Goal: Task Accomplishment & Management: Manage account settings

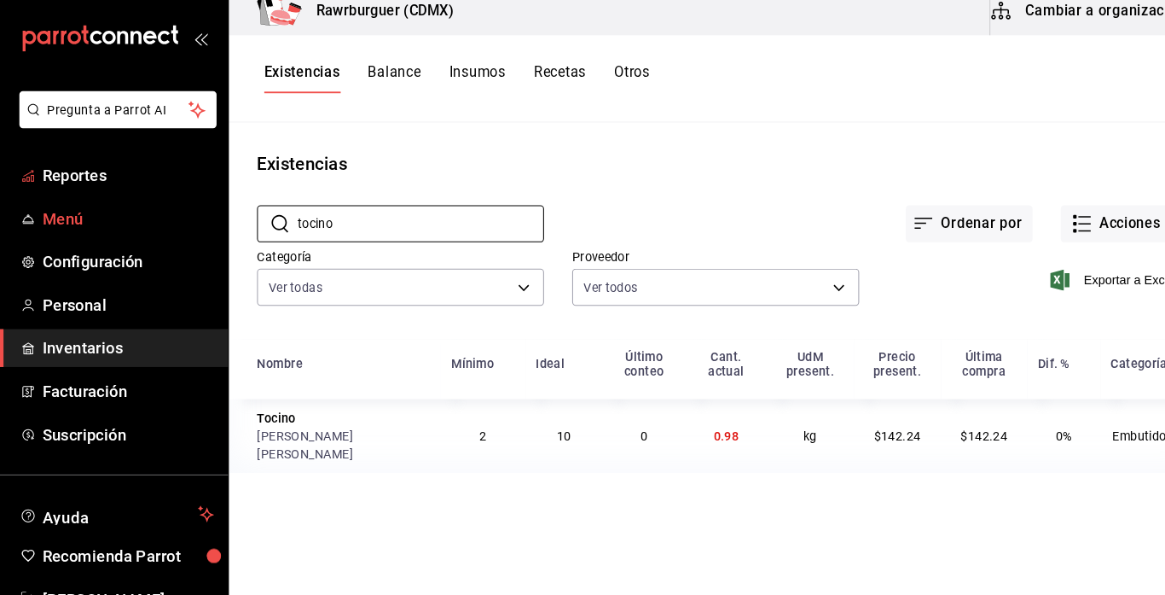
click at [41, 230] on span "Menú" at bounding box center [124, 225] width 166 height 23
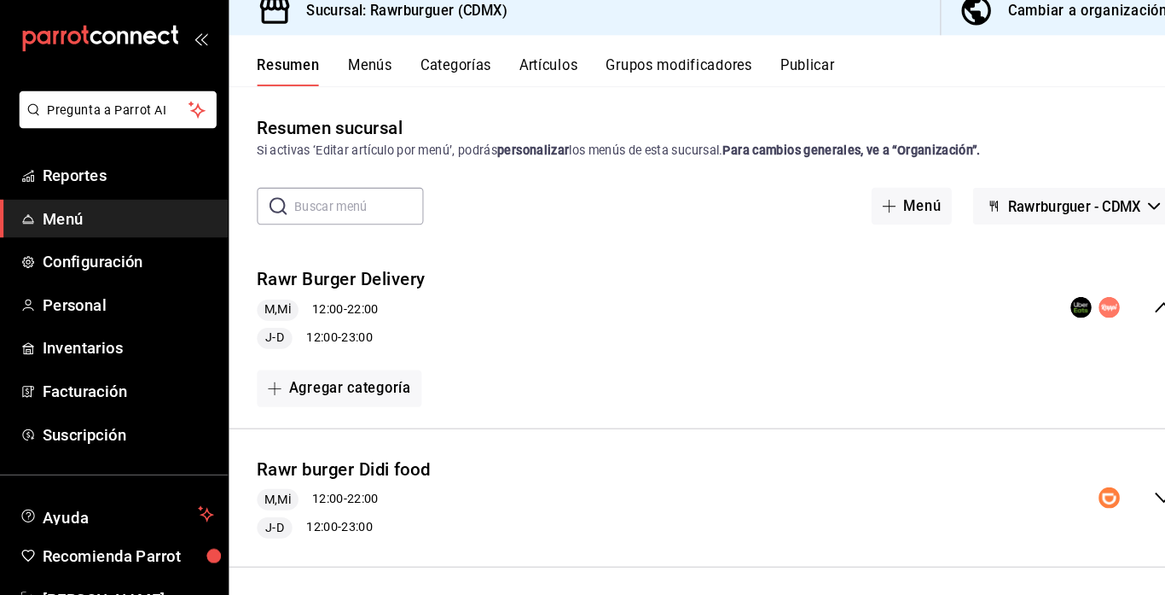
click at [996, 21] on div "Cambiar a organización" at bounding box center [1054, 24] width 154 height 24
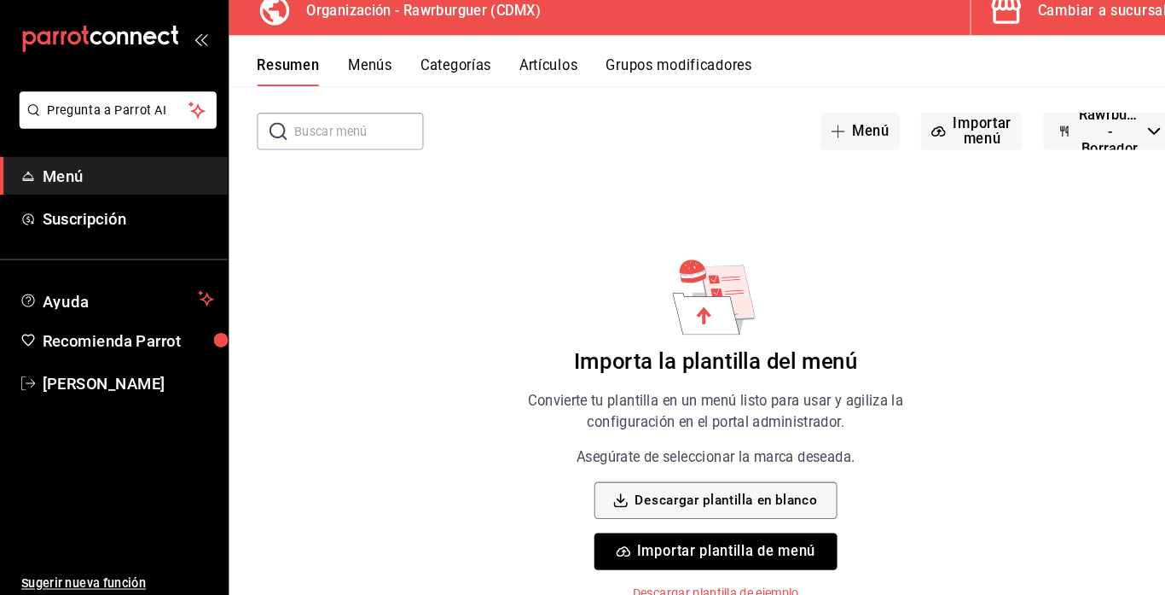
scroll to position [76, 0]
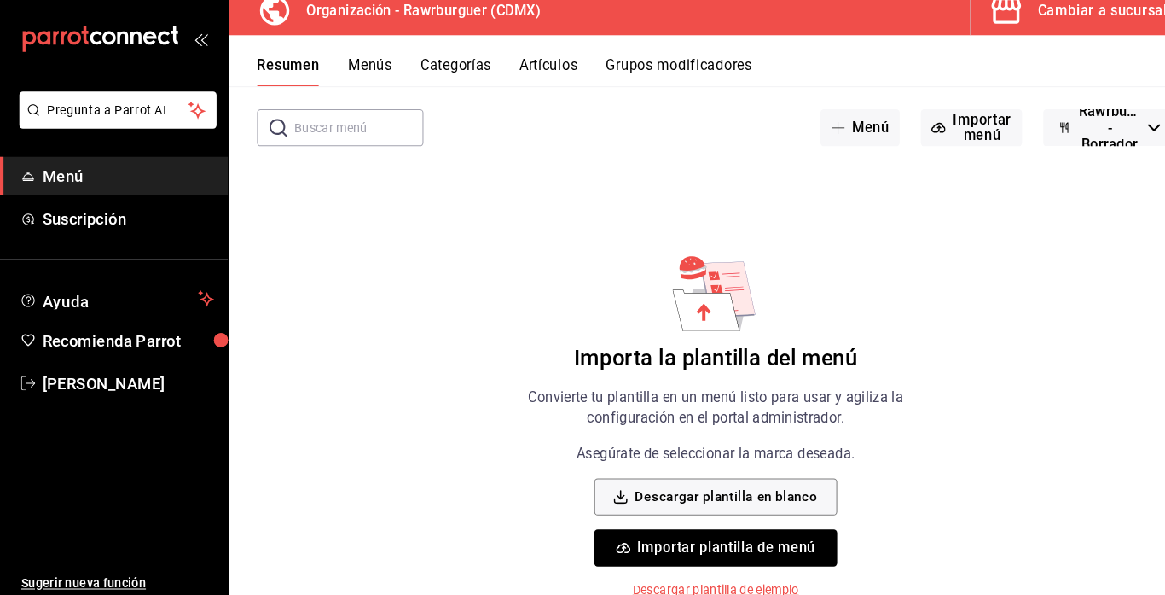
click at [628, 543] on button "Importar plantilla de menú" at bounding box center [693, 544] width 235 height 36
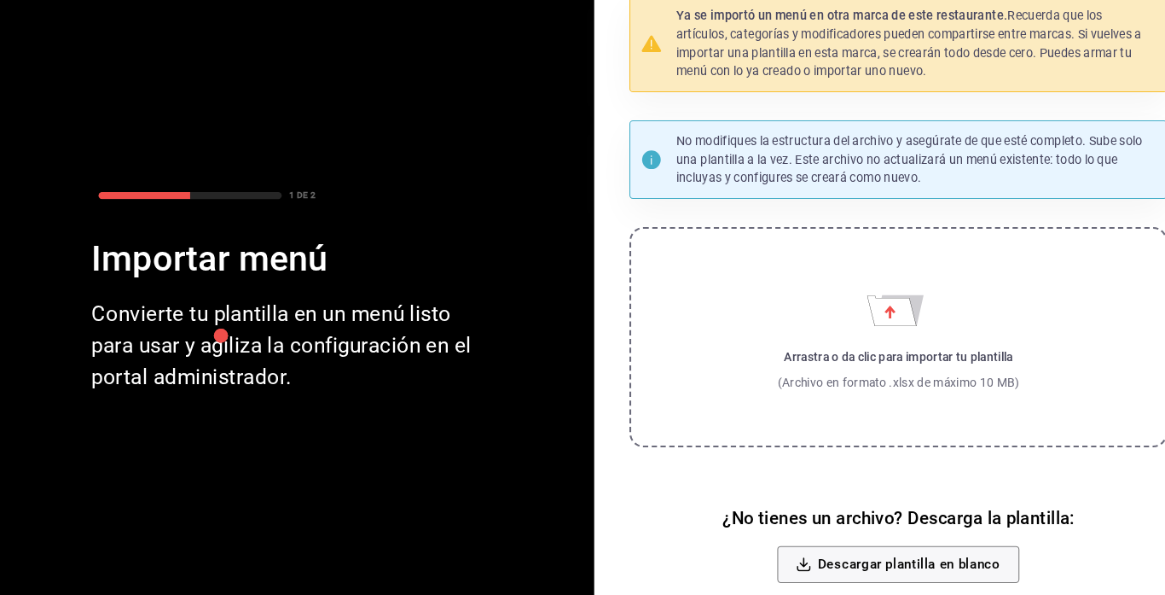
scroll to position [47, 0]
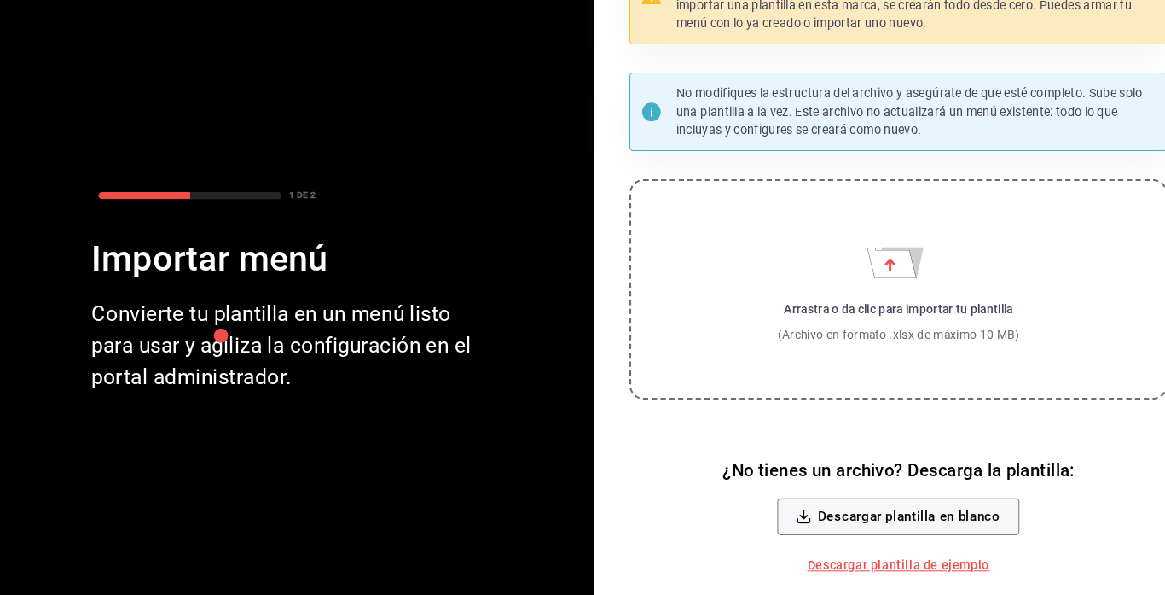
click at [807, 338] on div "(Archivo en formato .xlsx de máximo 10 MB)" at bounding box center [870, 341] width 235 height 17
click at [0, 0] on input "Arrastra o da clic para importar tu plantilla (Archivo en formato .xlsx de máxi…" at bounding box center [0, 0] width 0 height 0
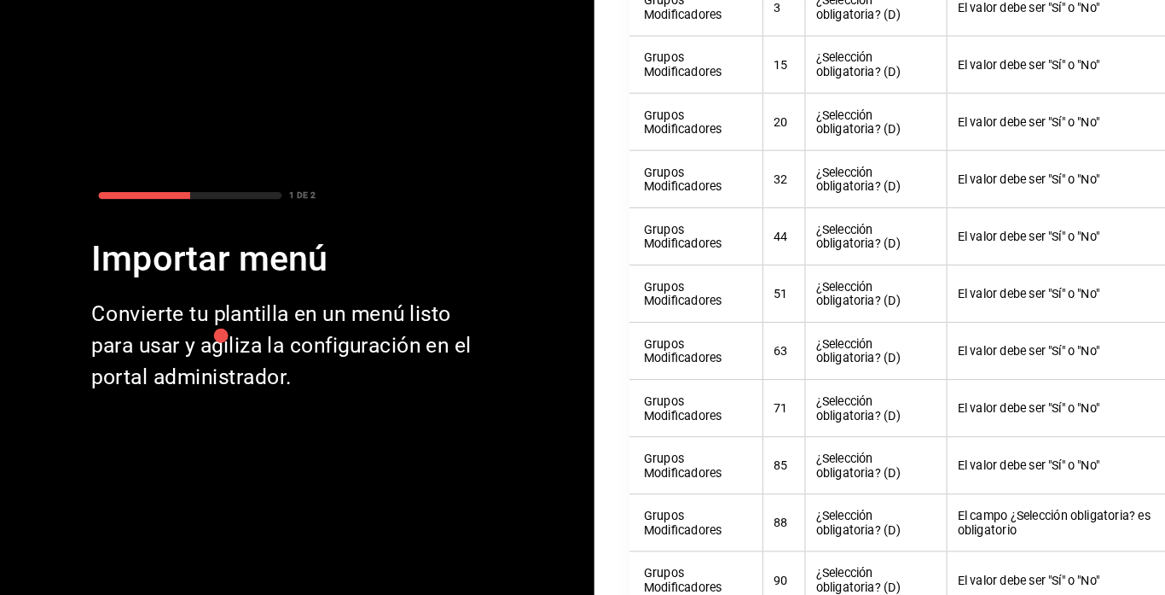
scroll to position [0, 0]
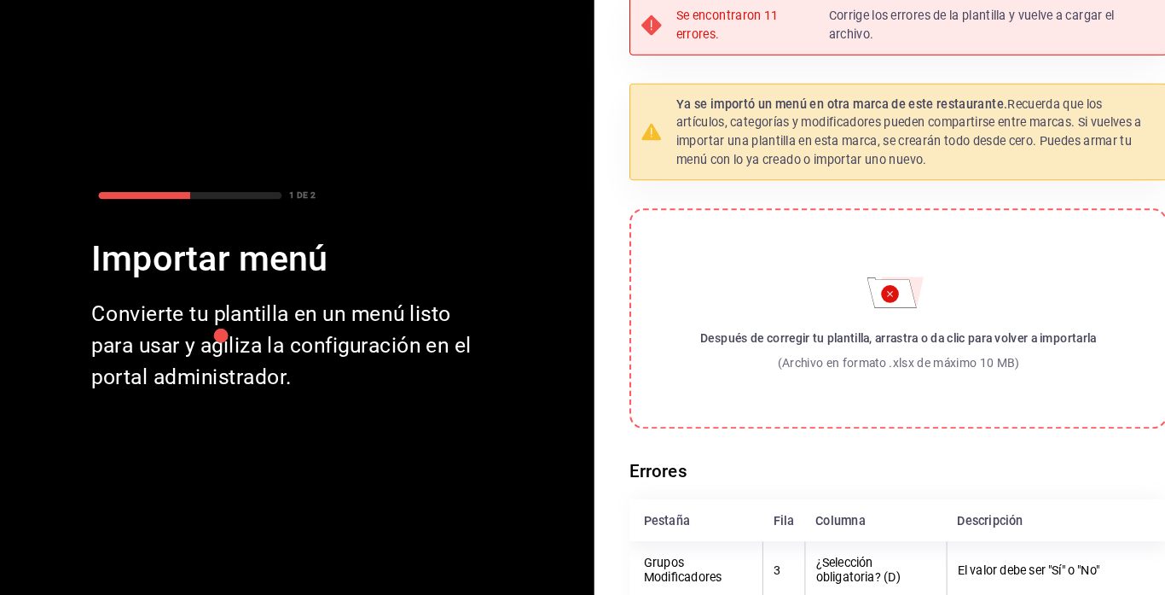
click at [832, 342] on div "Después de corregir tu plantilla, arrastra o da clic para volver a importarla" at bounding box center [870, 345] width 384 height 17
click at [0, 0] on input "Después de corregir tu plantilla, arrastra o da clic para volver a importarla (…" at bounding box center [0, 0] width 0 height 0
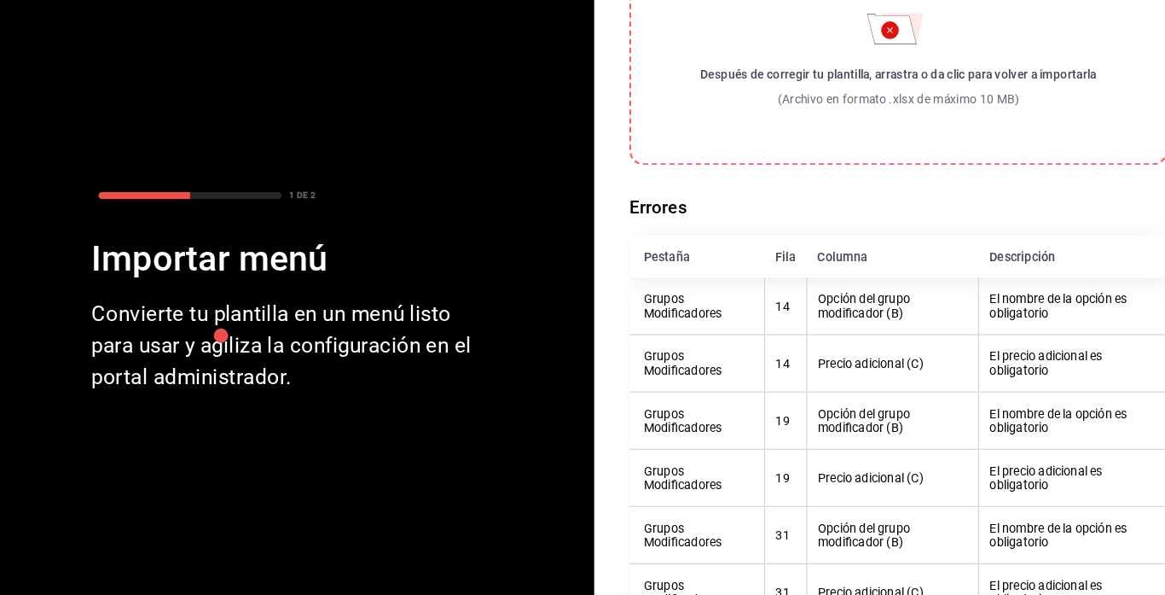
scroll to position [247, 0]
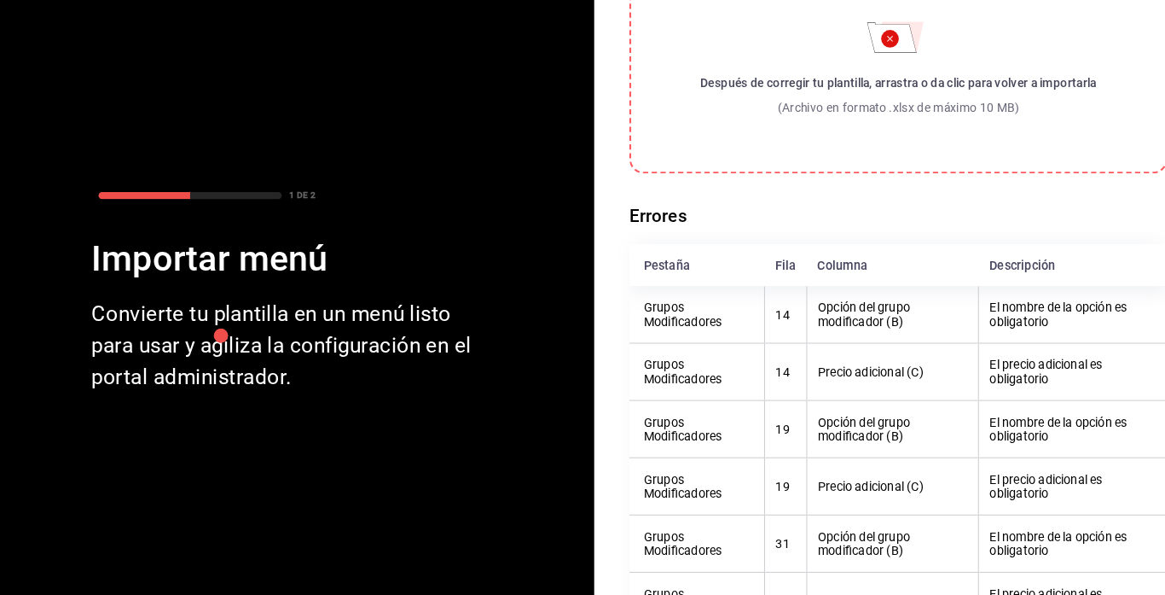
click at [823, 137] on label "Después de corregir tu plantilla, arrastra o da clic para volver a importarla (…" at bounding box center [870, 79] width 521 height 213
click at [0, 0] on input "Después de corregir tu plantilla, arrastra o da clic para volver a importarla (…" at bounding box center [0, 0] width 0 height 0
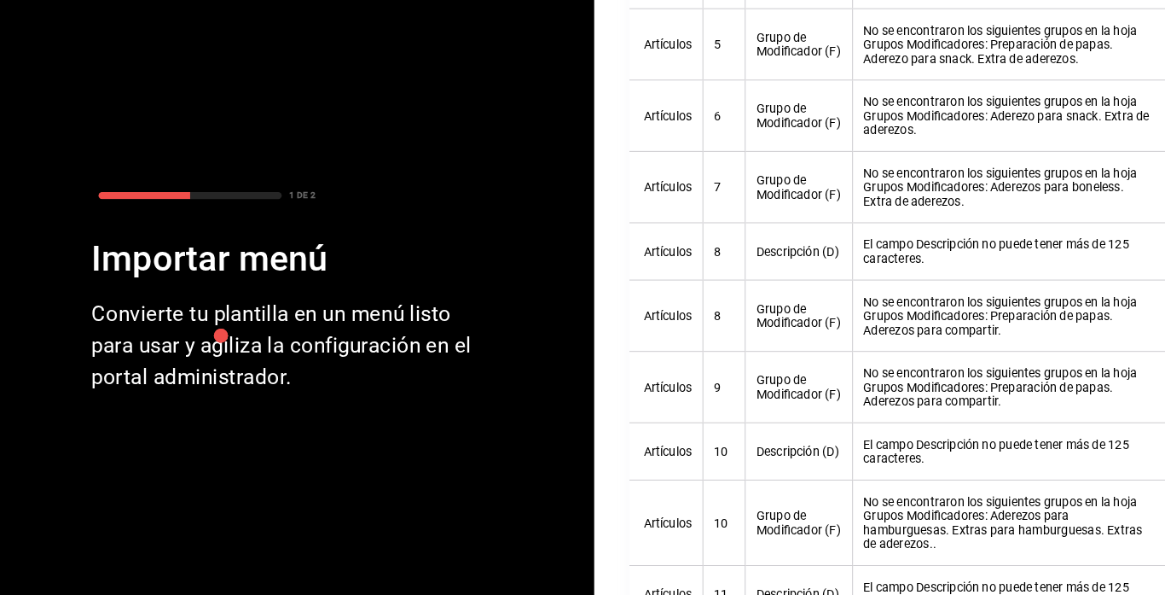
scroll to position [0, 0]
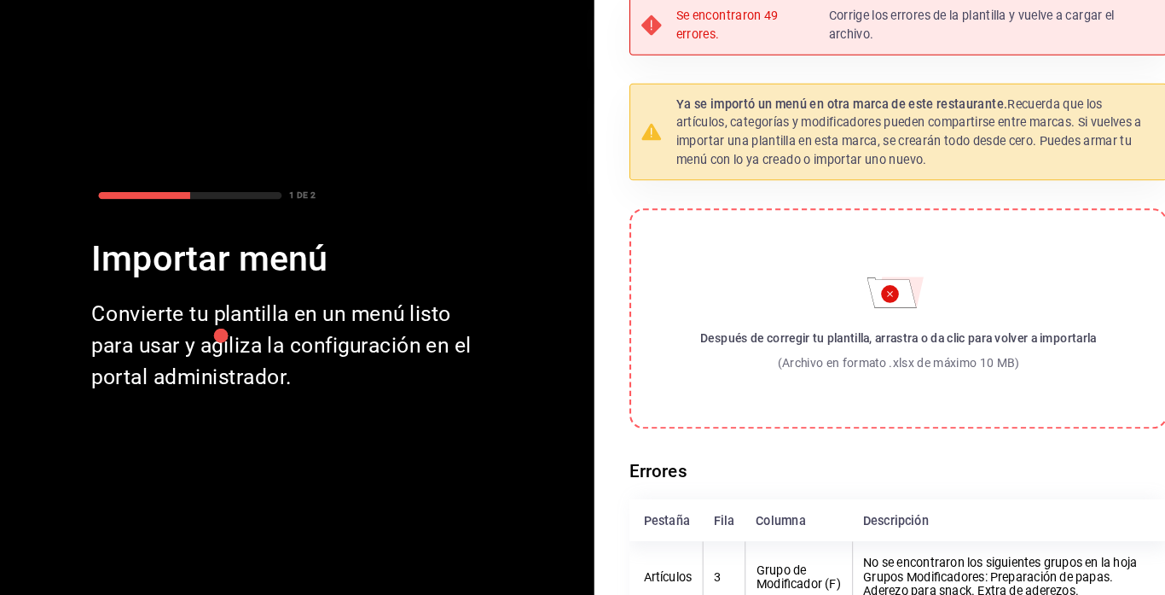
click at [789, 386] on label "Después de corregir tu plantilla, arrastra o da clic para volver a importarla (…" at bounding box center [870, 326] width 521 height 213
click at [0, 0] on input "Después de corregir tu plantilla, arrastra o da clic para volver a importarla (…" at bounding box center [0, 0] width 0 height 0
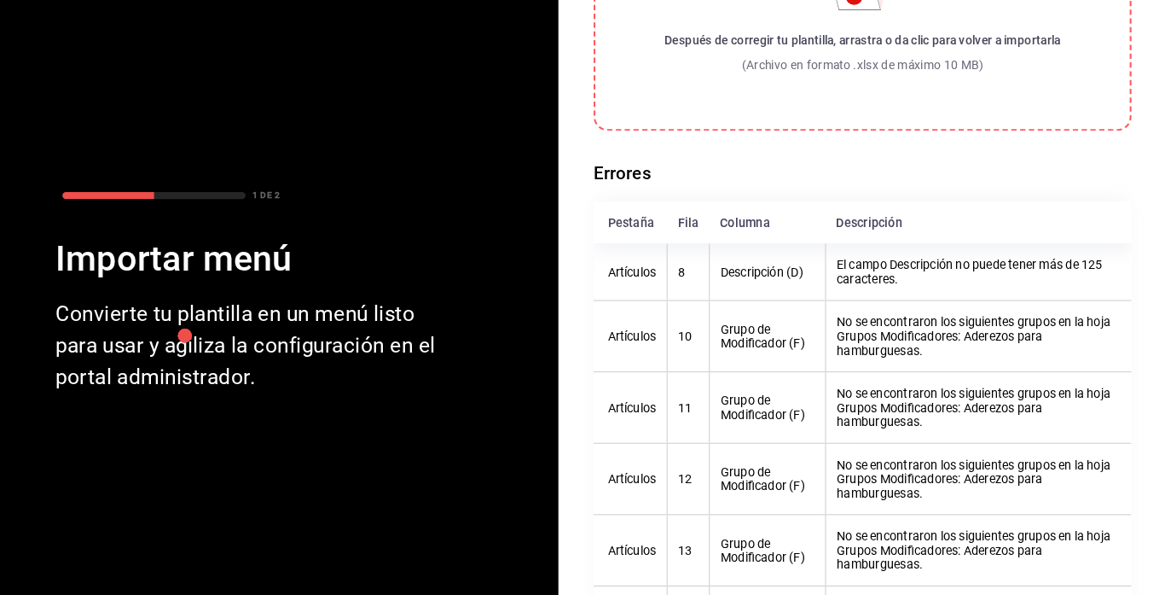
scroll to position [292, 0]
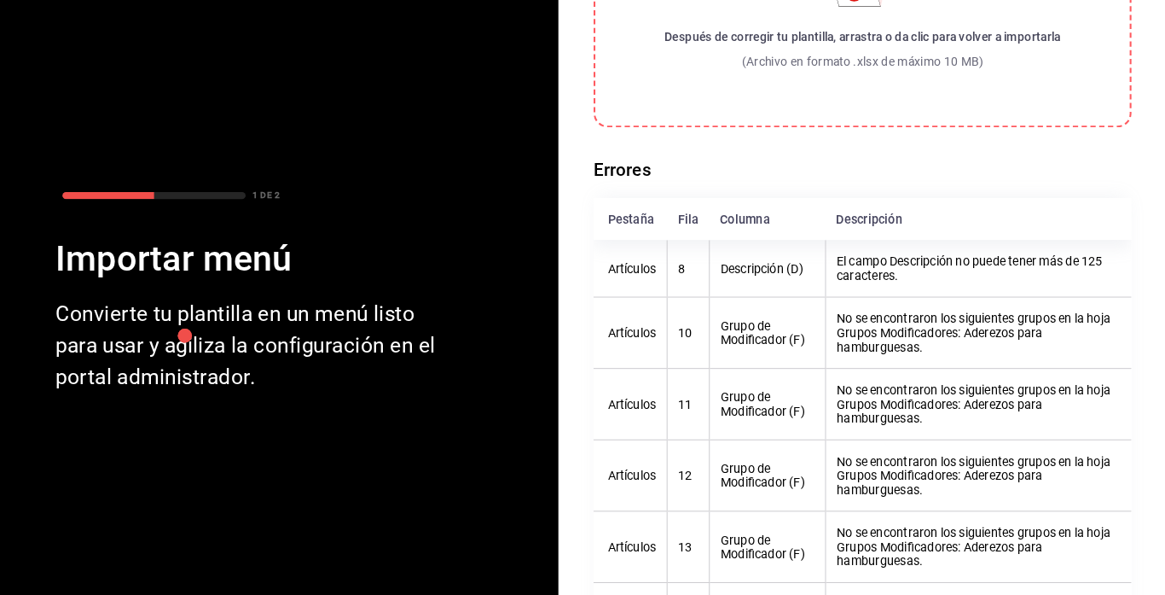
click at [728, 102] on label "Después de corregir tu plantilla, arrastra o da clic para volver a importarla (…" at bounding box center [870, 34] width 521 height 213
click at [0, 0] on input "Después de corregir tu plantilla, arrastra o da clic para volver a importarla (…" at bounding box center [0, 0] width 0 height 0
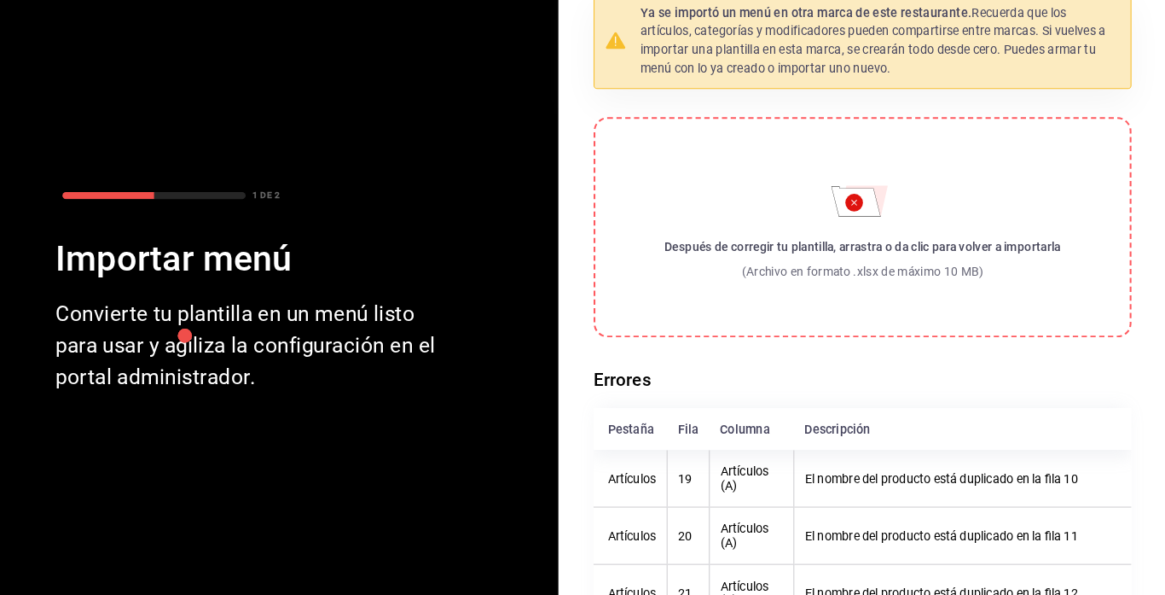
scroll to position [0, 0]
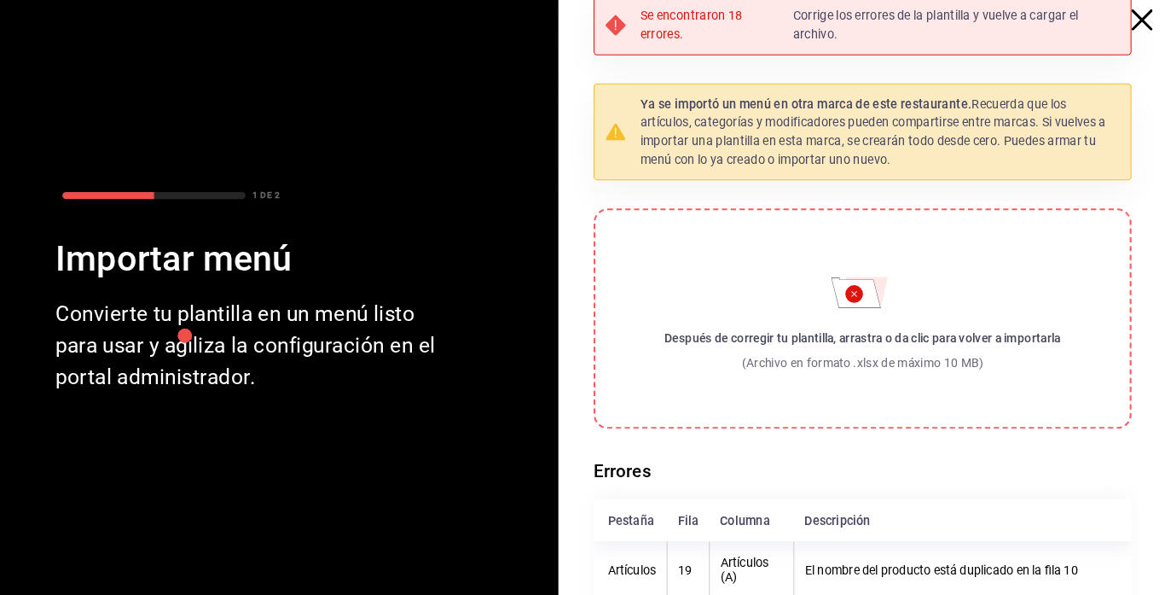
click at [835, 344] on div "Después de corregir tu plantilla, arrastra o da clic para volver a importarla" at bounding box center [870, 345] width 384 height 17
click at [0, 0] on input "Después de corregir tu plantilla, arrastra o da clic para volver a importarla (…" at bounding box center [0, 0] width 0 height 0
click at [819, 331] on label "Después de corregir tu plantilla, arrastra o da clic para volver a importarla (…" at bounding box center [870, 326] width 521 height 213
click at [0, 0] on input "Después de corregir tu plantilla, arrastra o da clic para volver a importarla (…" at bounding box center [0, 0] width 0 height 0
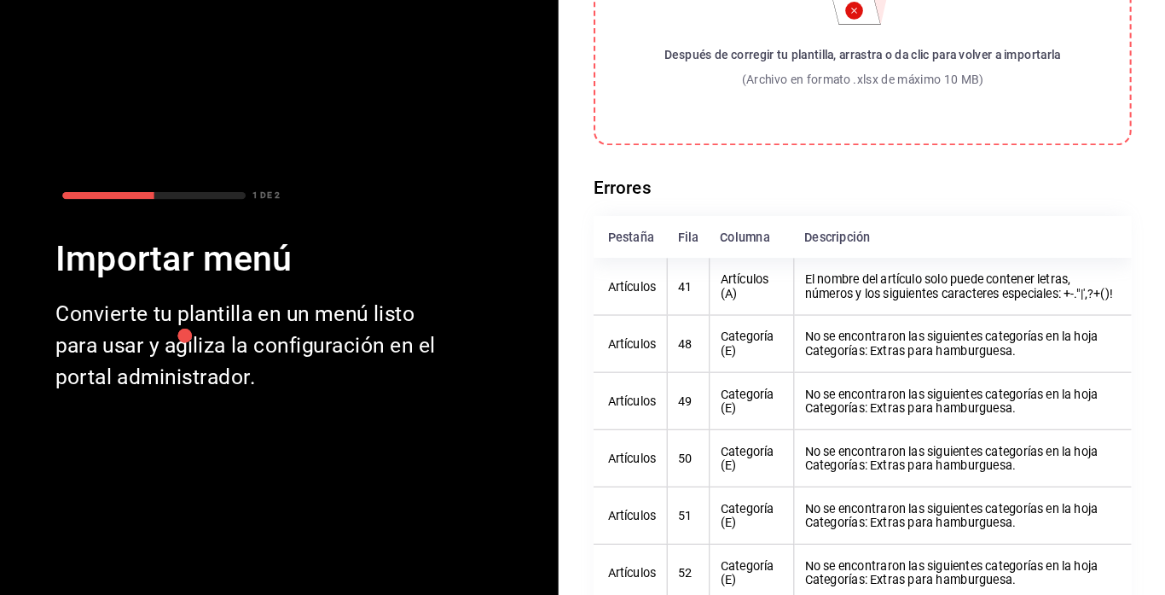
scroll to position [281, 0]
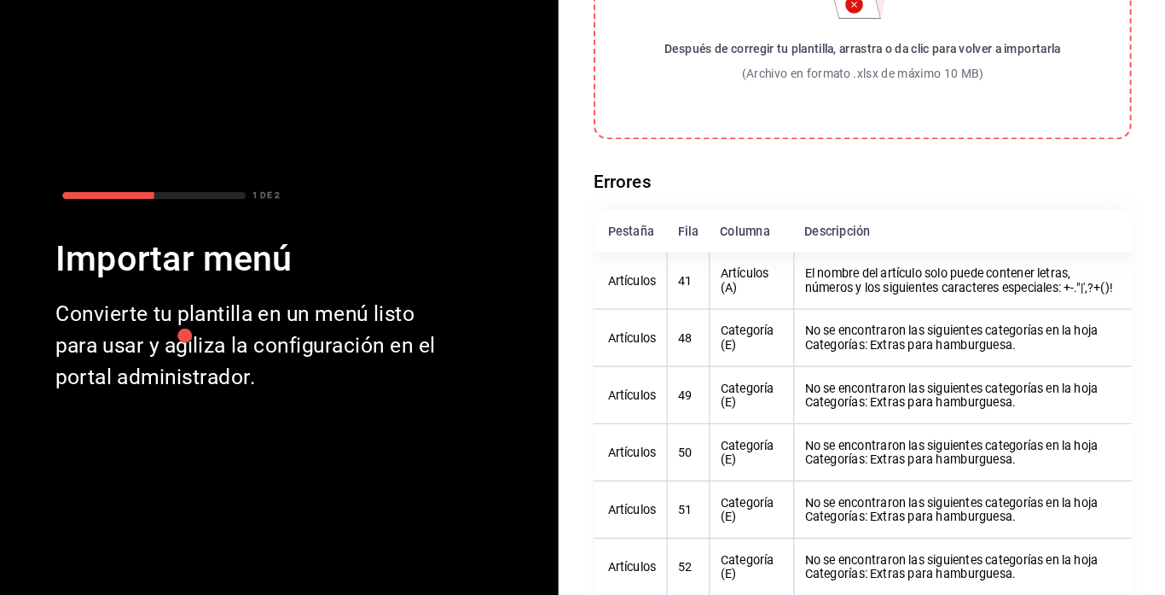
click at [727, 75] on div "Después de corregir tu plantilla, arrastra o da clic para volver a importarla (…" at bounding box center [870, 77] width 384 height 42
click at [0, 0] on input "Después de corregir tu plantilla, arrastra o da clic para volver a importarla (…" at bounding box center [0, 0] width 0 height 0
click at [818, 94] on div "(Archivo en formato .xlsx de máximo 10 MB)" at bounding box center [870, 88] width 384 height 17
click at [0, 0] on input "Después de corregir tu plantilla, arrastra o da clic para volver a importarla (…" at bounding box center [0, 0] width 0 height 0
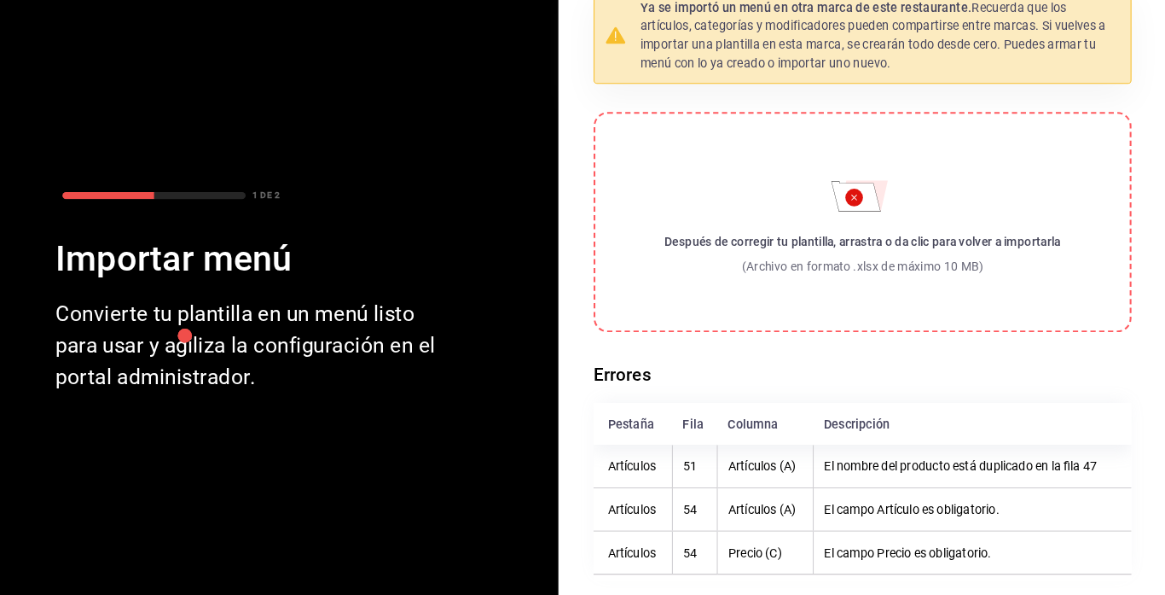
scroll to position [94, 0]
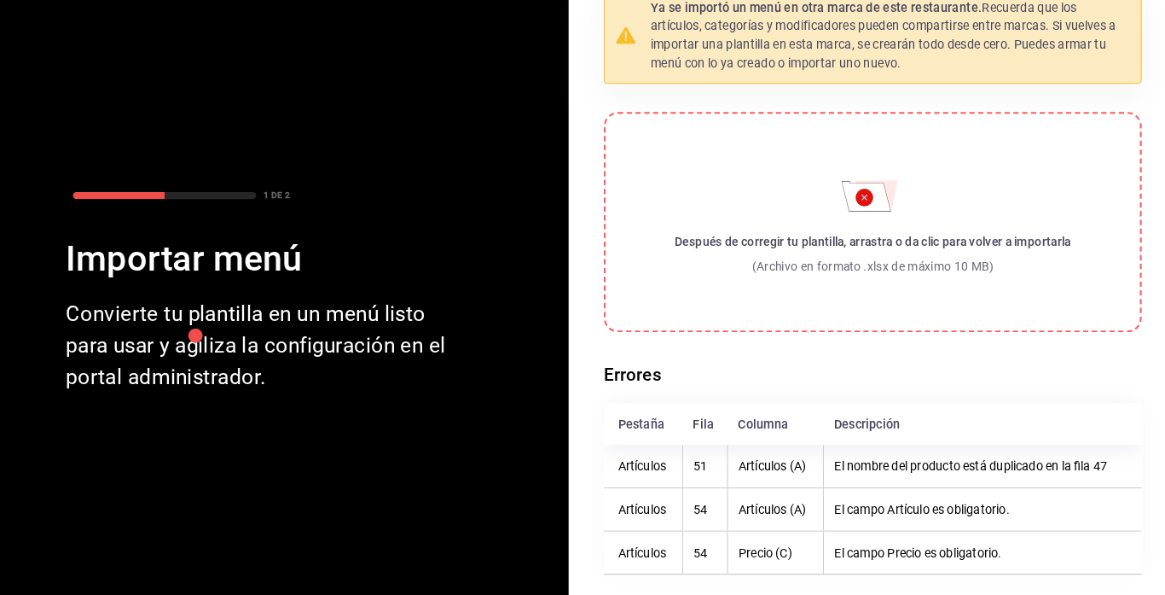
click at [890, 253] on div "Después de corregir tu plantilla, arrastra o da clic para volver a importarla" at bounding box center [870, 251] width 384 height 17
click at [0, 0] on input "Después de corregir tu plantilla, arrastra o da clic para volver a importarla (…" at bounding box center [0, 0] width 0 height 0
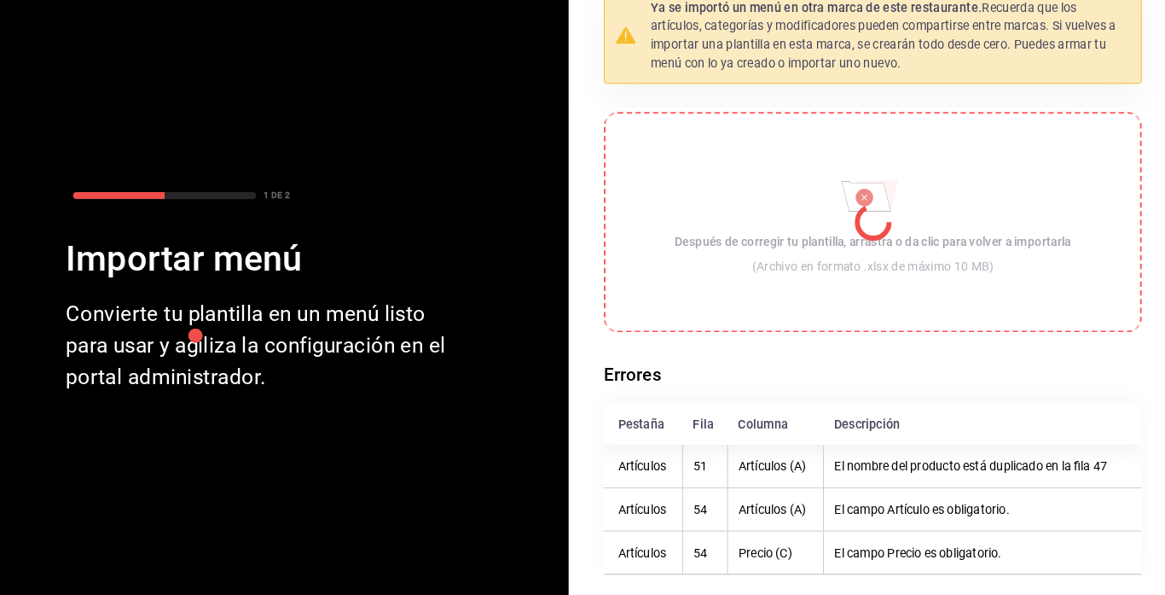
scroll to position [0, 0]
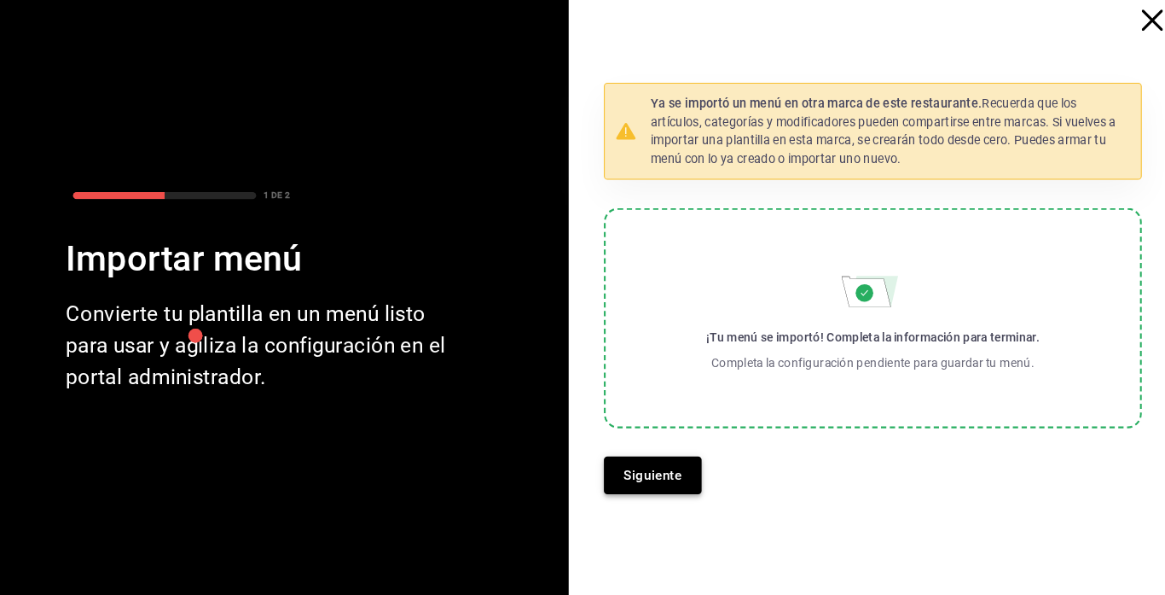
click at [655, 474] on button "Siguiente" at bounding box center [657, 478] width 95 height 36
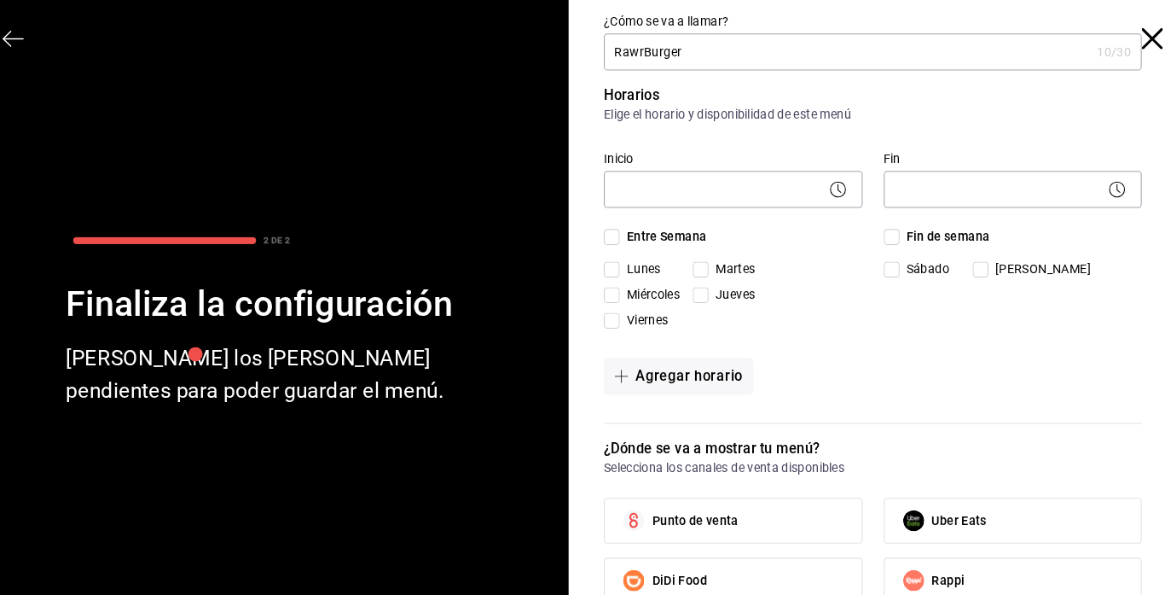
click at [647, 49] on input "RawrBurger" at bounding box center [845, 50] width 471 height 34
click at [706, 55] on input "Rawr Burger" at bounding box center [845, 50] width 471 height 34
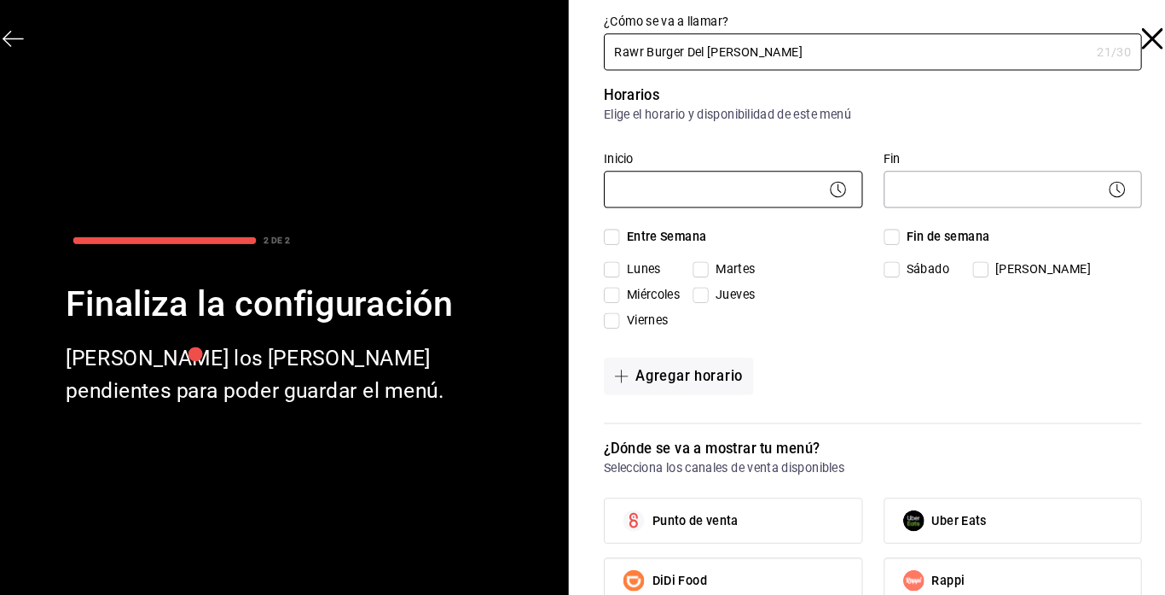
type input "Rawr Burger Del [PERSON_NAME]"
click at [707, 179] on body "Pregunta a Parrot AI Menú Suscripción Ayuda Recomienda Parrot [PERSON_NAME] Sug…" at bounding box center [582, 297] width 1165 height 595
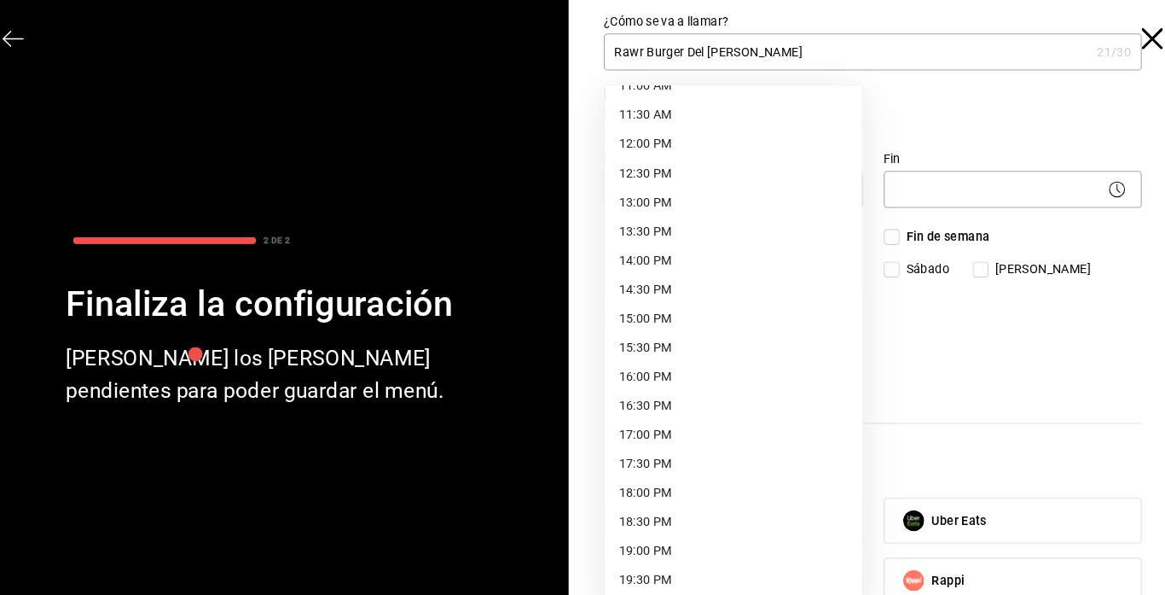
scroll to position [637, 0]
click at [661, 137] on li "12:00 PM" at bounding box center [735, 142] width 249 height 28
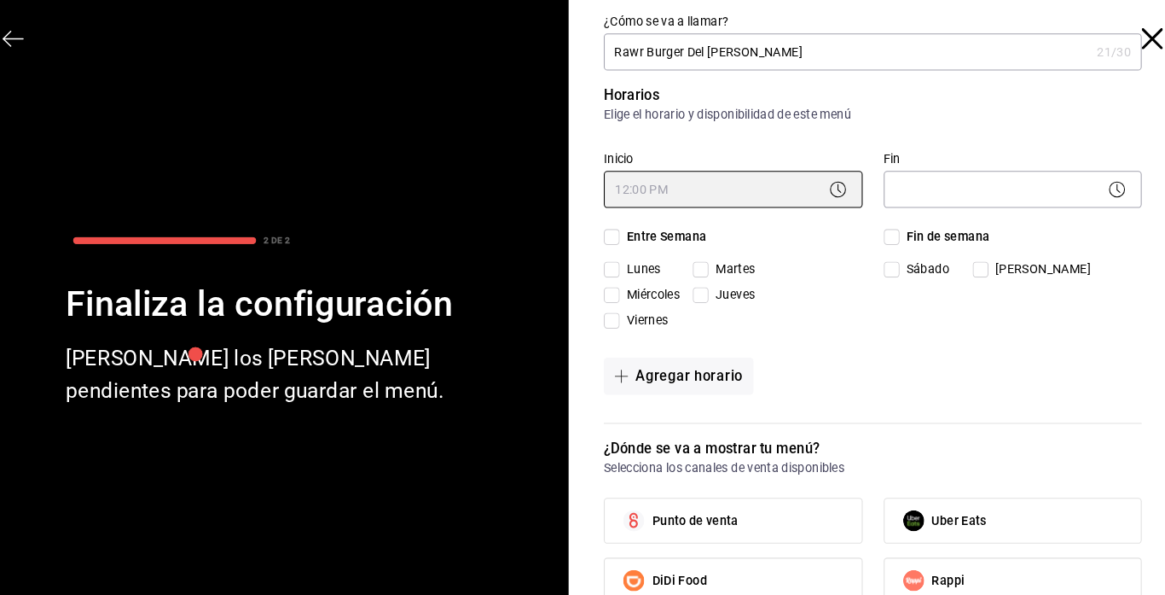
type input "12:00"
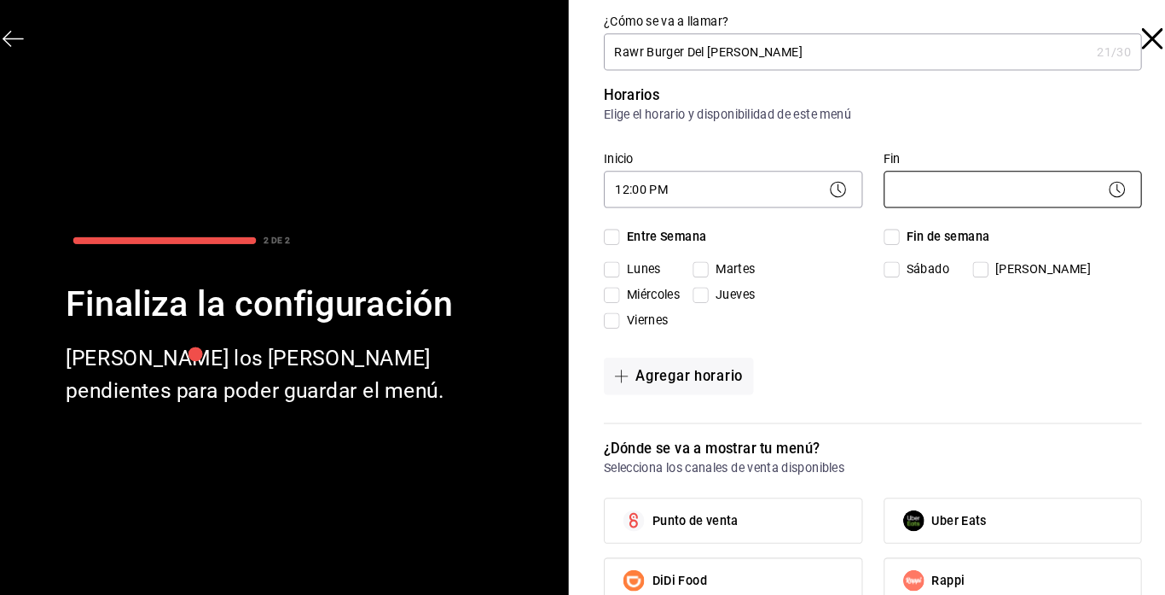
click at [981, 186] on body "Pregunta a Parrot AI Menú Suscripción Ayuda Recomienda Parrot [PERSON_NAME] Sug…" at bounding box center [582, 297] width 1165 height 595
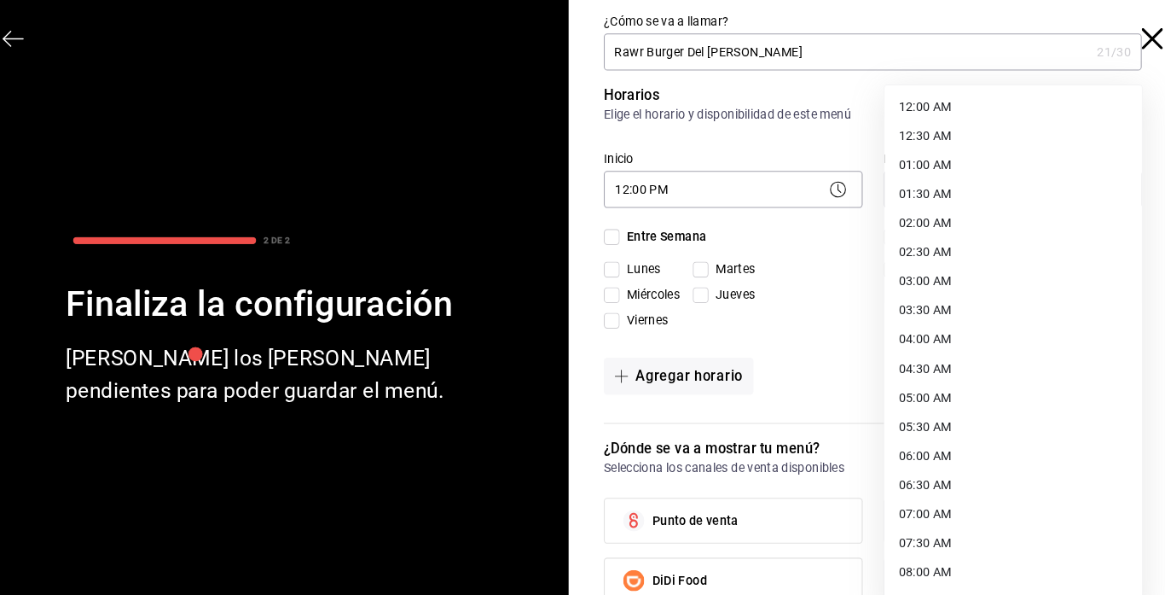
scroll to position [882, 0]
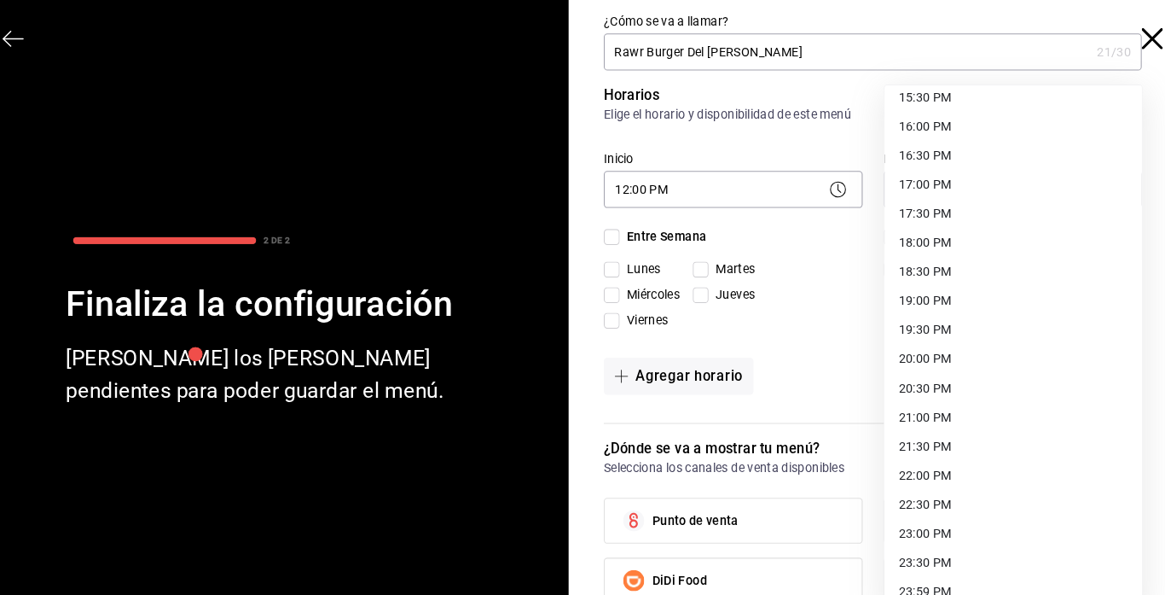
click at [928, 540] on li "23:30 PM" at bounding box center [1006, 545] width 249 height 28
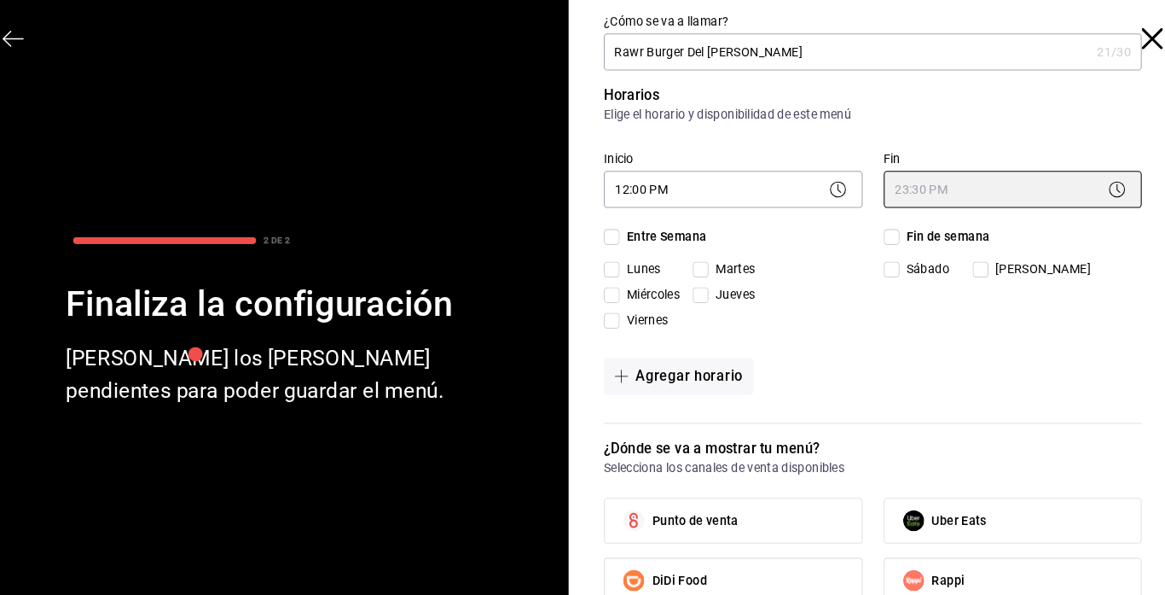
type input "23:30"
click at [699, 265] on input "Martes" at bounding box center [703, 260] width 15 height 15
checkbox input "true"
click at [969, 259] on input "[PERSON_NAME]" at bounding box center [974, 260] width 15 height 15
checkbox input "true"
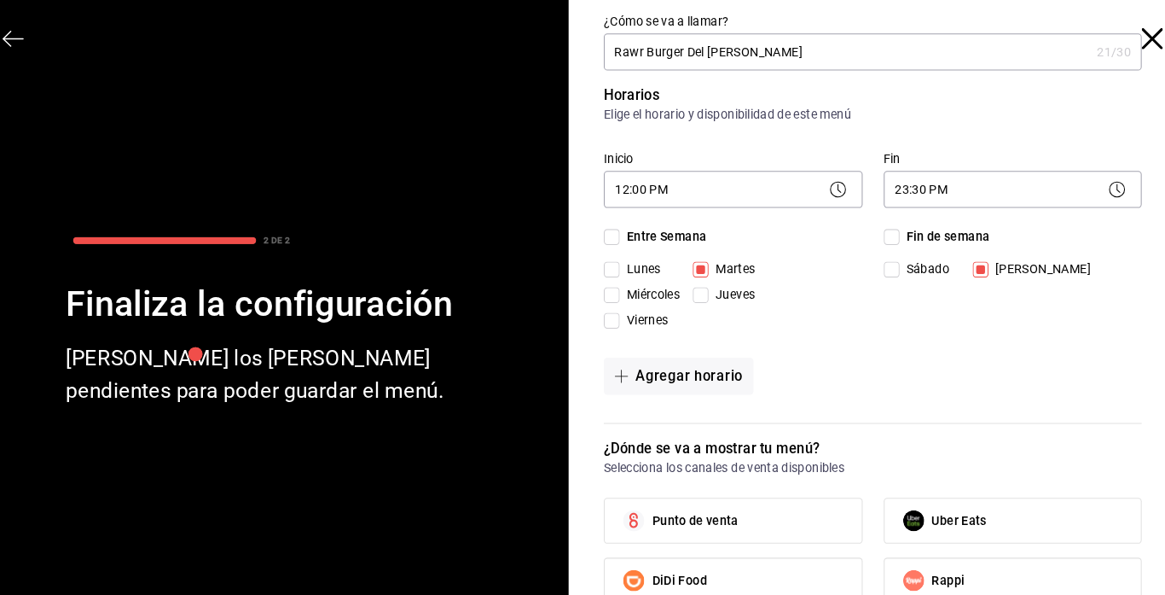
click at [890, 262] on input "Sábado" at bounding box center [888, 260] width 15 height 15
checkbox input "true"
click at [619, 285] on input "Miércoles" at bounding box center [617, 285] width 15 height 15
checkbox input "true"
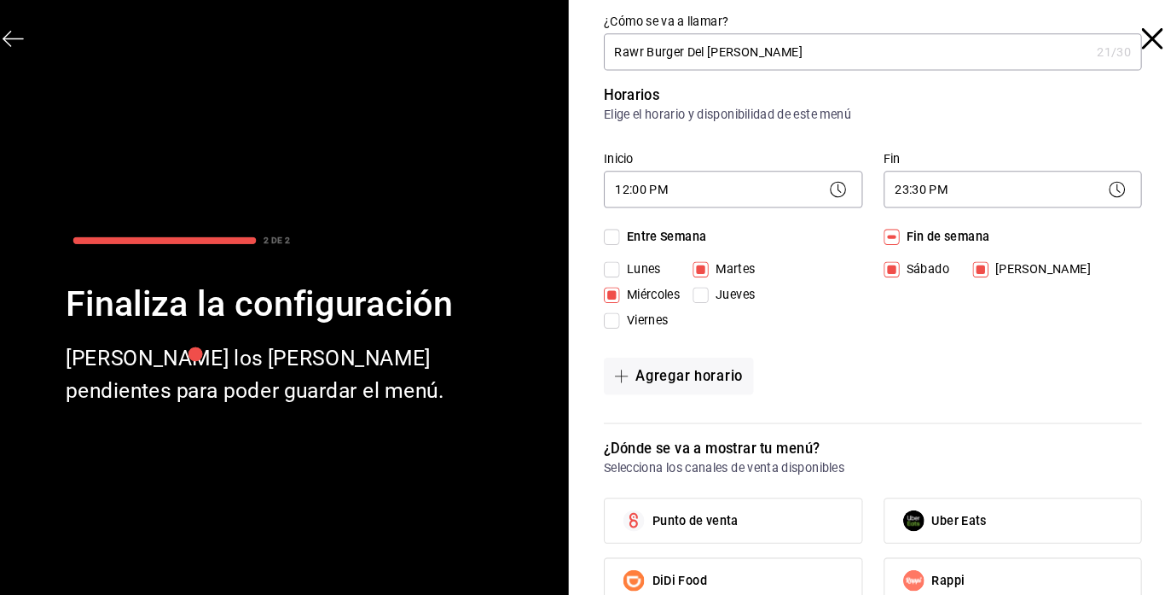
click at [700, 288] on input "Jueves" at bounding box center [703, 285] width 15 height 15
click at [699, 292] on input "Jueves" at bounding box center [703, 285] width 15 height 15
checkbox input "false"
click at [614, 287] on input "Miércoles" at bounding box center [617, 285] width 15 height 15
checkbox input "false"
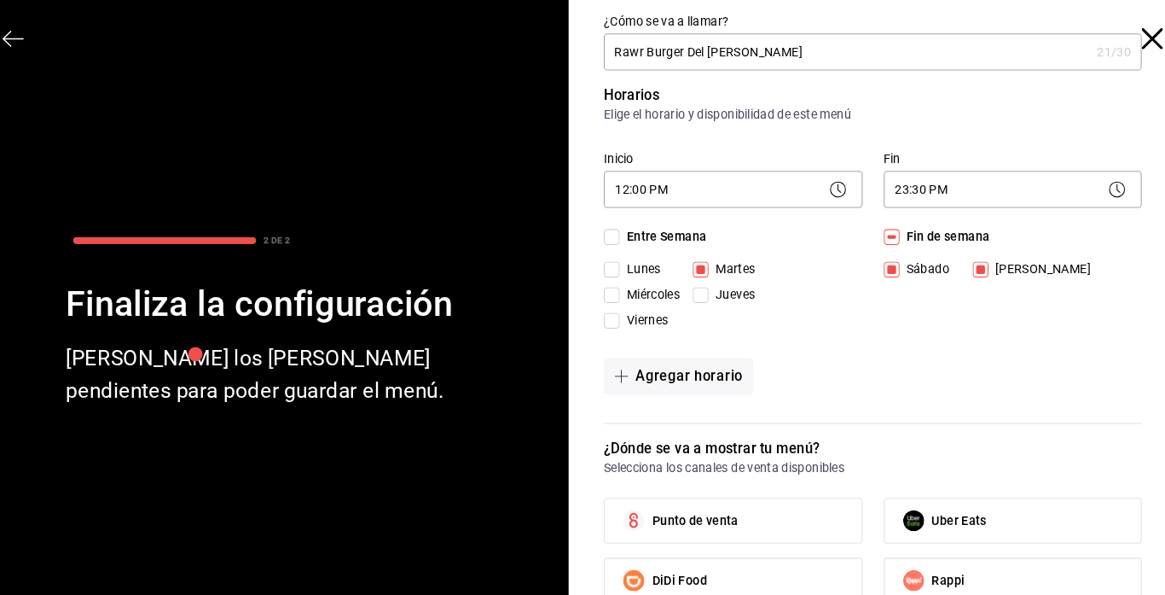
click at [706, 266] on input "Martes" at bounding box center [703, 260] width 15 height 15
checkbox input "false"
click at [703, 285] on input "Jueves" at bounding box center [703, 285] width 15 height 15
checkbox input "true"
click at [619, 309] on input "Viernes" at bounding box center [617, 310] width 15 height 15
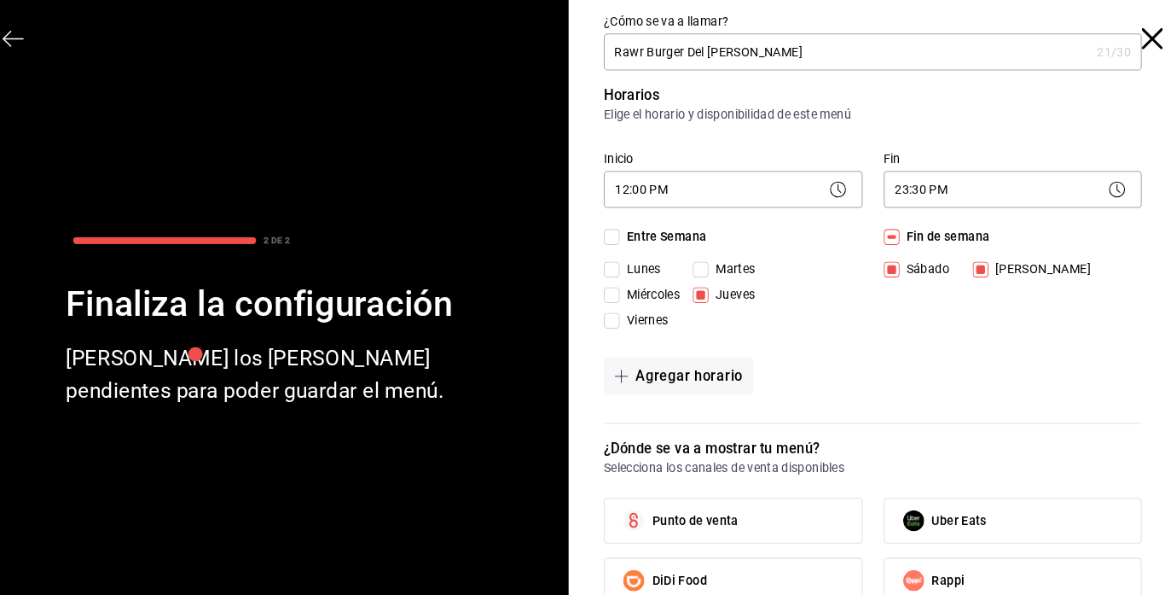
checkbox input "true"
click at [665, 366] on button "Agregar horario" at bounding box center [682, 364] width 145 height 36
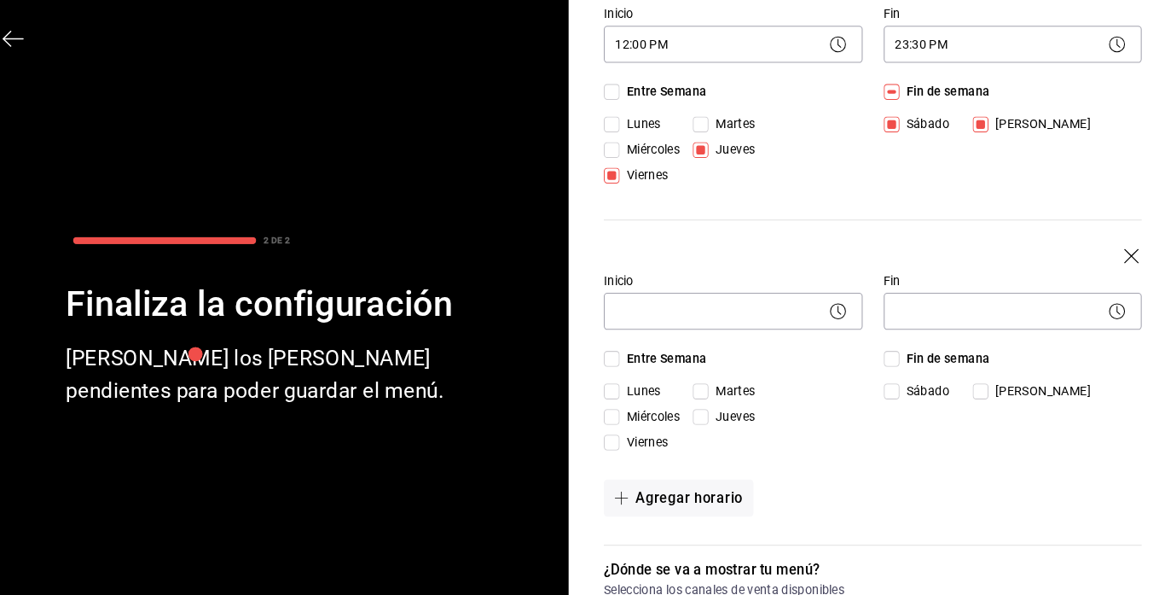
scroll to position [142, 0]
click at [708, 375] on input "Martes" at bounding box center [703, 376] width 15 height 15
checkbox input "true"
click at [618, 400] on input "Miércoles" at bounding box center [617, 401] width 15 height 15
checkbox input "true"
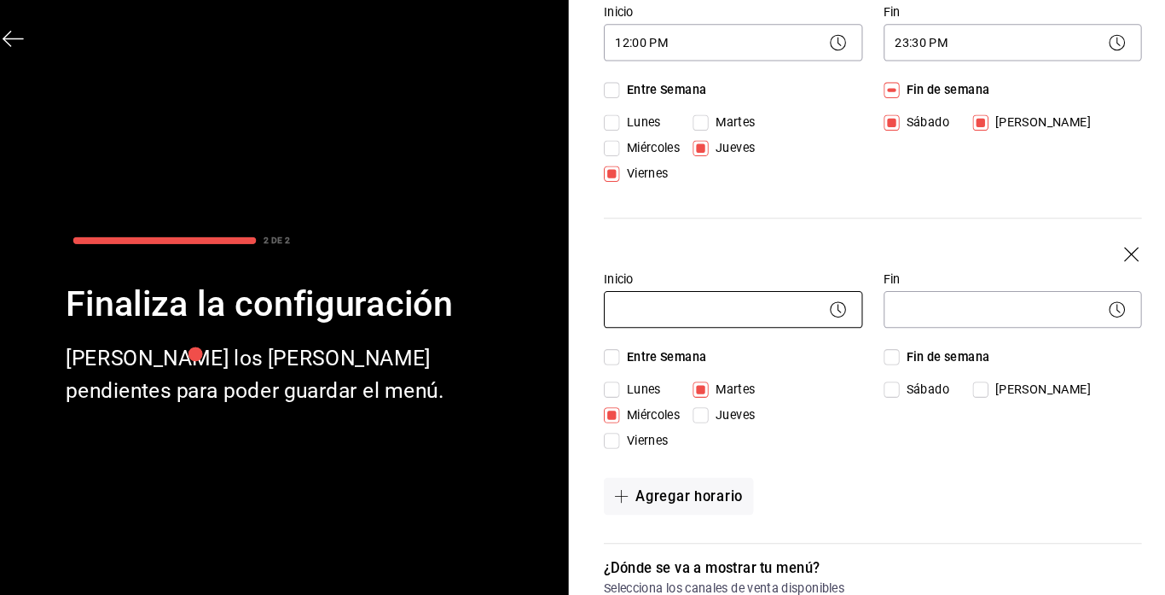
click at [674, 305] on body "Pregunta a Parrot AI Menú Suscripción Ayuda Recomienda Parrot [PERSON_NAME] Sug…" at bounding box center [582, 297] width 1165 height 595
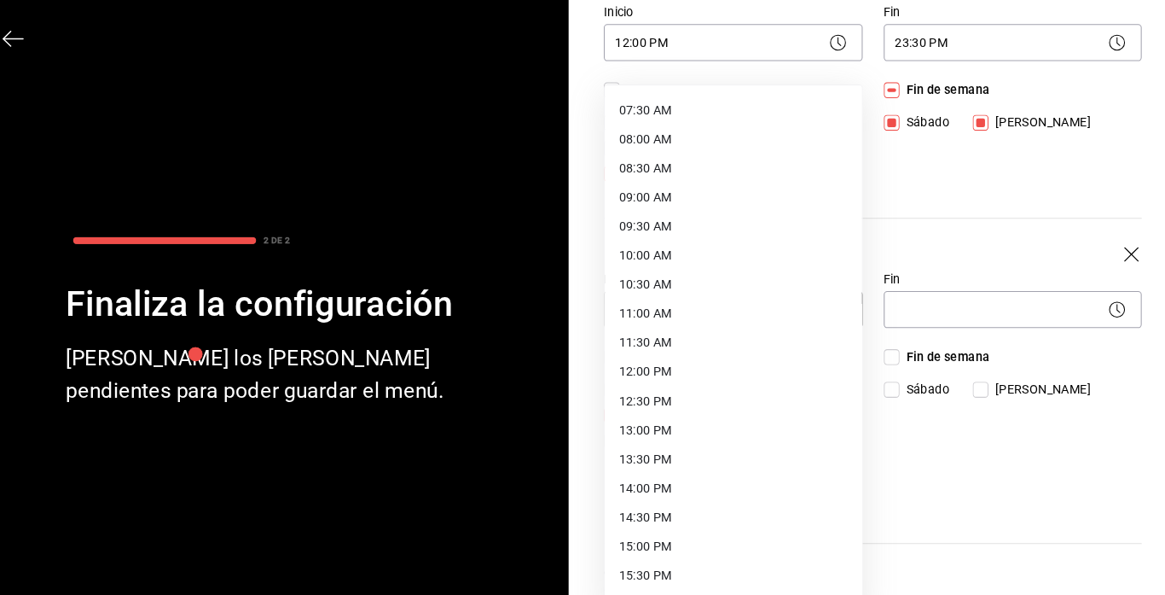
scroll to position [434, 0]
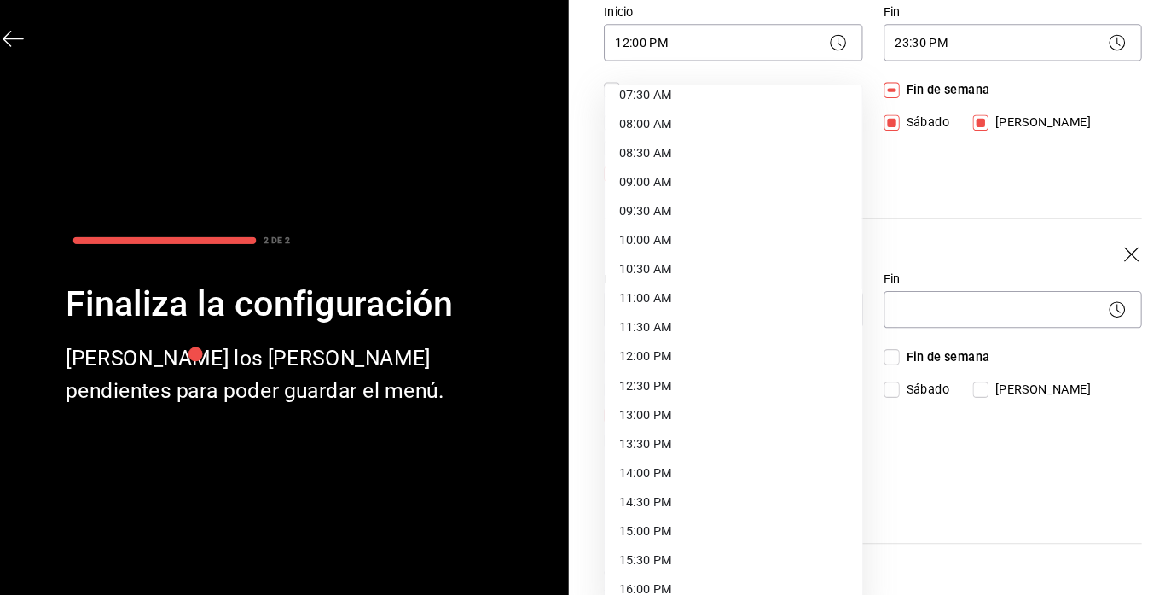
click at [668, 340] on li "12:00 PM" at bounding box center [735, 345] width 249 height 28
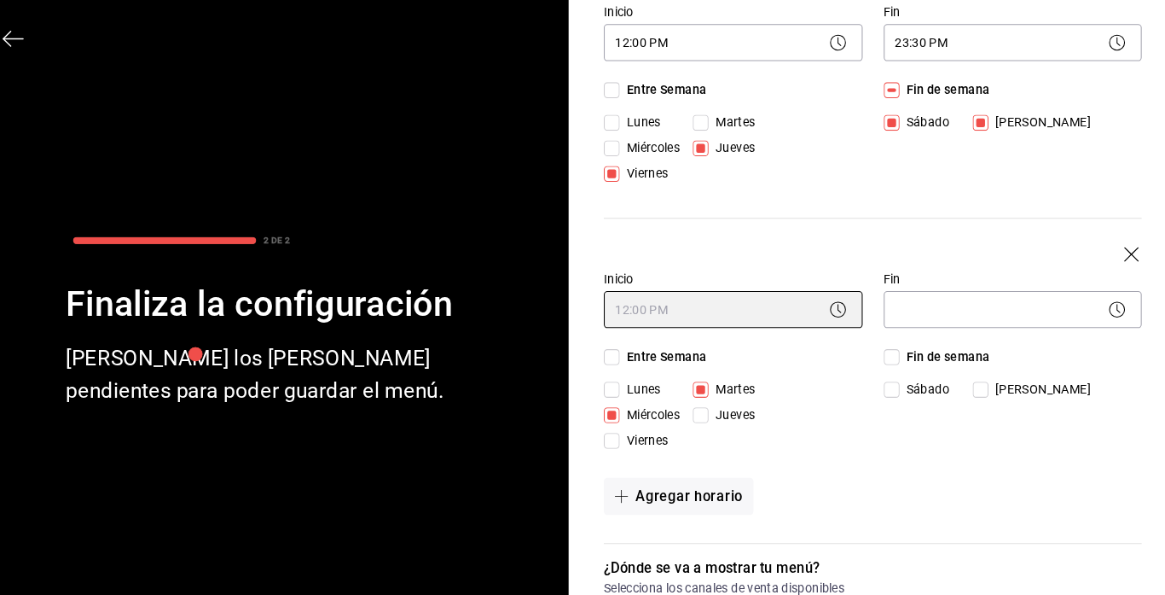
type input "12:00"
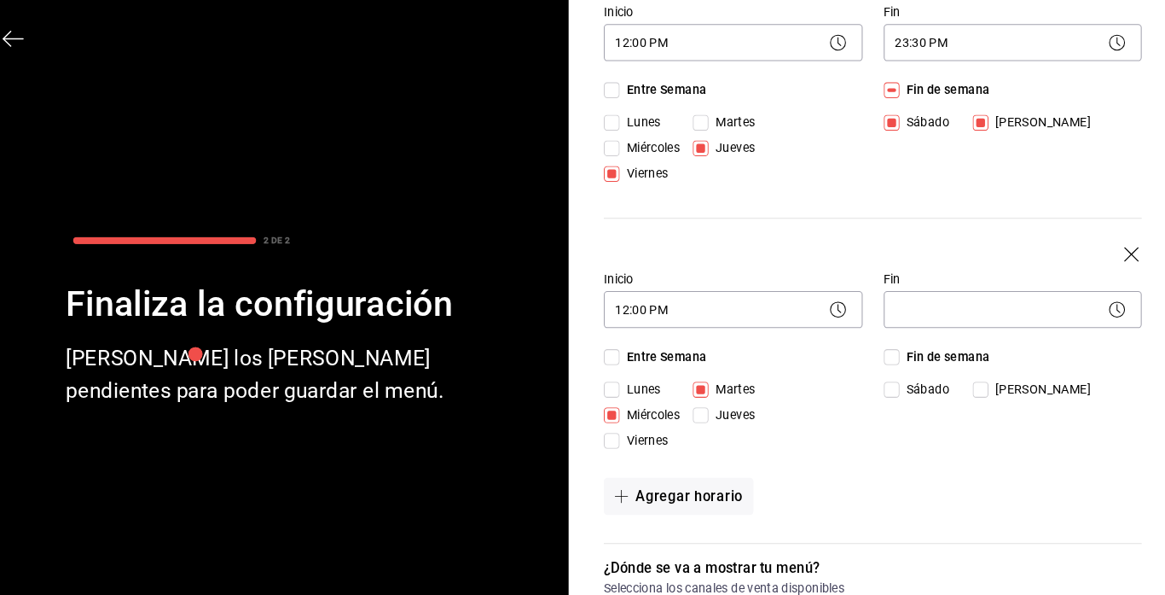
click at [937, 312] on body "Pregunta a Parrot AI Menú Suscripción Ayuda Recomienda Parrot [PERSON_NAME] Sug…" at bounding box center [582, 297] width 1165 height 595
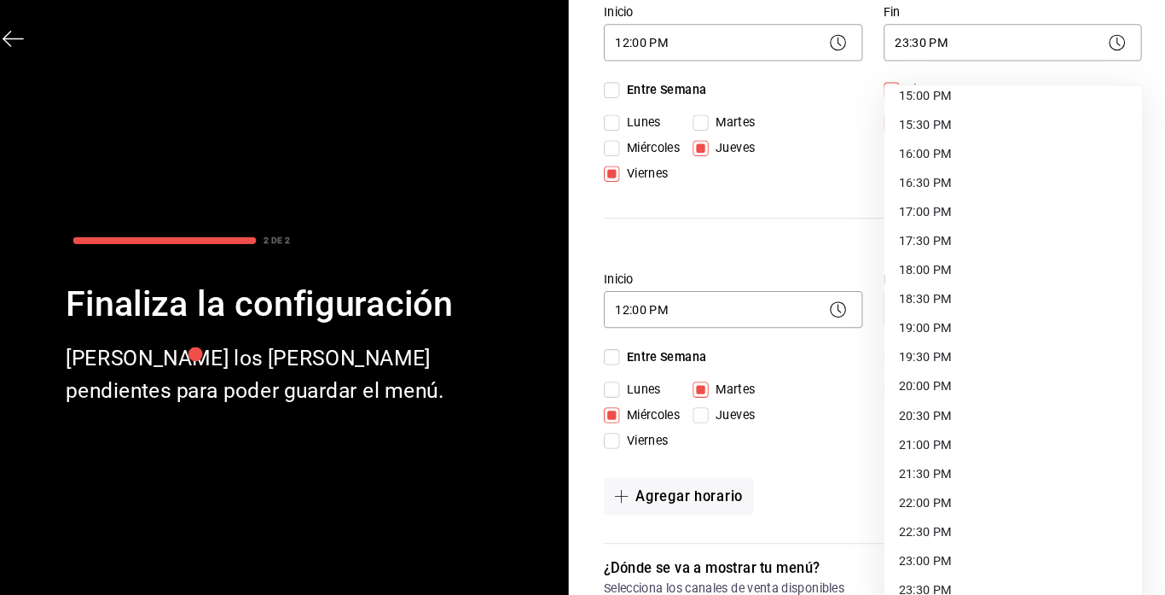
scroll to position [882, 0]
click at [928, 488] on li "22:30 PM" at bounding box center [1006, 488] width 249 height 28
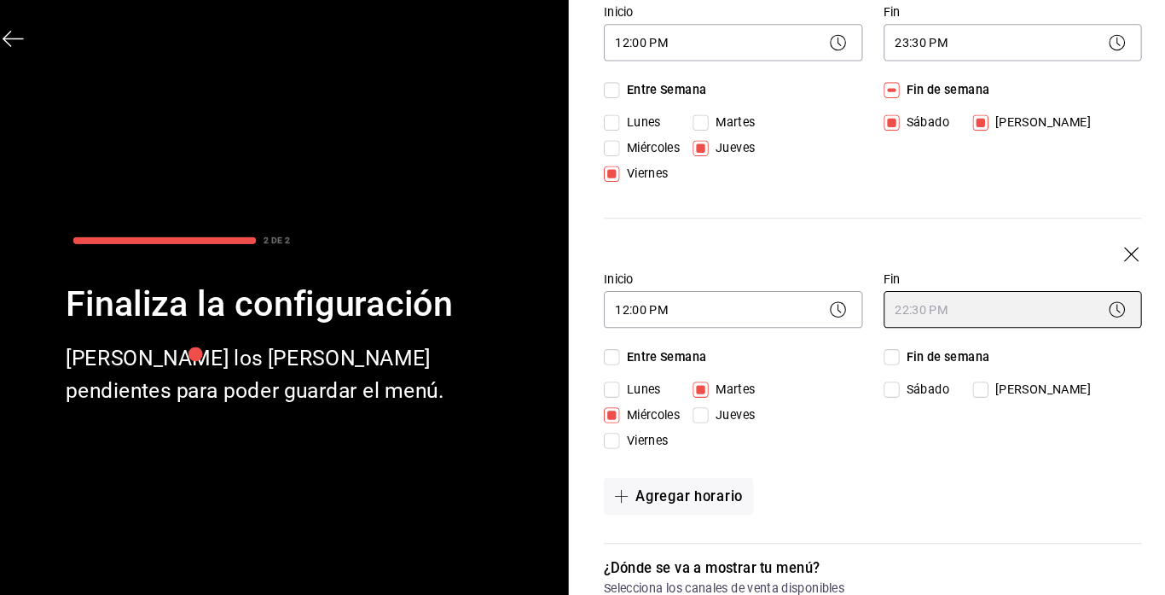
type input "22:30"
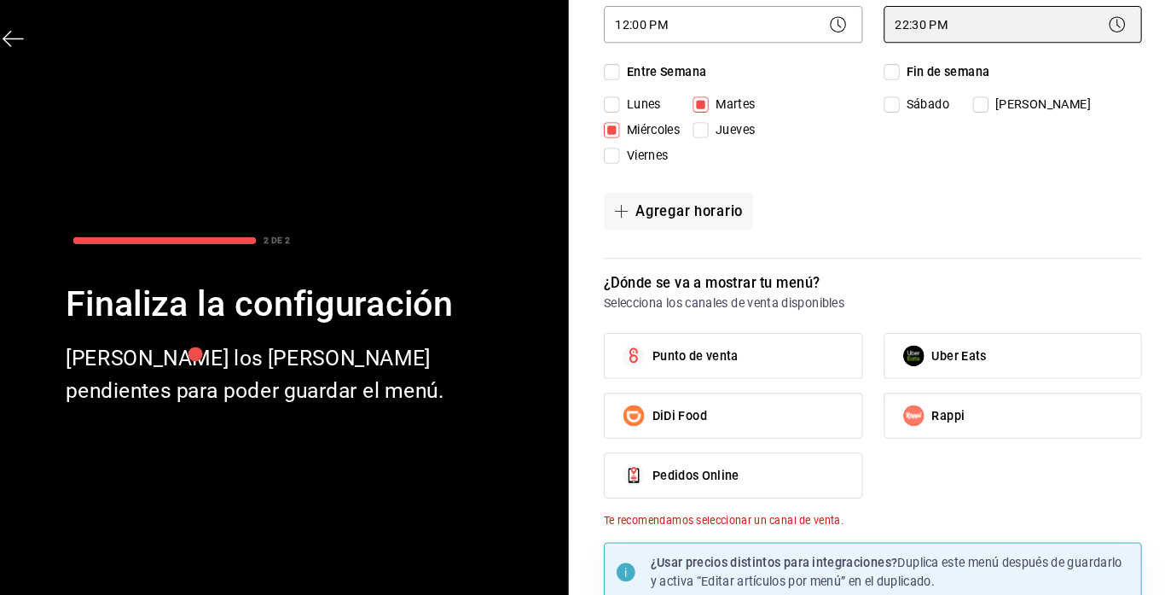
scroll to position [470, 0]
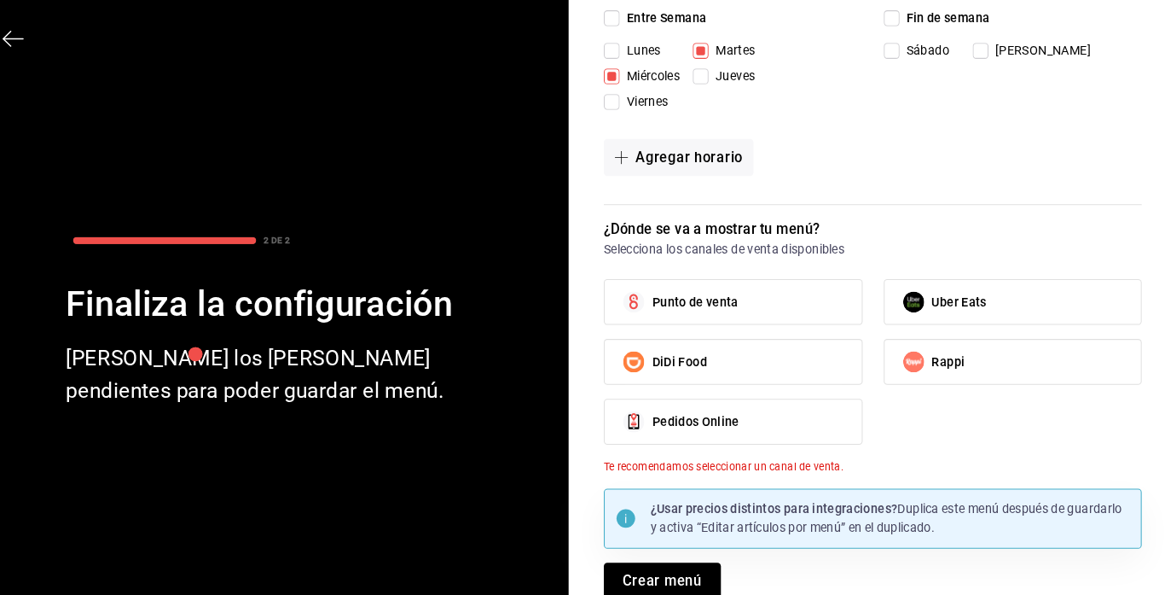
click at [770, 293] on label "Punto de venta" at bounding box center [735, 292] width 249 height 43
click at [657, 293] on input "Punto de venta" at bounding box center [639, 293] width 36 height 36
checkbox input "true"
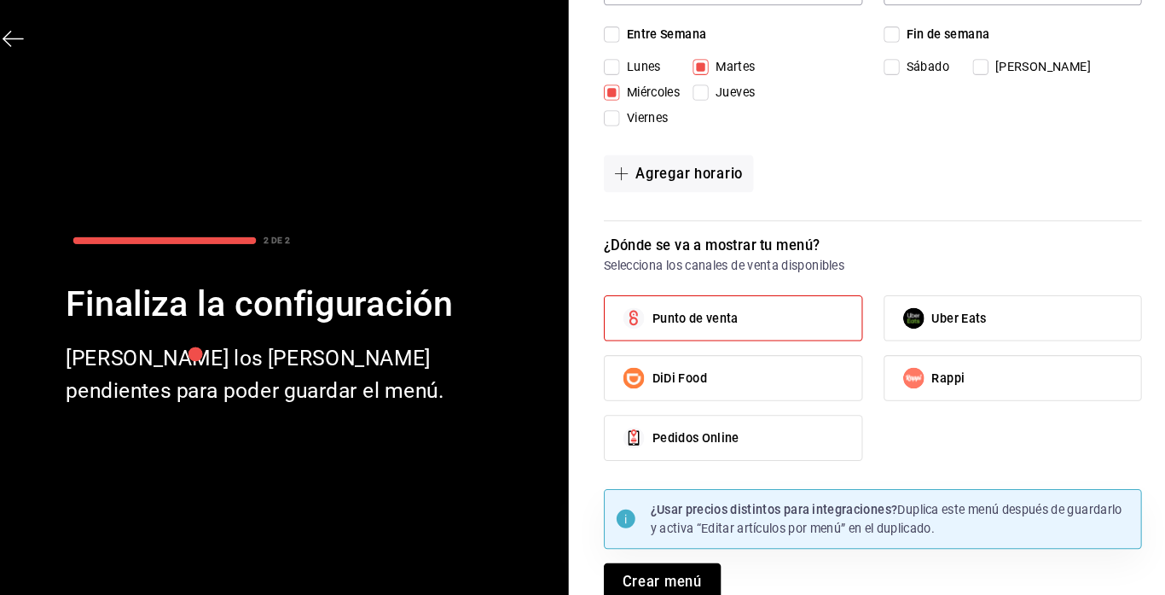
scroll to position [455, 0]
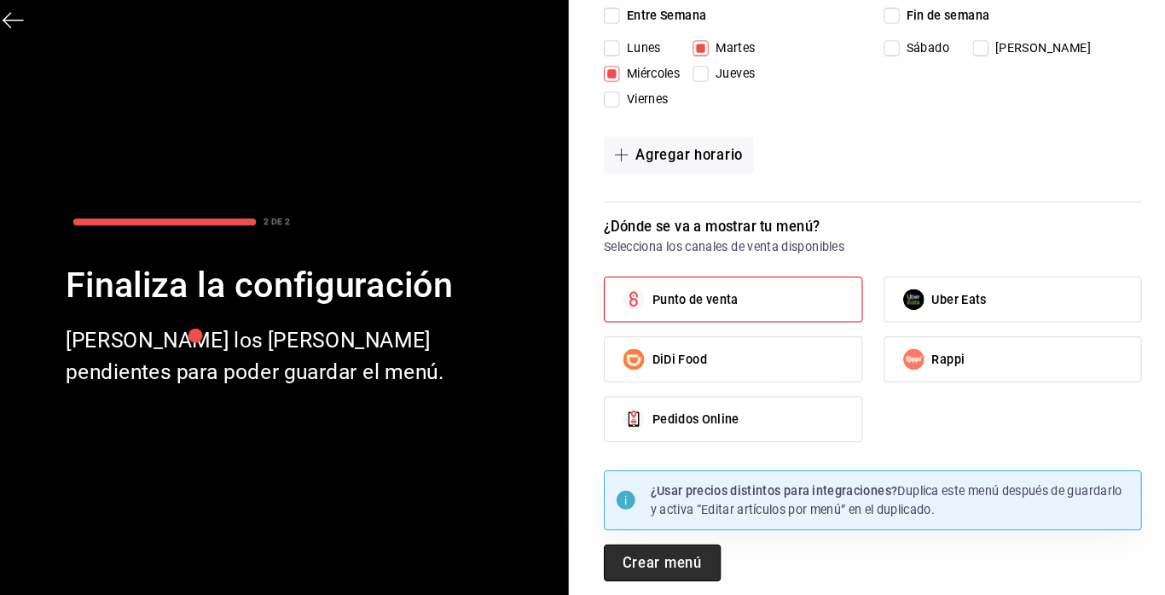
click at [683, 564] on button "Crear menú" at bounding box center [666, 563] width 113 height 36
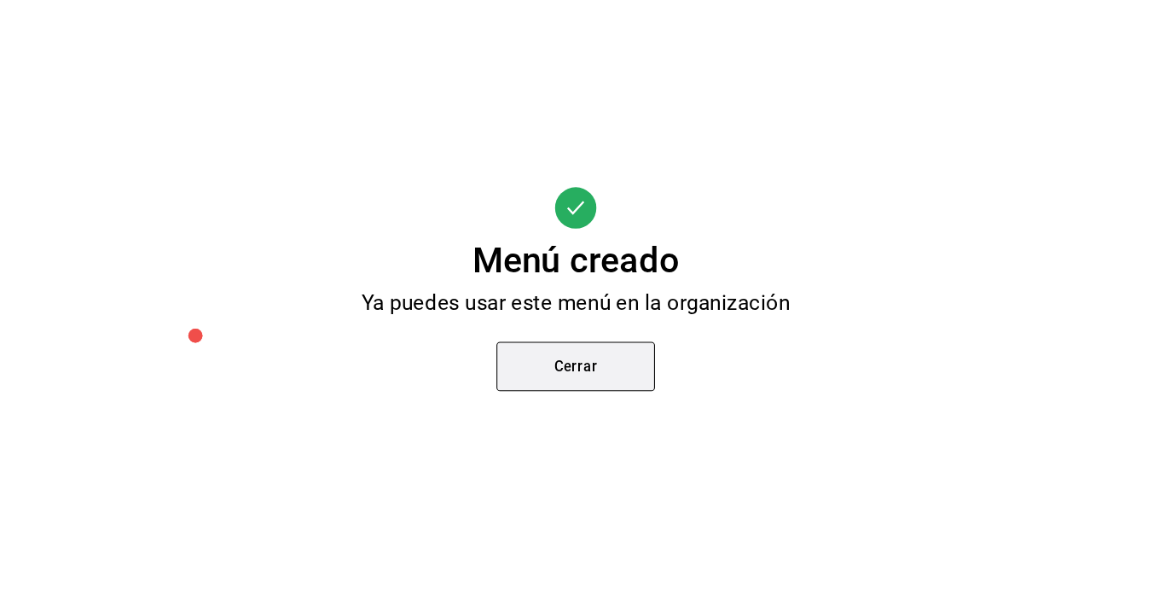
scroll to position [0, 0]
click at [576, 381] on button "Cerrar" at bounding box center [583, 373] width 154 height 48
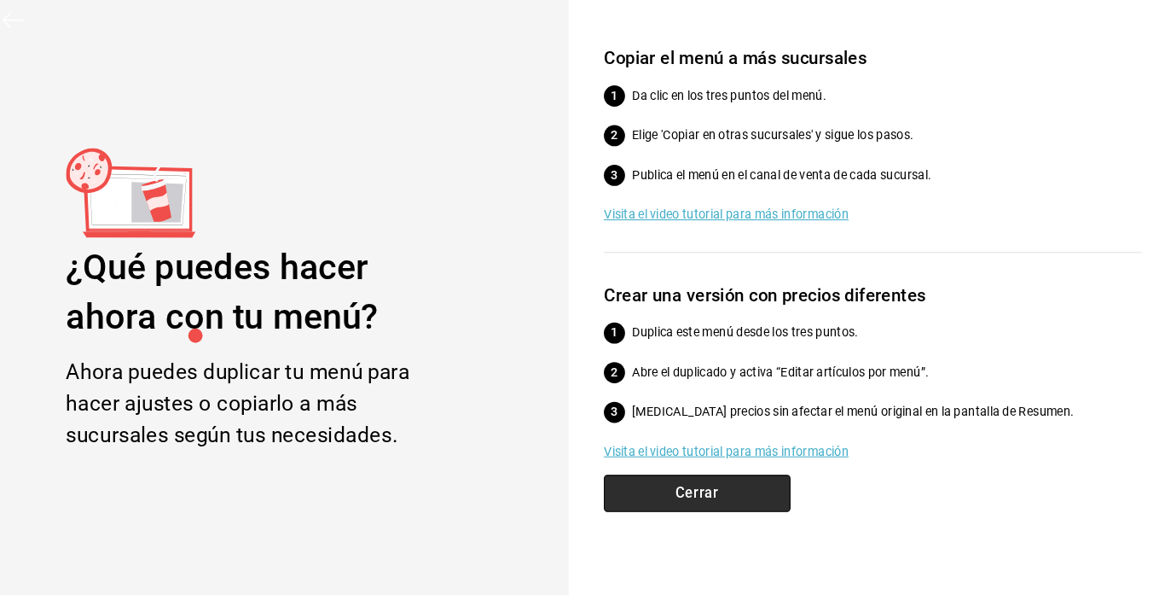
click at [687, 499] on button "Cerrar" at bounding box center [700, 496] width 181 height 36
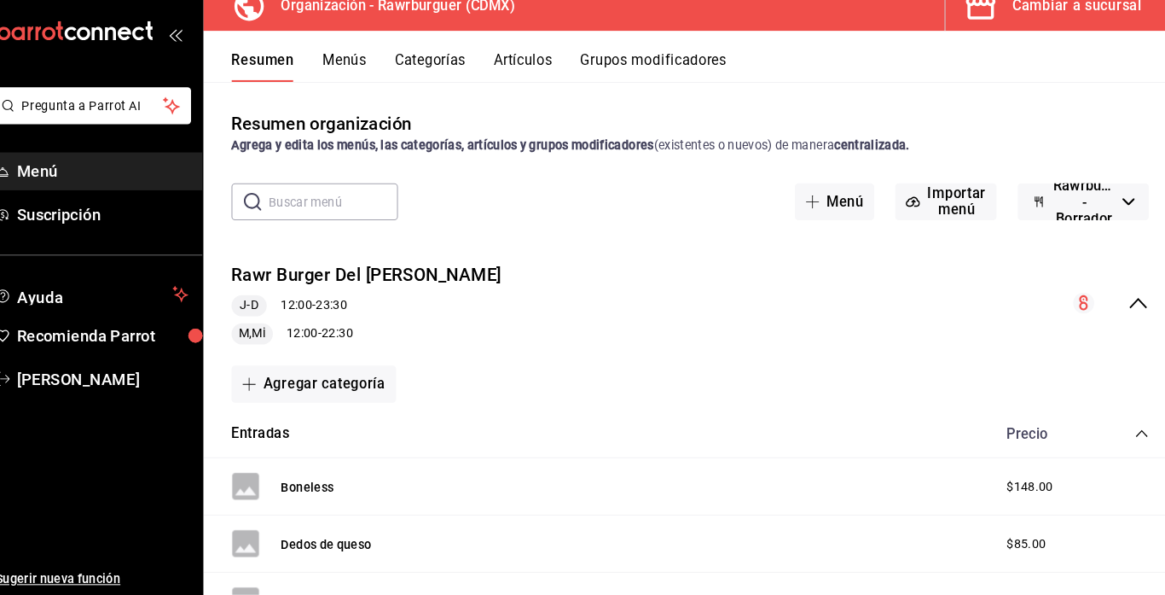
click at [102, 195] on span "Menú" at bounding box center [124, 183] width 166 height 23
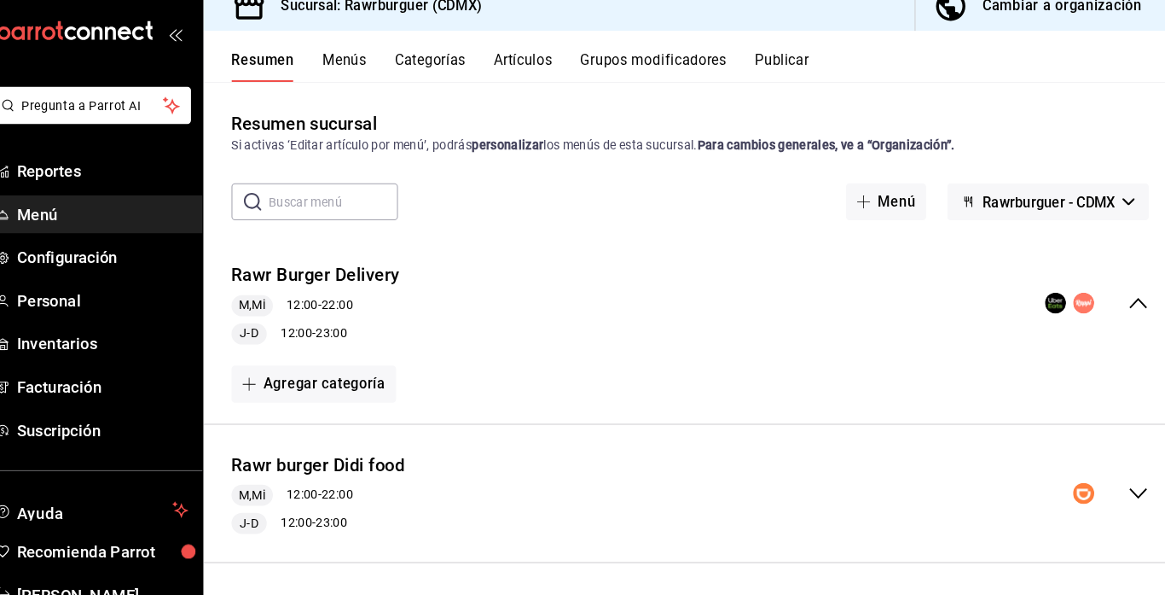
scroll to position [111, 0]
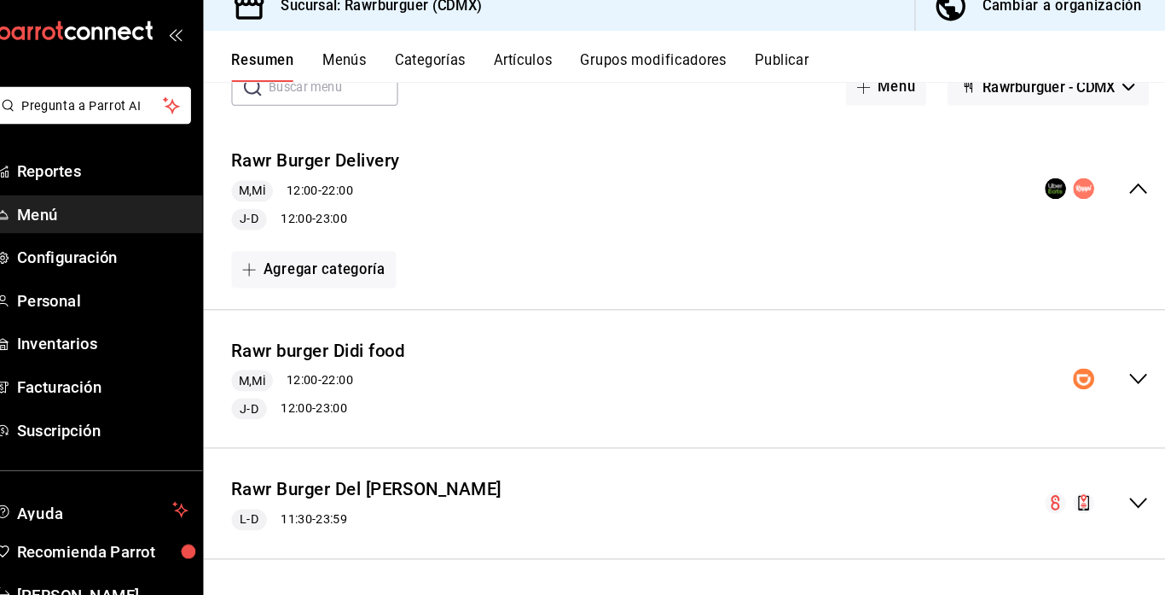
click at [1123, 506] on icon "collapse-menu-row" at bounding box center [1128, 505] width 20 height 20
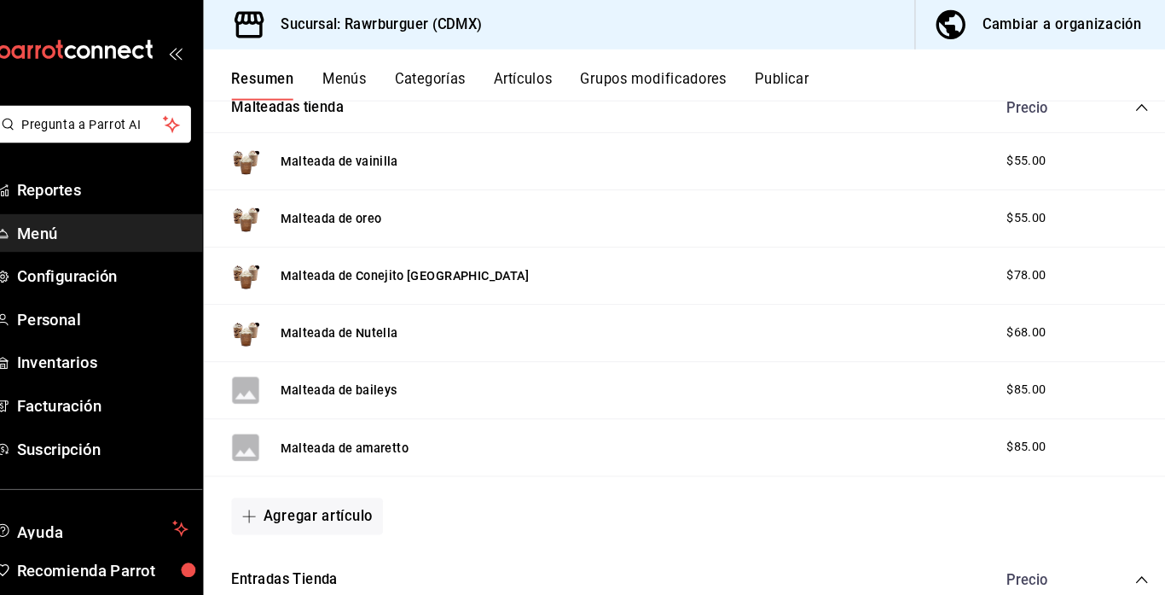
scroll to position [0, 0]
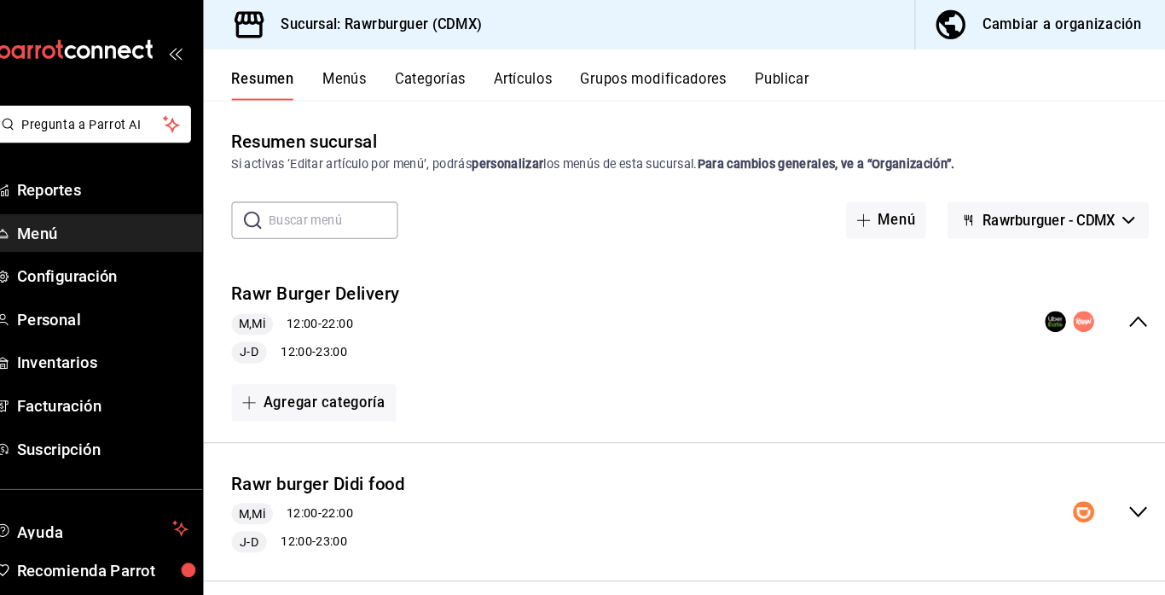
click at [351, 71] on button "Menús" at bounding box center [358, 82] width 43 height 29
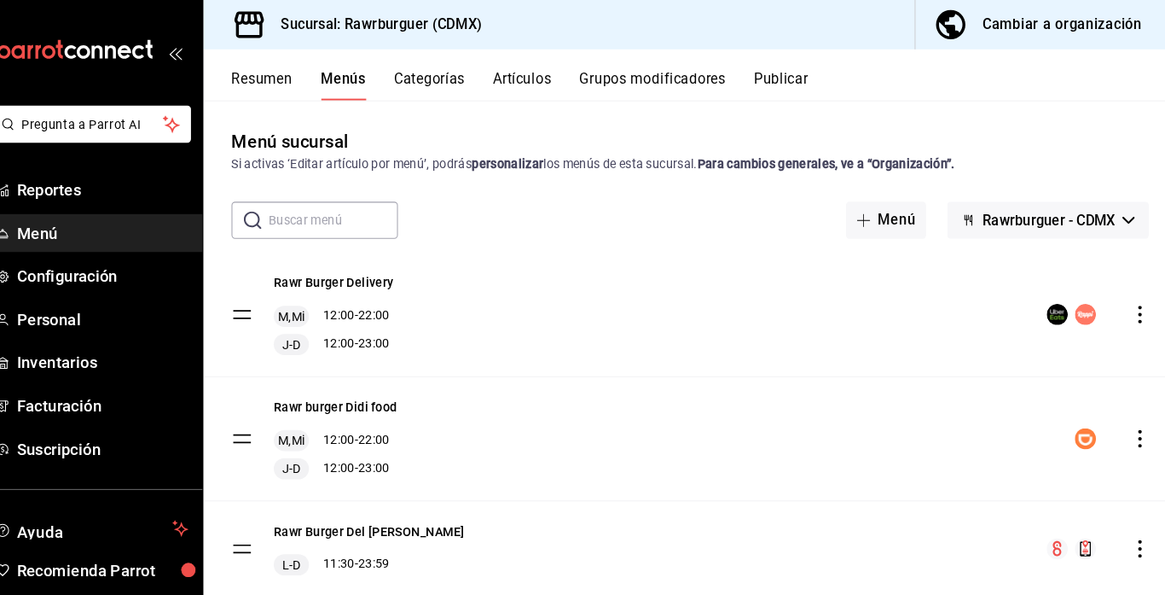
scroll to position [32, 0]
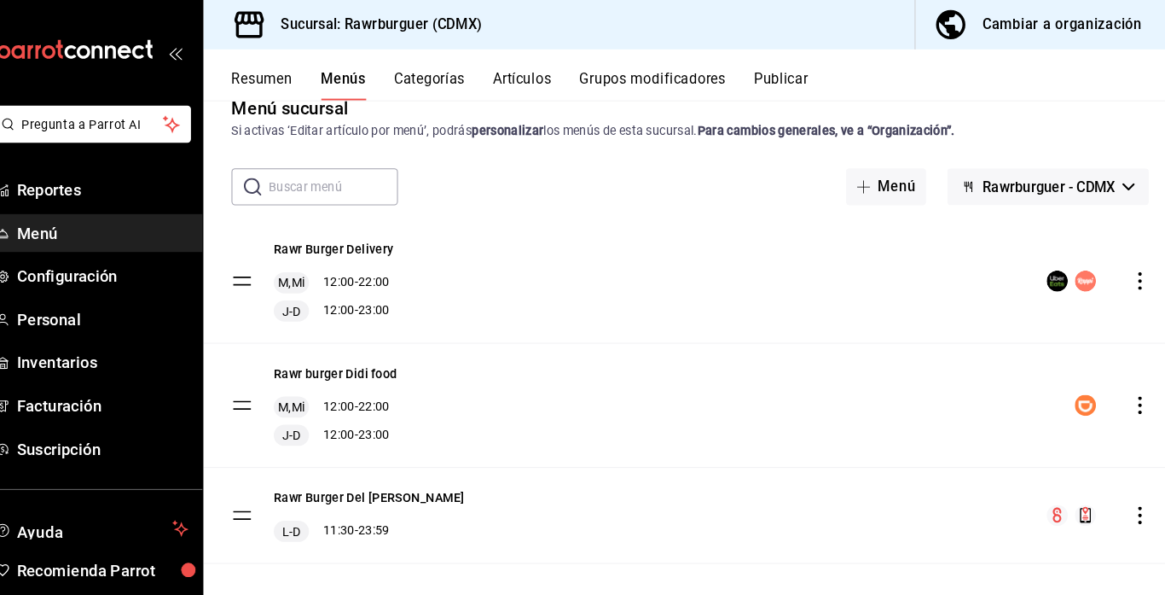
click at [1129, 498] on icon "actions" at bounding box center [1129, 499] width 3 height 17
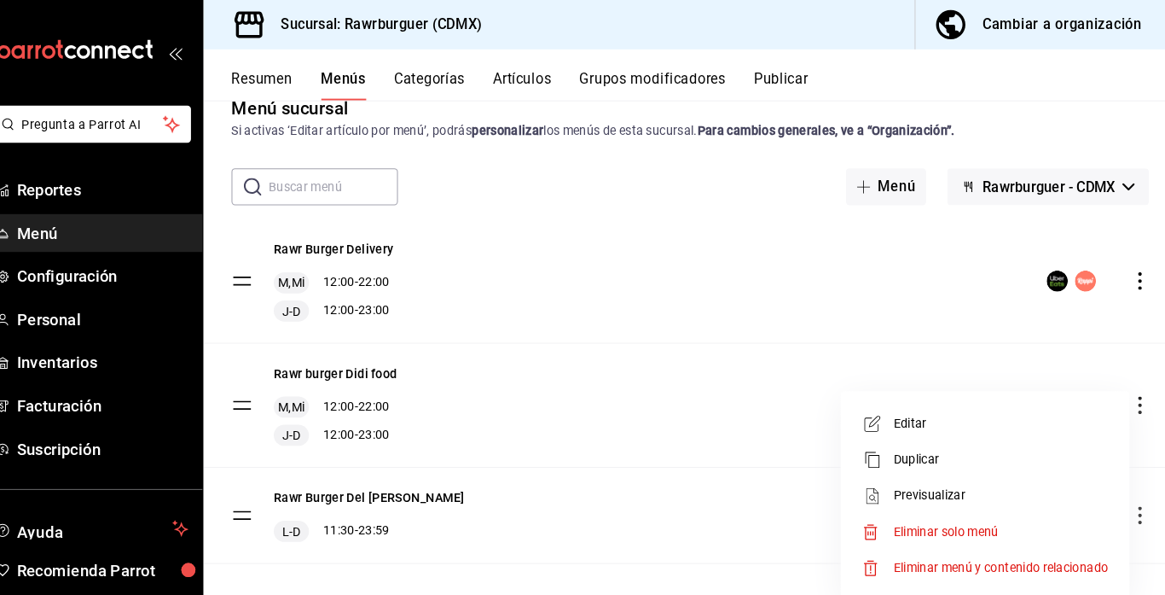
click at [904, 414] on span "Editar" at bounding box center [995, 410] width 208 height 18
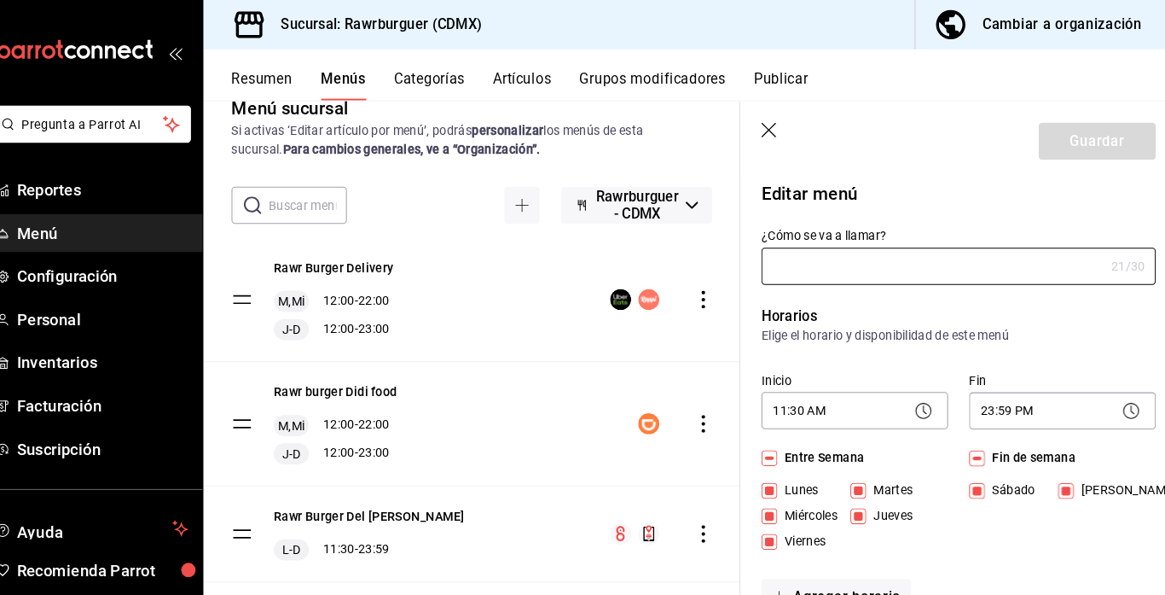
type input "Rawr Burger Del [PERSON_NAME]"
checkbox input "true"
type input "1747169701009"
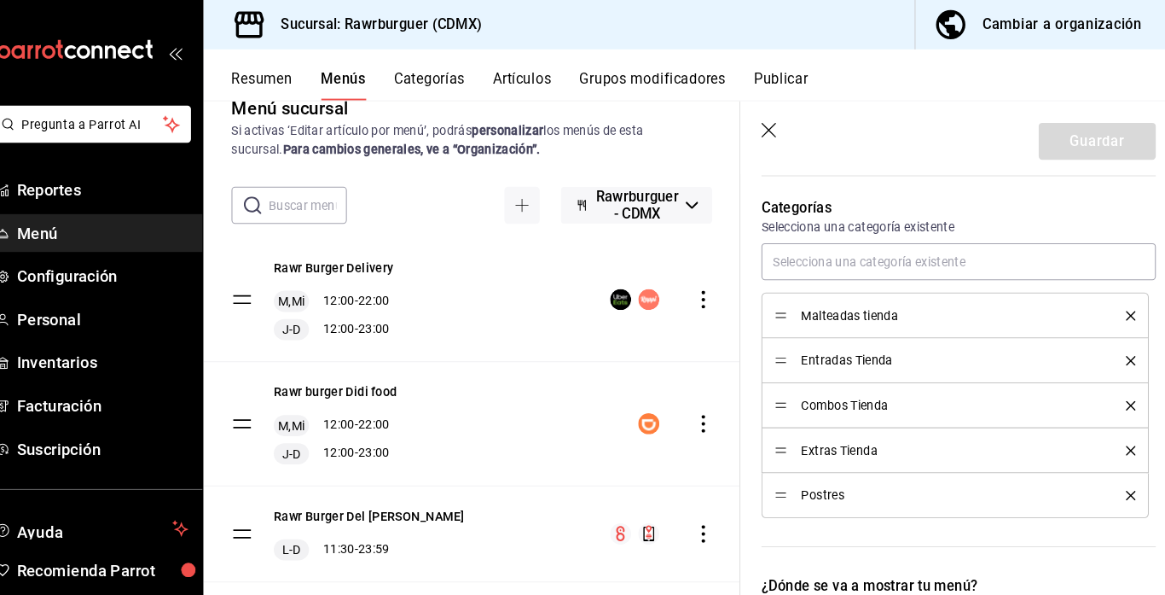
scroll to position [456, 0]
click at [1119, 478] on icon "delete" at bounding box center [1120, 477] width 9 height 9
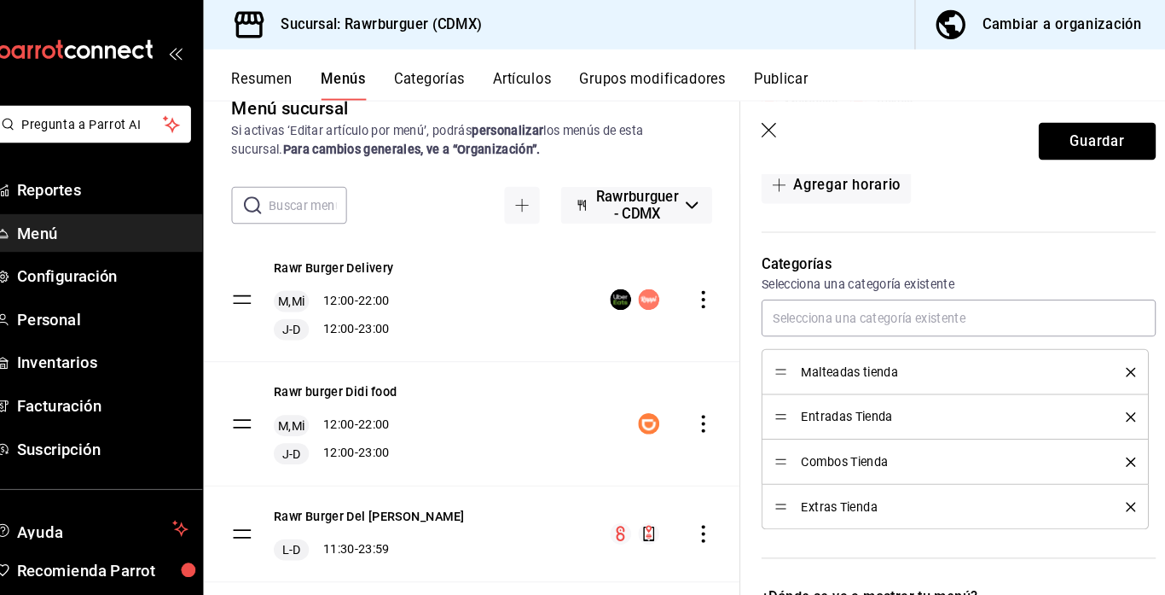
scroll to position [384, 0]
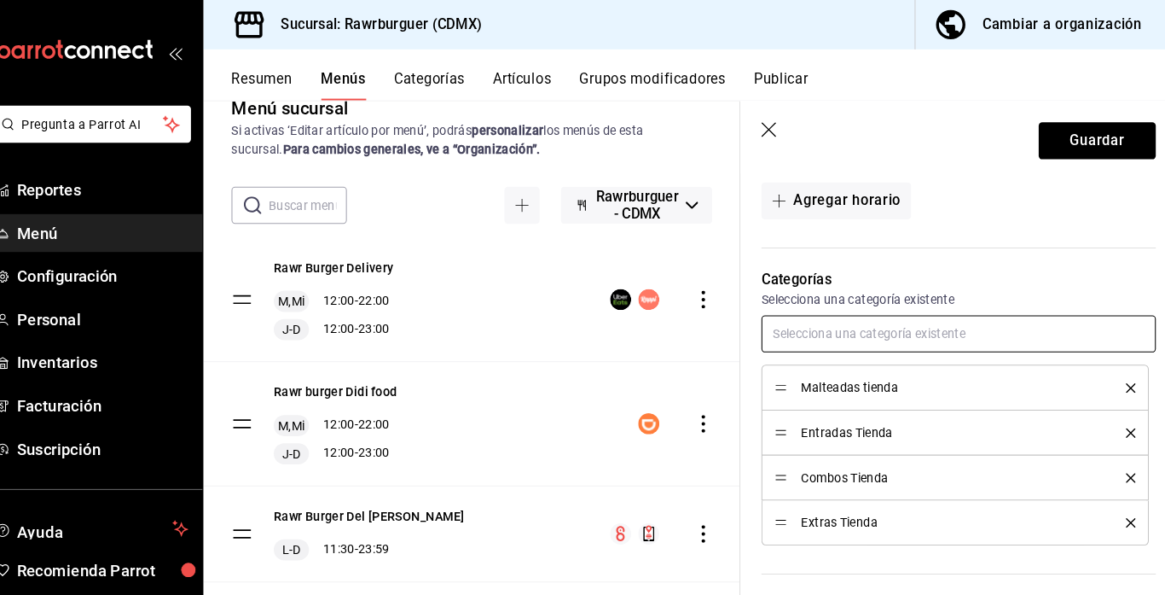
click at [860, 319] on input "text" at bounding box center [954, 323] width 382 height 36
type input "e"
type input "hamburguesas"
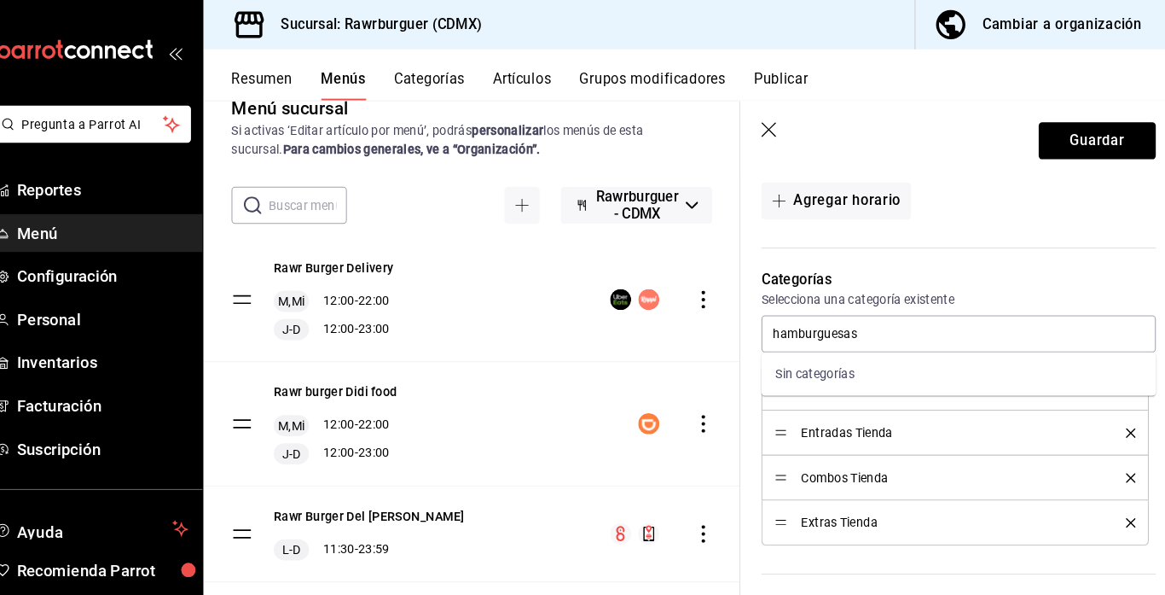
click at [772, 124] on icon "button" at bounding box center [771, 127] width 17 height 17
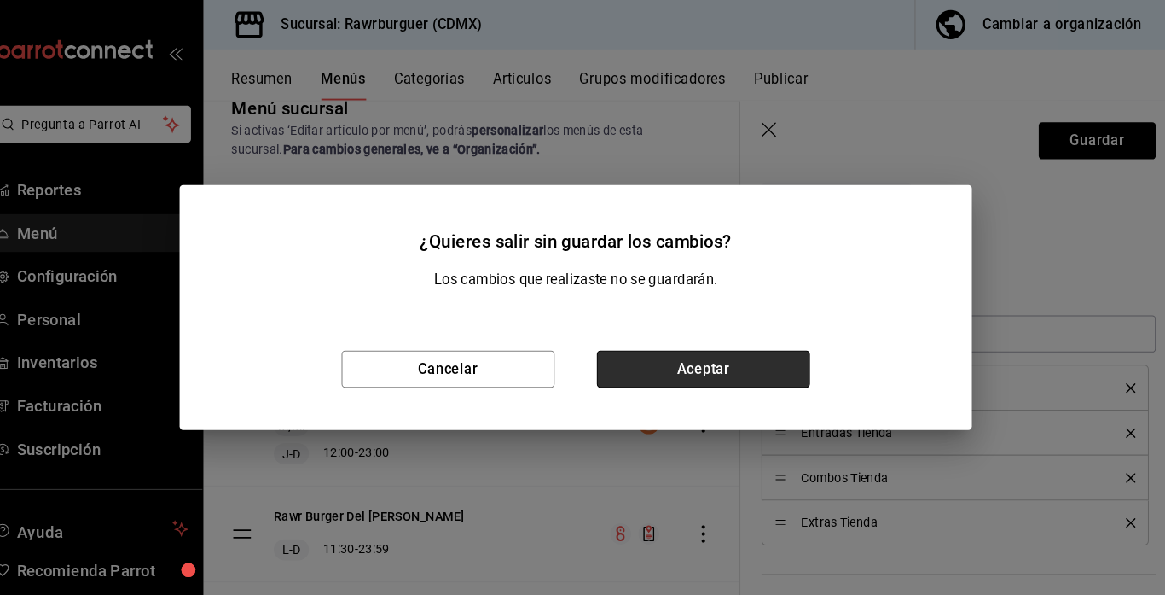
click at [636, 364] on button "Aceptar" at bounding box center [706, 358] width 206 height 36
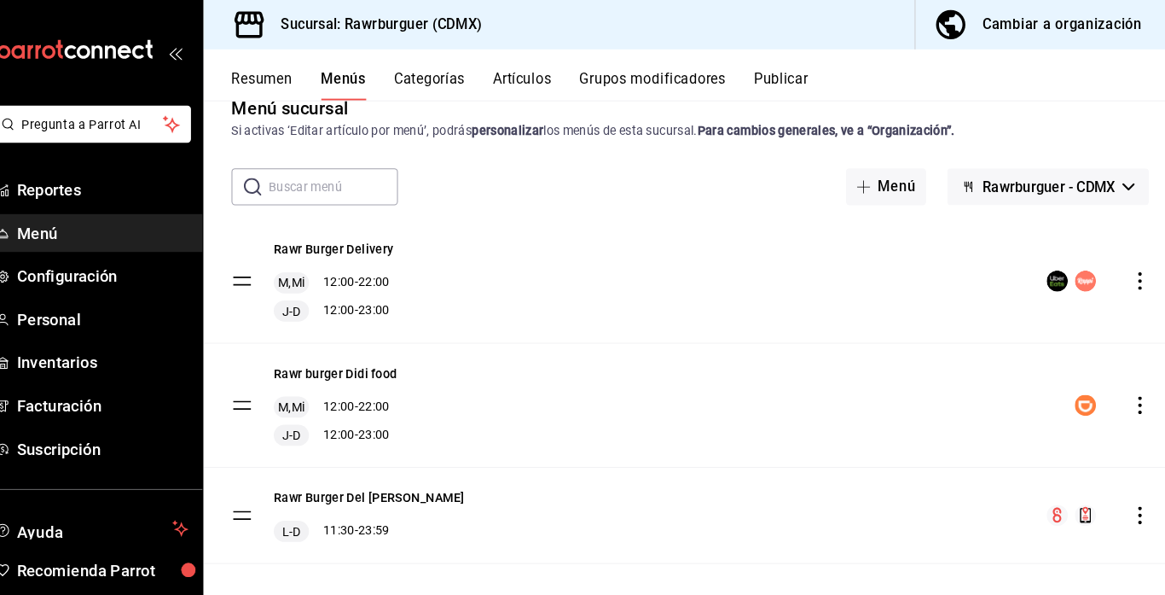
click at [453, 82] on button "Categorías" at bounding box center [441, 82] width 69 height 29
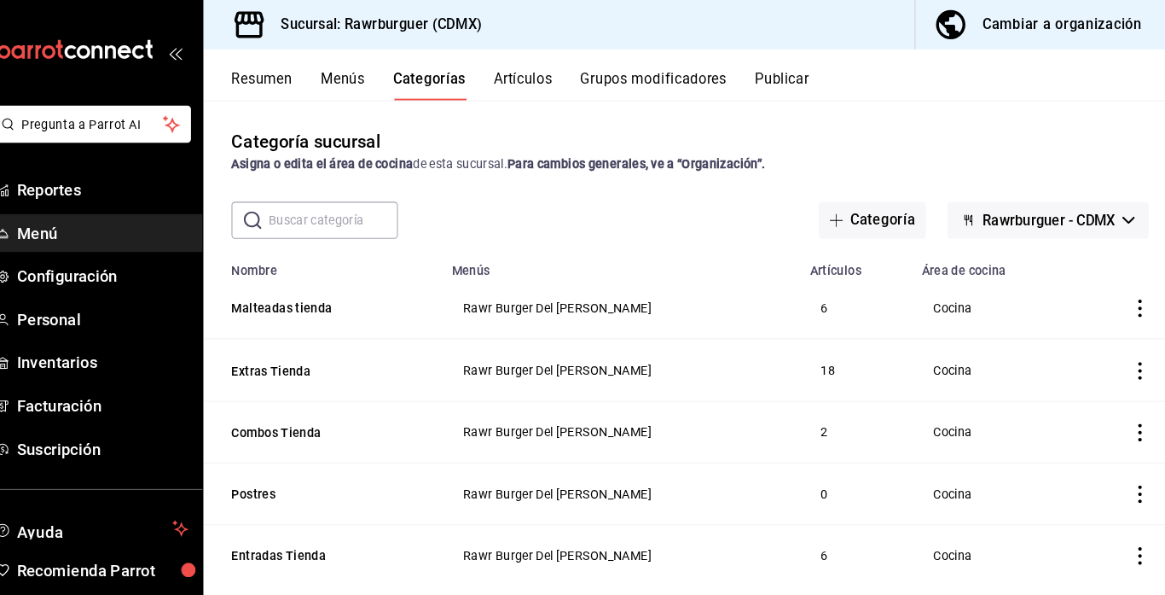
click at [532, 87] on button "Artículos" at bounding box center [531, 82] width 56 height 29
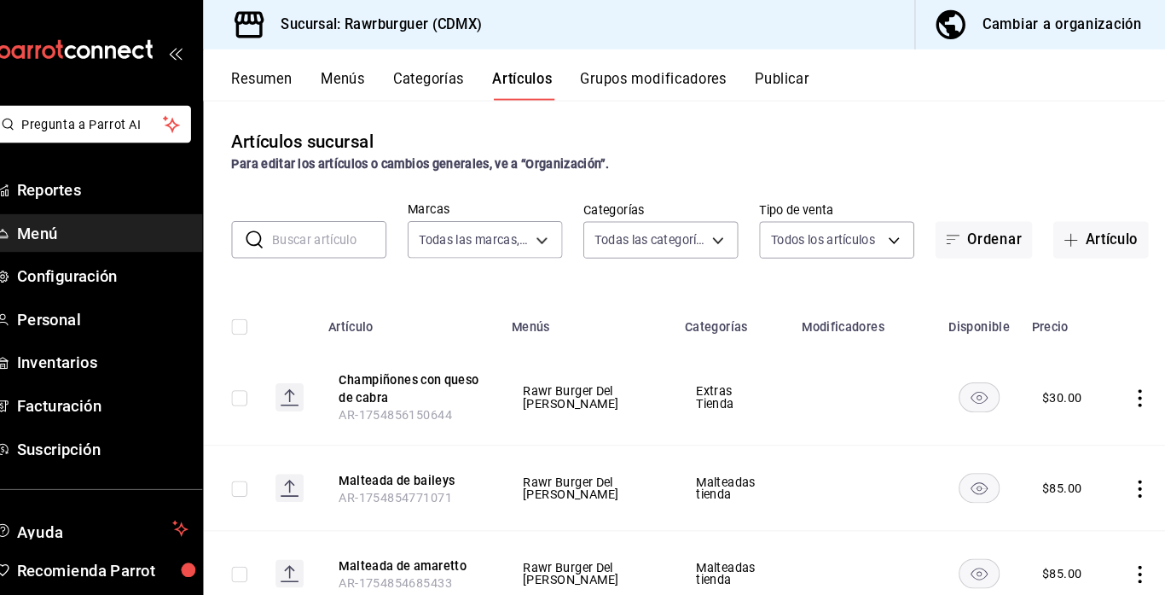
type input "c688a348-8af5-4db2-8017-60906265672a"
type input "6e3d98d8-7e4a-4944-804f-3cc8072a6d51,6d308737-ecb7-40a3-9422-f7d756e86295,c4e3f…"
click at [296, 81] on button "Resumen" at bounding box center [278, 82] width 59 height 29
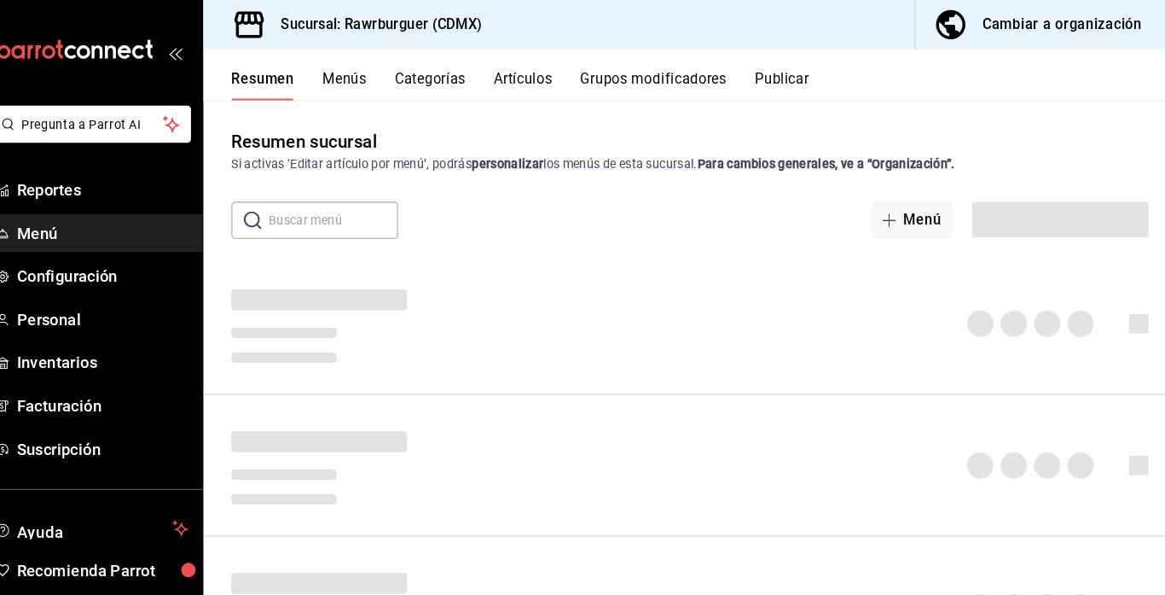
click at [1049, 22] on div "Cambiar a organización" at bounding box center [1054, 24] width 154 height 24
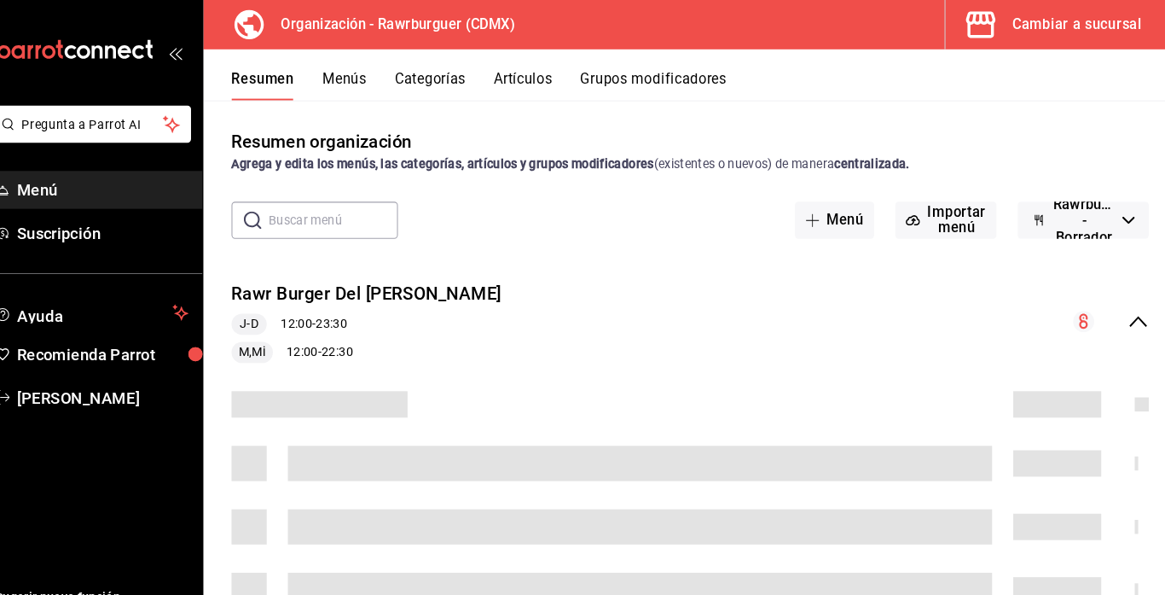
click at [363, 77] on button "Menús" at bounding box center [358, 82] width 43 height 29
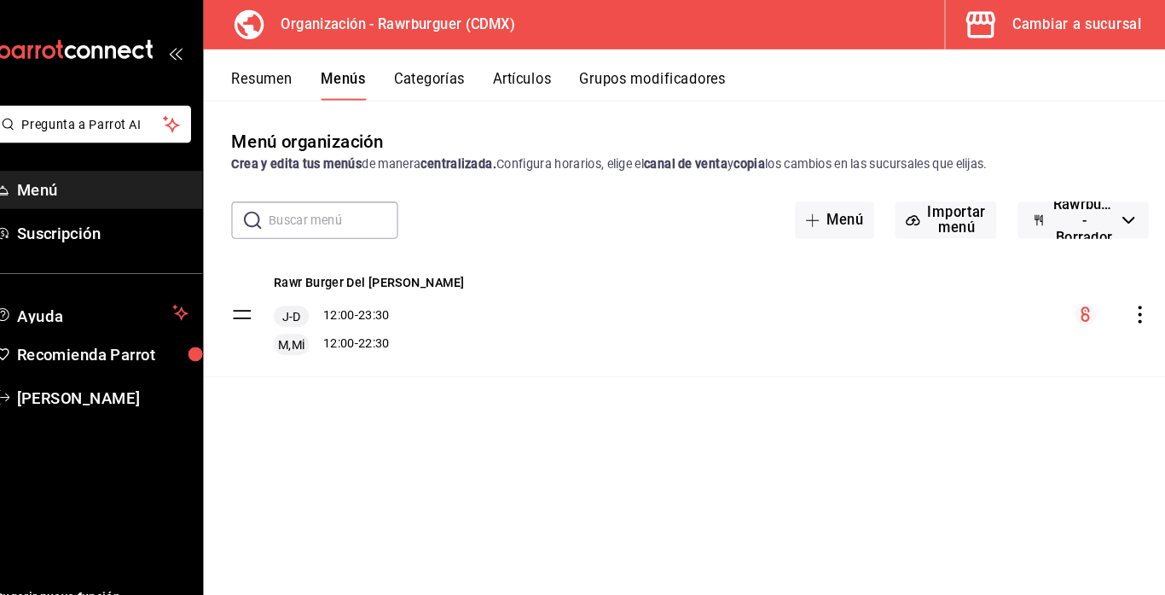
click at [1127, 308] on icon "actions" at bounding box center [1129, 304] width 17 height 17
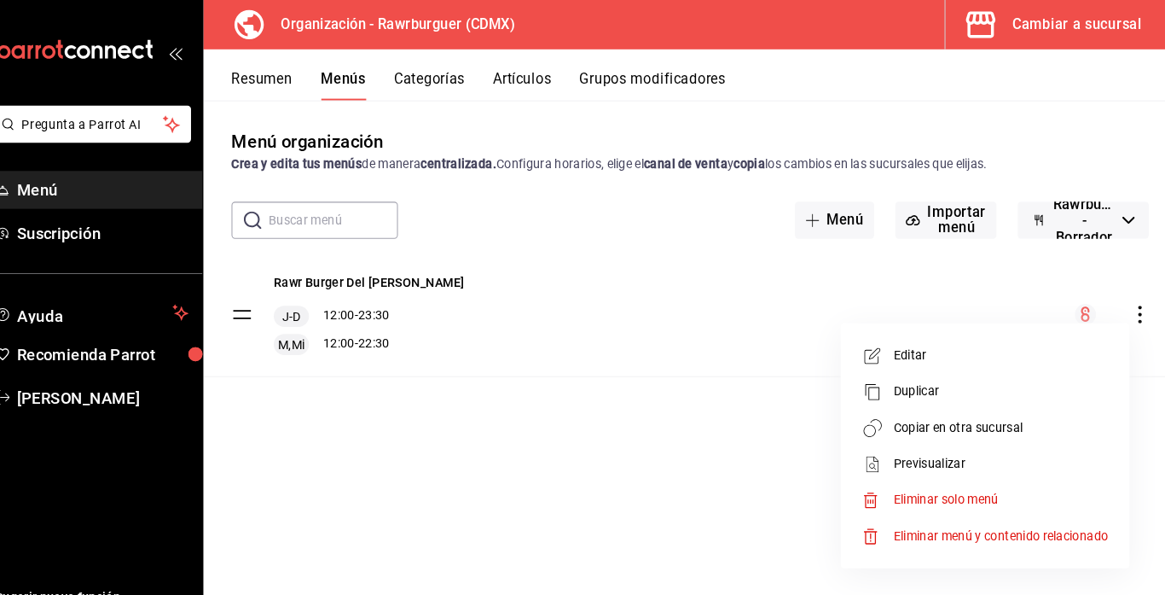
click at [739, 351] on div at bounding box center [582, 297] width 1165 height 595
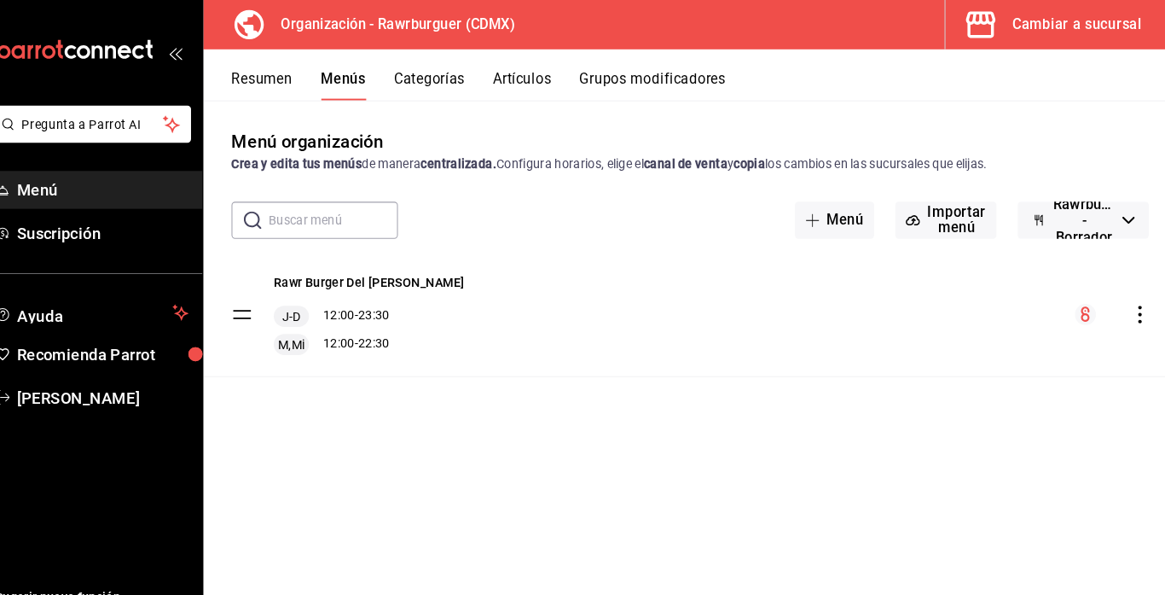
click at [281, 75] on button "Resumen" at bounding box center [278, 82] width 59 height 29
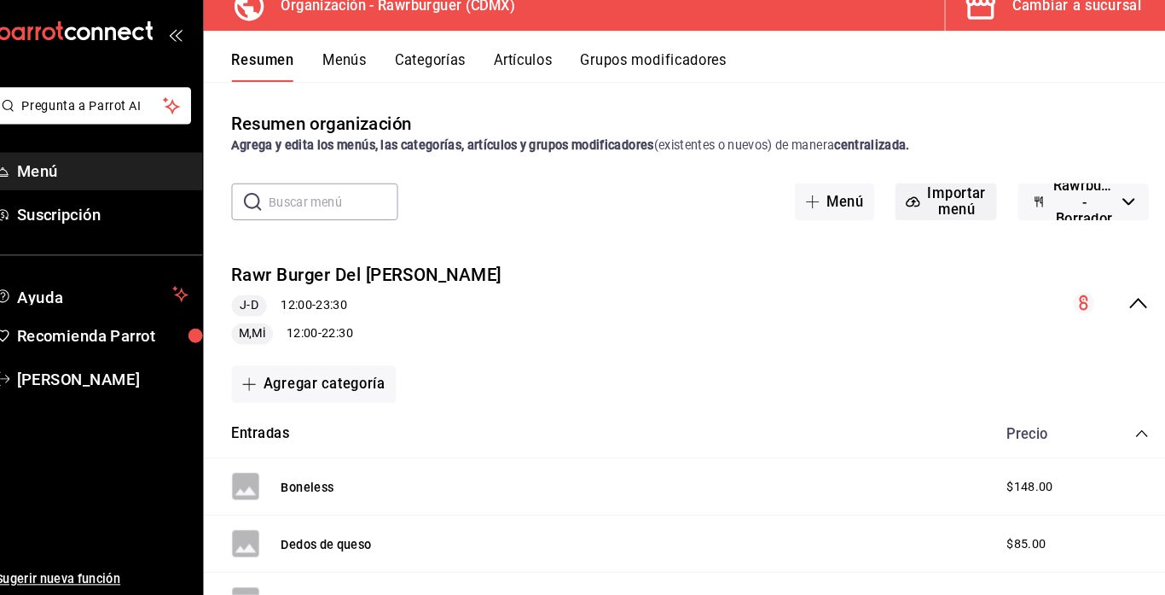
click at [948, 220] on button "Importar menú" at bounding box center [941, 213] width 98 height 36
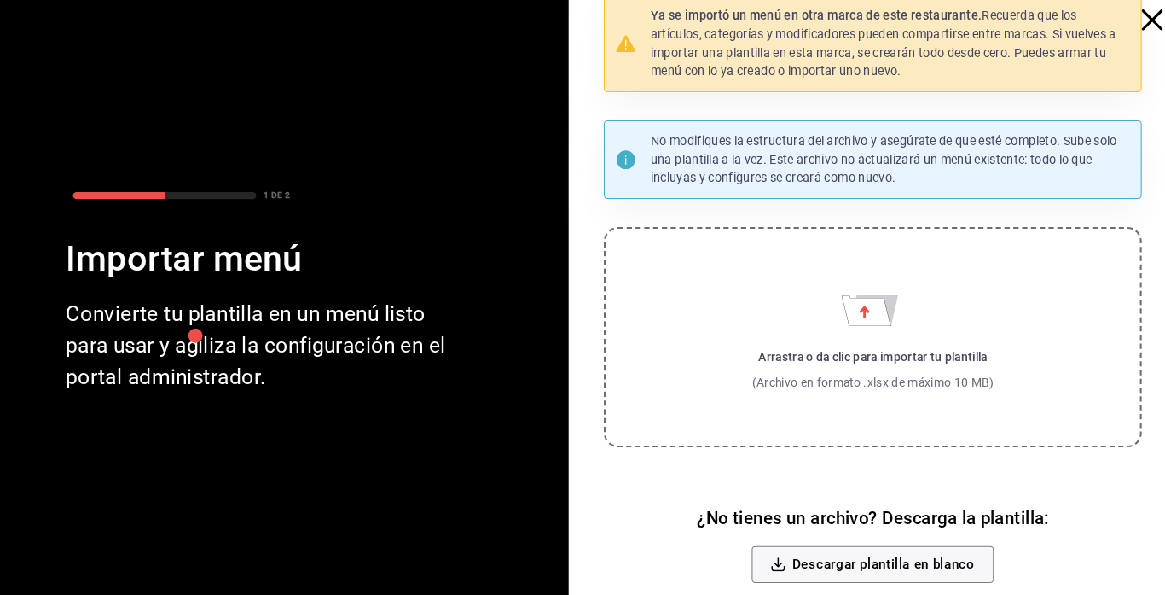
click at [1130, 38] on div "Ya se importó un menú en otra marca de este restaurante. Recuerda que los artíc…" at bounding box center [870, 61] width 521 height 94
click at [1143, 38] on icon "button" at bounding box center [1141, 37] width 20 height 20
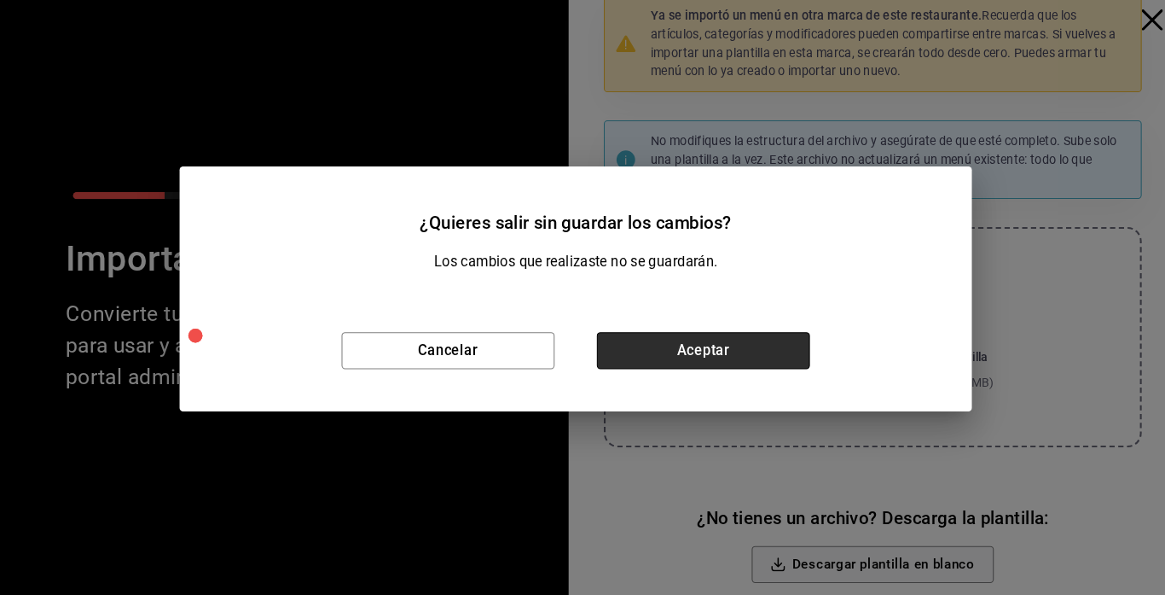
click at [713, 360] on button "Aceptar" at bounding box center [706, 358] width 206 height 36
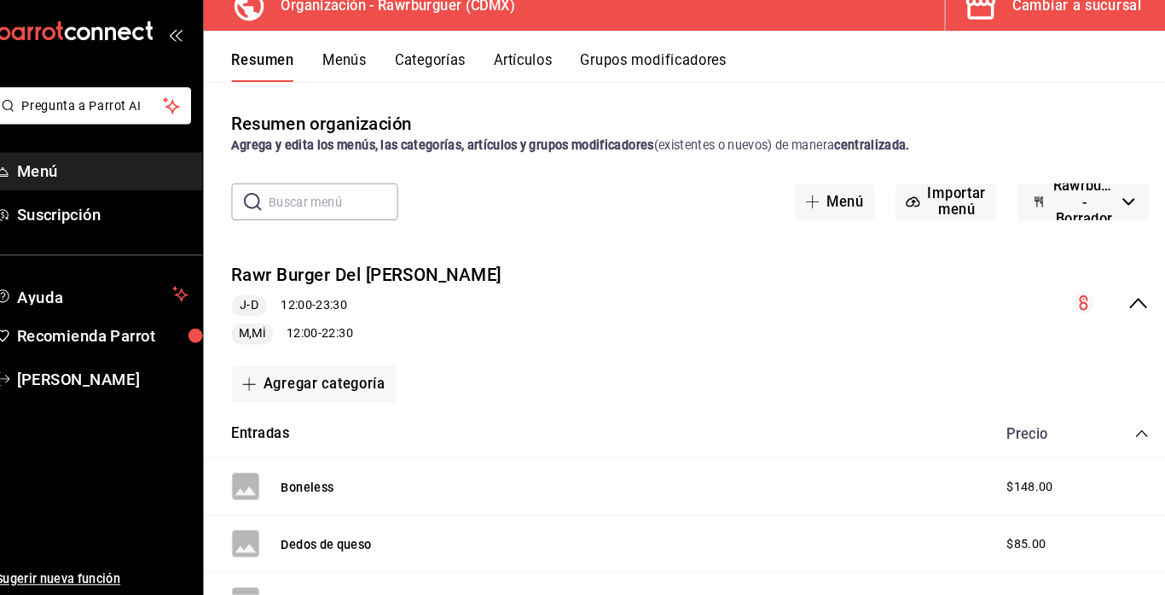
click at [1103, 218] on span "Rawrburguer - Borrador" at bounding box center [1075, 213] width 61 height 49
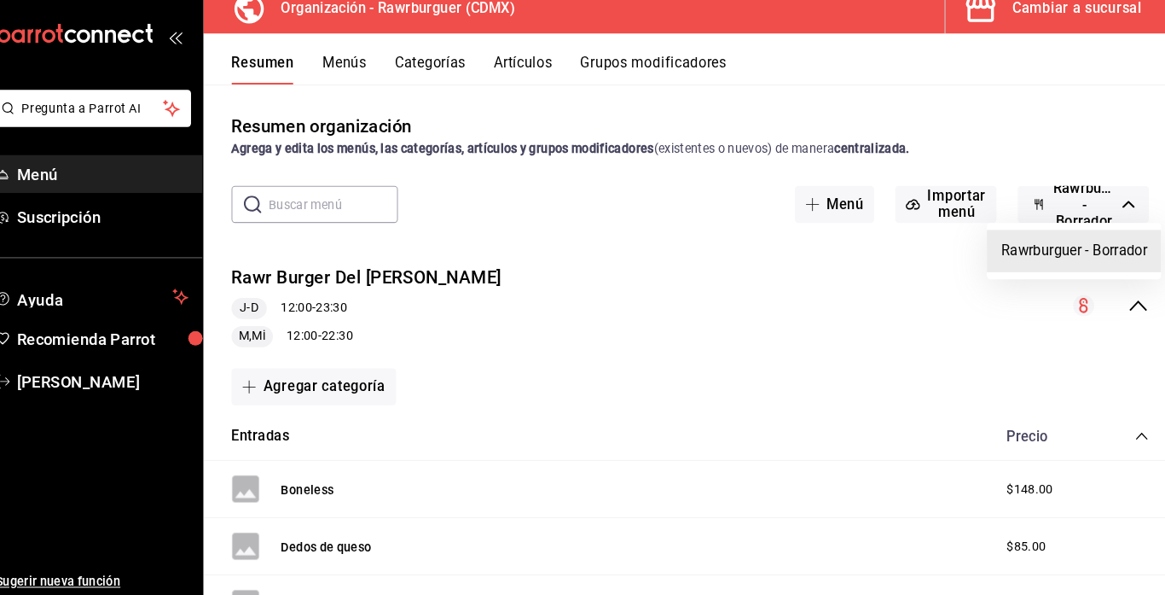
click at [940, 277] on div at bounding box center [582, 297] width 1165 height 595
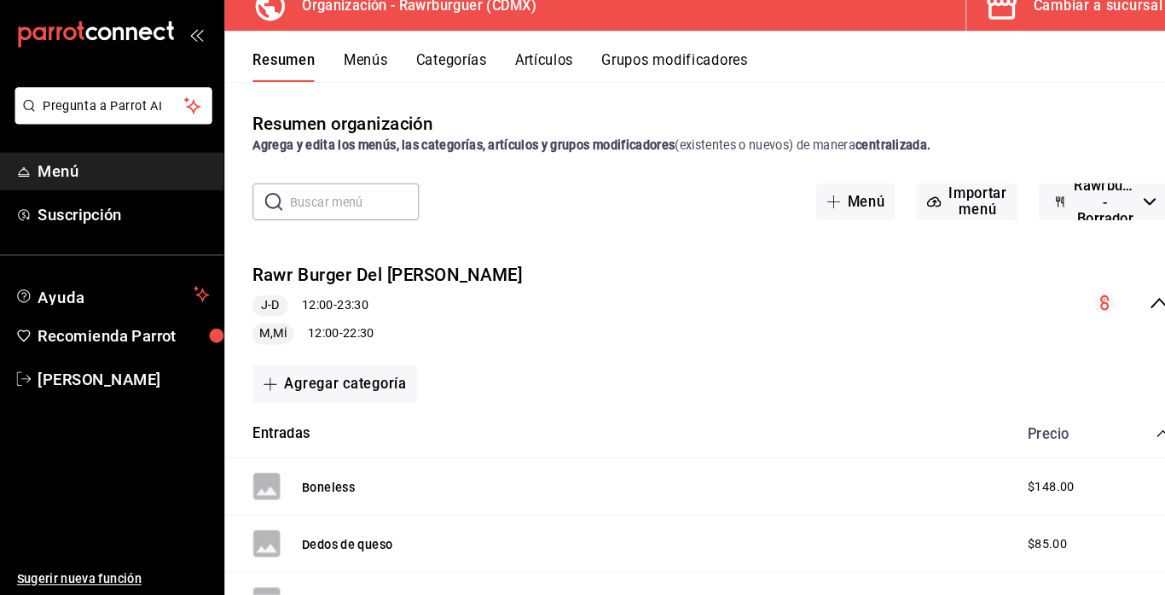
click at [353, 78] on button "Menús" at bounding box center [358, 82] width 43 height 29
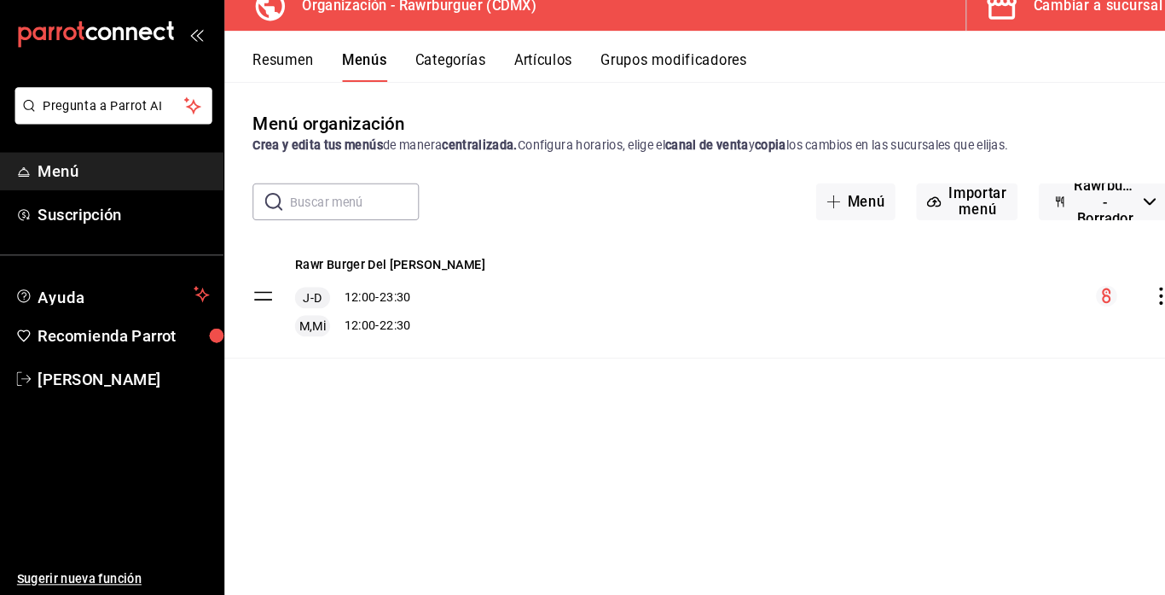
click at [1124, 303] on icon "actions" at bounding box center [1129, 304] width 17 height 17
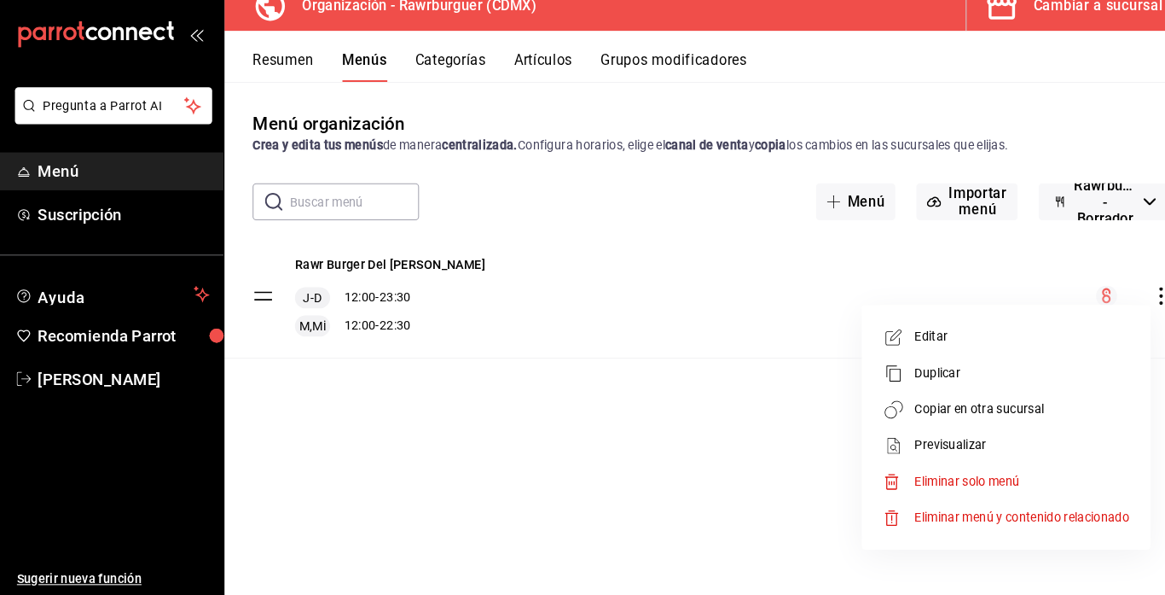
click at [916, 346] on span "Editar" at bounding box center [995, 344] width 208 height 18
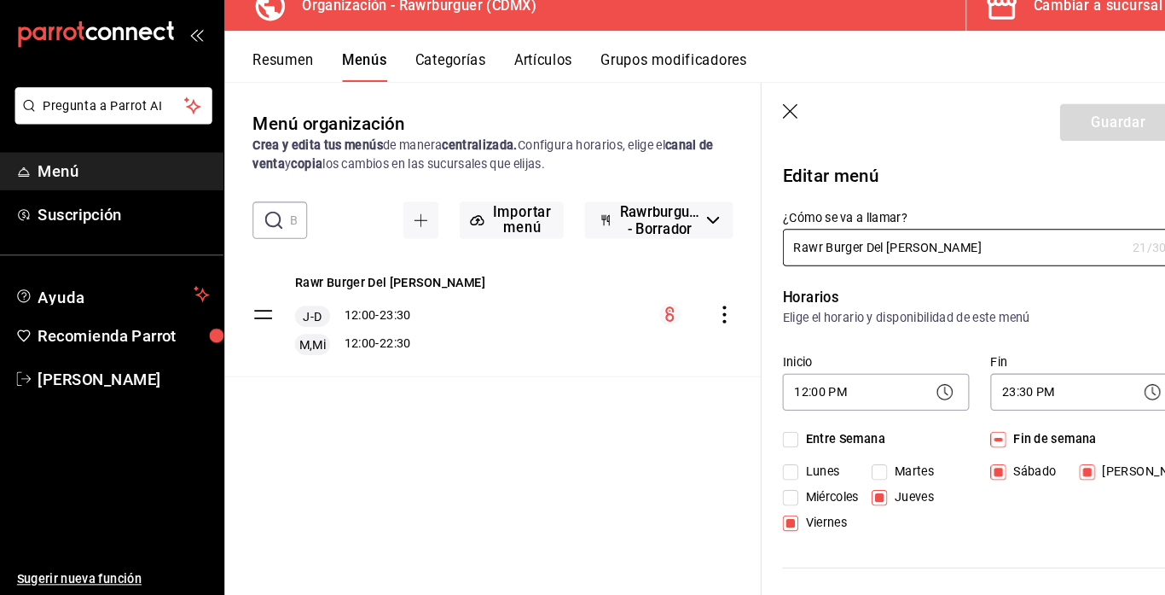
checkbox input "true"
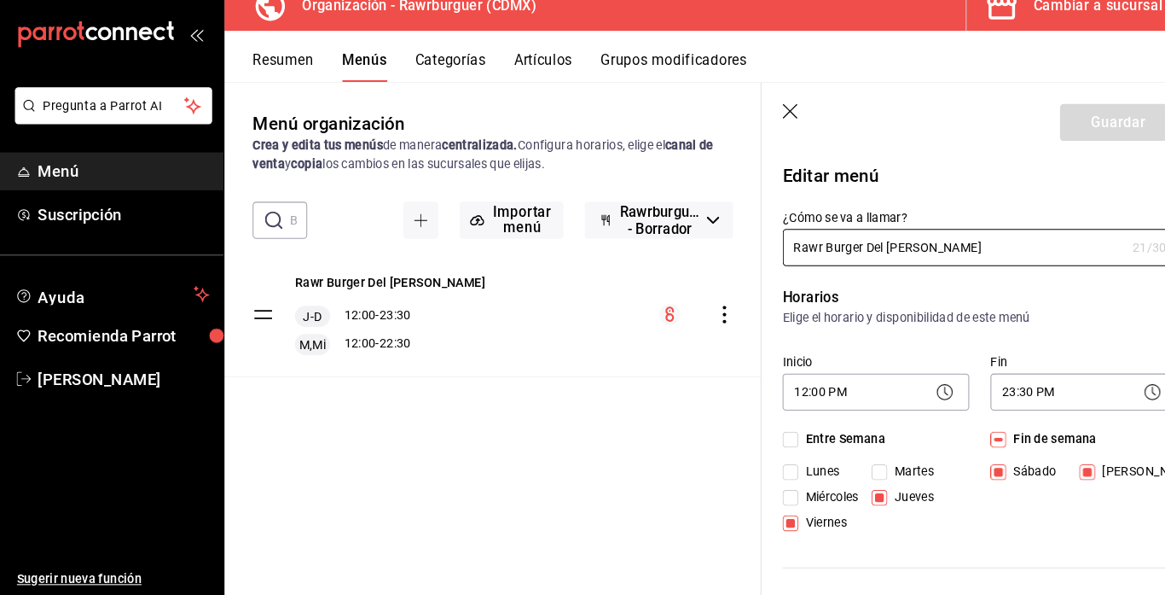
checkbox input "true"
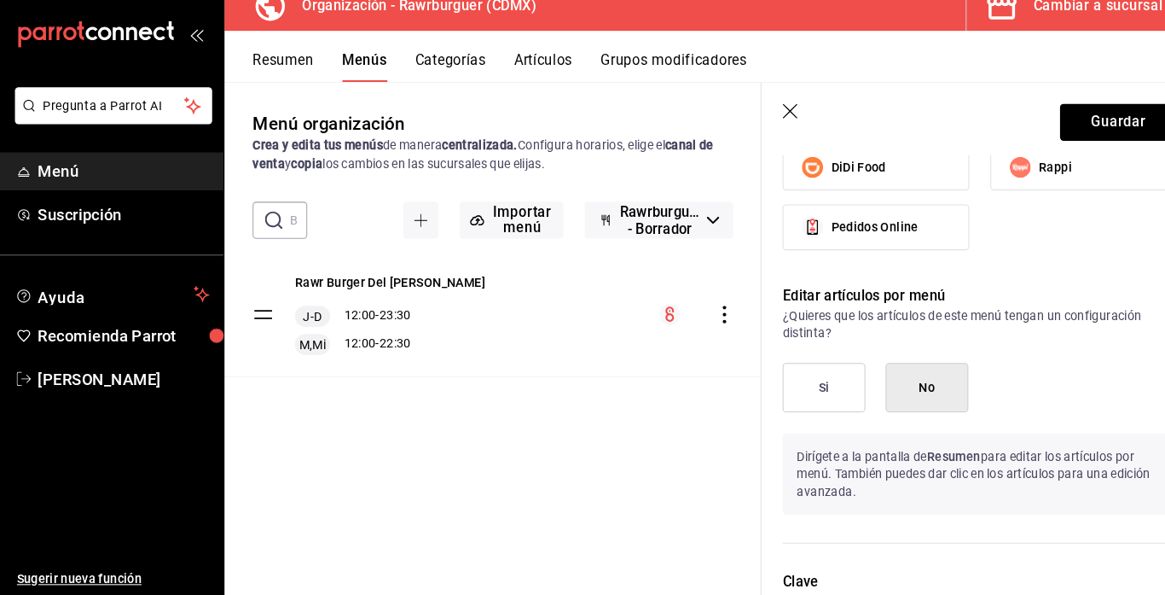
scroll to position [1401, 0]
click at [834, 253] on label "Pedidos Online" at bounding box center [853, 239] width 179 height 43
click at [810, 253] on input "Pedidos Online" at bounding box center [792, 239] width 36 height 36
checkbox input "true"
click at [820, 387] on button "Si" at bounding box center [803, 394] width 80 height 48
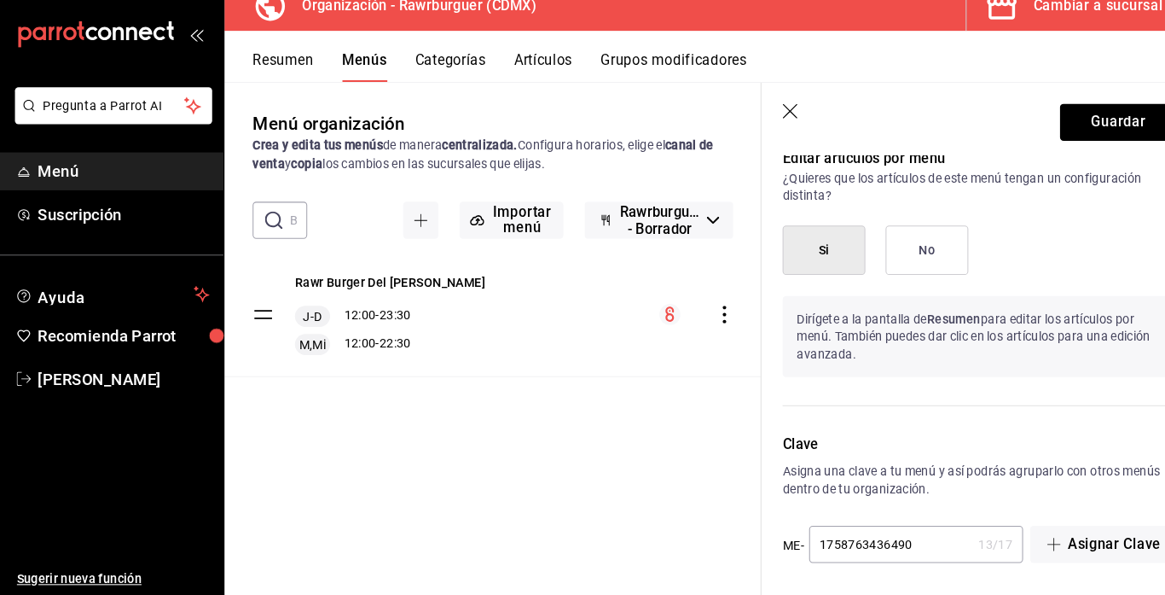
scroll to position [1539, 0]
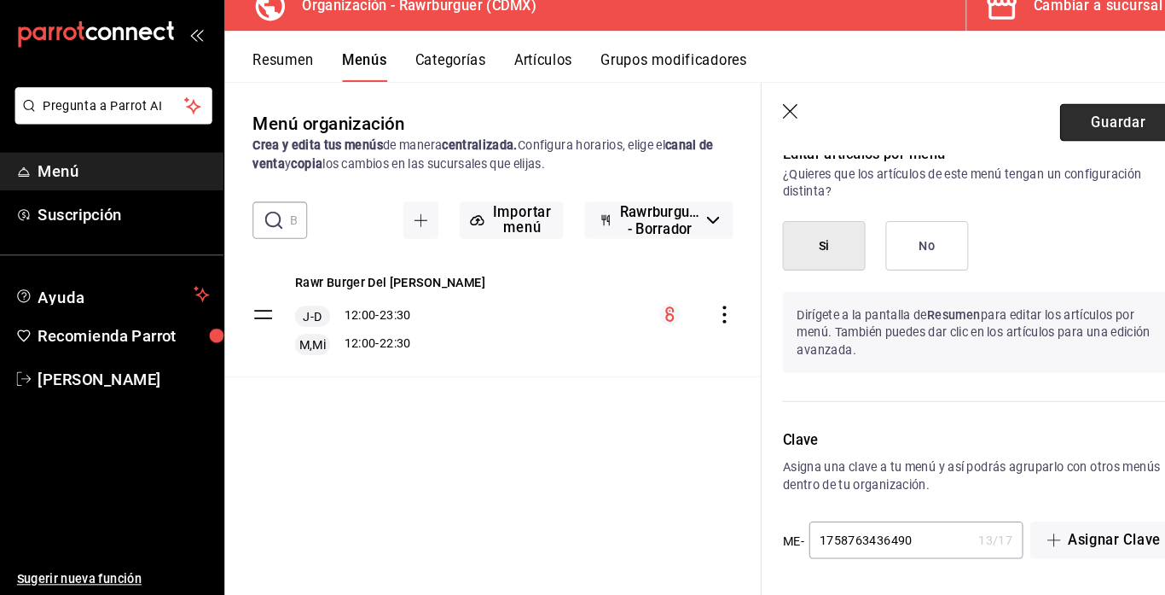
click at [1061, 140] on button "Guardar" at bounding box center [1087, 137] width 113 height 36
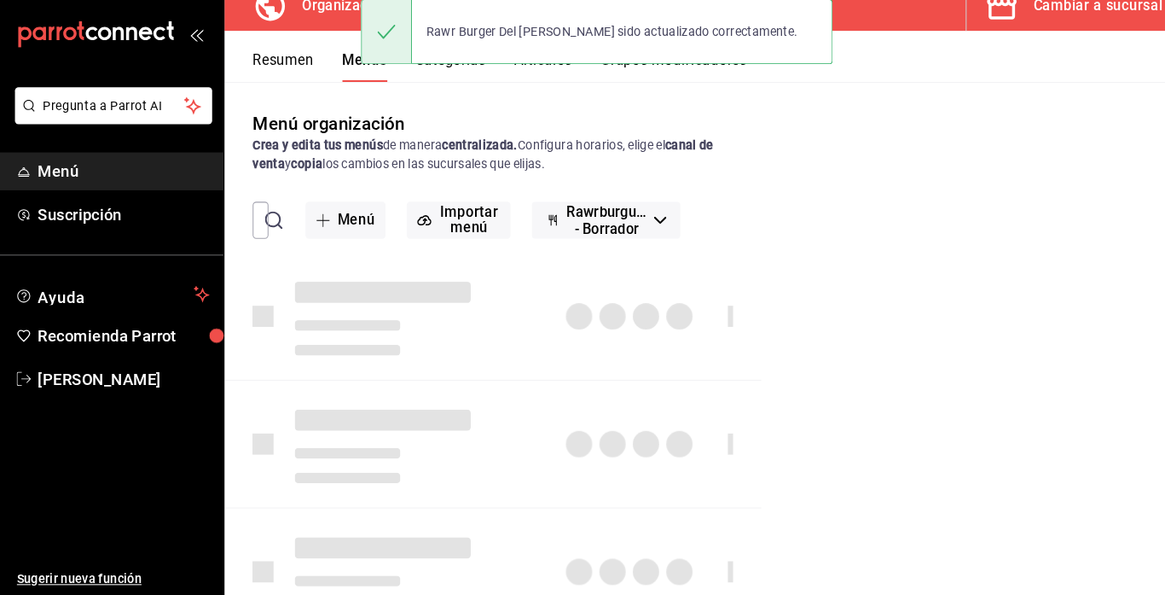
checkbox input "false"
type input "1758763776173"
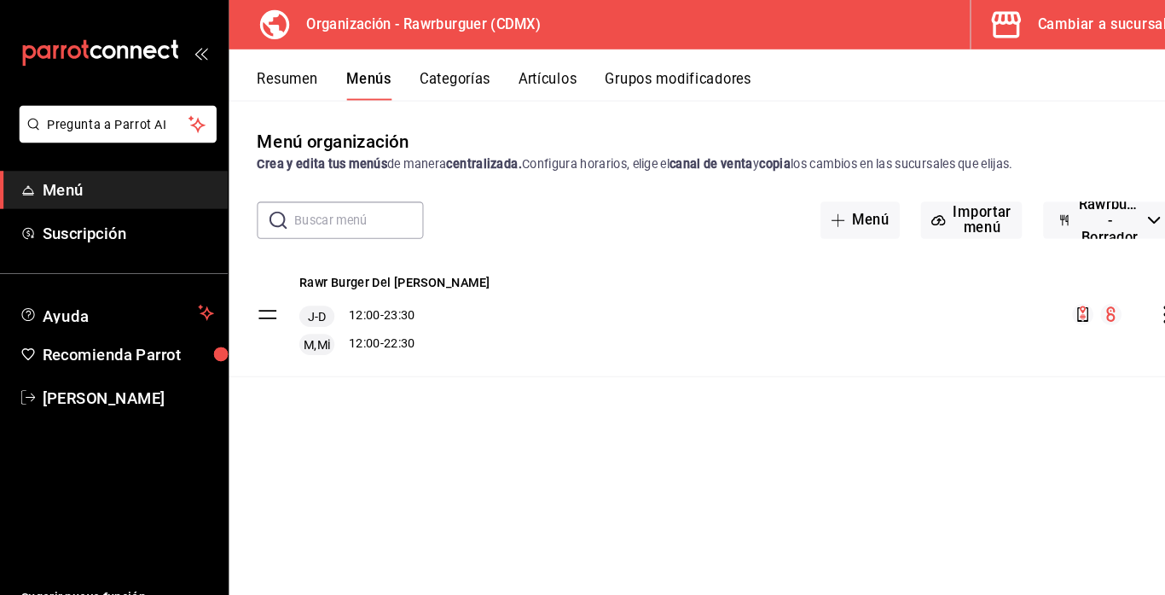
click at [281, 73] on button "Resumen" at bounding box center [278, 82] width 59 height 29
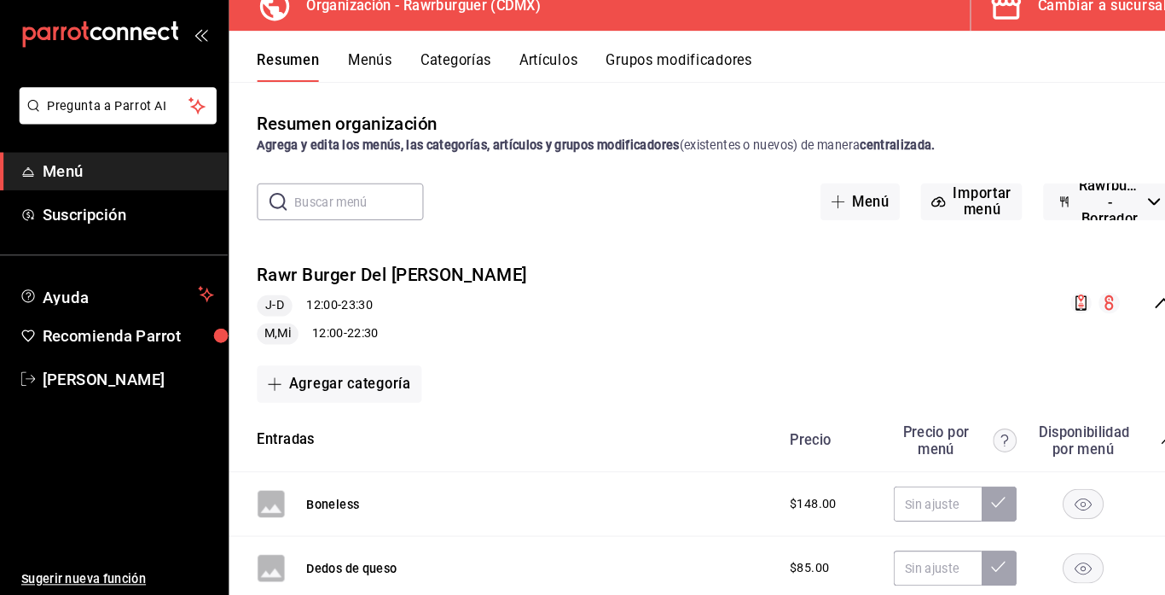
click at [443, 73] on button "Categorías" at bounding box center [442, 82] width 69 height 29
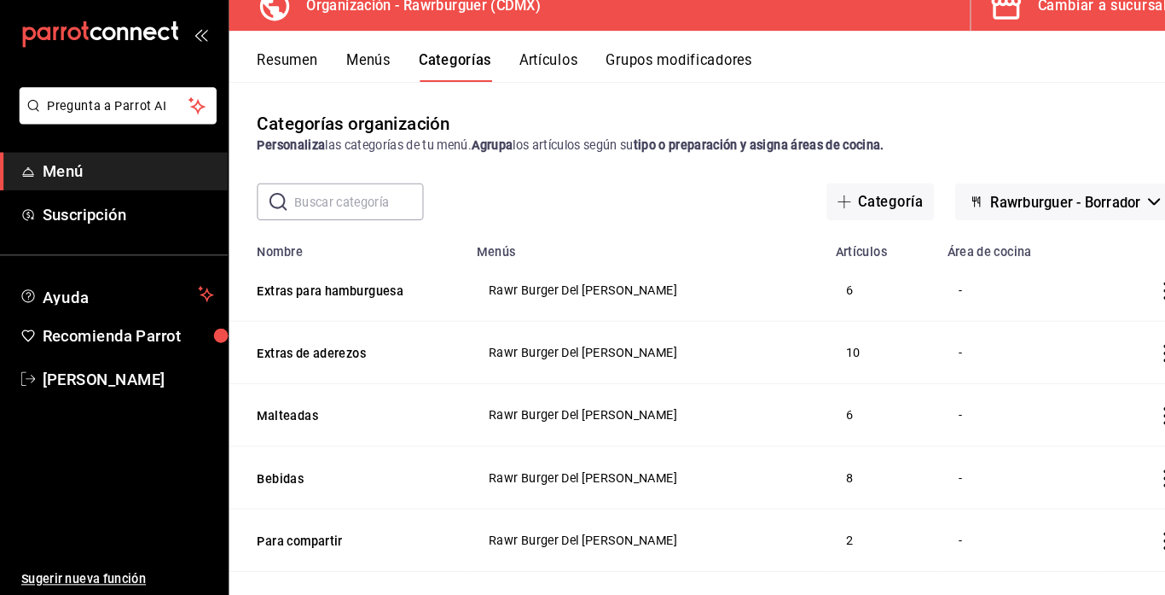
click at [1031, 32] on div "Cambiar a sucursal" at bounding box center [1068, 24] width 125 height 24
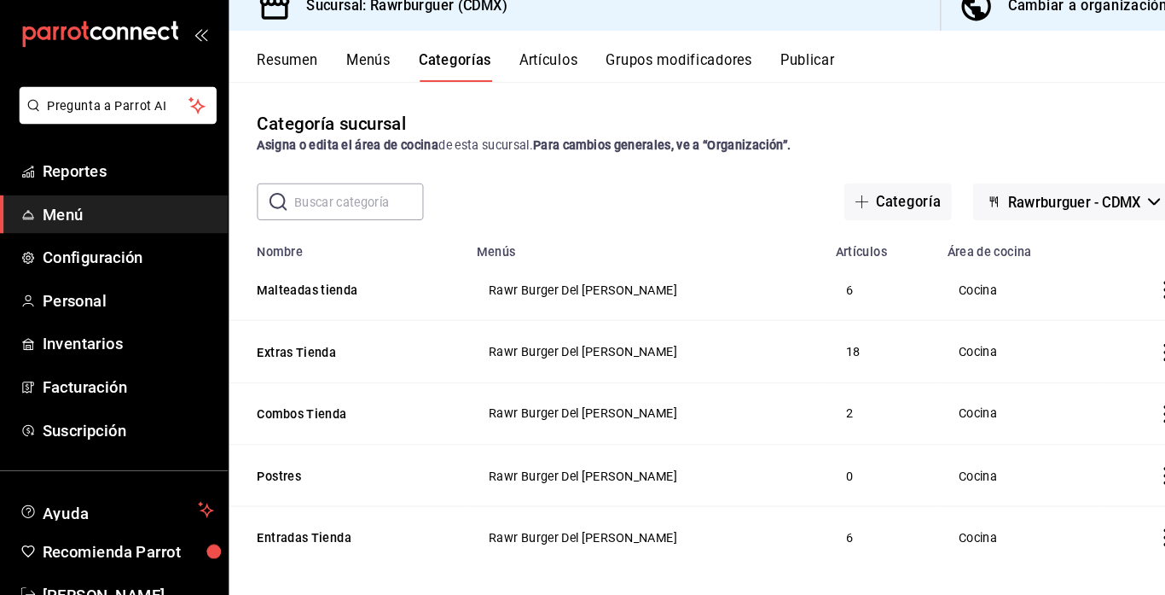
click at [1002, 32] on div "Cambiar a organización" at bounding box center [1054, 24] width 154 height 24
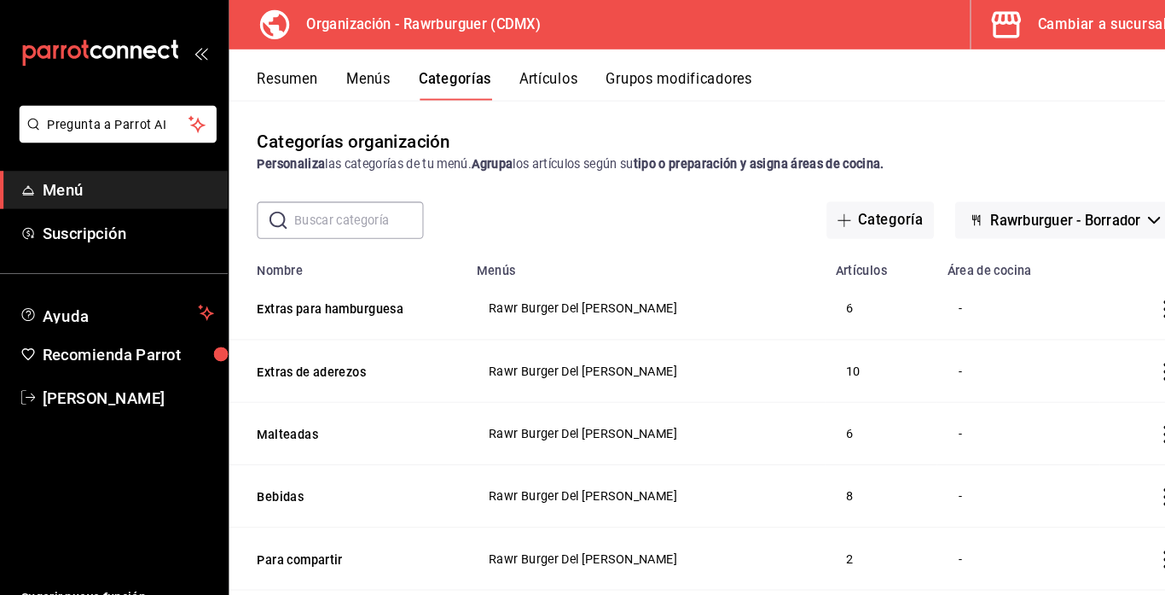
click at [1006, 217] on span "Rawrburguer - Borrador" at bounding box center [1033, 214] width 146 height 16
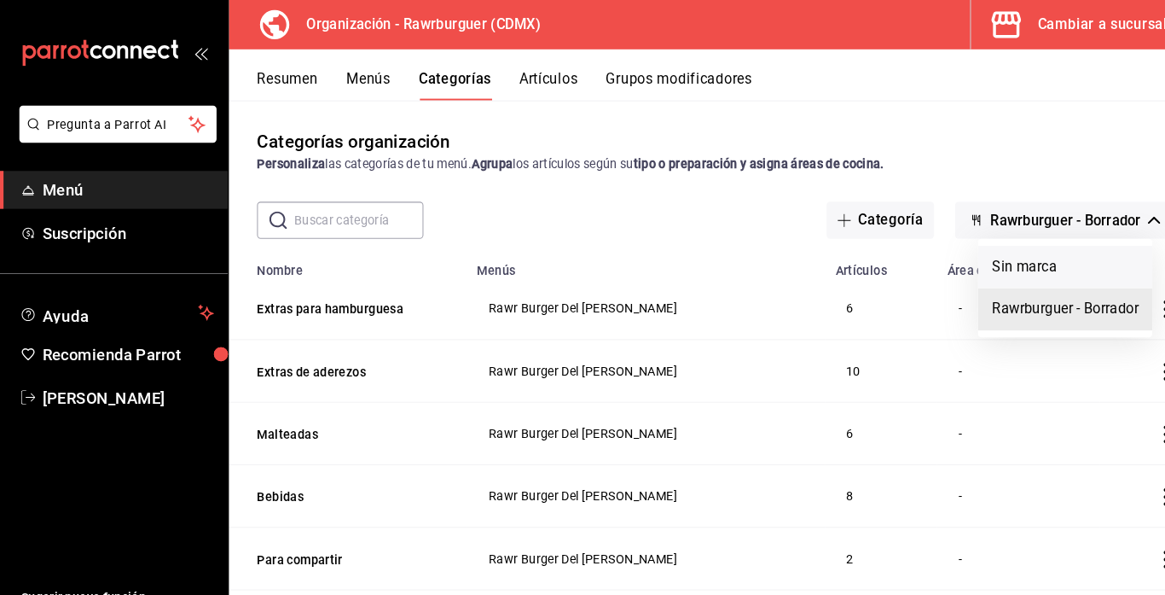
click at [996, 267] on li "Sin marca" at bounding box center [1032, 258] width 169 height 41
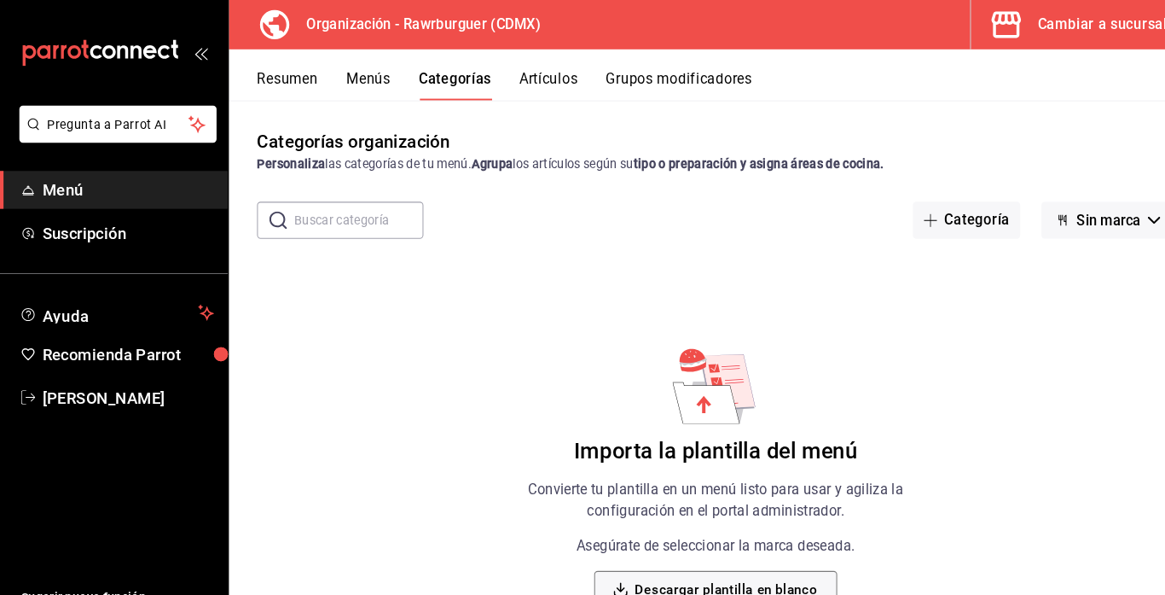
click at [1035, 215] on icon "button" at bounding box center [1030, 213] width 14 height 14
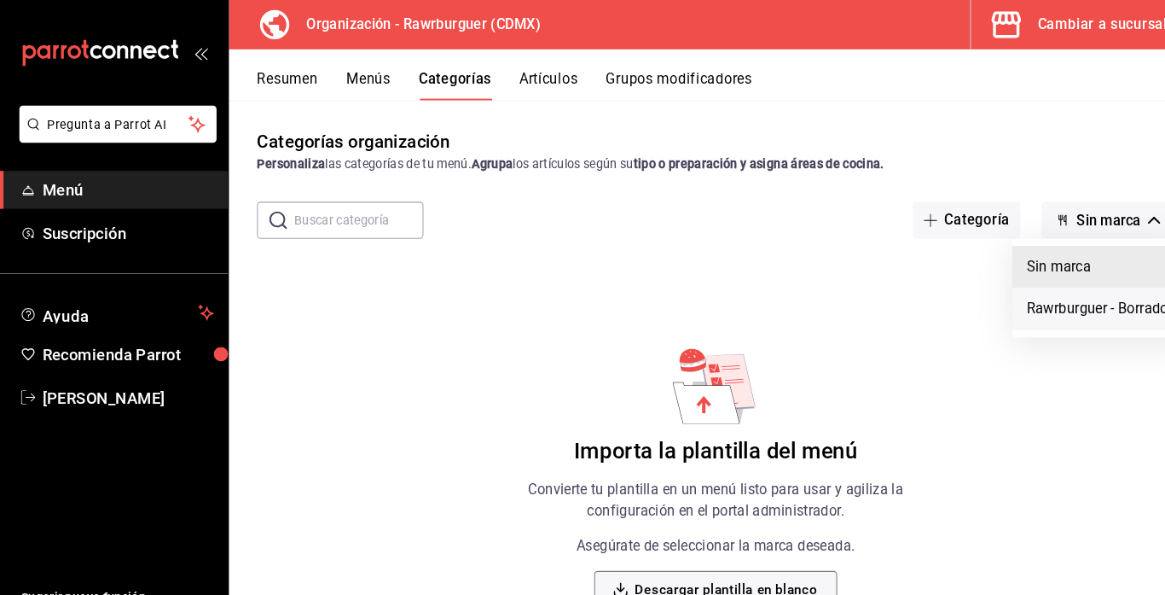
click at [1028, 293] on li "Rawrburguer - Borrador" at bounding box center [1065, 299] width 169 height 41
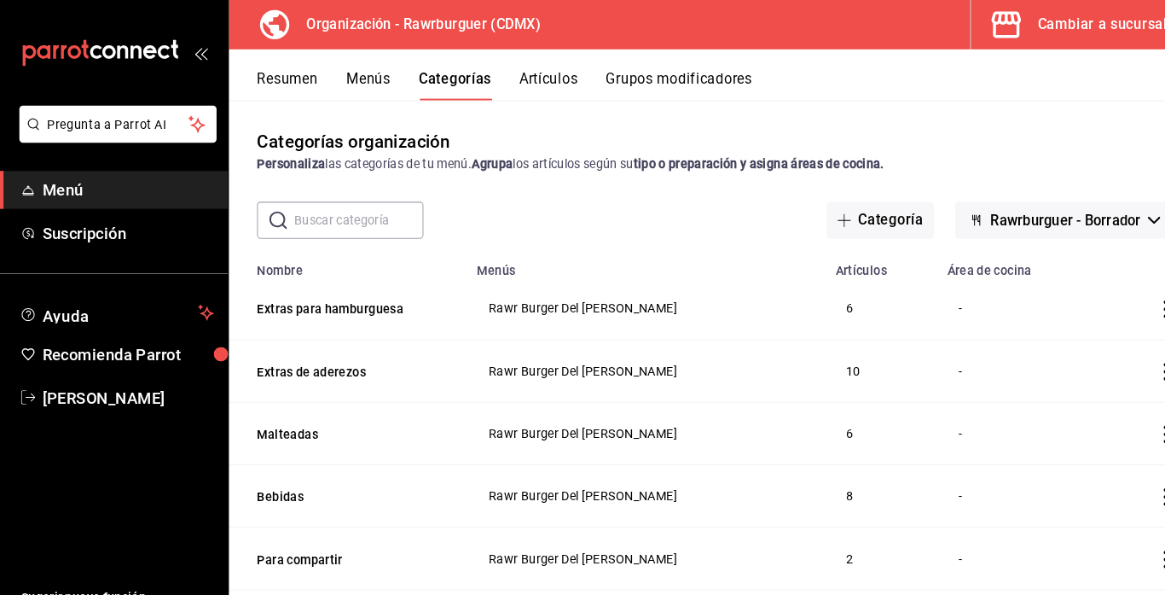
click at [528, 75] on button "Artículos" at bounding box center [531, 82] width 56 height 29
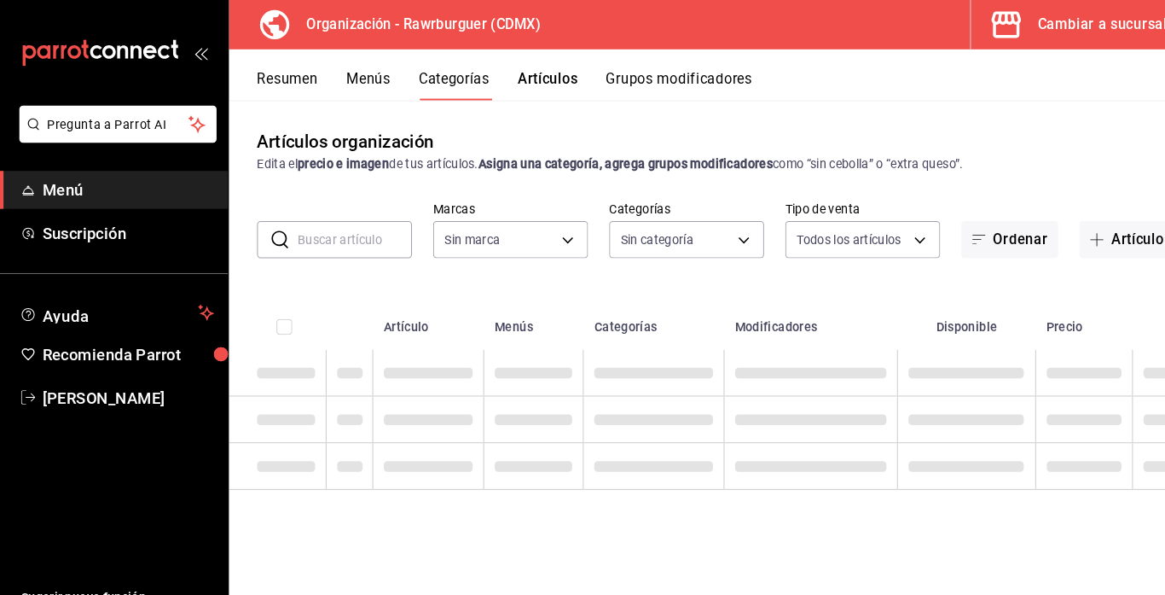
click at [259, 79] on button "Resumen" at bounding box center [278, 82] width 59 height 29
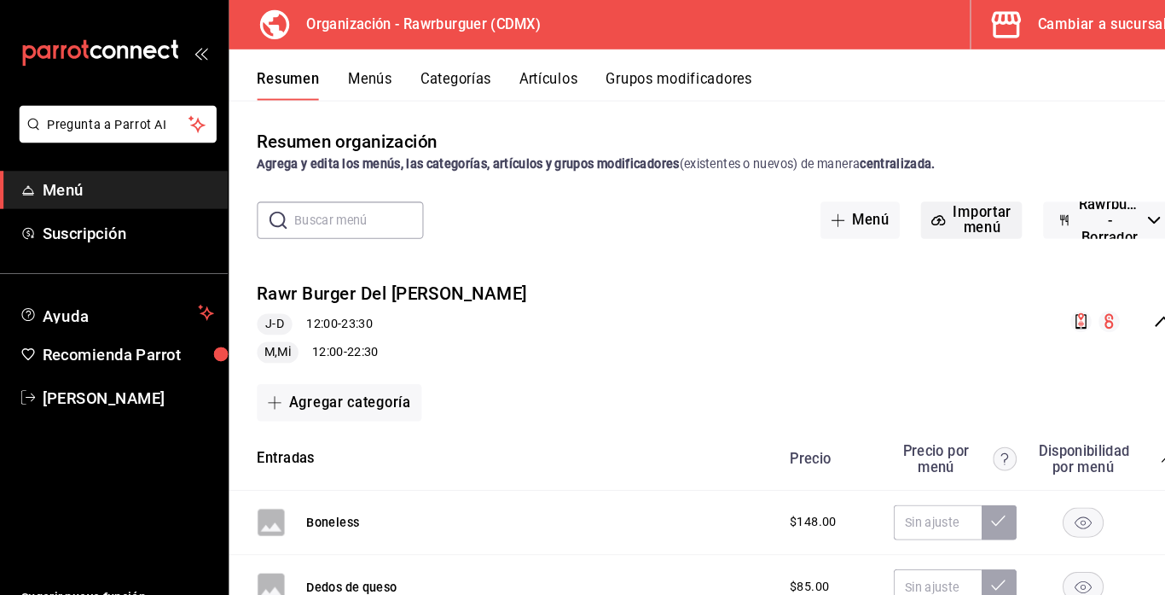
click at [948, 206] on button "Importar menú" at bounding box center [941, 213] width 98 height 36
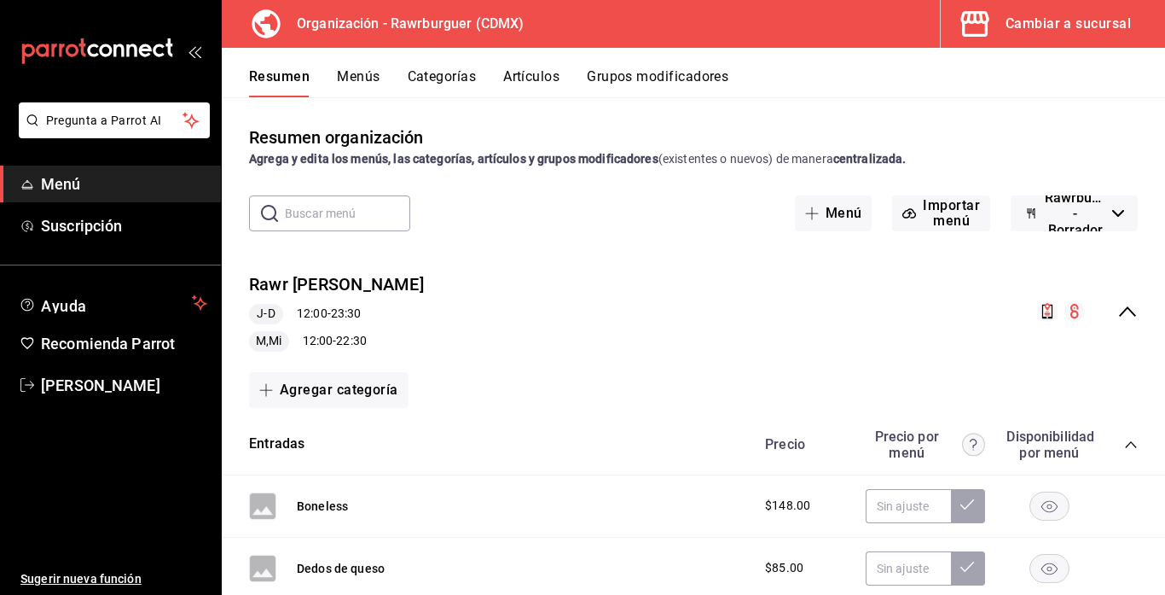
click at [1061, 19] on div "Cambiar a sucursal" at bounding box center [1068, 24] width 125 height 24
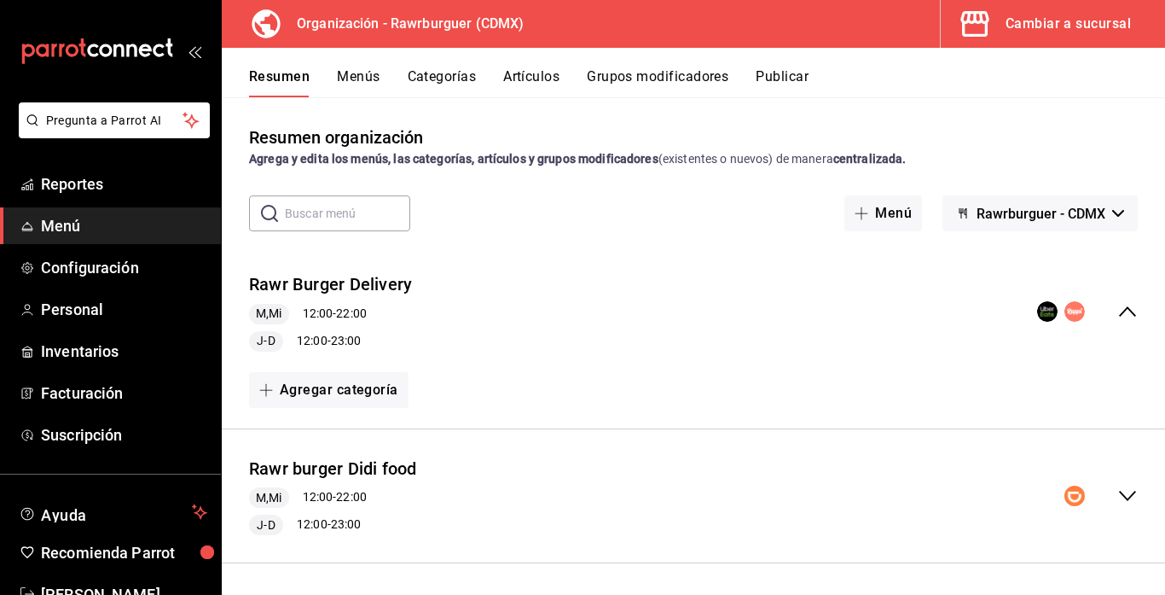
click at [345, 77] on button "Menús" at bounding box center [358, 82] width 43 height 29
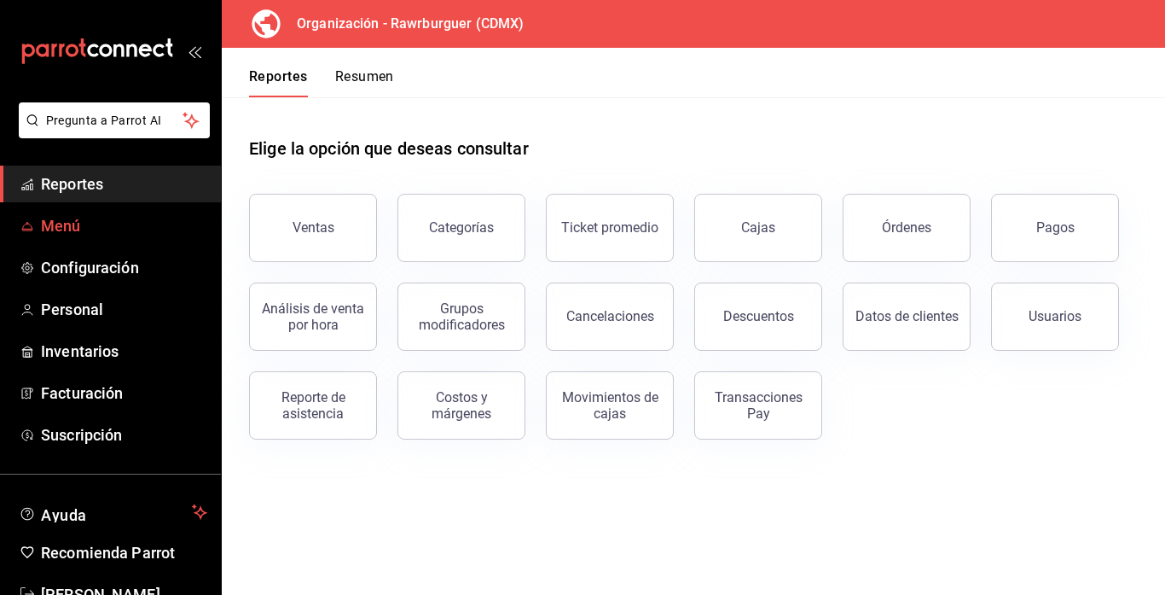
click at [55, 234] on span "Menú" at bounding box center [124, 225] width 166 height 23
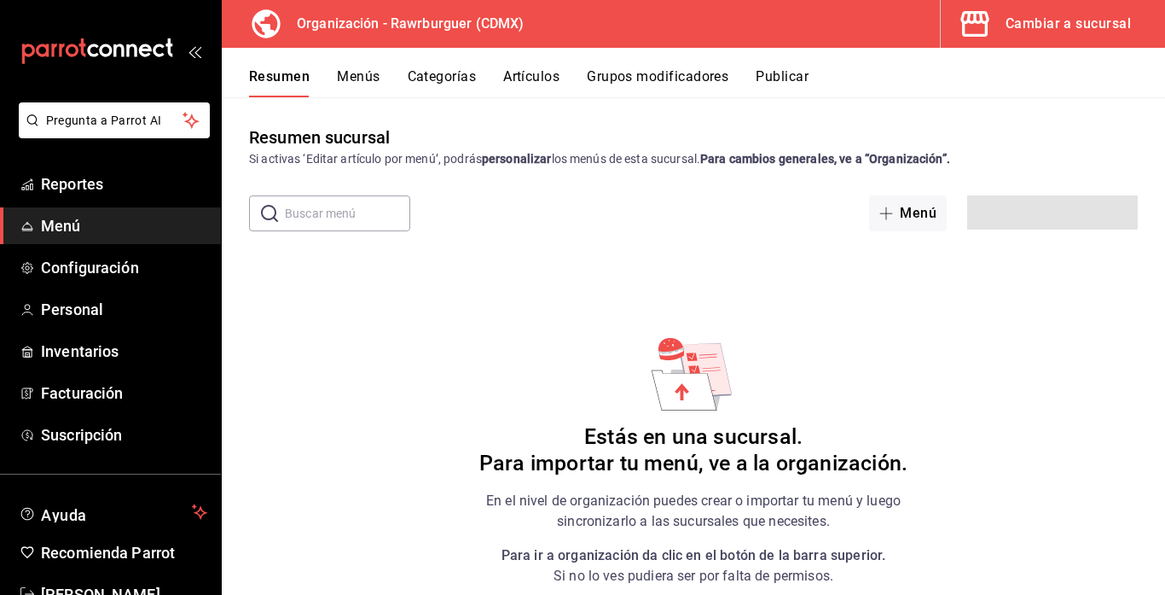
click at [1040, 33] on div "Cambiar a sucursal" at bounding box center [1068, 24] width 125 height 24
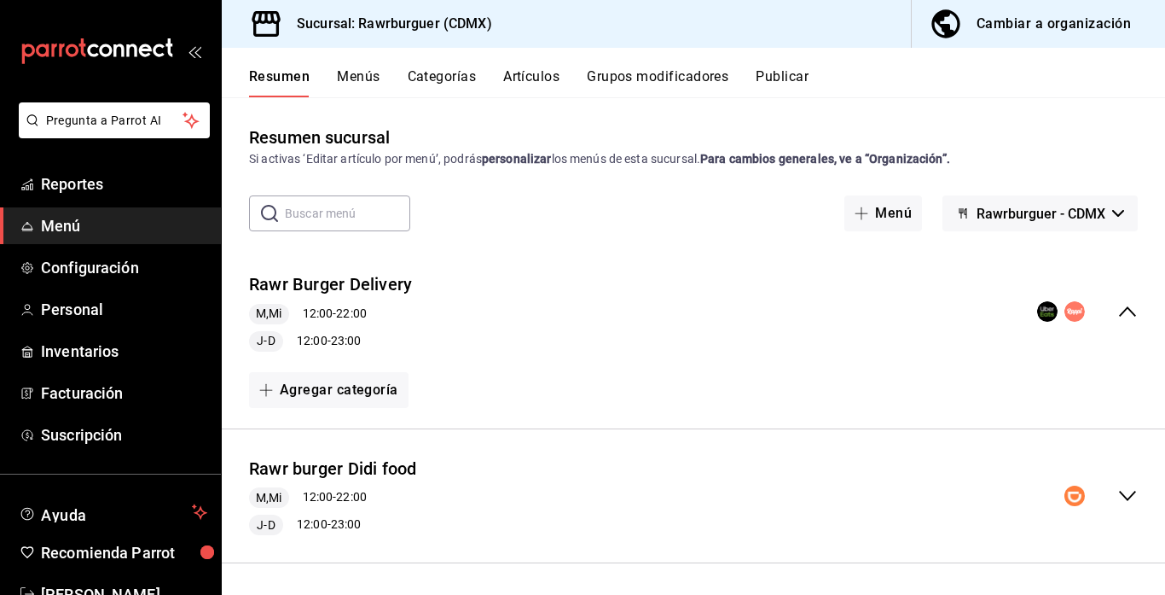
scroll to position [111, 0]
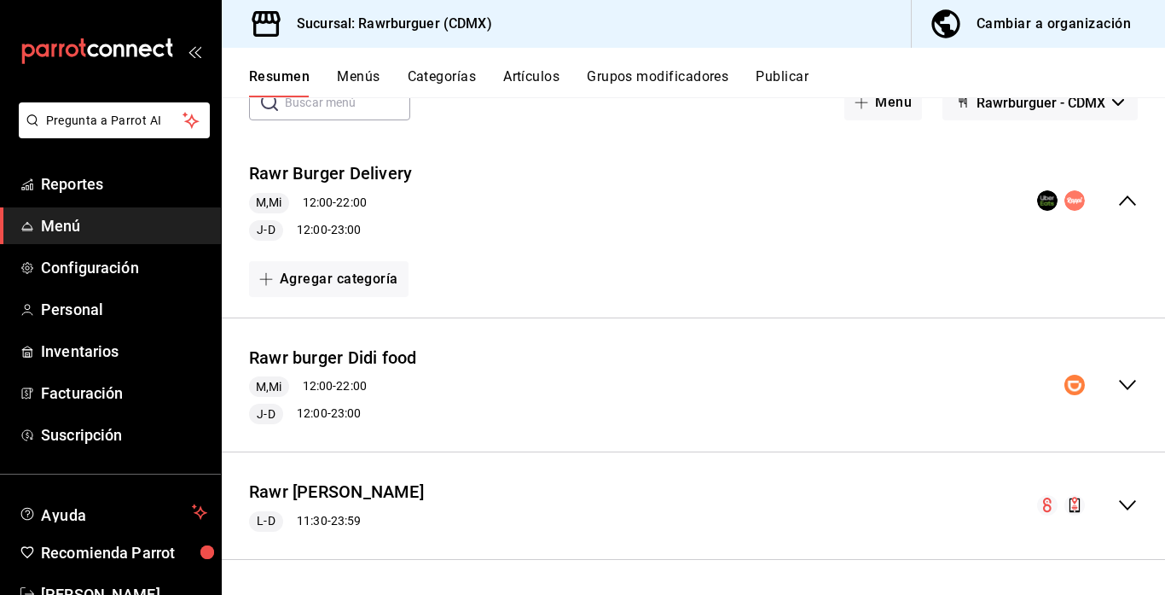
click at [1130, 497] on icon "collapse-menu-row" at bounding box center [1128, 505] width 20 height 20
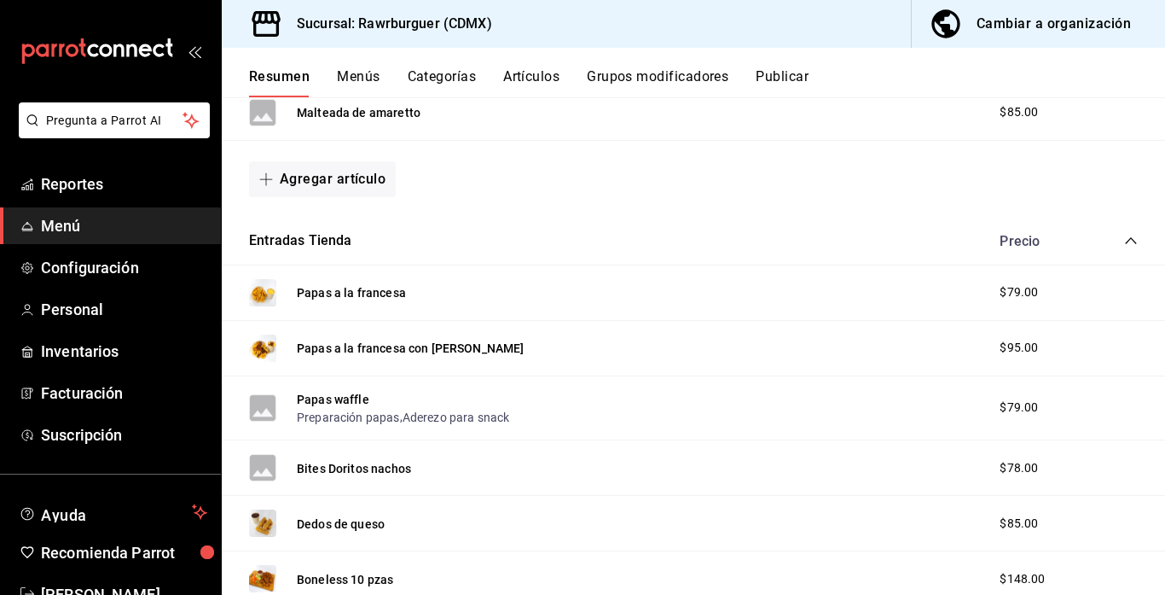
scroll to position [0, 0]
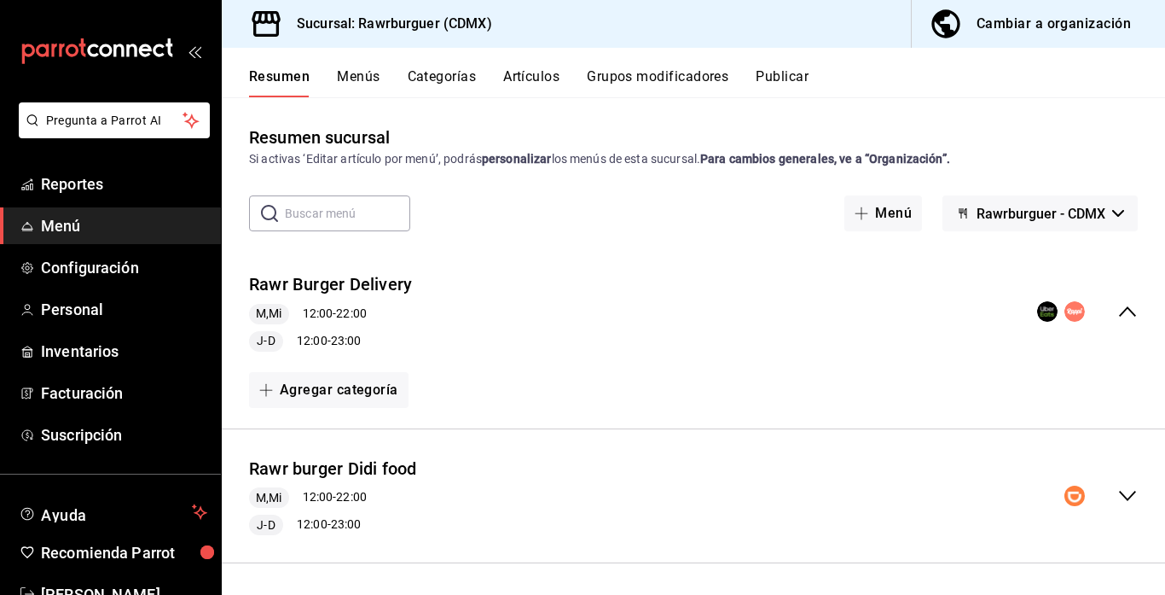
click at [1035, 26] on div "Cambiar a organización" at bounding box center [1054, 24] width 154 height 24
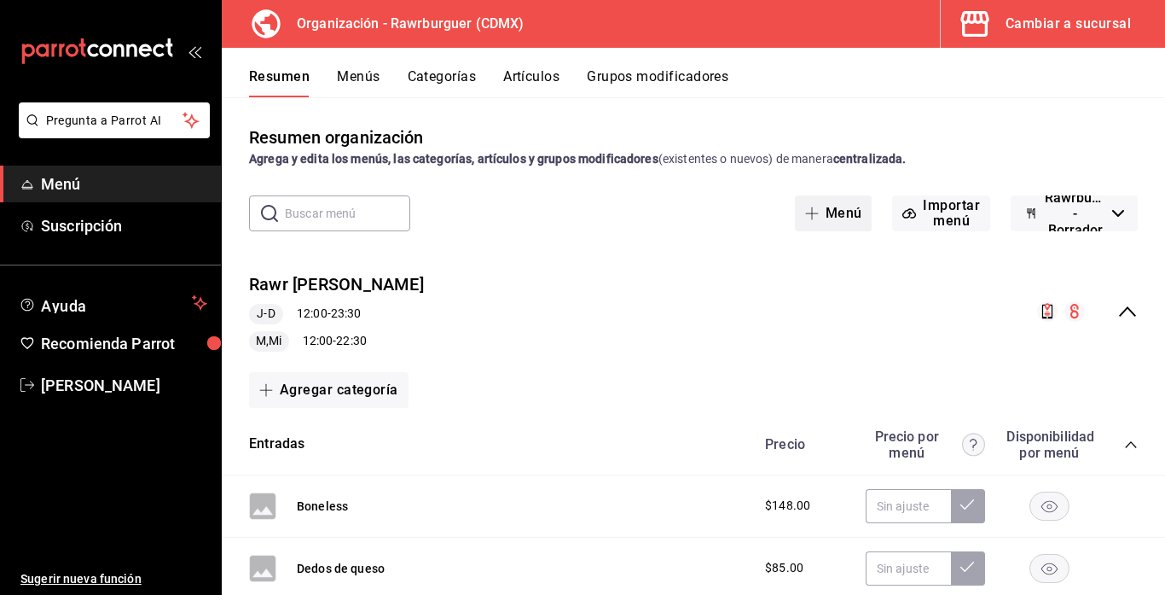
click at [807, 218] on icon "button" at bounding box center [812, 213] width 14 height 14
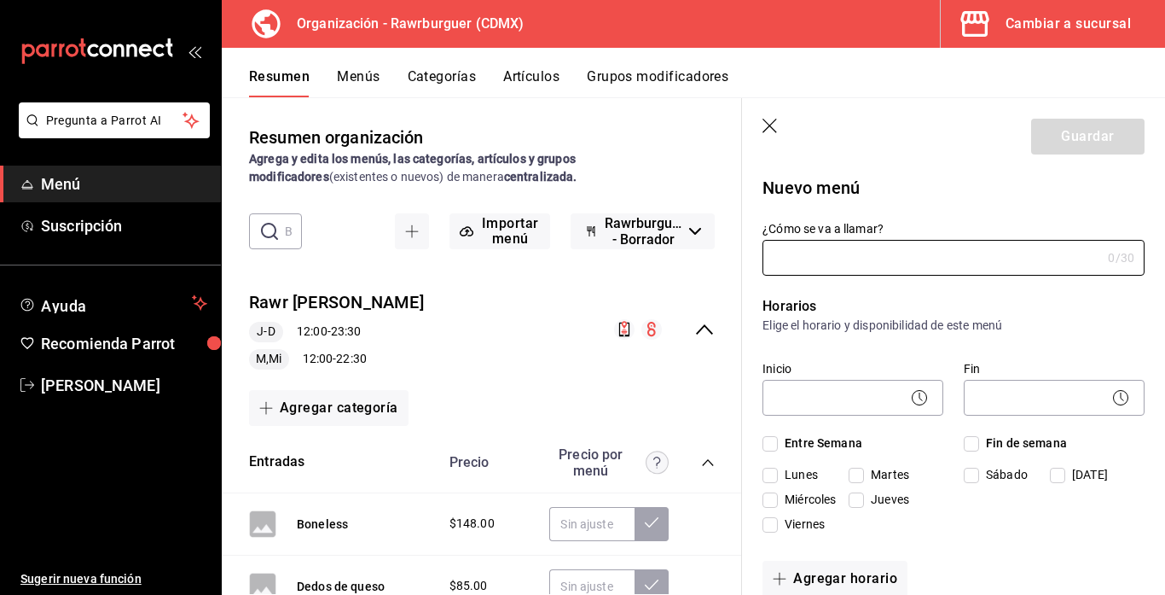
type input "1758764322055"
click at [769, 130] on icon "button" at bounding box center [771, 127] width 17 height 17
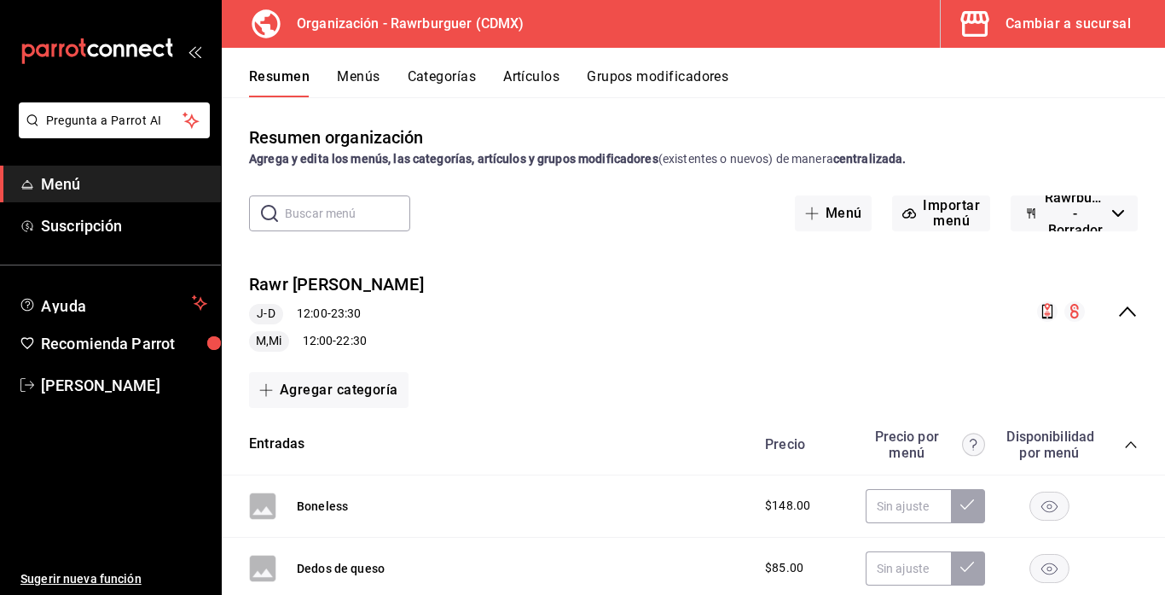
click at [351, 74] on button "Menús" at bounding box center [358, 82] width 43 height 29
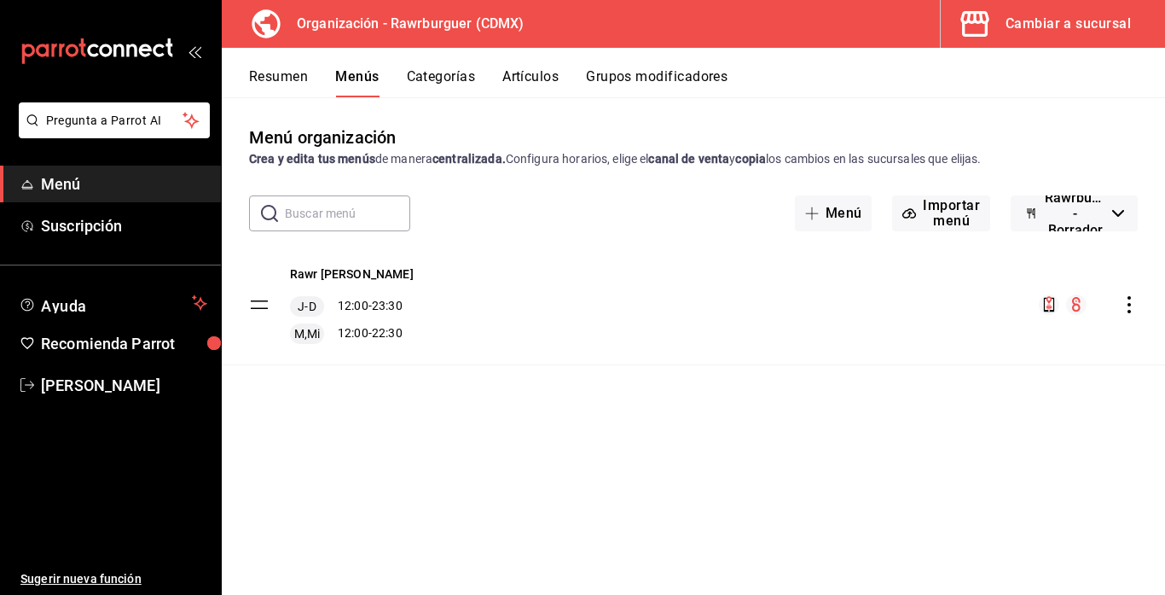
click at [1125, 305] on icon "actions" at bounding box center [1129, 304] width 17 height 17
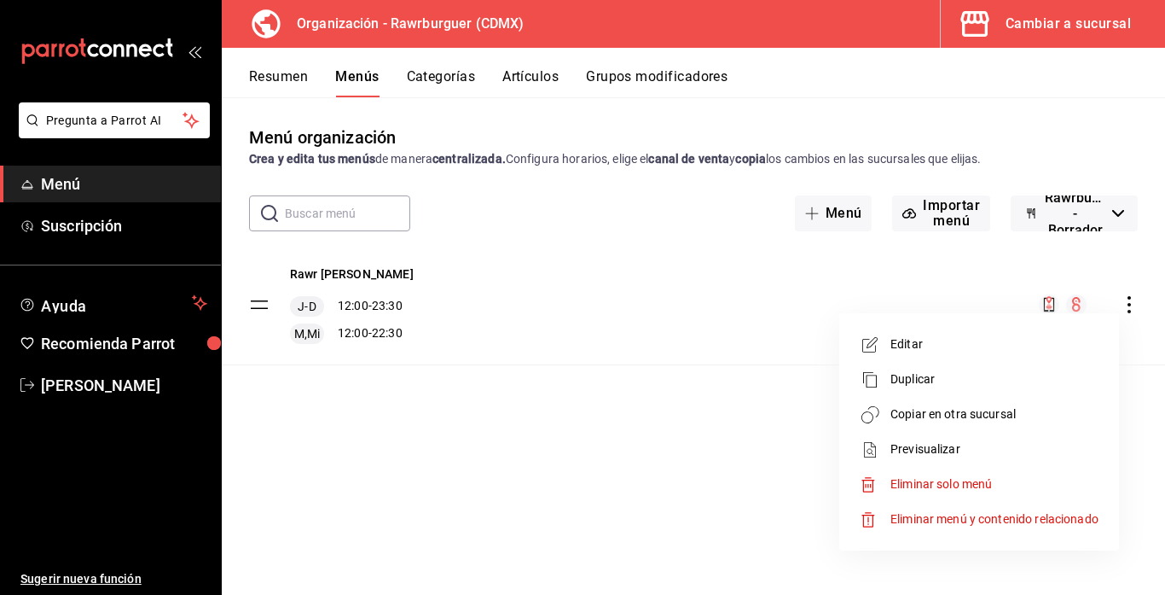
click at [987, 413] on span "Copiar en otra sucursal" at bounding box center [995, 414] width 208 height 18
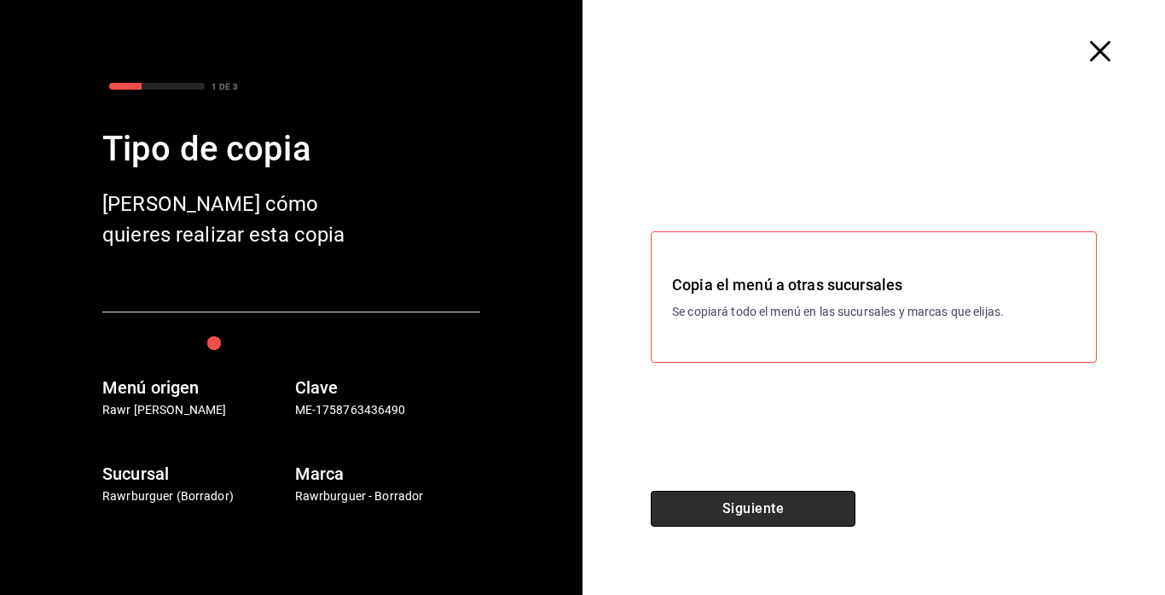
click at [700, 502] on button "Siguiente" at bounding box center [753, 509] width 205 height 36
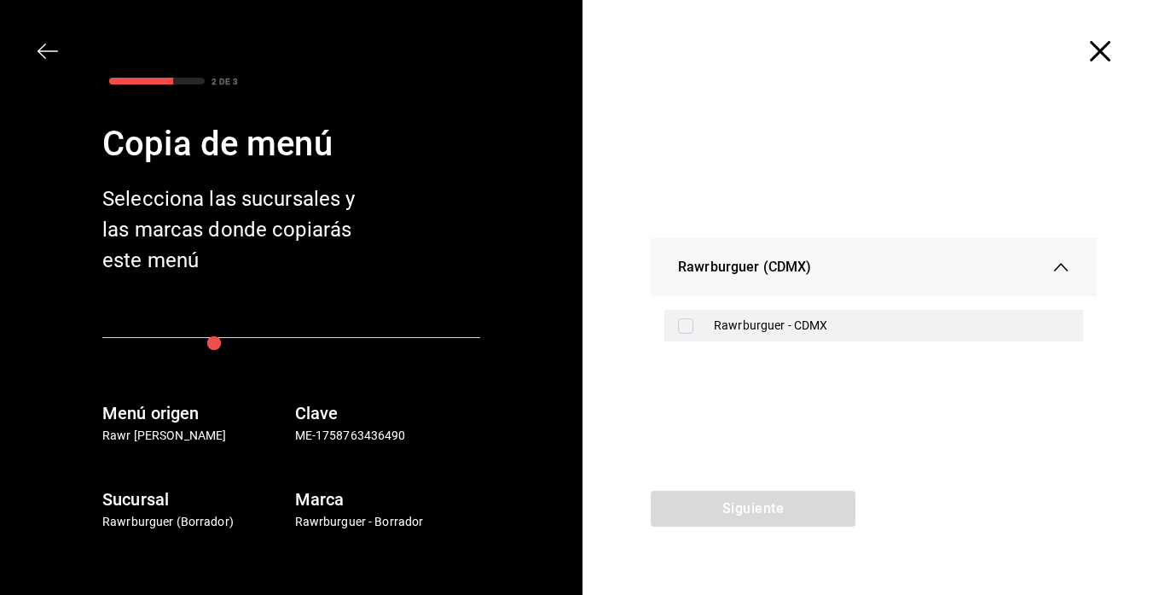
click at [673, 328] on div "Rawrburguer - CDMX" at bounding box center [874, 326] width 419 height 32
checkbox input "true"
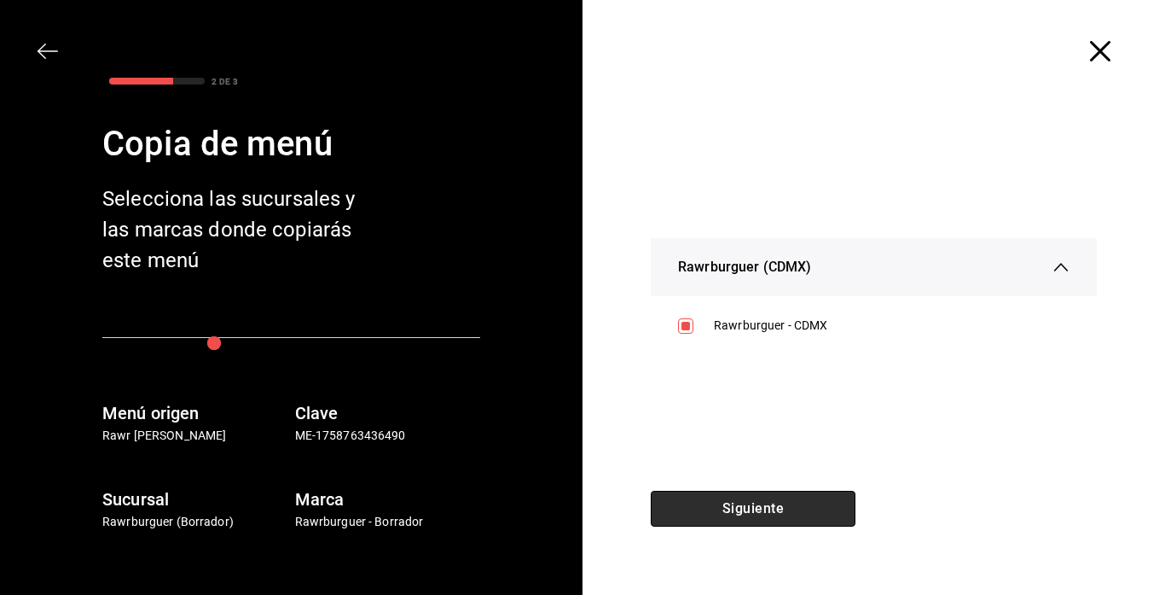
click at [721, 507] on button "Siguiente" at bounding box center [753, 509] width 205 height 36
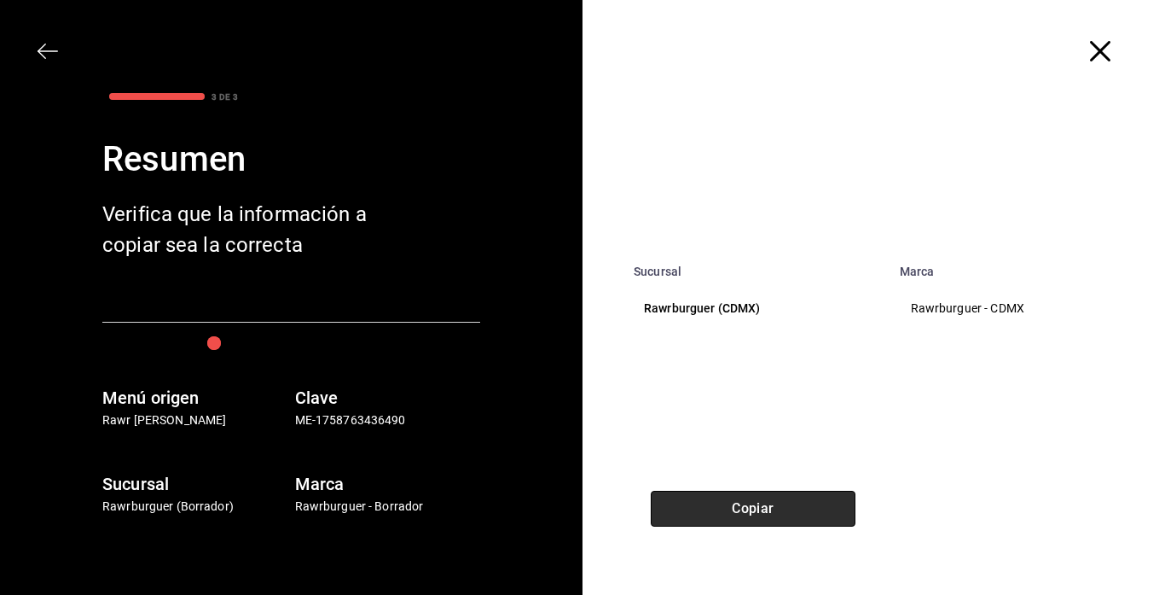
click at [708, 508] on button "Copiar" at bounding box center [753, 509] width 205 height 36
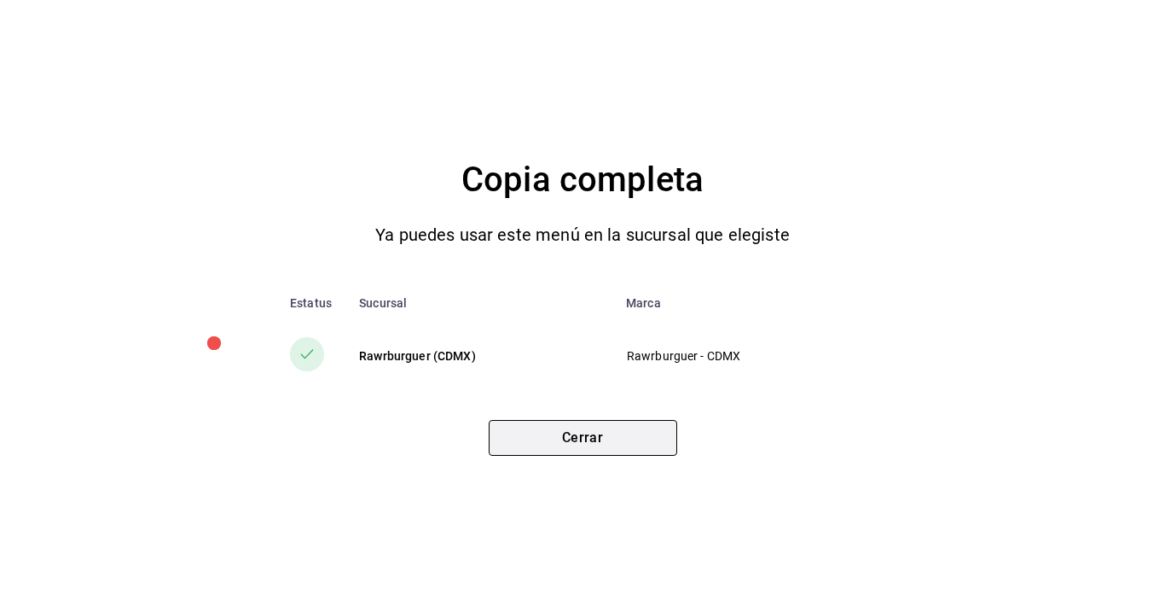
click at [553, 436] on button "Cerrar" at bounding box center [583, 438] width 189 height 36
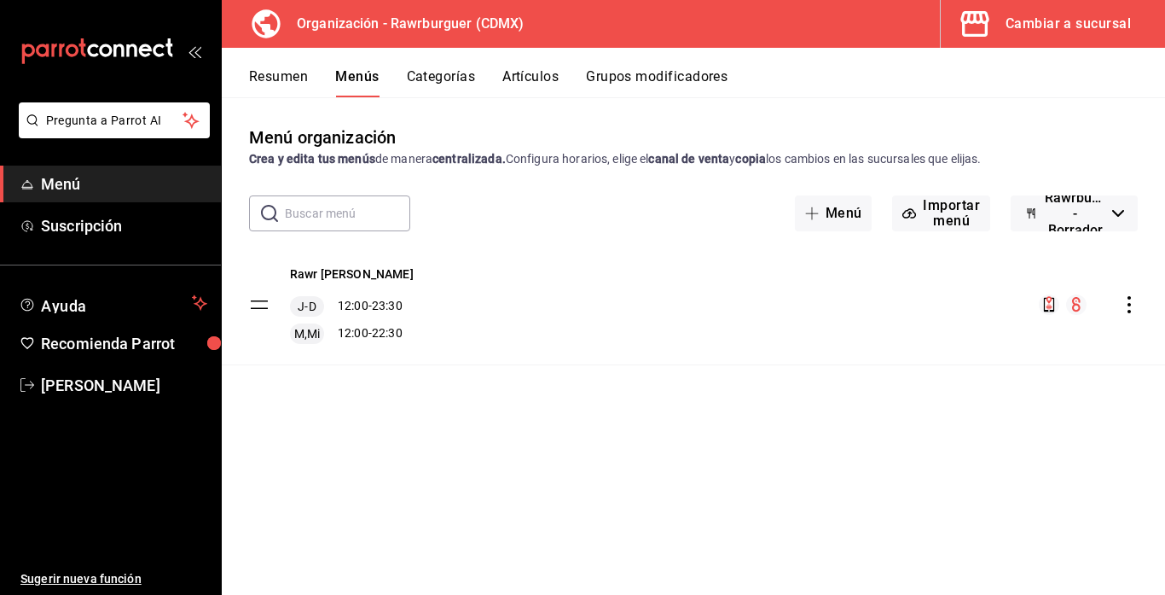
click at [1051, 34] on div "Cambiar a sucursal" at bounding box center [1068, 24] width 125 height 24
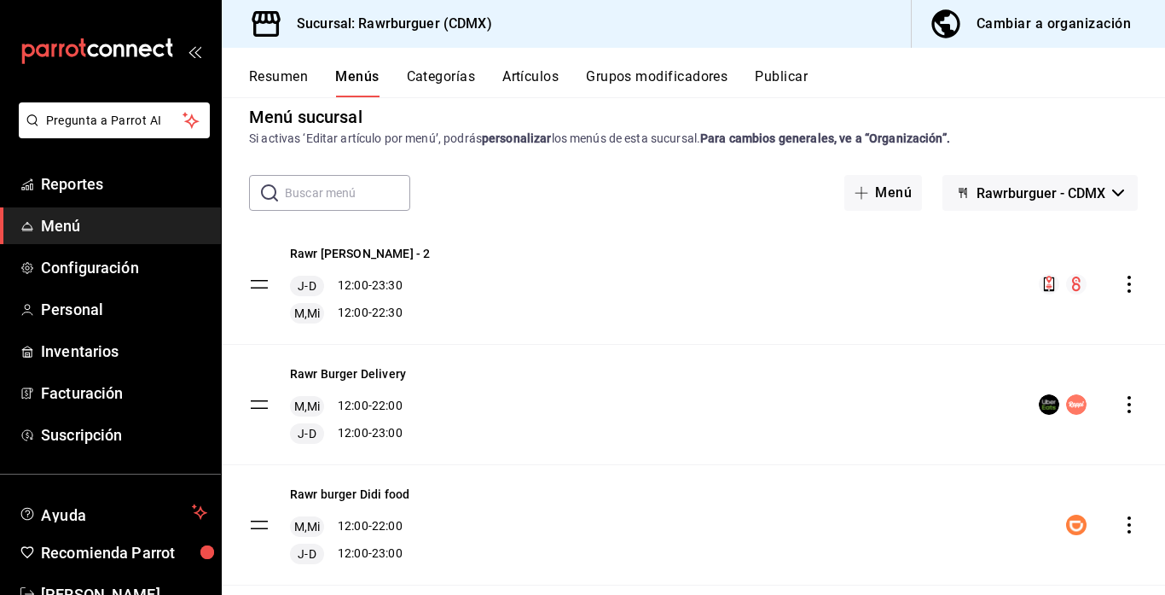
scroll to position [153, 0]
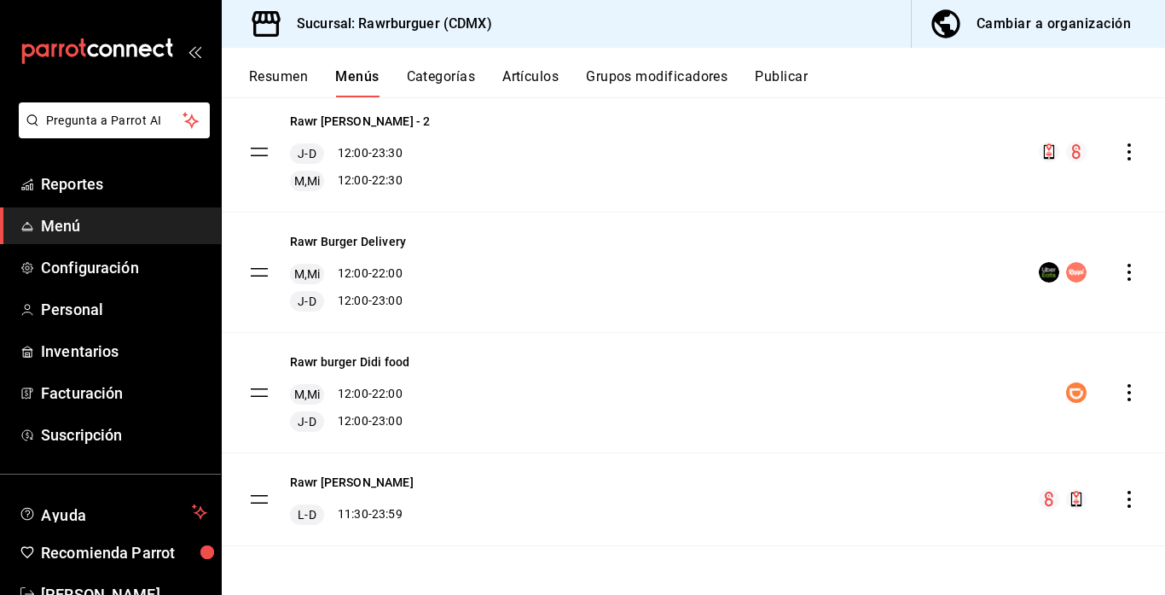
click at [293, 85] on button "Resumen" at bounding box center [278, 82] width 59 height 29
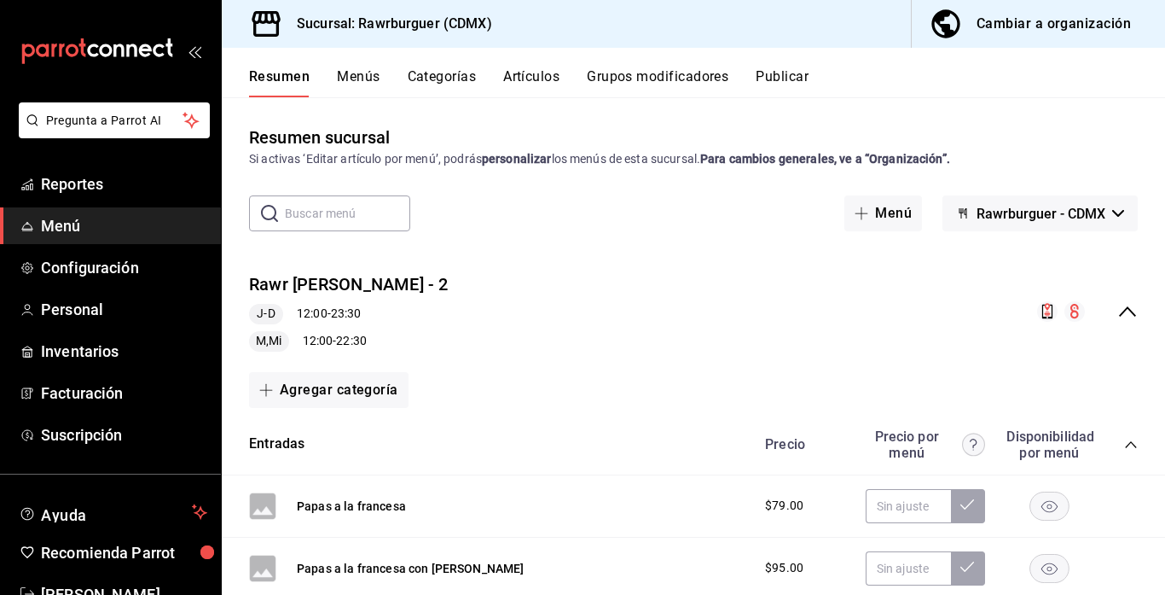
click at [356, 74] on button "Menús" at bounding box center [358, 82] width 43 height 29
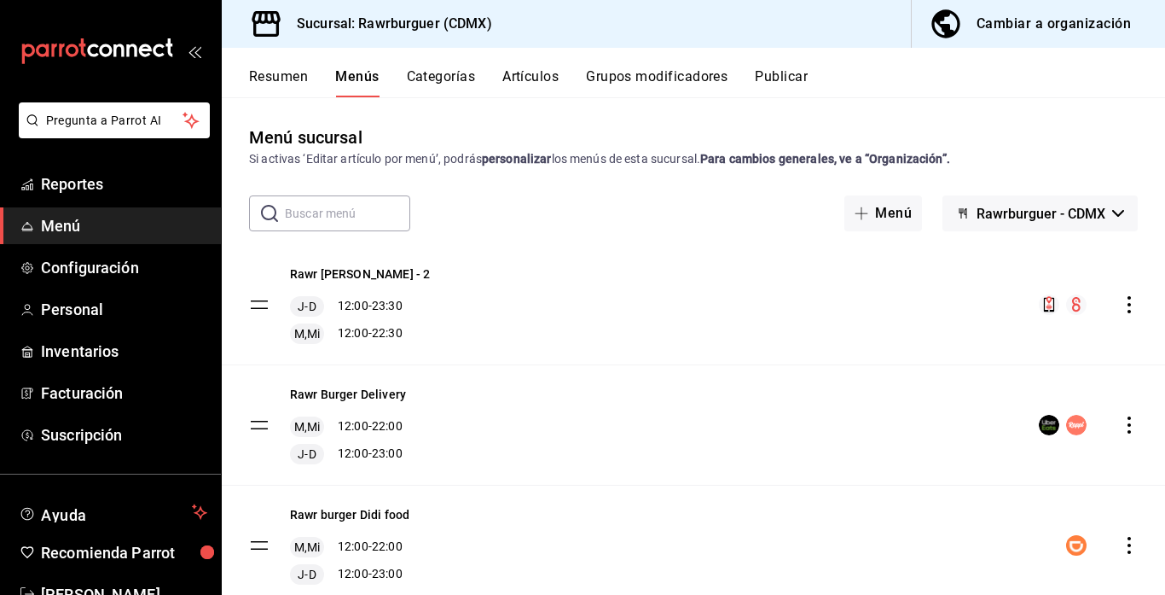
scroll to position [153, 0]
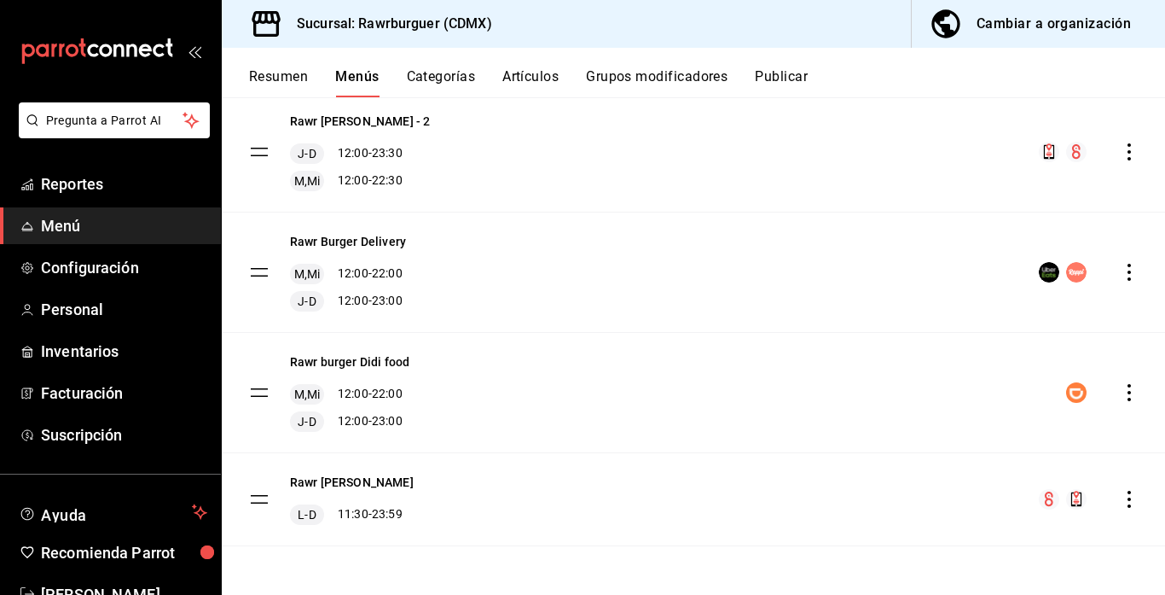
click at [1128, 502] on icon "actions" at bounding box center [1129, 499] width 17 height 17
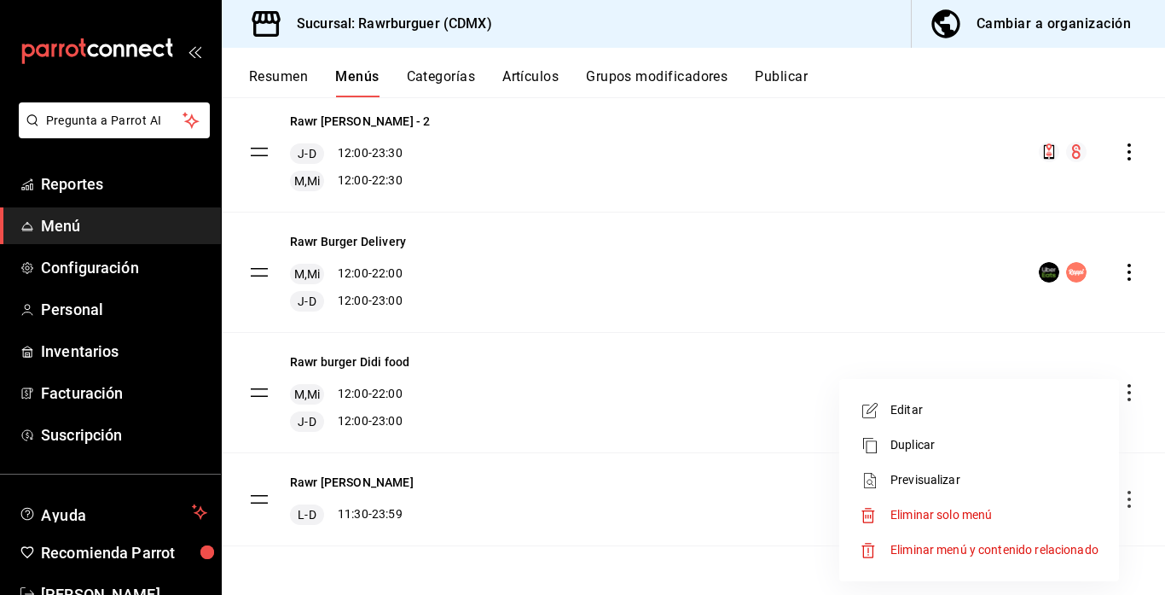
click at [770, 413] on div at bounding box center [582, 297] width 1165 height 595
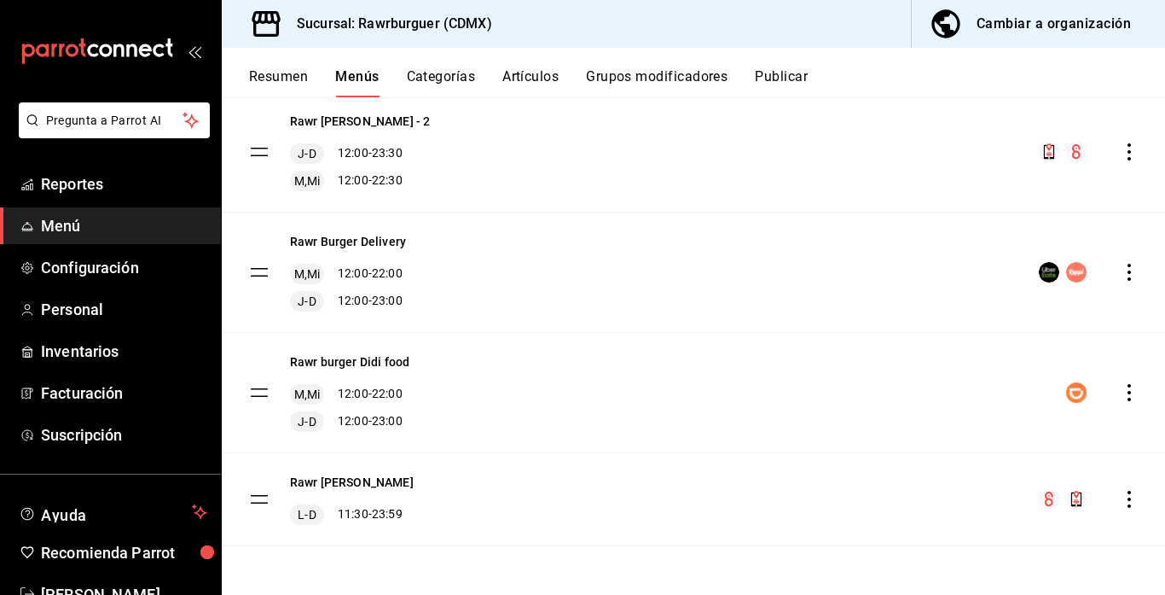
click at [1124, 500] on icon "actions" at bounding box center [1129, 499] width 17 height 17
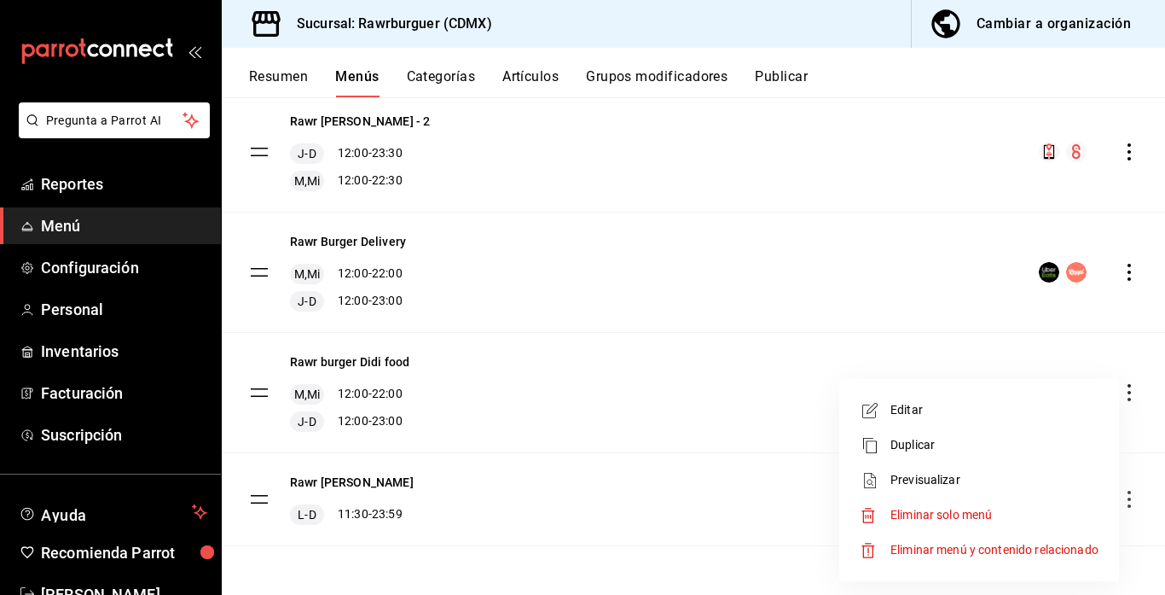
click at [981, 514] on span "Eliminar solo menú" at bounding box center [942, 515] width 102 height 14
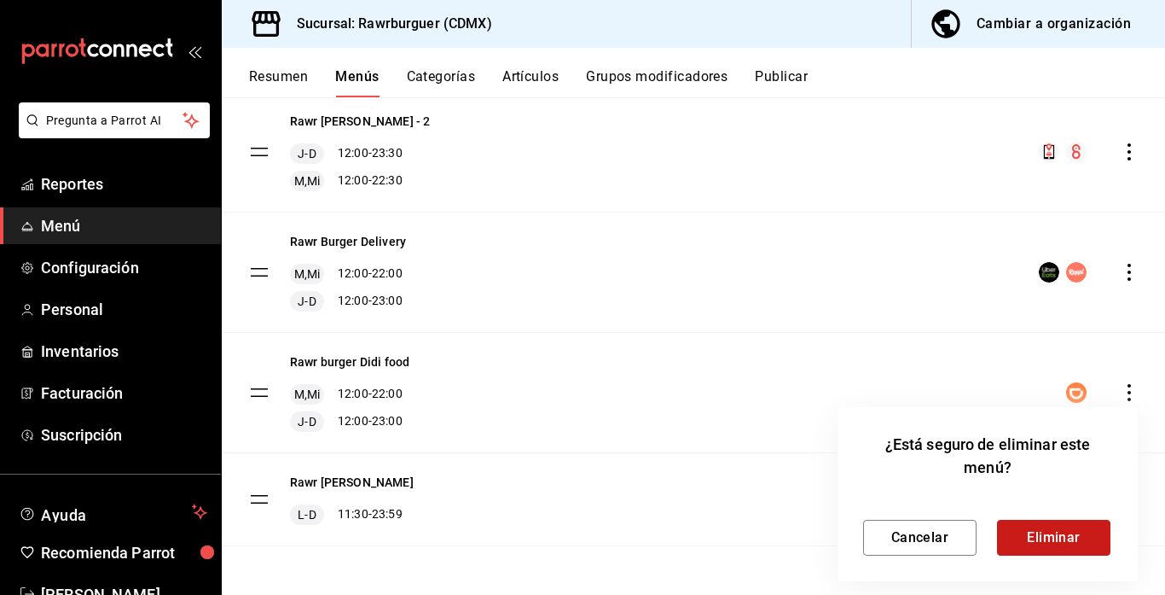
click at [1019, 534] on button "Eliminar" at bounding box center [1053, 538] width 113 height 36
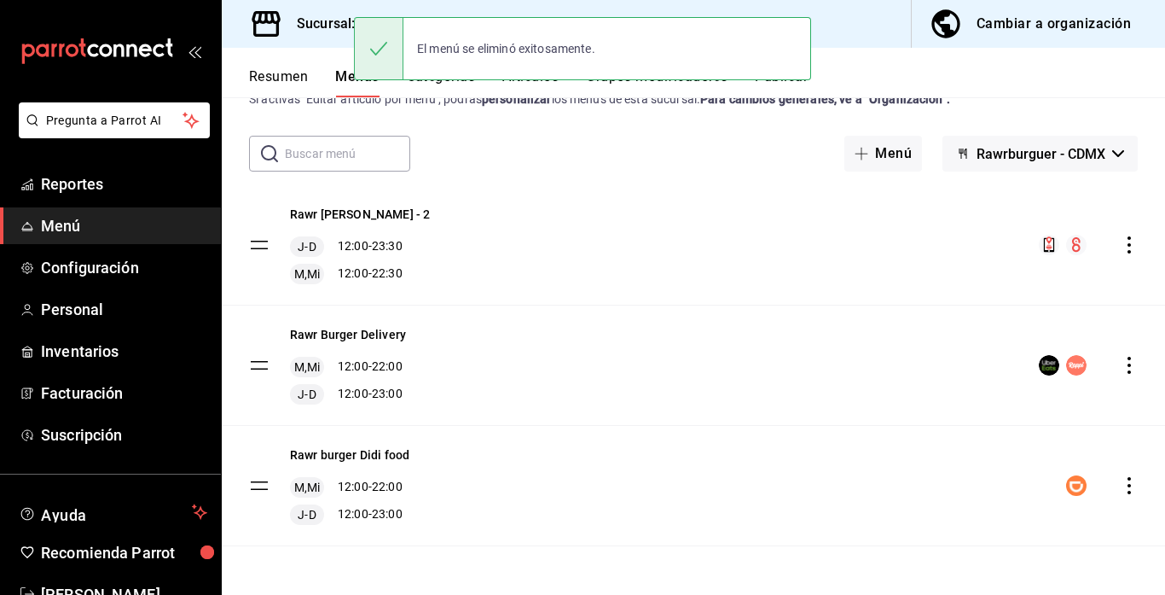
scroll to position [60, 0]
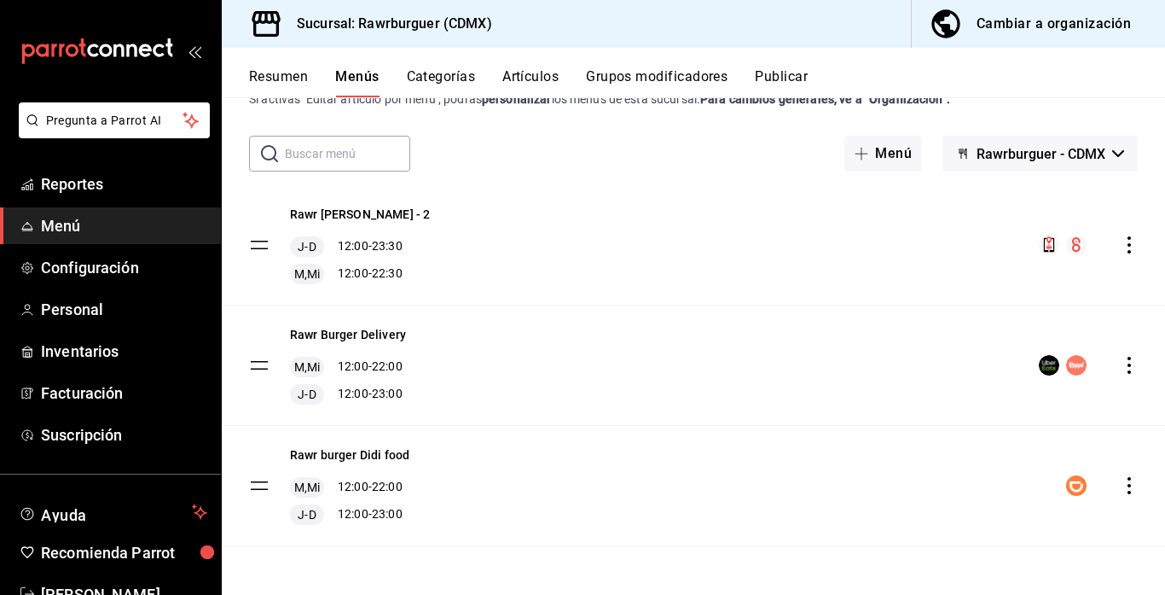
click at [1129, 251] on icon "actions" at bounding box center [1129, 244] width 3 height 17
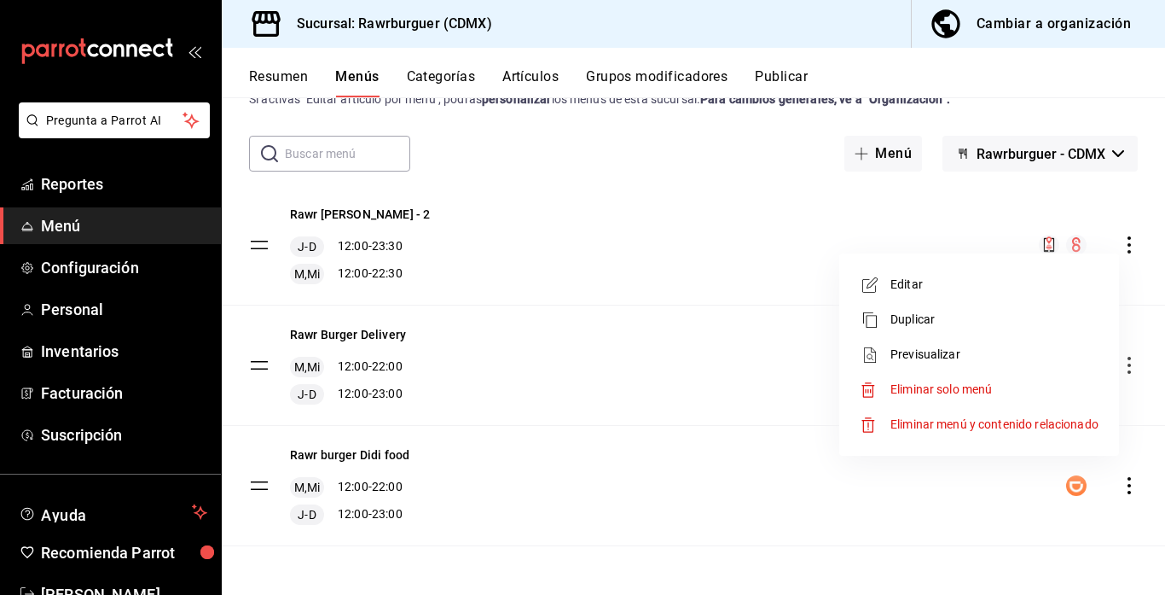
click at [932, 288] on span "Editar" at bounding box center [995, 285] width 208 height 18
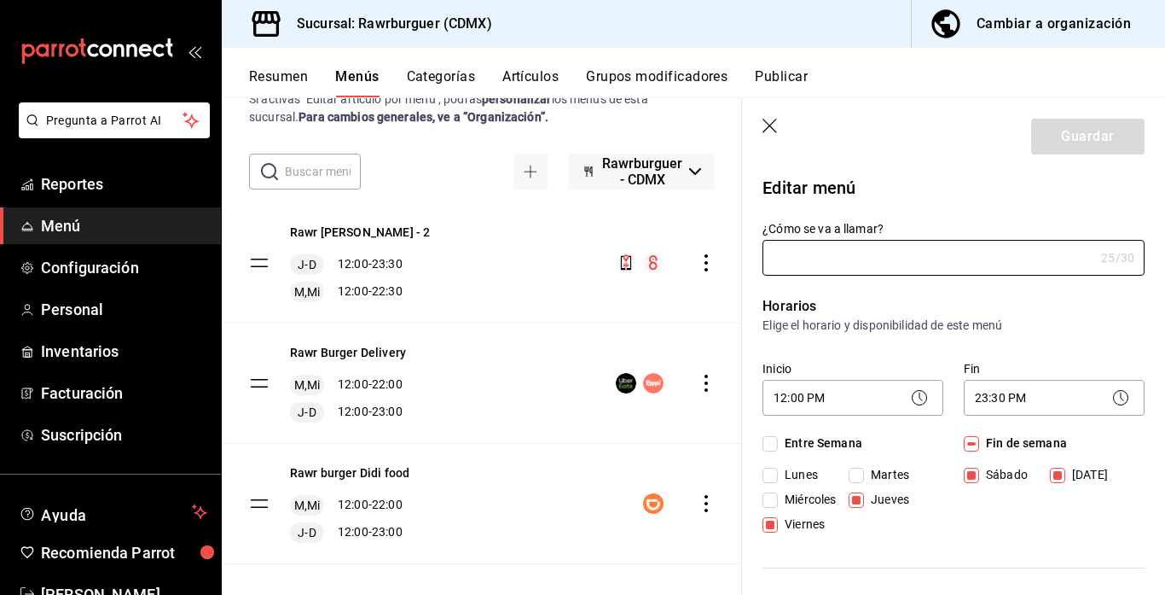
type input "Rawr Burger Del valle - 2"
checkbox input "true"
type input "1758763436490"
type input "Rawr Burger Del [PERSON_NAME]"
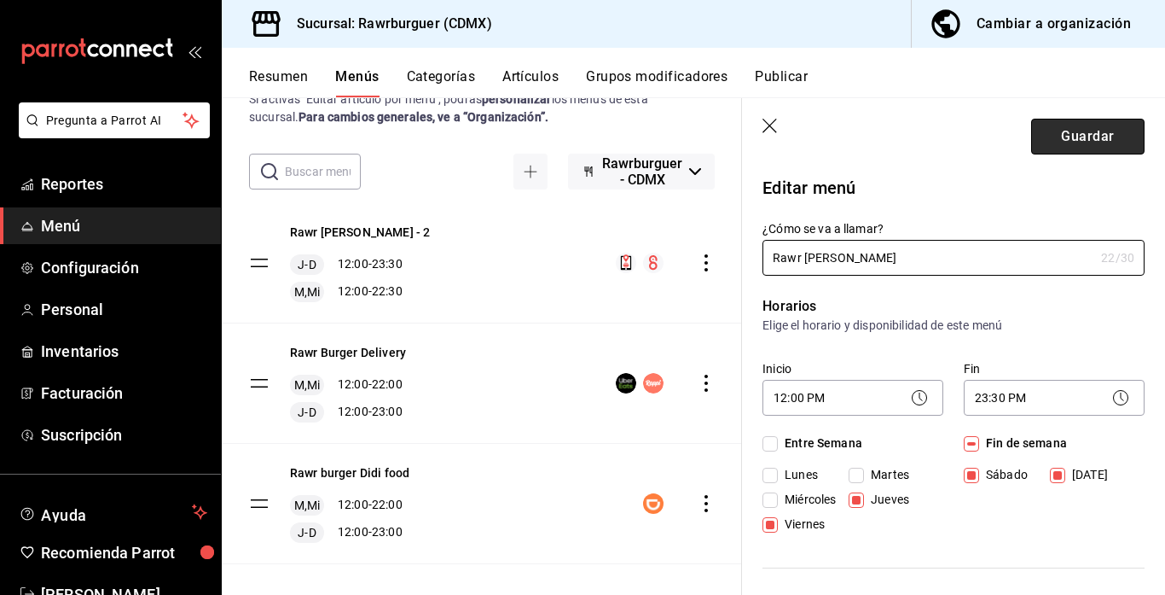
click at [1066, 142] on button "Guardar" at bounding box center [1087, 137] width 113 height 36
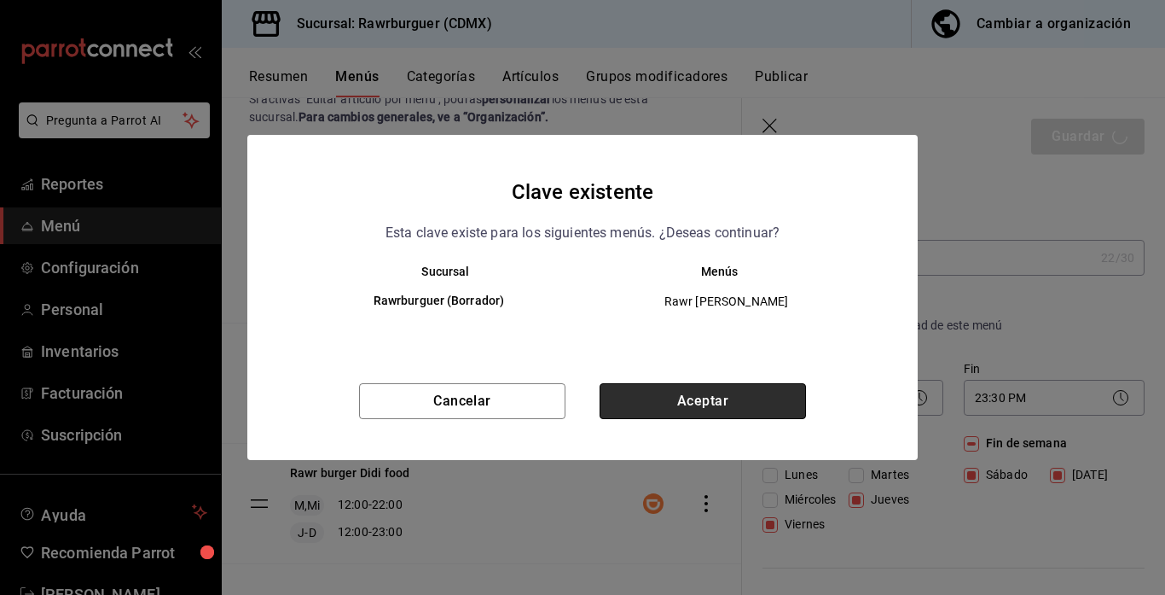
click at [625, 410] on button "Aceptar" at bounding box center [703, 401] width 206 height 36
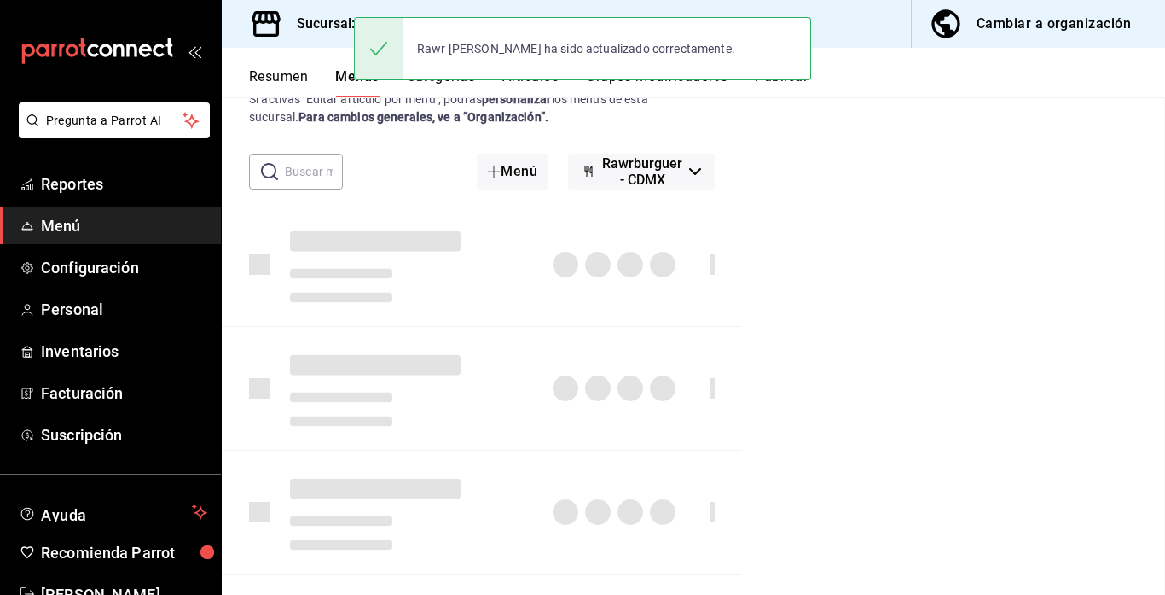
checkbox input "false"
type input "1758764535810"
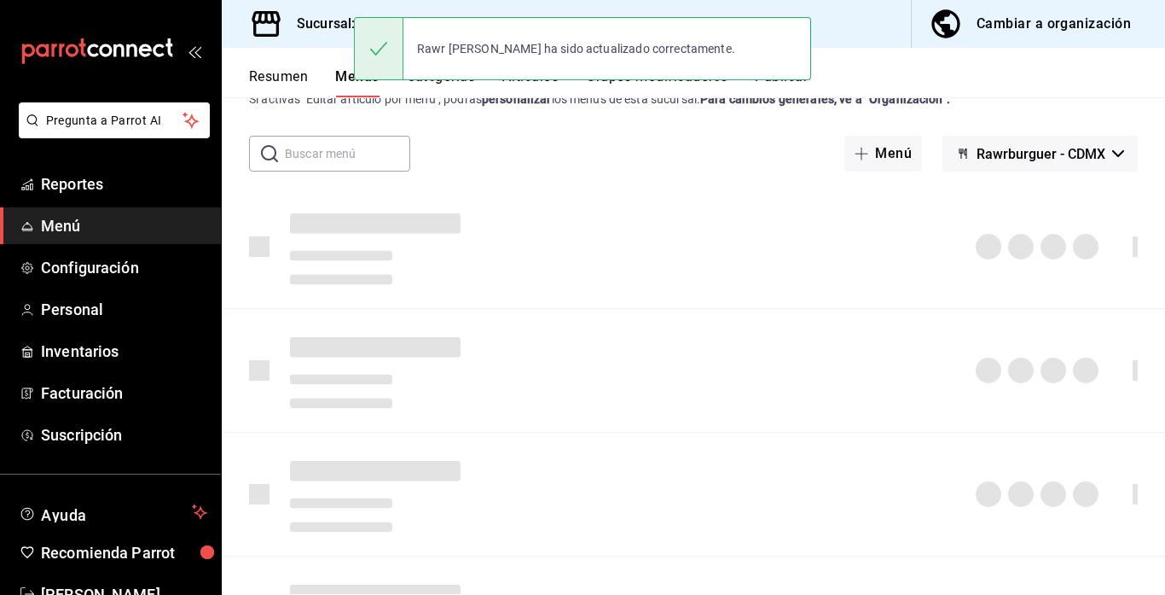
checkbox input "false"
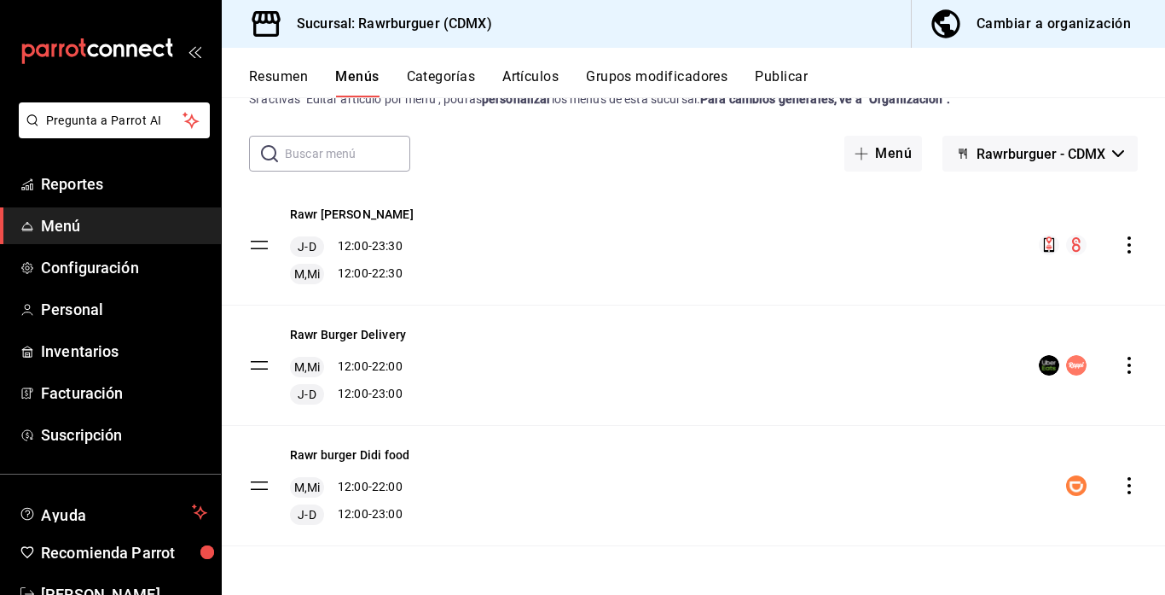
click at [281, 71] on button "Resumen" at bounding box center [278, 82] width 59 height 29
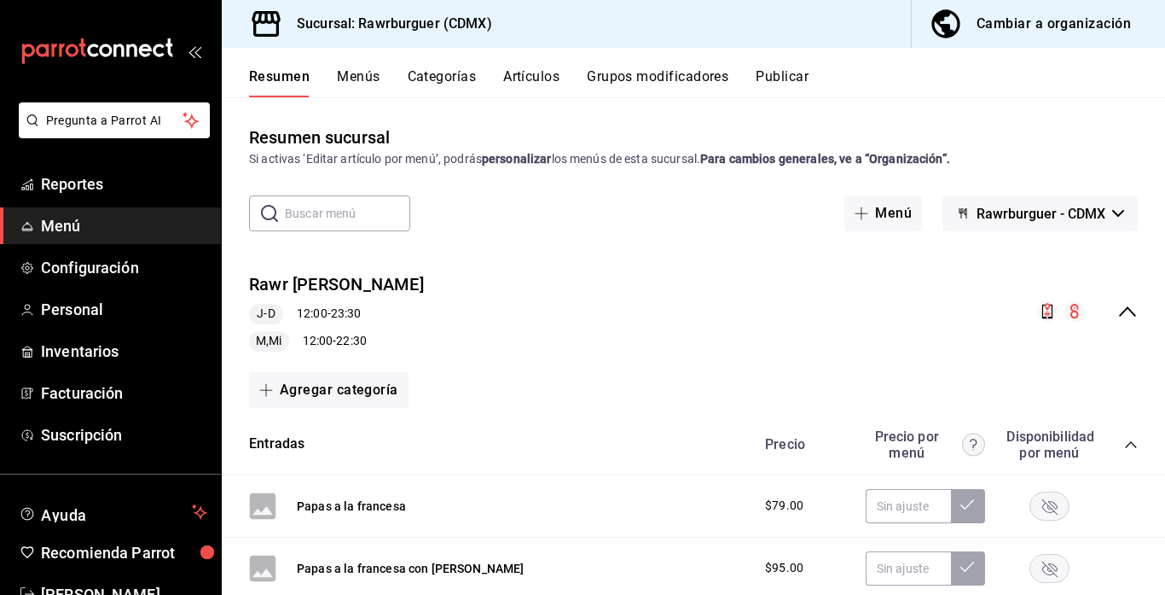
click at [357, 75] on button "Menús" at bounding box center [358, 82] width 43 height 29
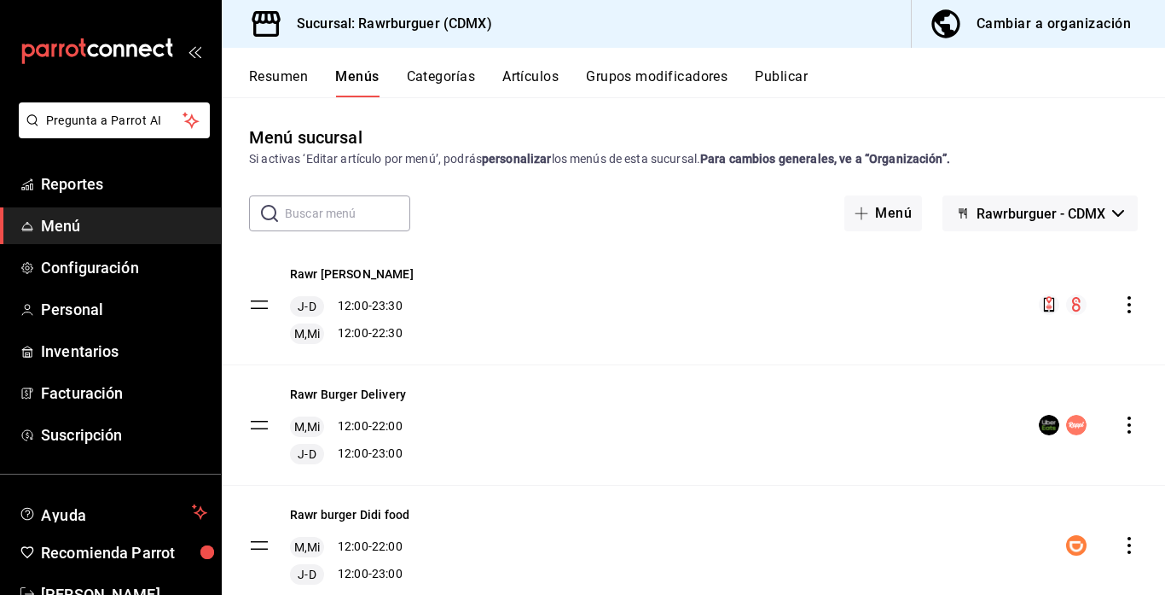
click at [1129, 308] on icon "actions" at bounding box center [1129, 304] width 17 height 17
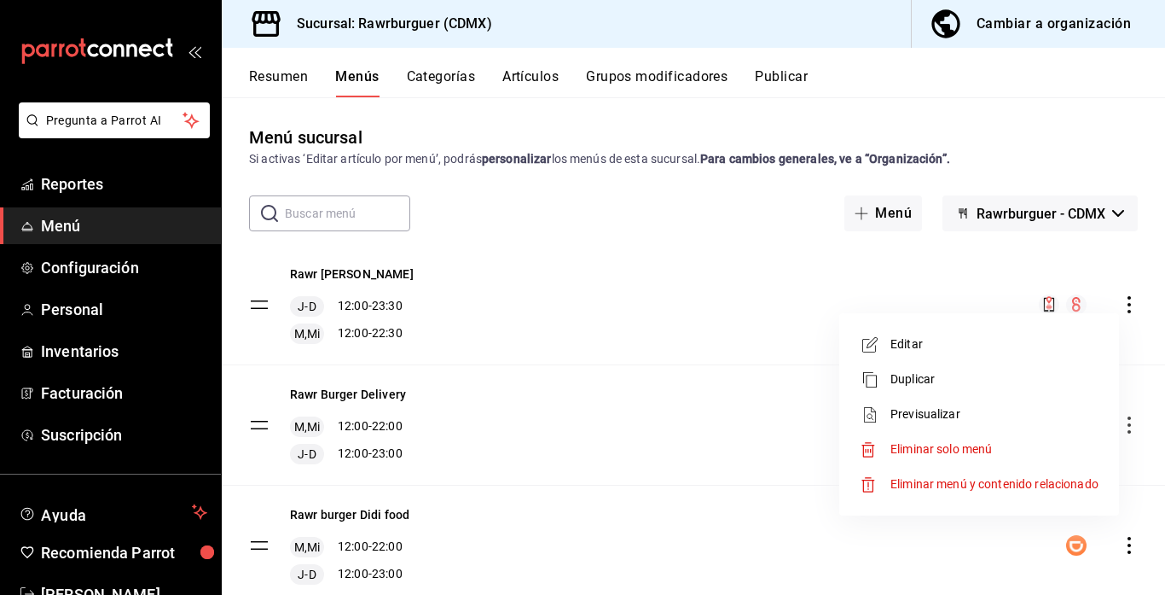
click at [951, 346] on span "Editar" at bounding box center [995, 344] width 208 height 18
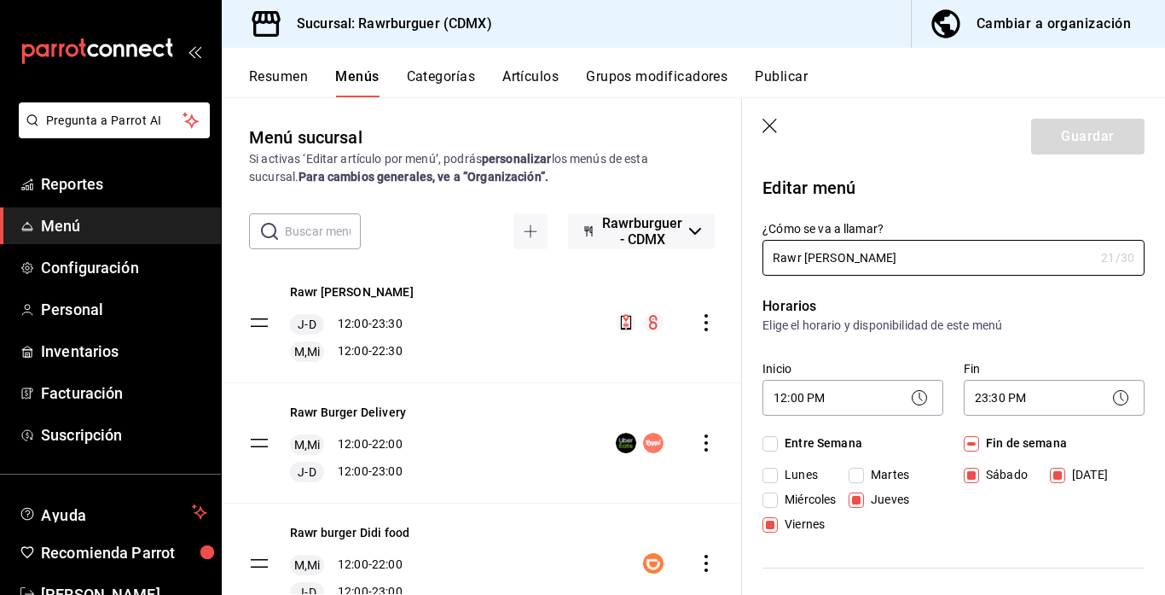
checkbox input "true"
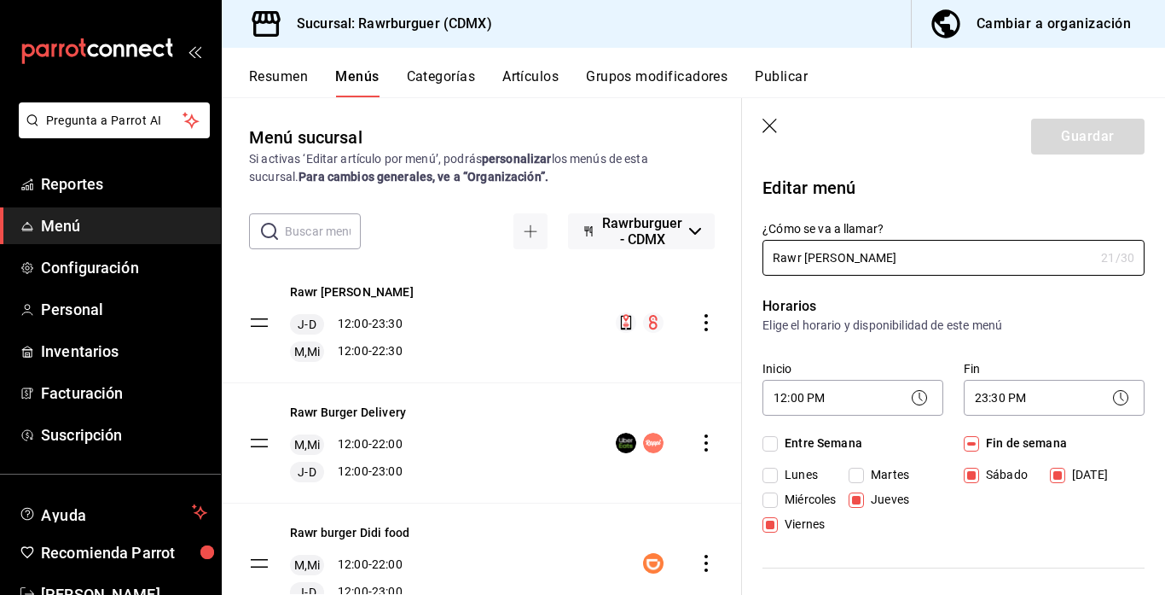
checkbox input "true"
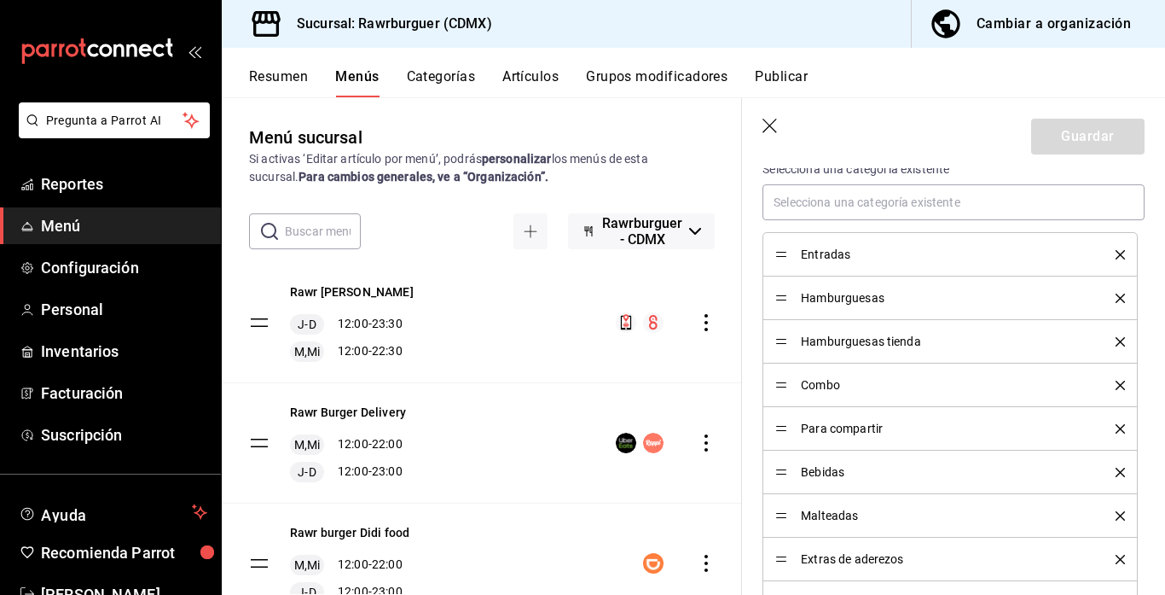
scroll to position [768, 0]
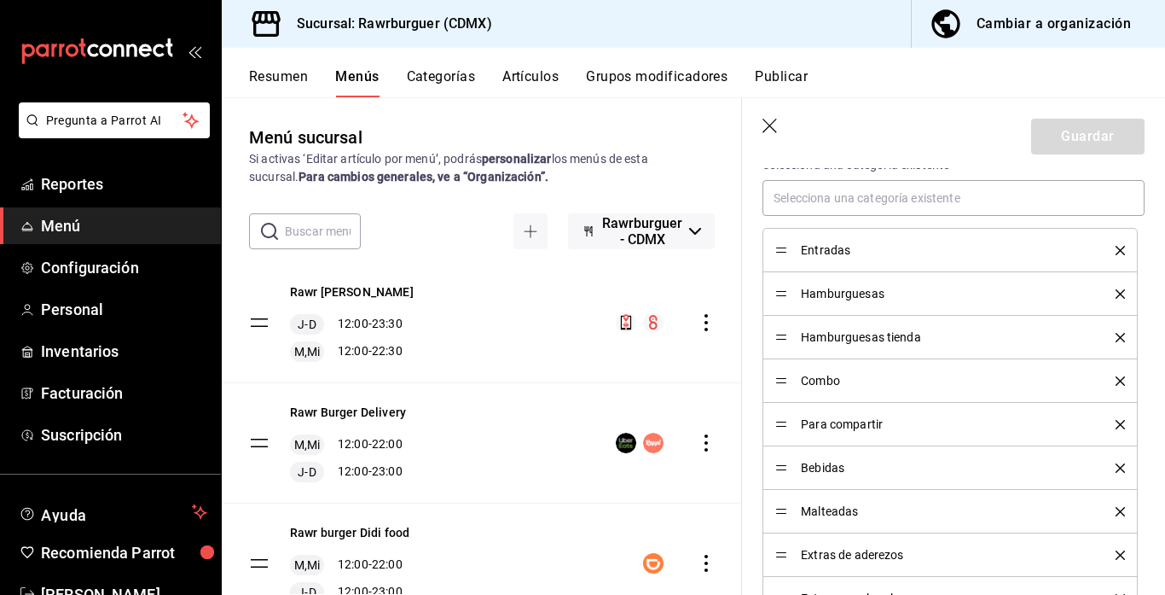
click at [1120, 248] on icon "delete" at bounding box center [1120, 250] width 9 height 9
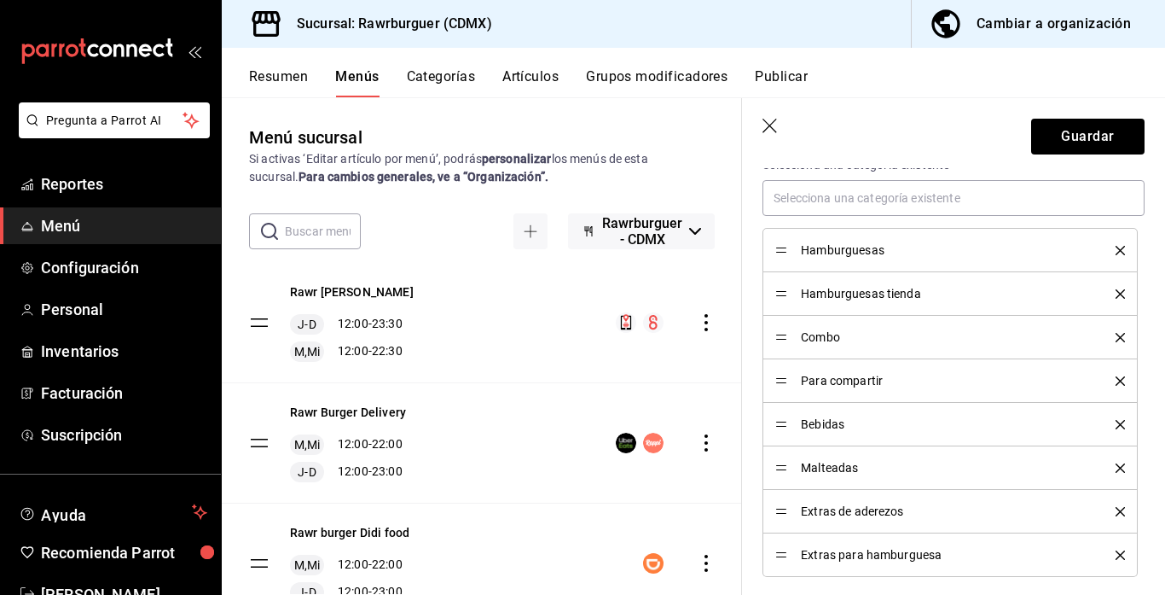
click at [1119, 249] on icon "delete" at bounding box center [1120, 250] width 9 height 9
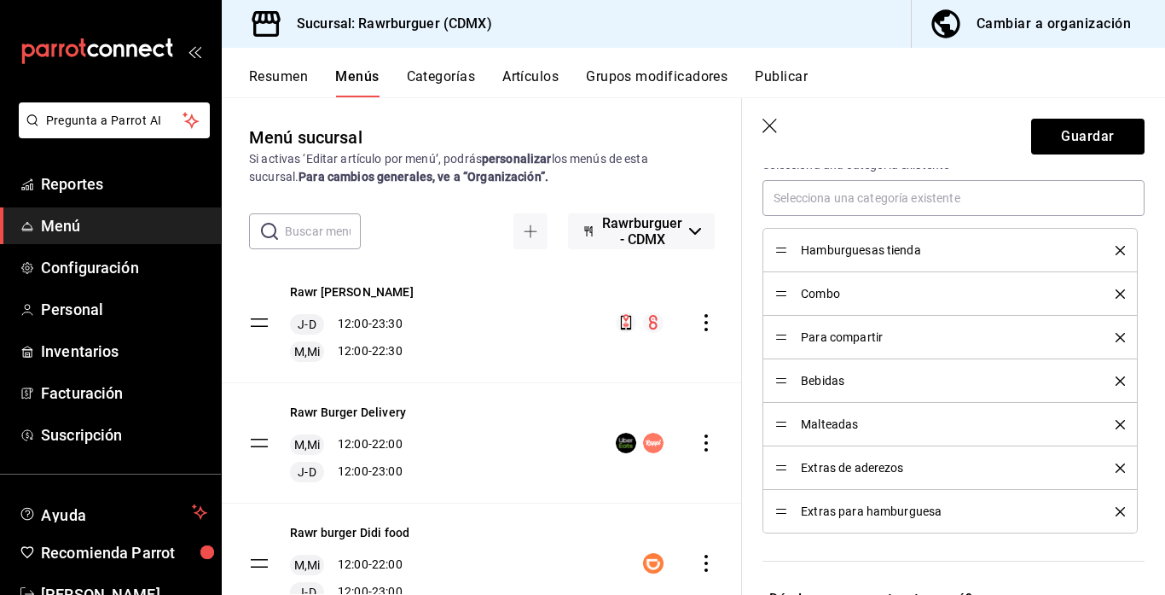
click at [1121, 298] on div "Combo" at bounding box center [951, 293] width 350 height 19
click at [1121, 295] on icon "delete" at bounding box center [1120, 293] width 9 height 9
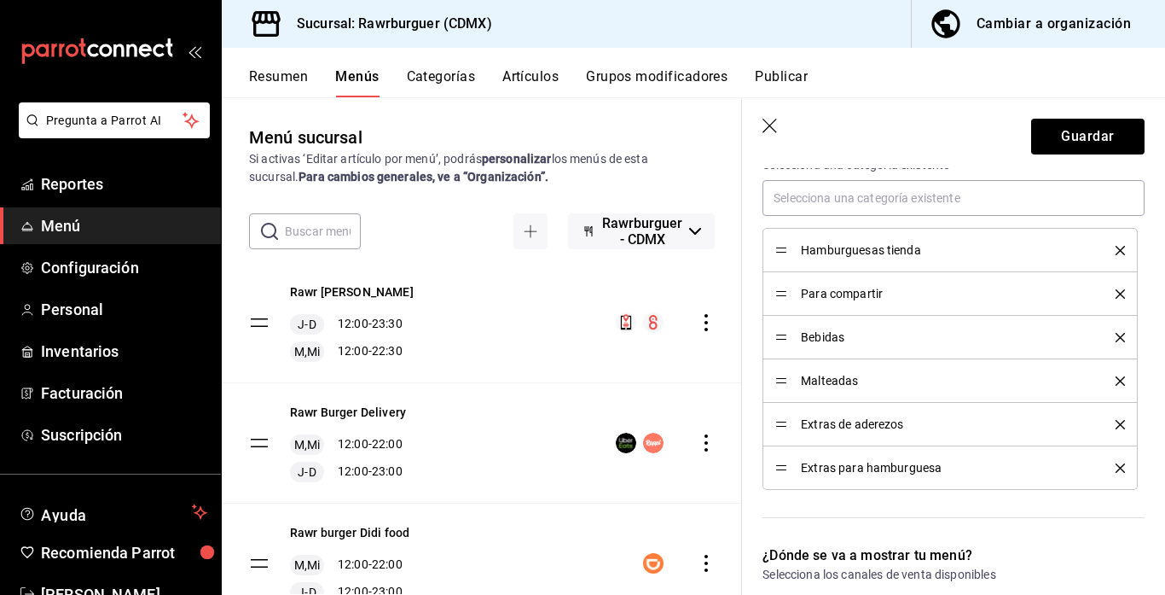
click at [1124, 378] on icon "delete" at bounding box center [1120, 380] width 9 height 9
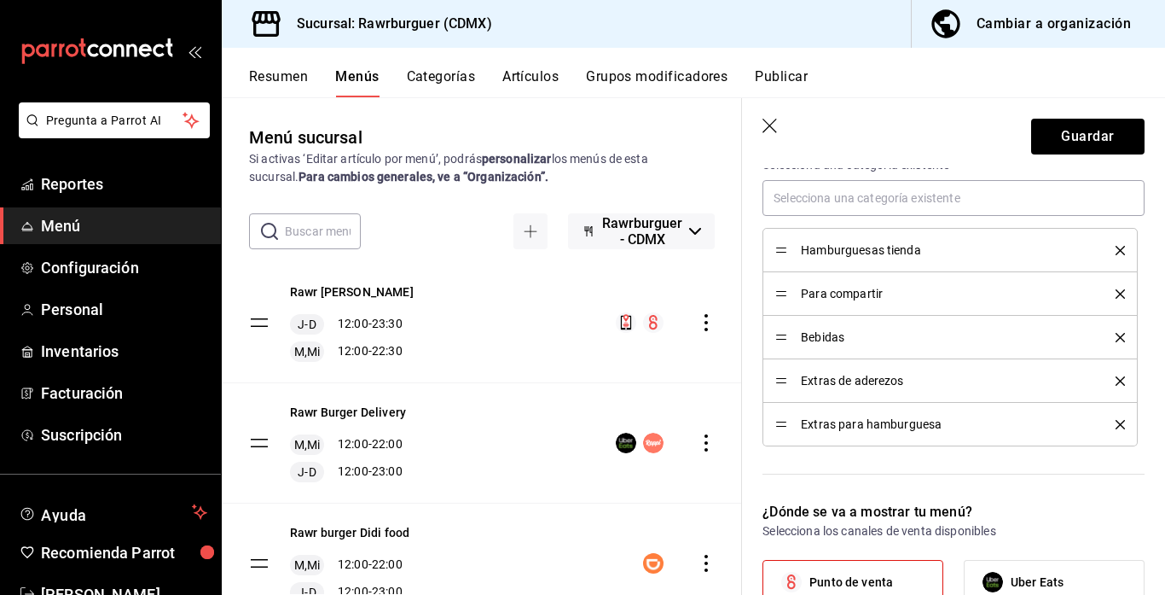
click at [1116, 335] on icon "delete" at bounding box center [1120, 337] width 9 height 9
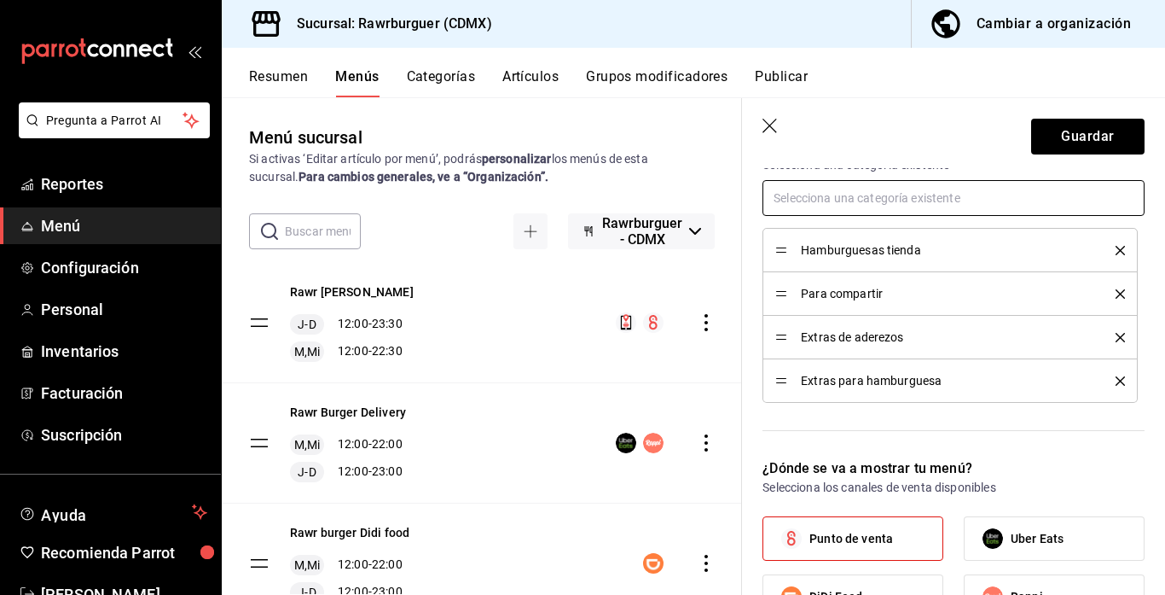
click at [894, 189] on input "text" at bounding box center [954, 198] width 382 height 36
type input "ent"
click at [860, 269] on li "Entradas Tienda" at bounding box center [954, 265] width 382 height 28
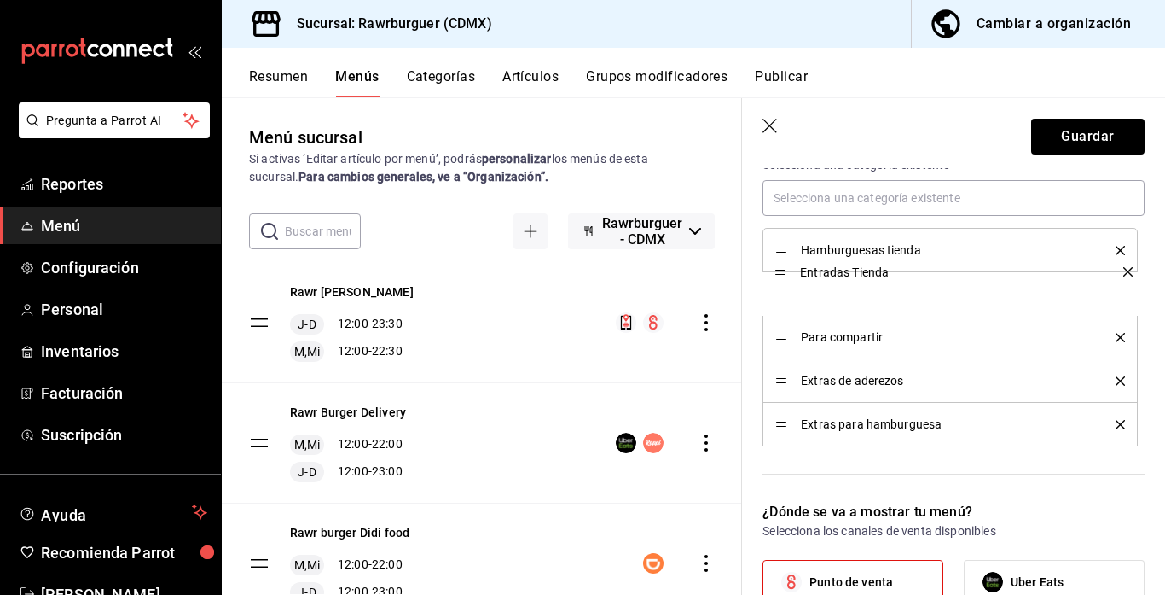
drag, startPoint x: 779, startPoint y: 429, endPoint x: 773, endPoint y: 270, distance: 158.8
click at [810, 210] on input "text" at bounding box center [954, 198] width 382 height 36
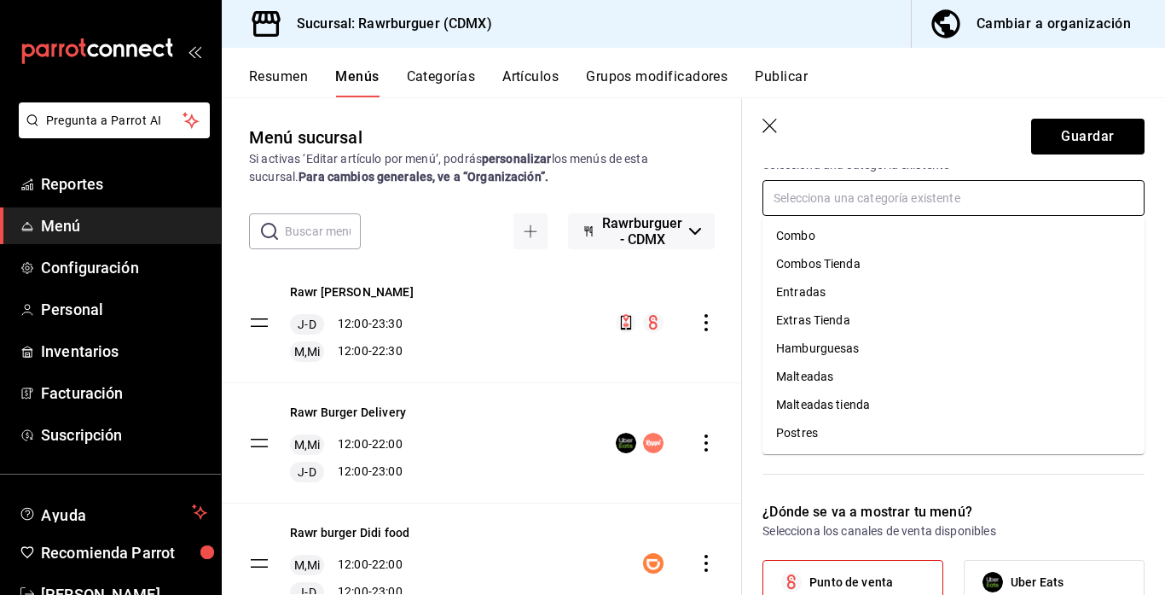
scroll to position [0, 0]
click at [825, 203] on input "text" at bounding box center [954, 198] width 382 height 36
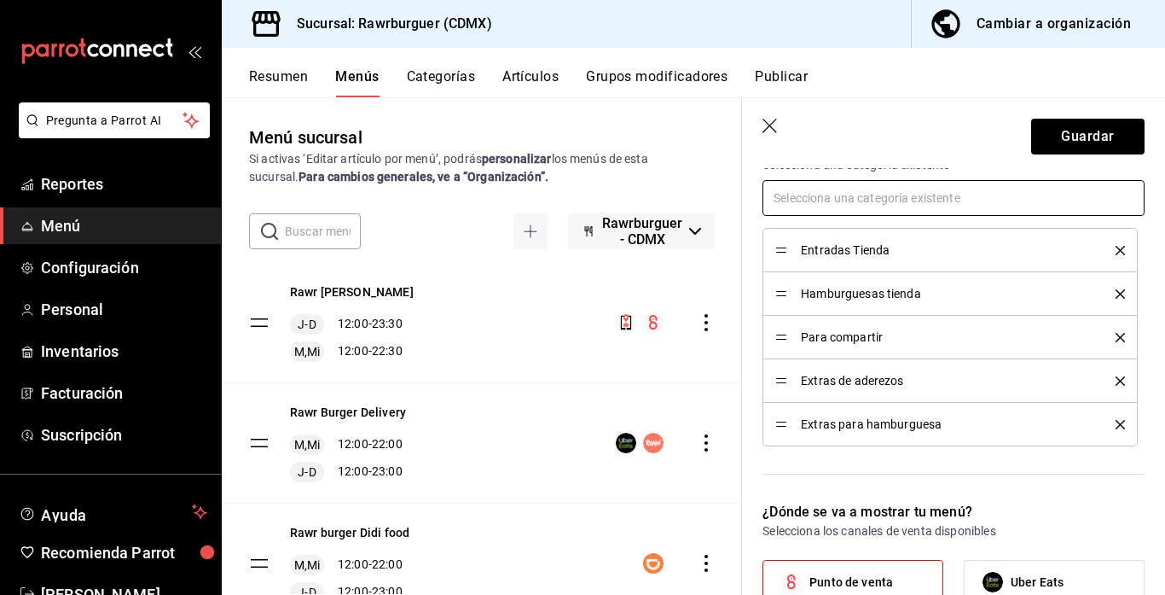
click at [825, 203] on input "text" at bounding box center [954, 198] width 382 height 36
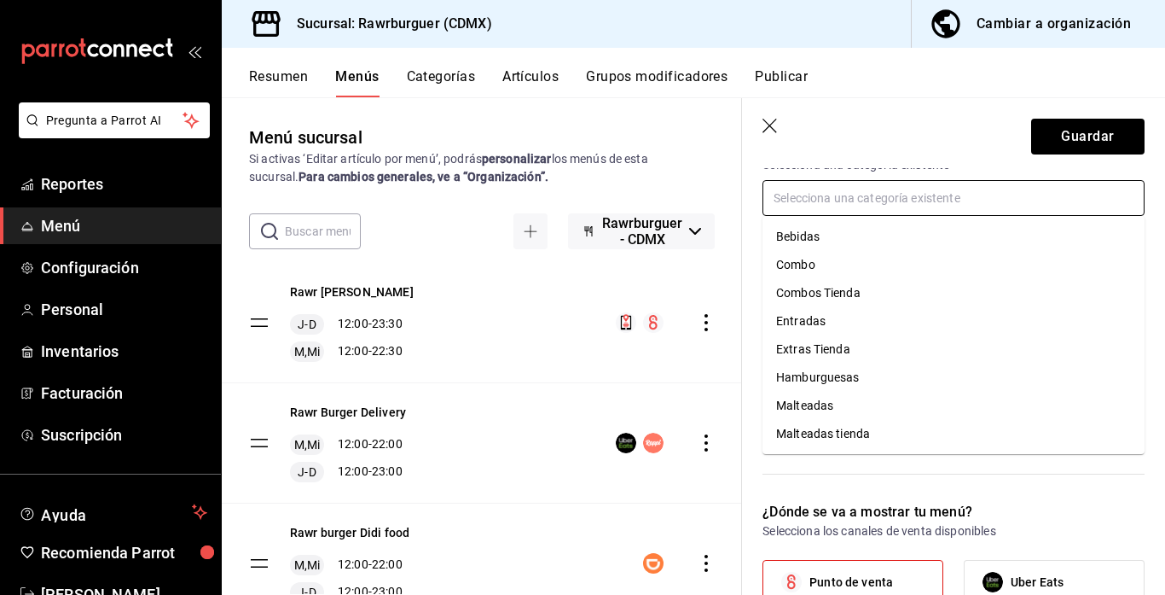
click at [812, 243] on li "Bebidas" at bounding box center [954, 237] width 382 height 28
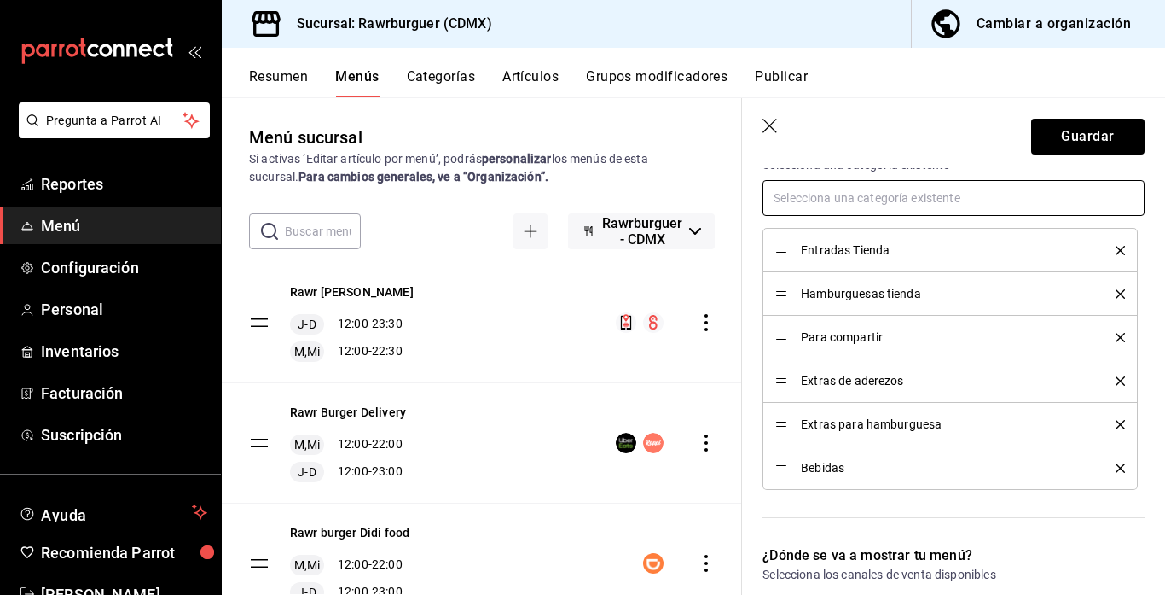
click at [821, 206] on input "text" at bounding box center [954, 198] width 382 height 36
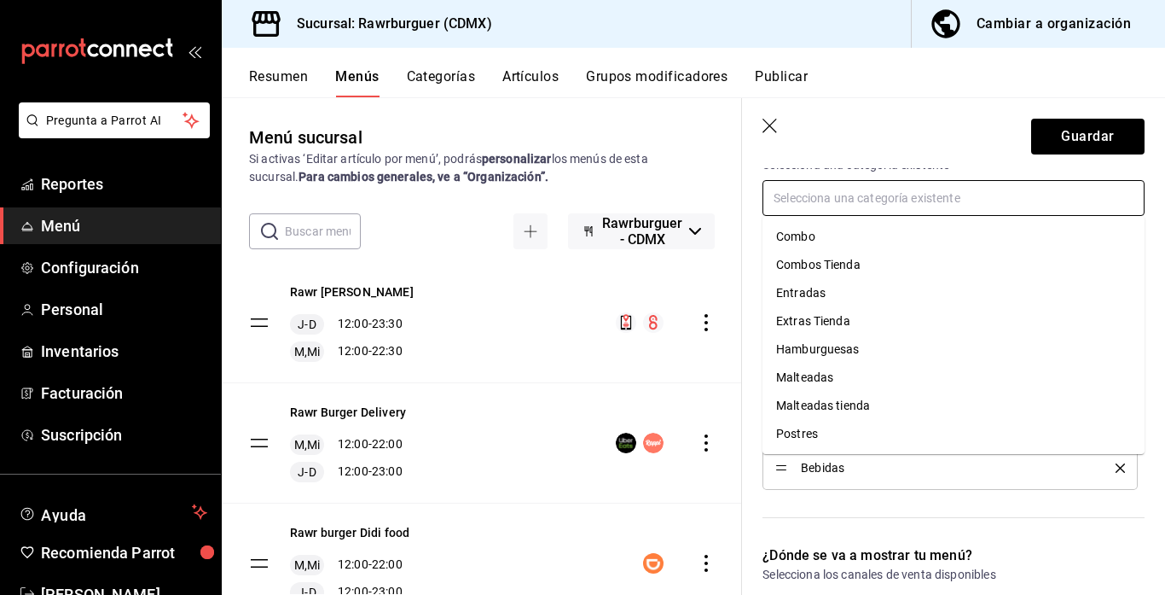
click at [808, 402] on li "Malteadas tienda" at bounding box center [954, 406] width 382 height 28
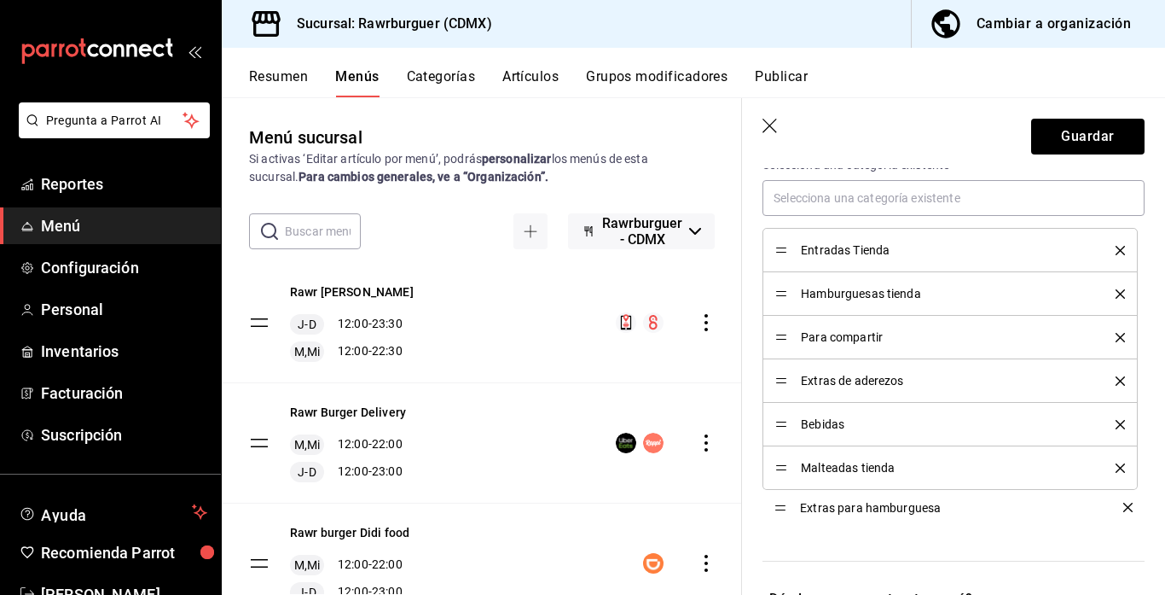
drag, startPoint x: 776, startPoint y: 424, endPoint x: 780, endPoint y: 507, distance: 82.9
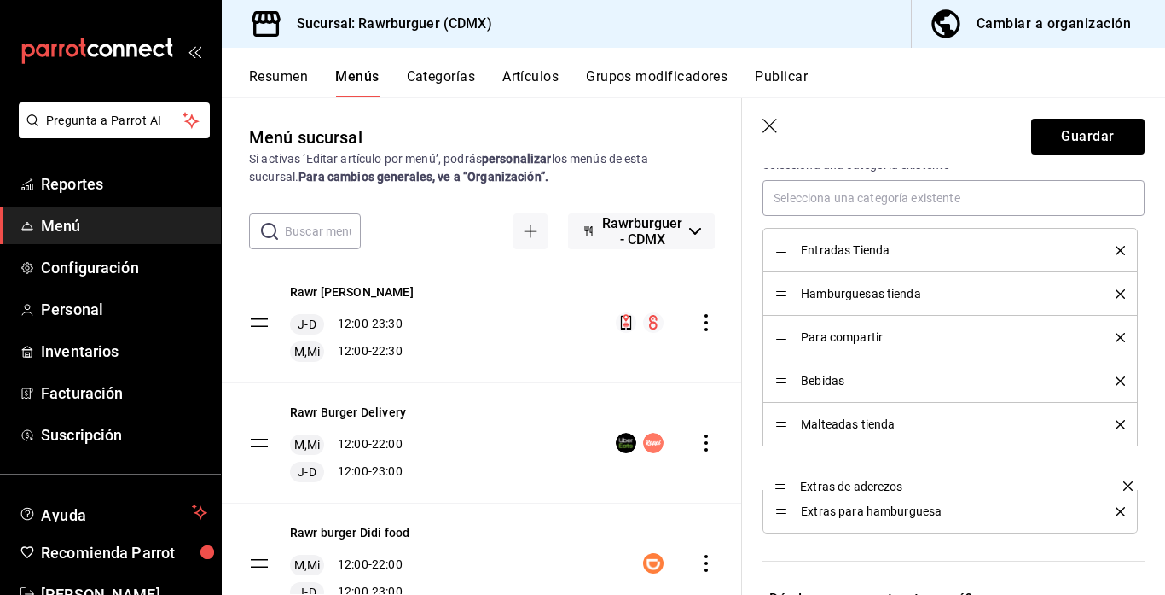
drag, startPoint x: 783, startPoint y: 375, endPoint x: 771, endPoint y: 479, distance: 104.8
drag, startPoint x: 782, startPoint y: 290, endPoint x: 783, endPoint y: 331, distance: 41.0
drag, startPoint x: 783, startPoint y: 331, endPoint x: 781, endPoint y: 289, distance: 41.8
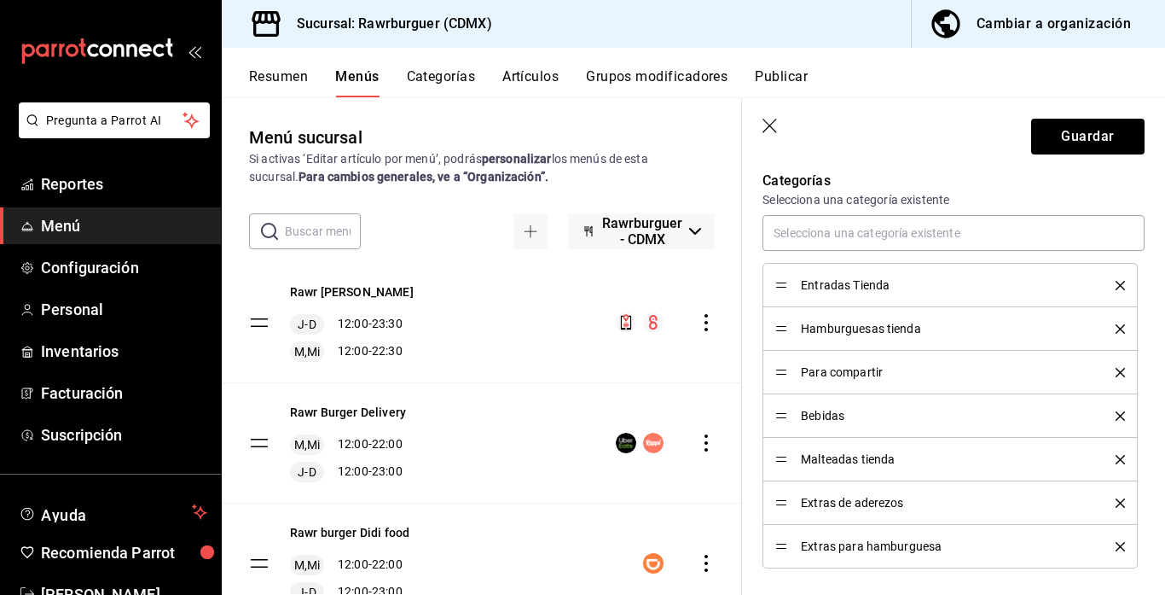
scroll to position [735, 0]
click at [1063, 127] on button "Guardar" at bounding box center [1087, 137] width 113 height 36
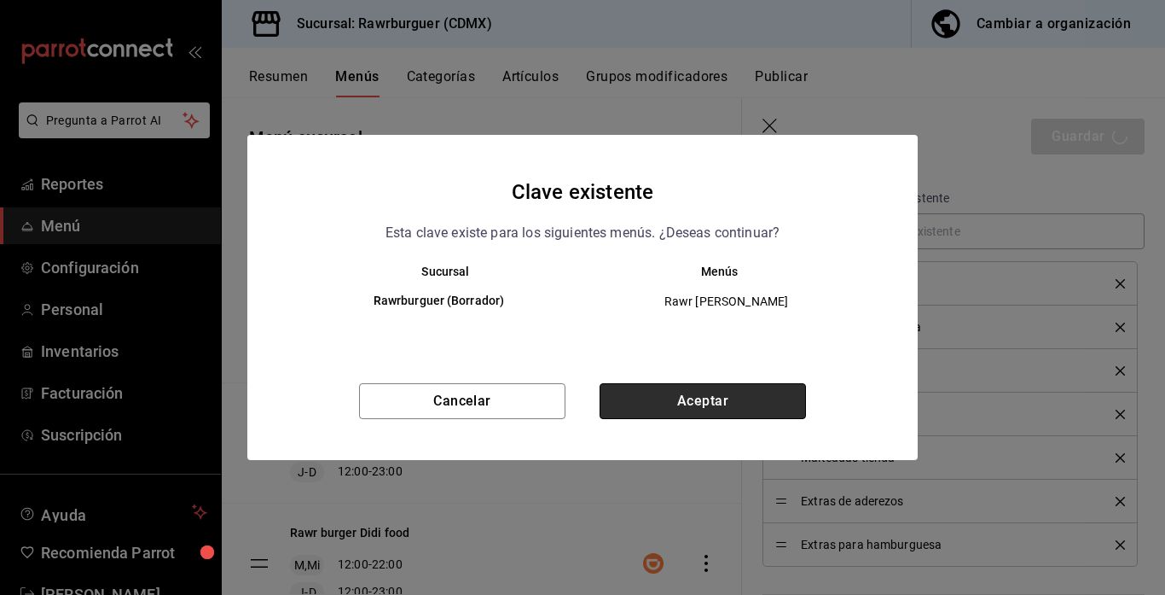
click at [660, 398] on button "Aceptar" at bounding box center [703, 401] width 206 height 36
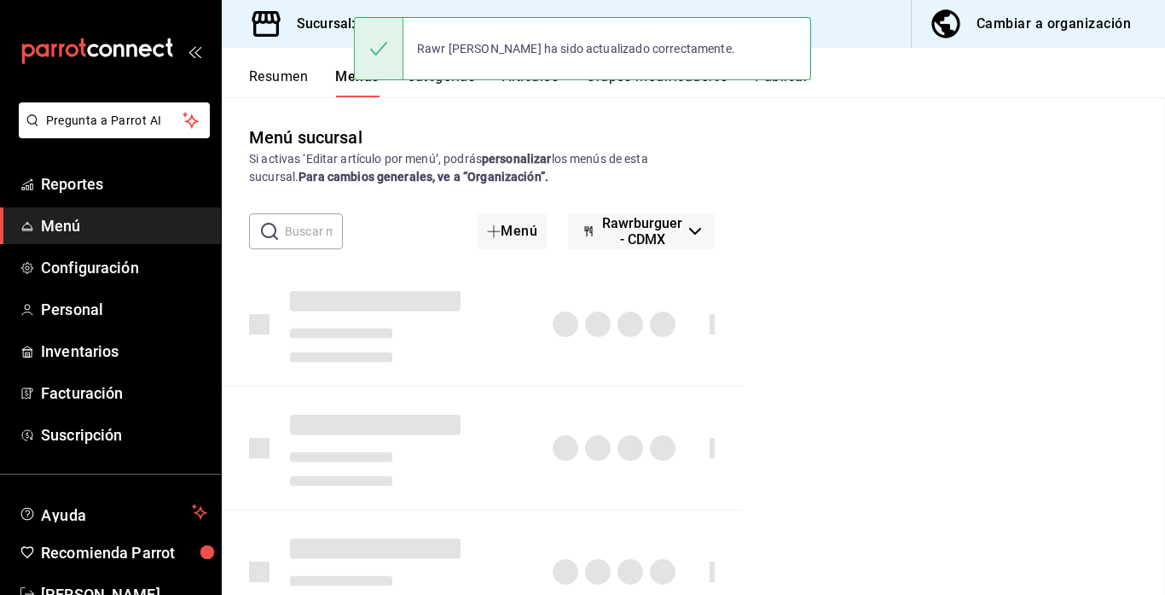
checkbox input "false"
type input "1758764823350"
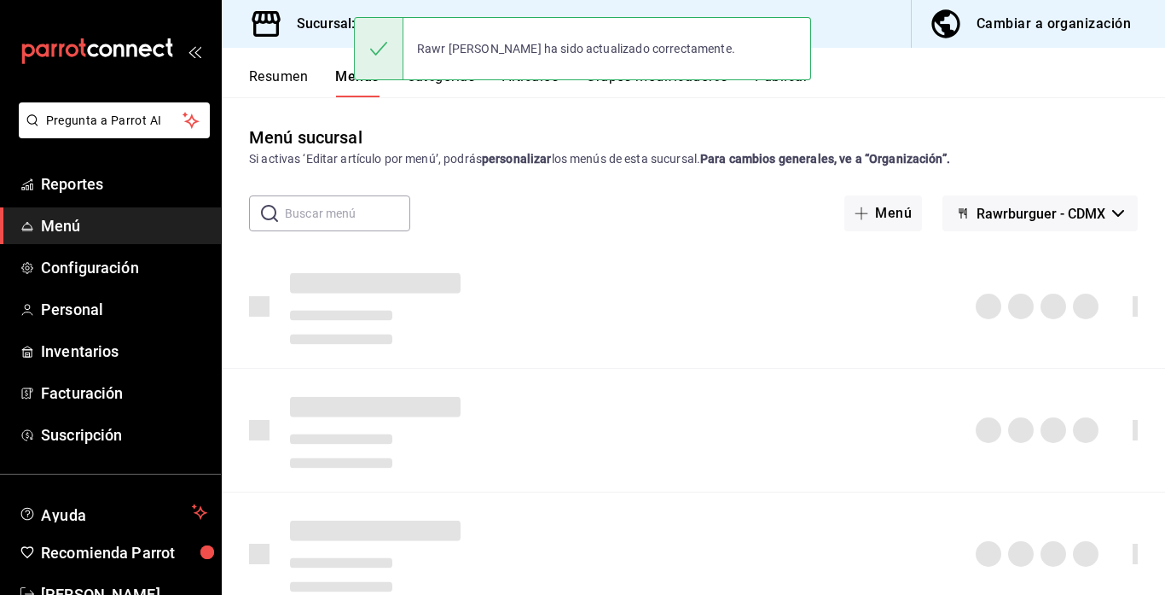
checkbox input "false"
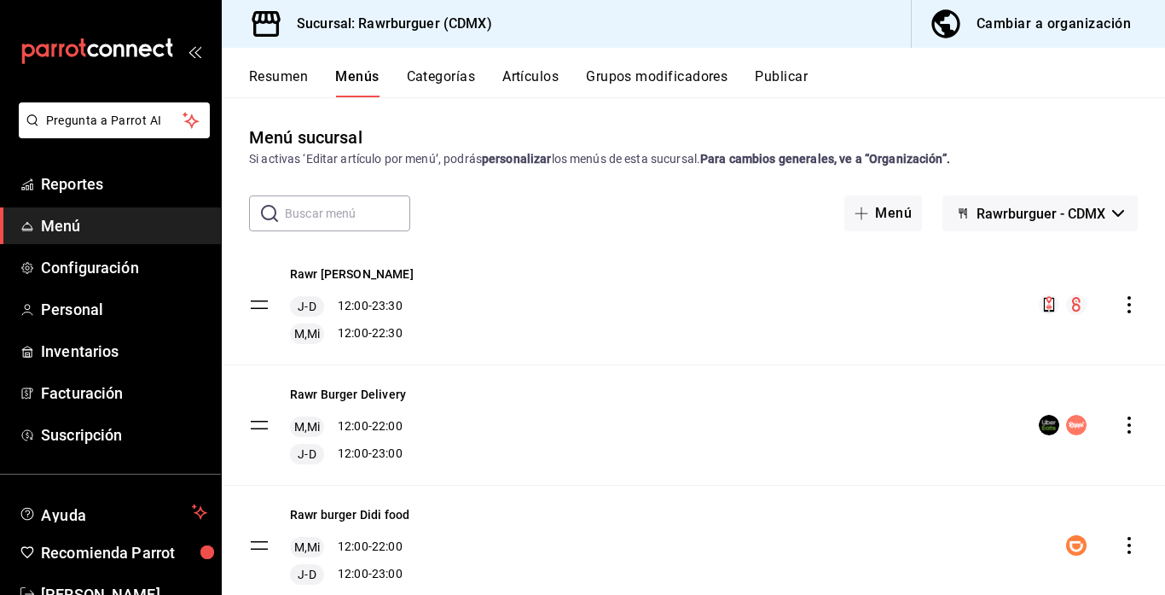
scroll to position [38, 0]
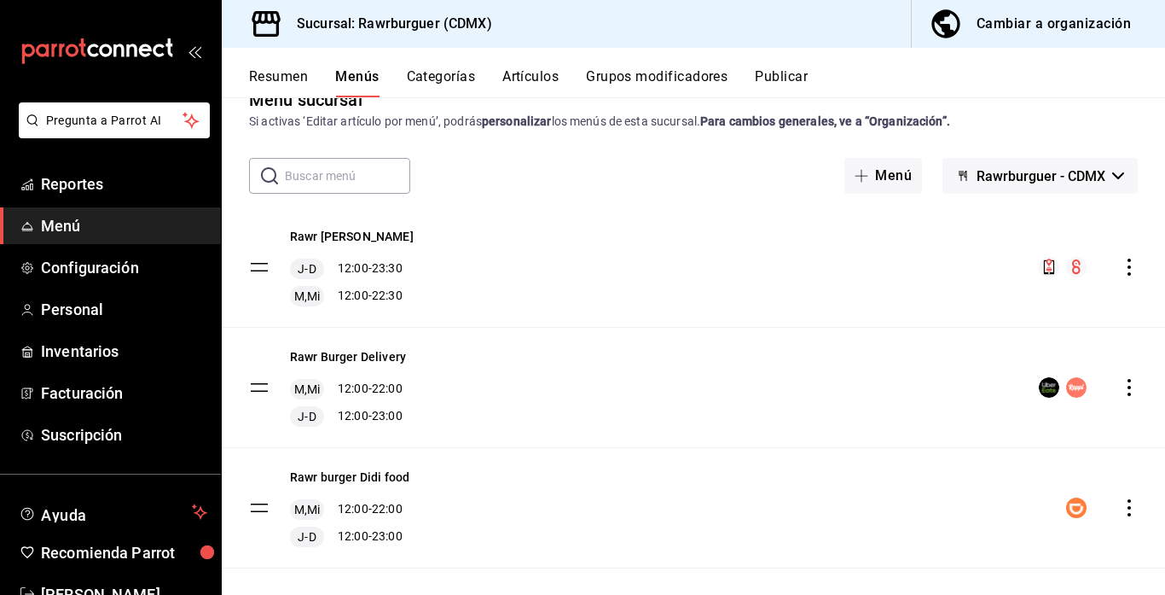
click at [1129, 375] on div "Rawr Burger Delivery M,Mi 12:00 - 22:00 J-D 12:00 - 23:00" at bounding box center [694, 387] width 944 height 119
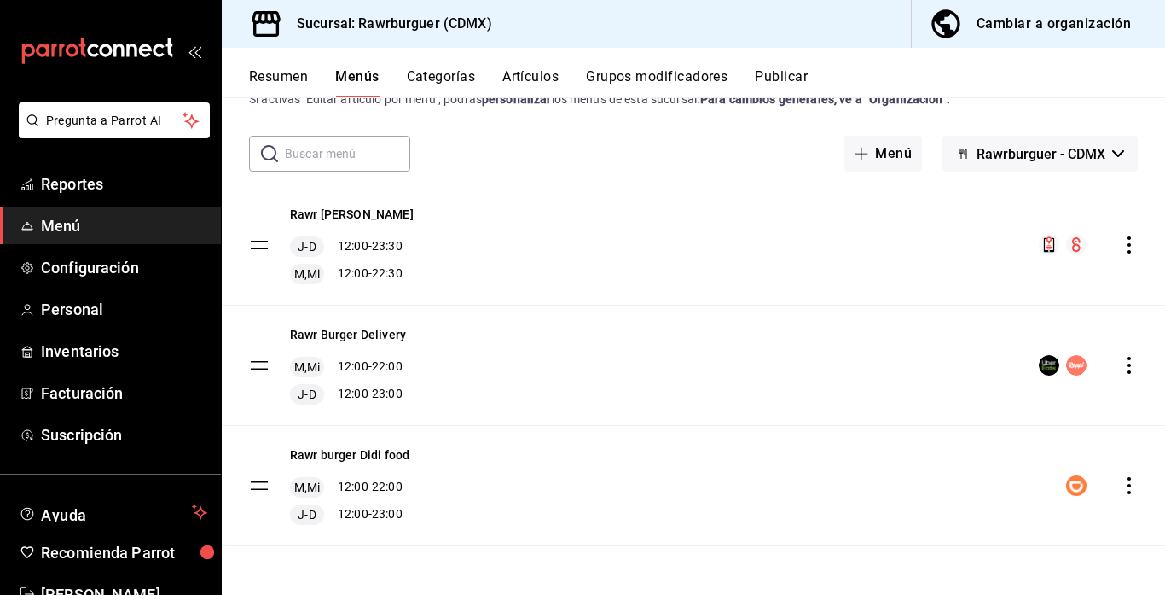
click at [1128, 364] on icon "actions" at bounding box center [1129, 365] width 3 height 17
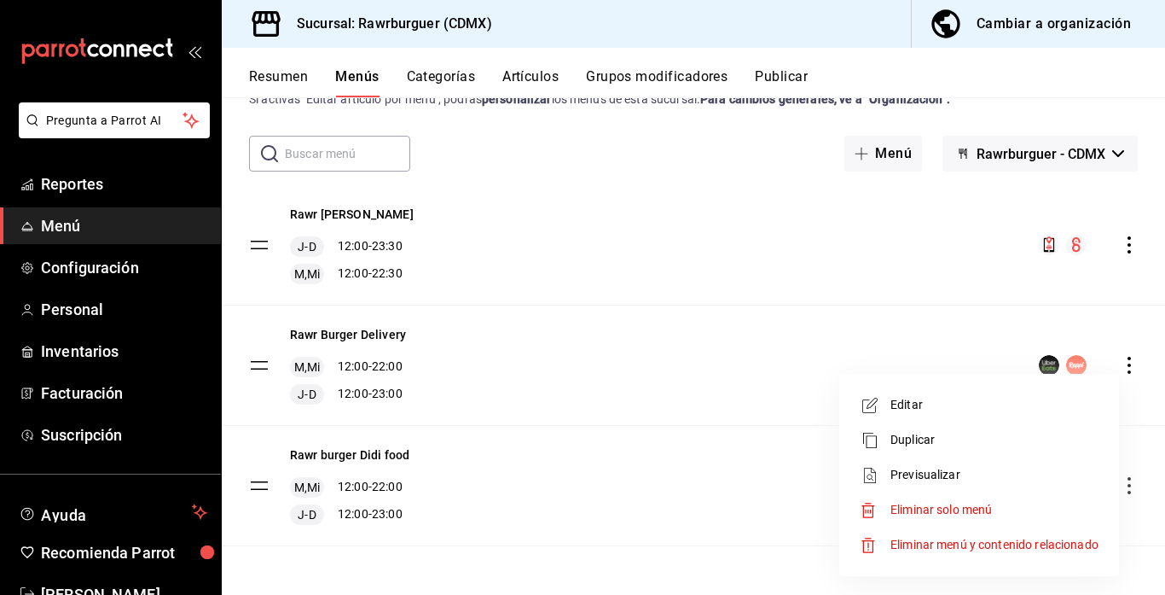
click at [983, 396] on span "Editar" at bounding box center [995, 405] width 208 height 18
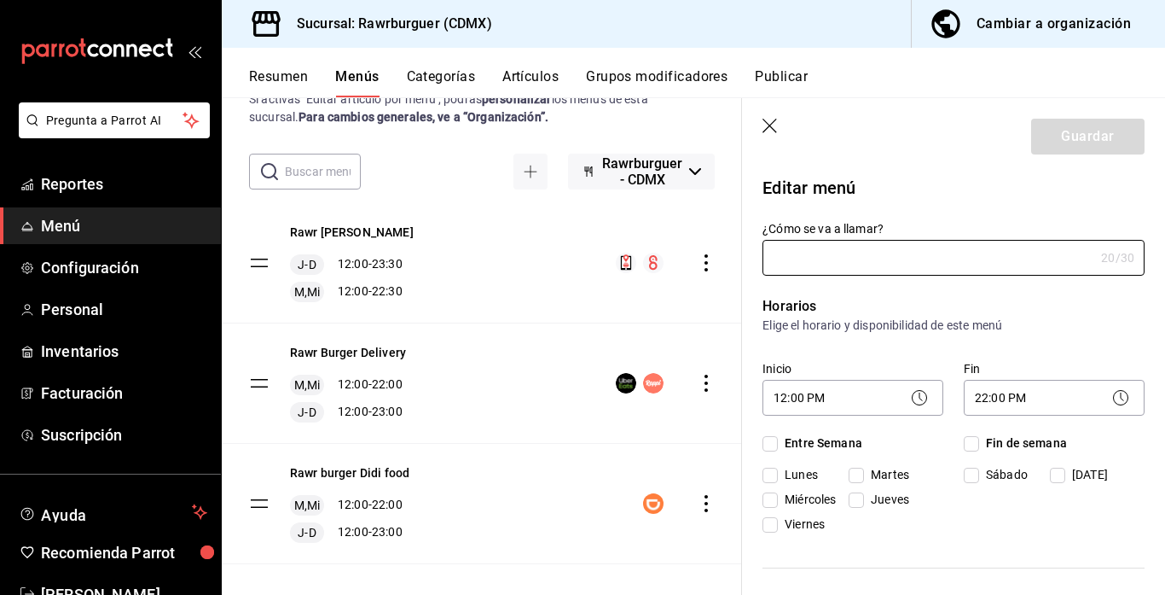
type input "Rawr Burger Delivery"
checkbox input "true"
type input "1747169701010"
checkbox input "true"
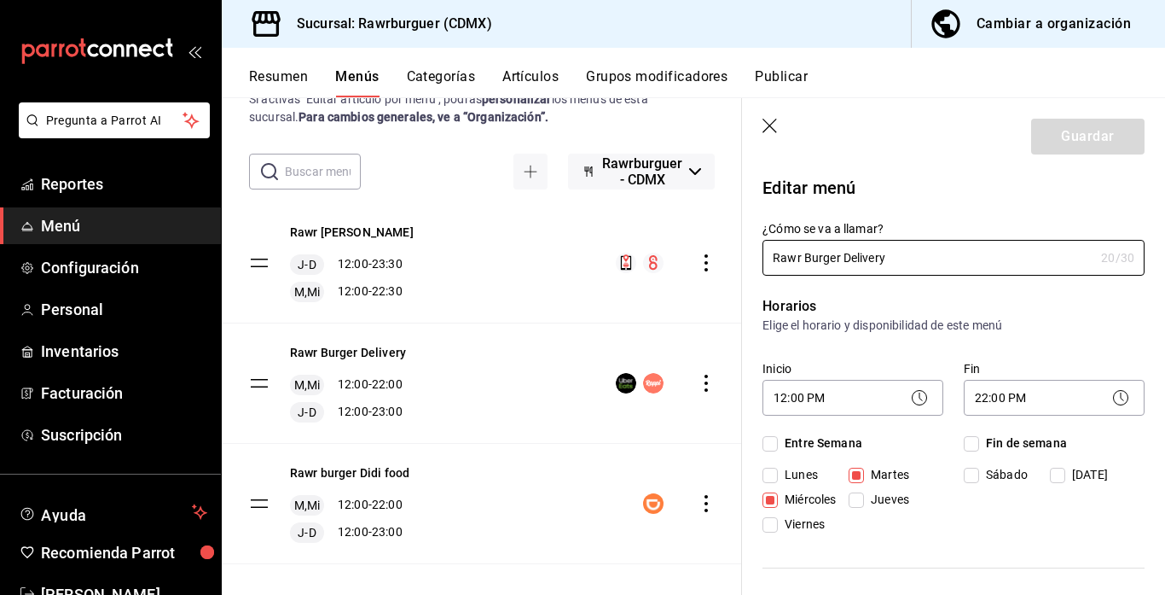
checkbox input "true"
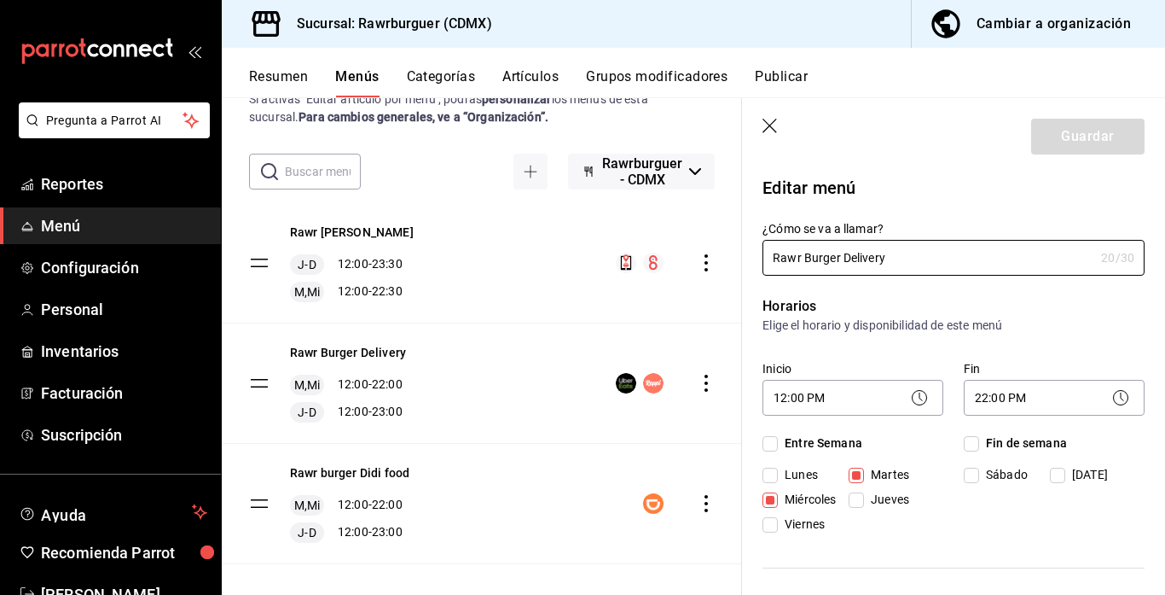
checkbox input "true"
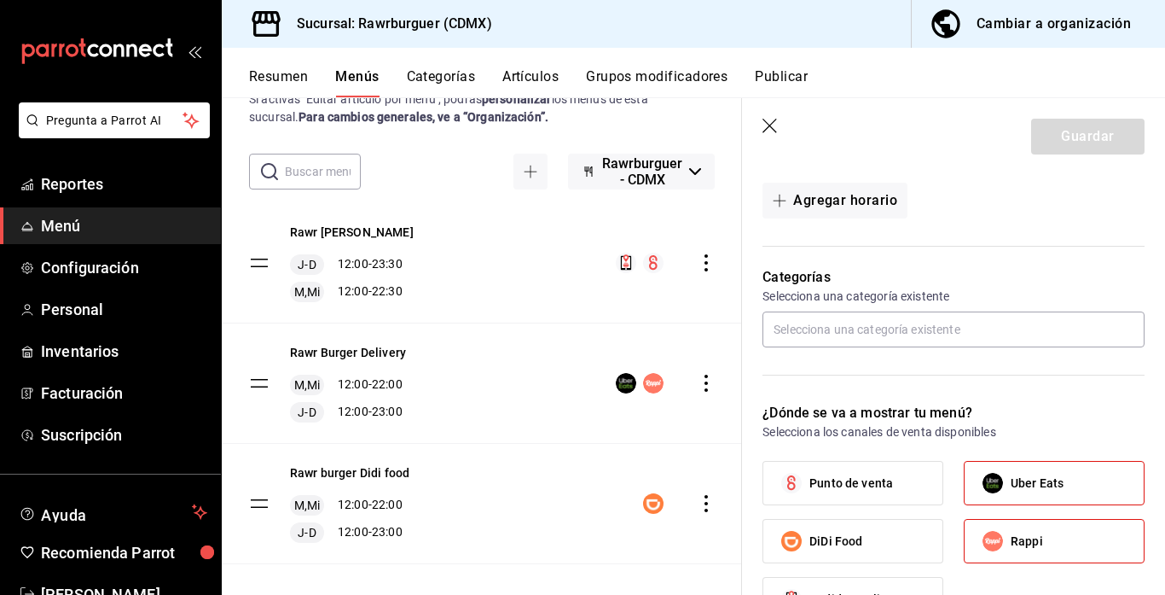
scroll to position [640, 0]
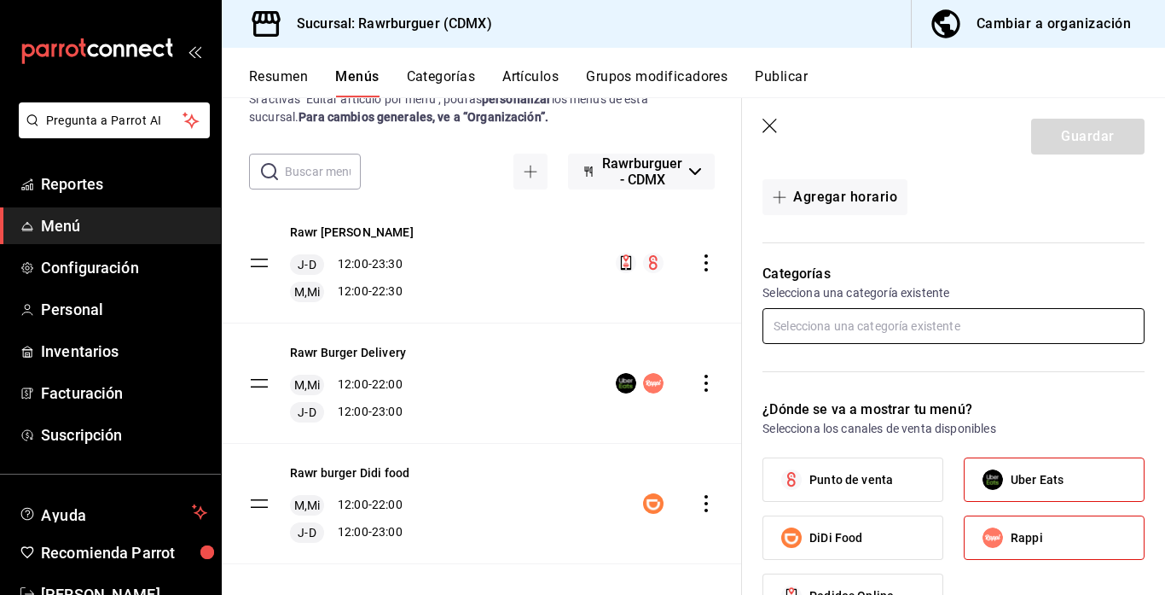
click at [800, 317] on input "text" at bounding box center [954, 326] width 382 height 36
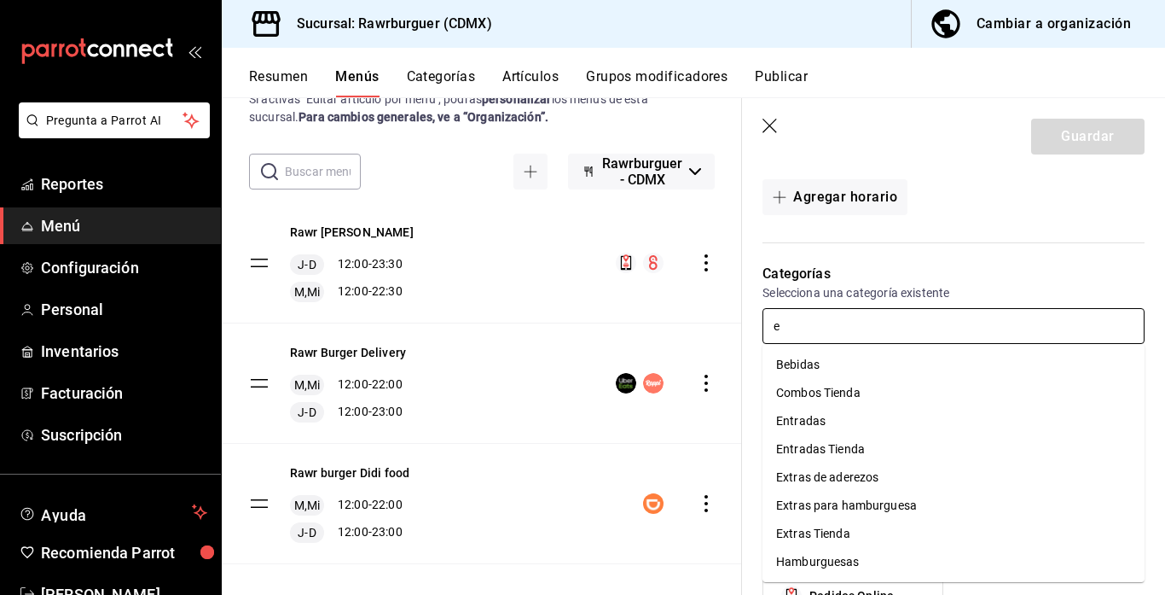
type input "en"
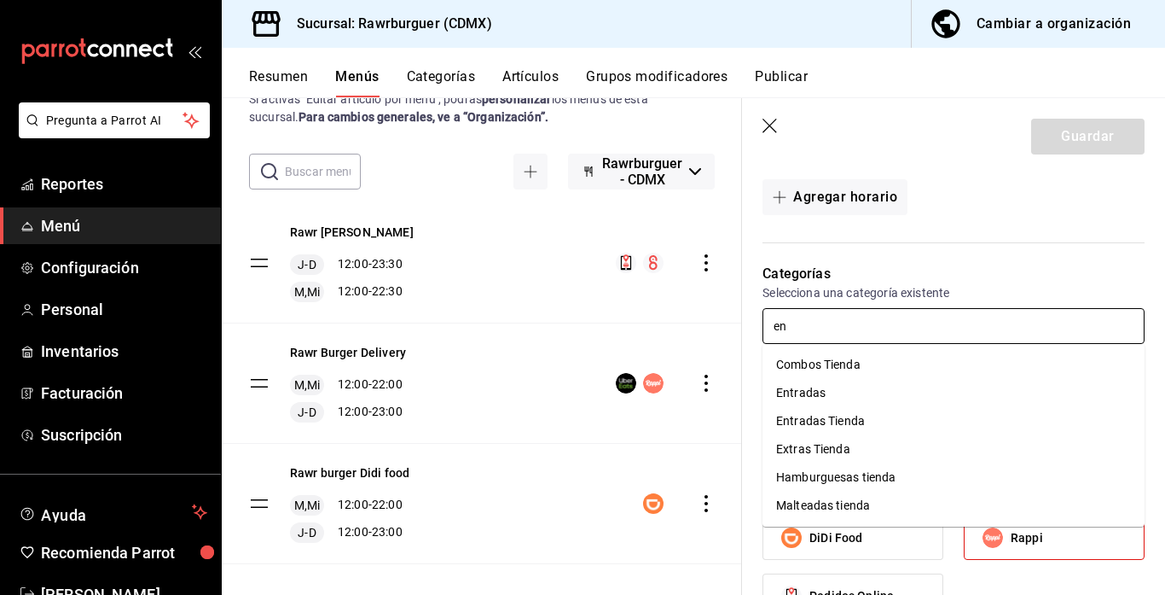
click at [790, 402] on li "Entradas" at bounding box center [954, 393] width 382 height 28
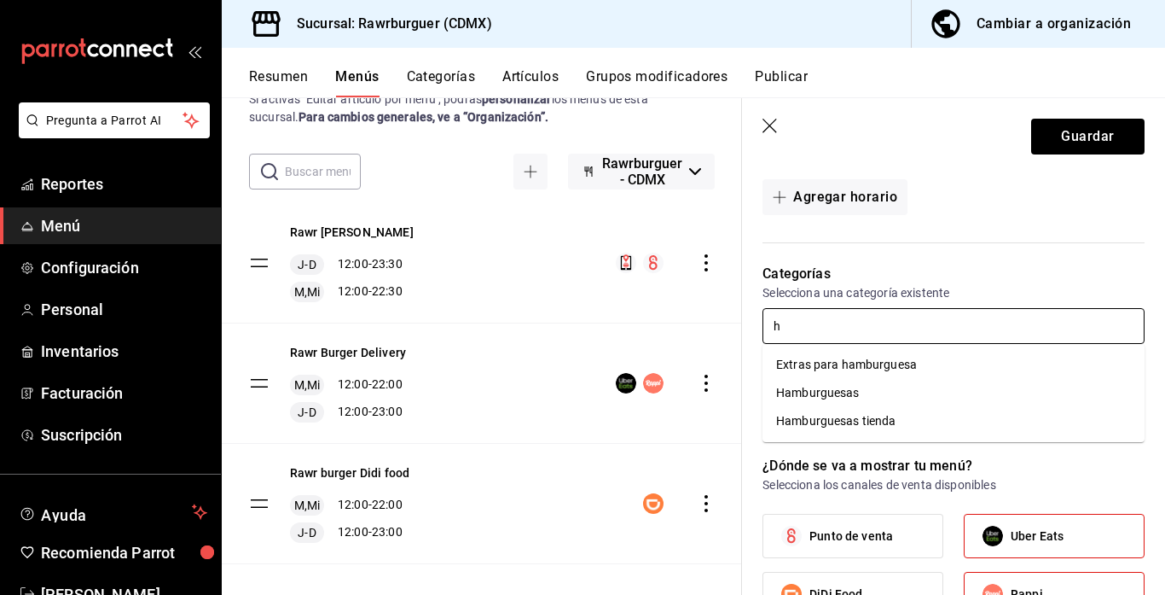
type input "ha"
click at [793, 388] on li "Hamburguesas" at bounding box center [954, 393] width 382 height 28
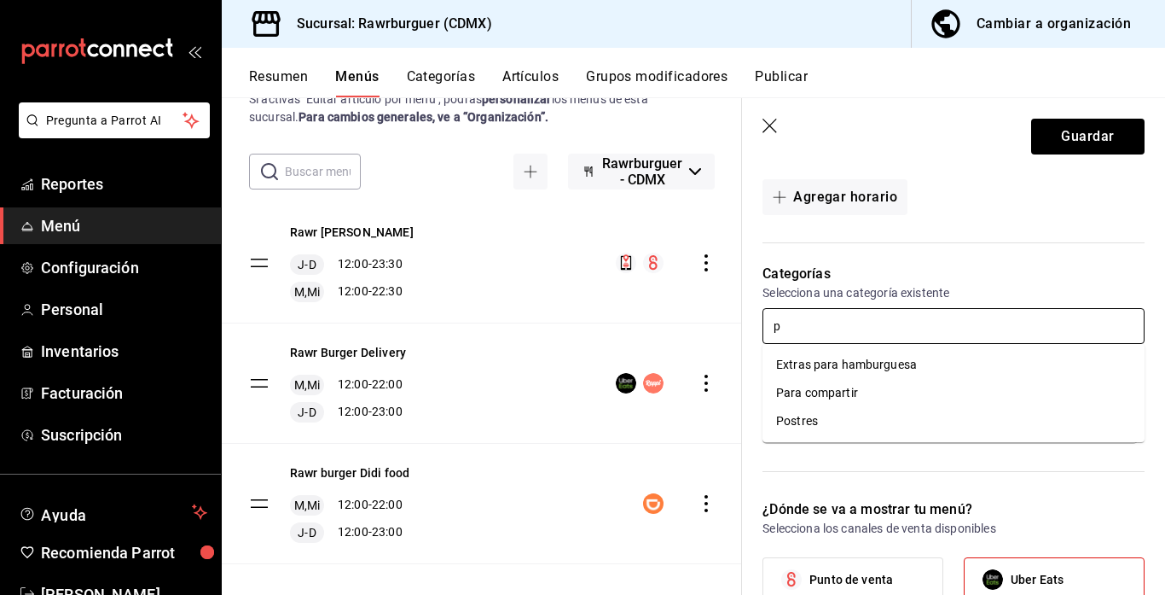
type input "pa"
click at [805, 383] on li "Para compartir" at bounding box center [954, 393] width 382 height 28
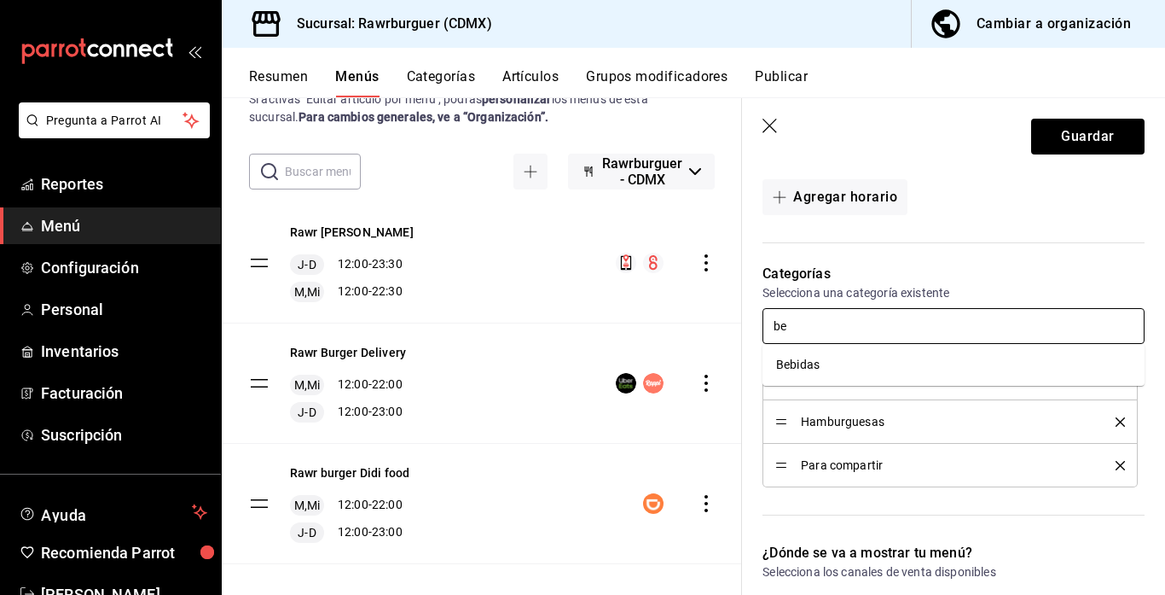
type input "beb"
click at [807, 366] on li "Bebidas" at bounding box center [954, 365] width 382 height 28
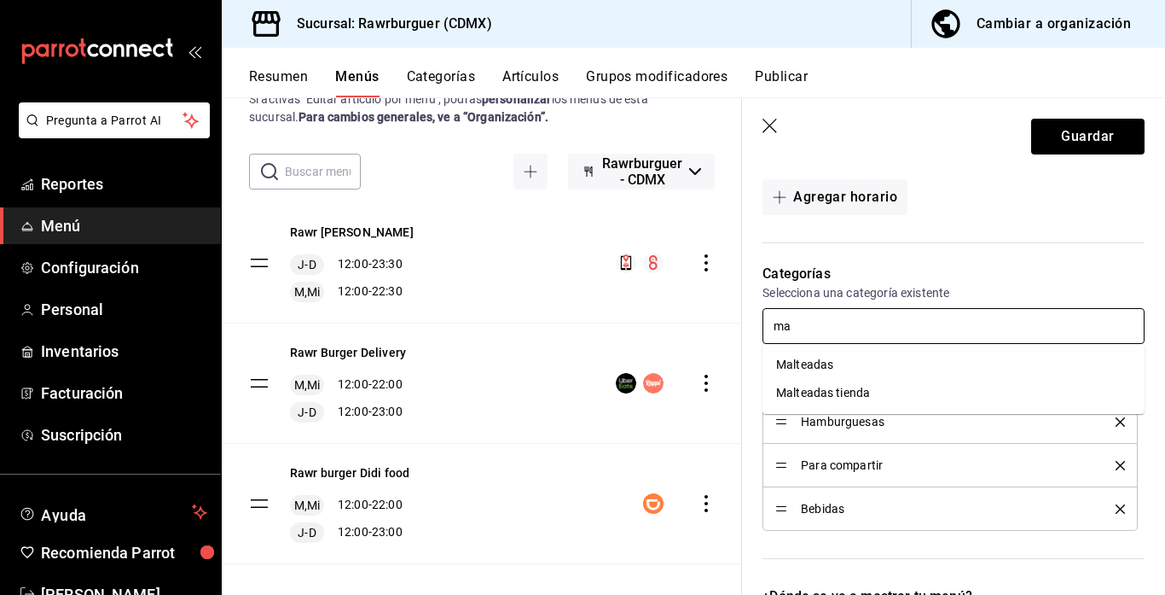
type input "mal"
click at [805, 394] on li "Malteadas tienda" at bounding box center [954, 393] width 382 height 28
type input "ext"
click at [813, 367] on li "Extras de aderezos" at bounding box center [954, 365] width 382 height 28
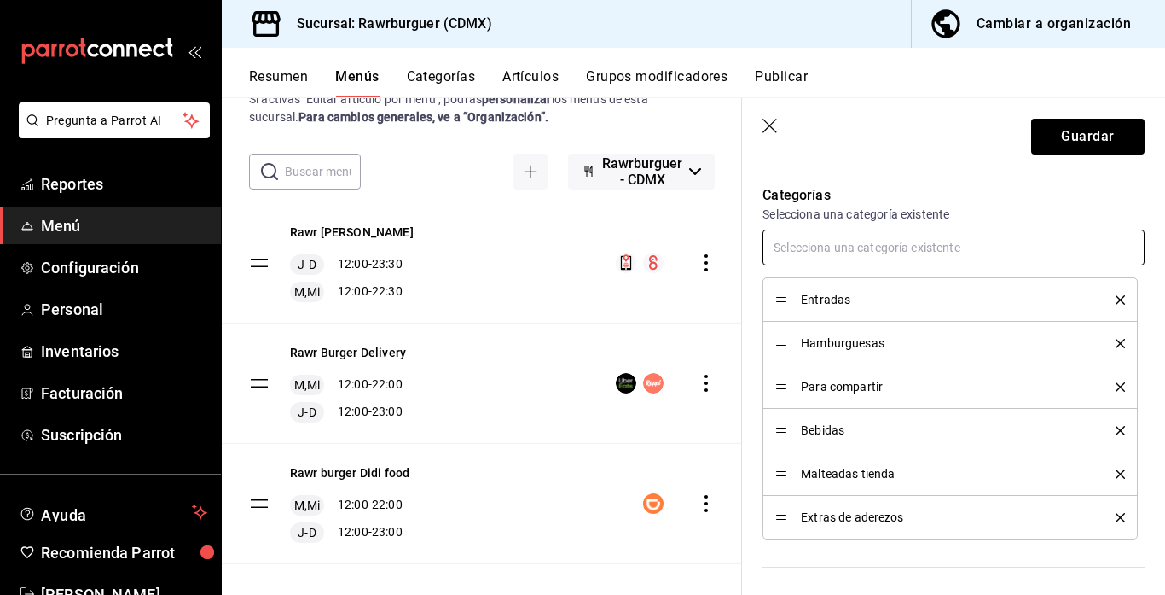
scroll to position [724, 0]
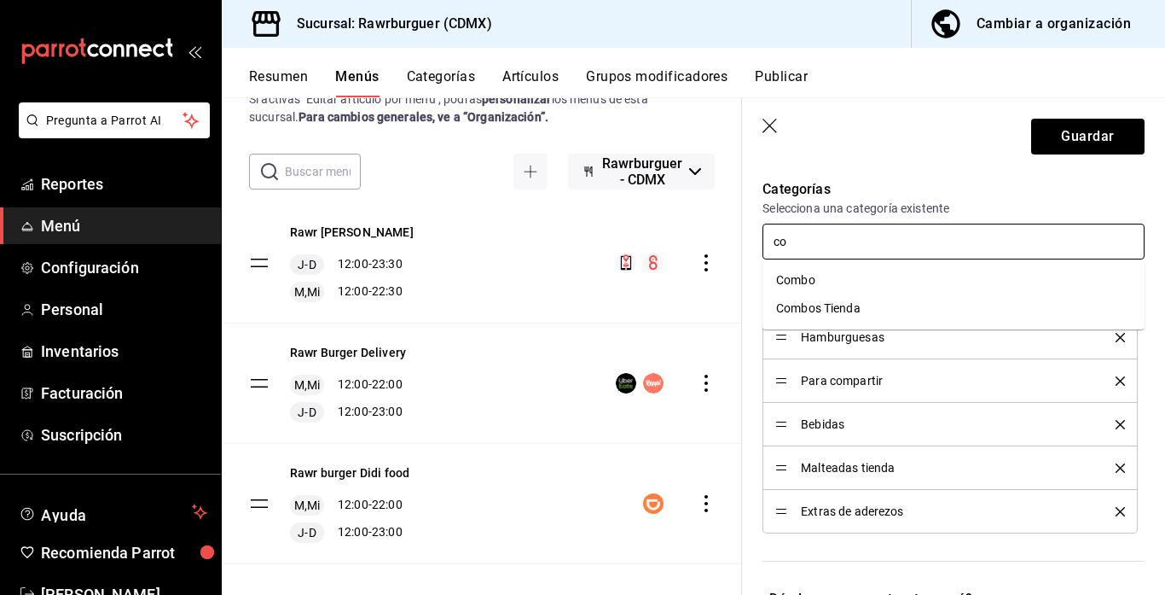
type input "com"
click at [807, 270] on li "Combo" at bounding box center [954, 280] width 382 height 28
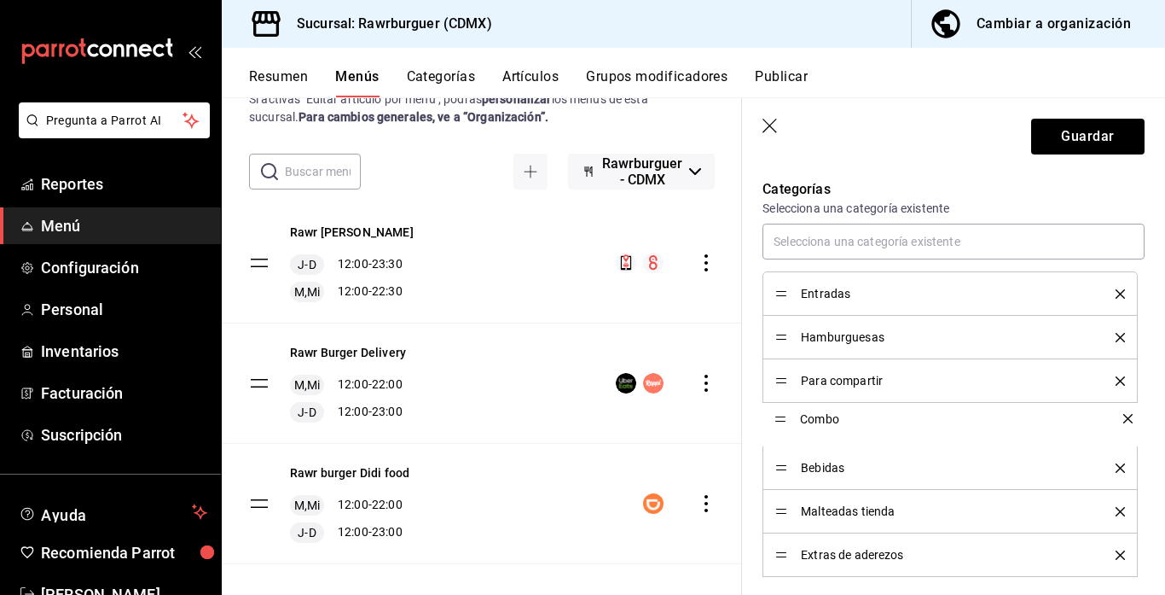
drag, startPoint x: 781, startPoint y: 552, endPoint x: 780, endPoint y: 416, distance: 135.7
drag, startPoint x: 781, startPoint y: 378, endPoint x: 779, endPoint y: 328, distance: 49.5
click at [1078, 149] on button "Guardar" at bounding box center [1087, 137] width 113 height 36
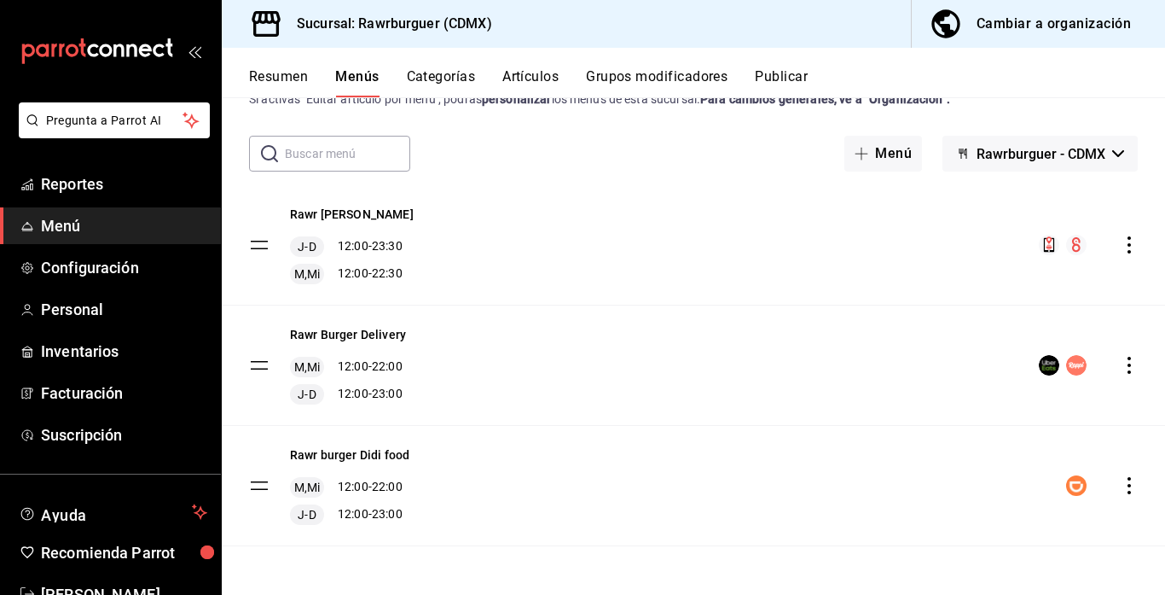
click at [1125, 490] on icon "actions" at bounding box center [1129, 485] width 17 height 17
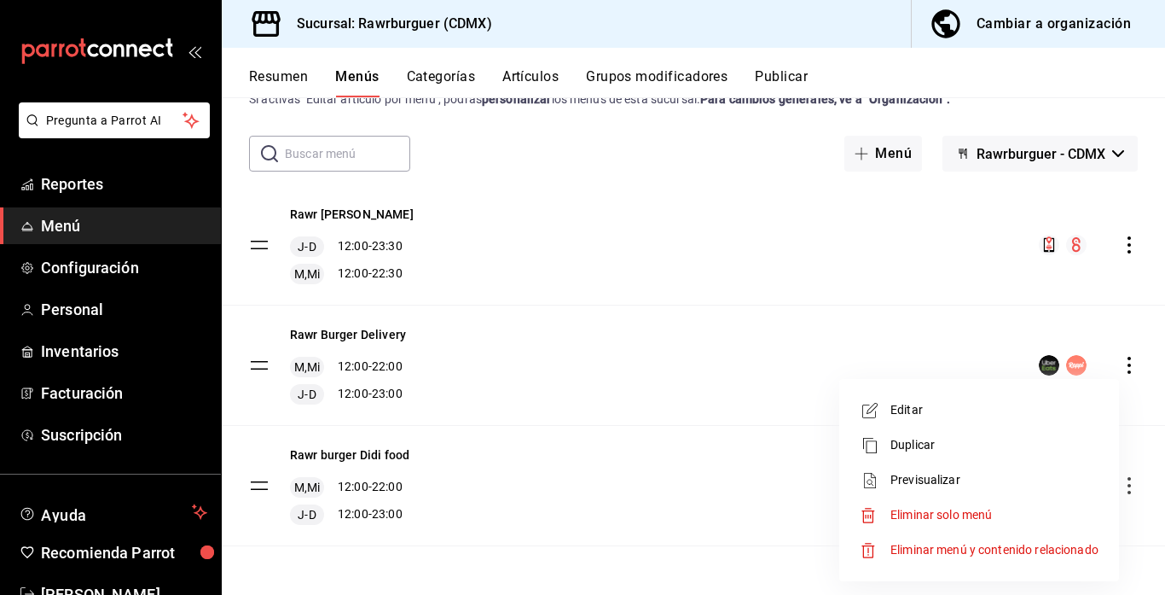
click at [908, 415] on span "Editar" at bounding box center [995, 410] width 208 height 18
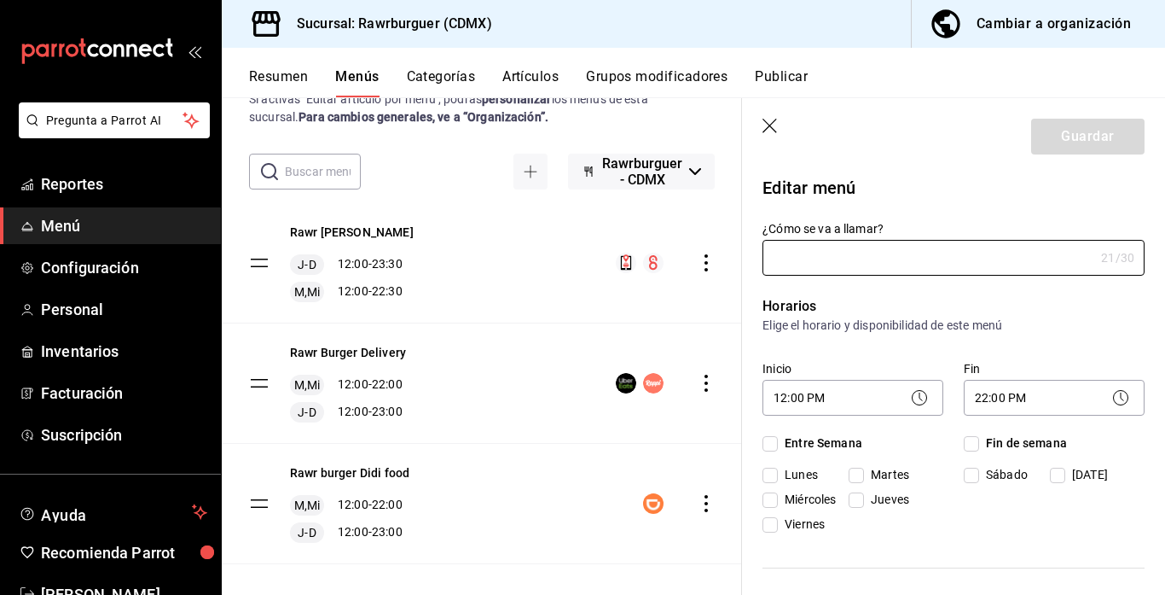
type input "Rawr burger Didi food"
checkbox input "true"
type input "1749777918916"
checkbox input "true"
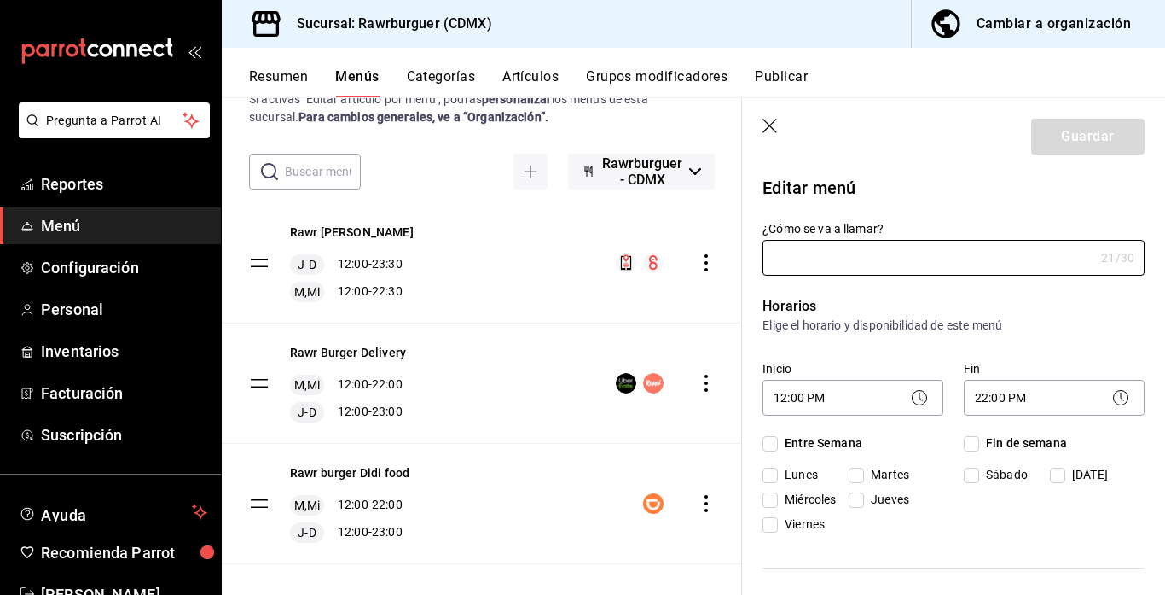
checkbox input "true"
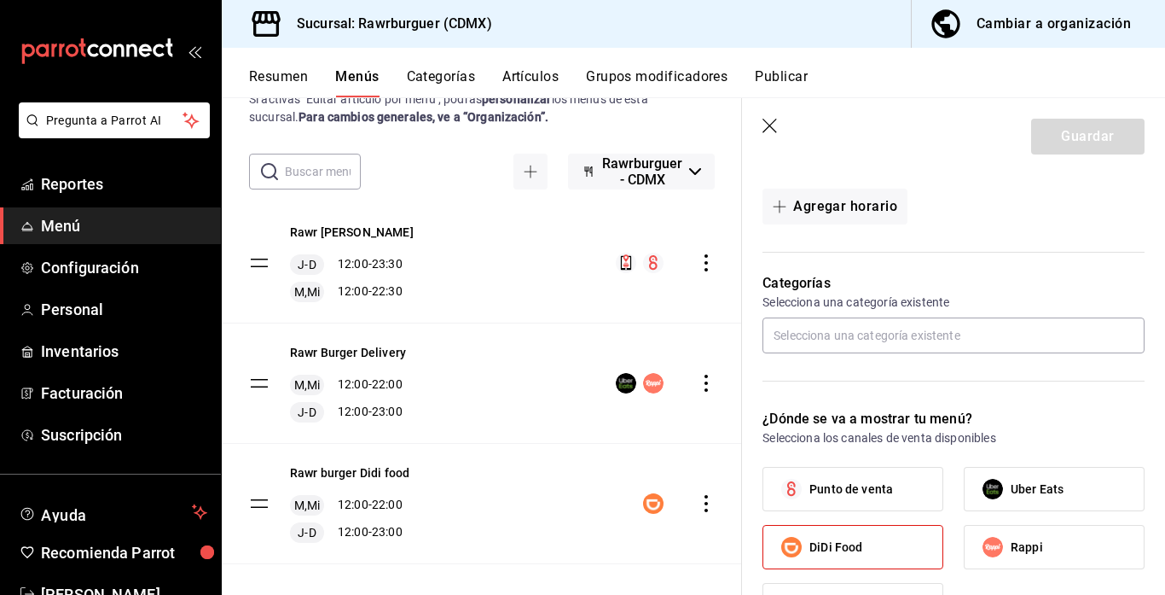
scroll to position [629, 0]
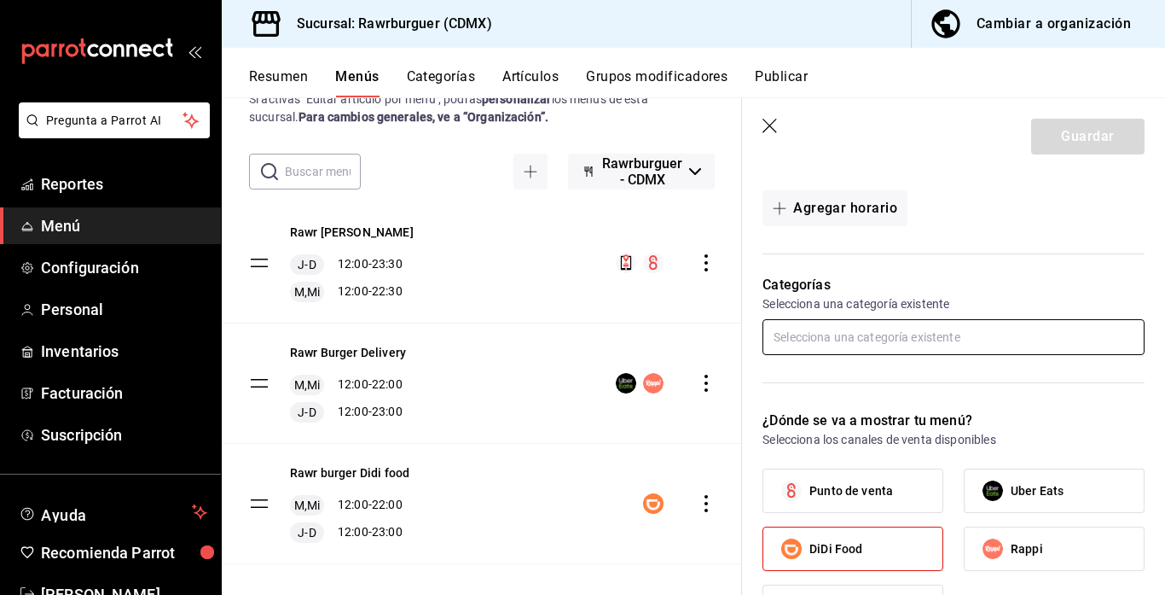
click at [821, 340] on input "text" at bounding box center [954, 337] width 382 height 36
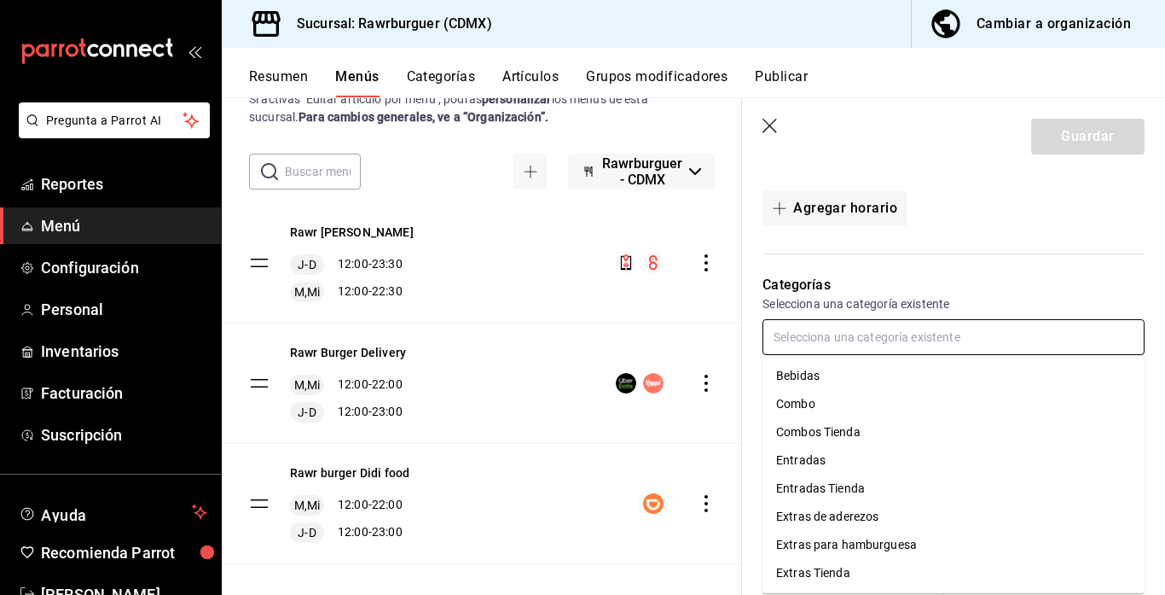
click at [800, 462] on li "Entradas" at bounding box center [954, 460] width 382 height 28
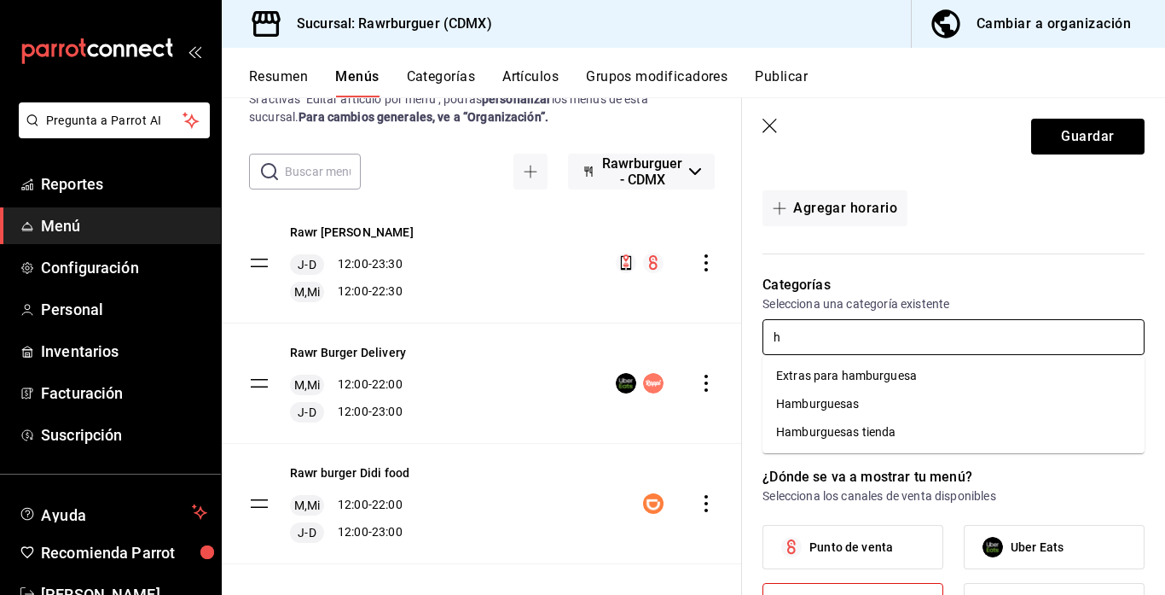
type input "ha"
click at [804, 408] on li "Hamburguesas" at bounding box center [954, 404] width 382 height 28
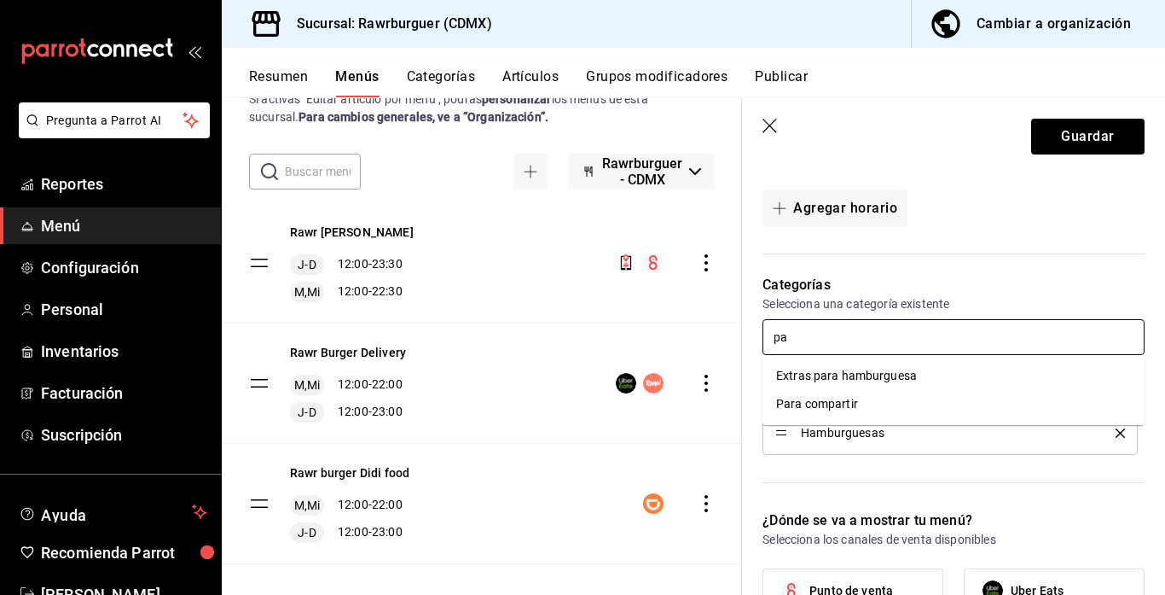
type input "par"
click at [821, 410] on li "Para compartir" at bounding box center [954, 404] width 382 height 28
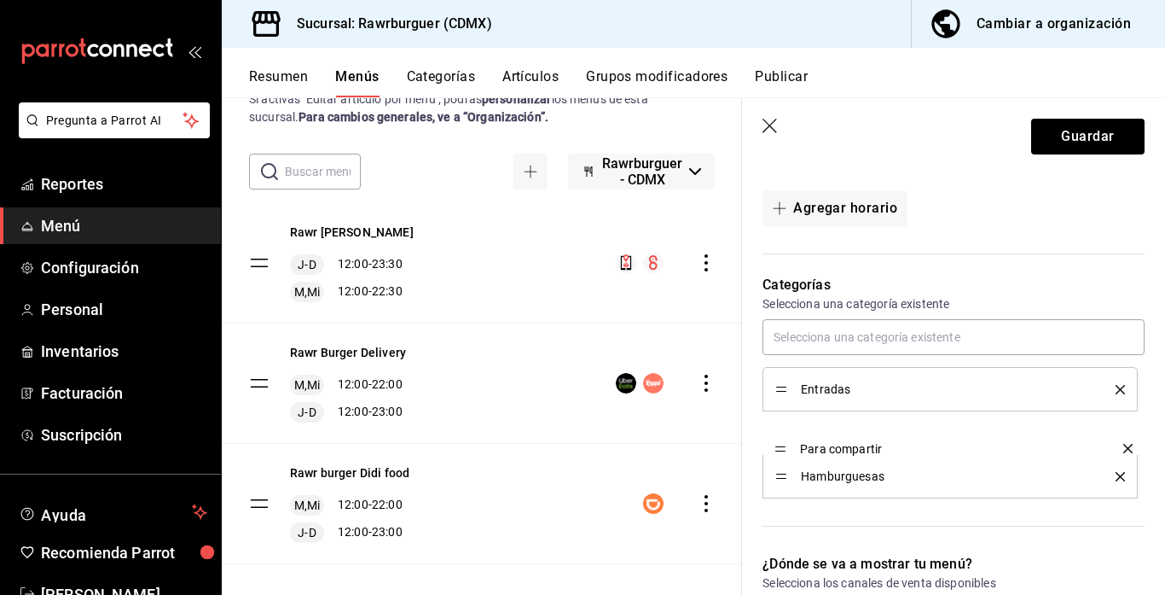
drag, startPoint x: 778, startPoint y: 472, endPoint x: 778, endPoint y: 440, distance: 31.6
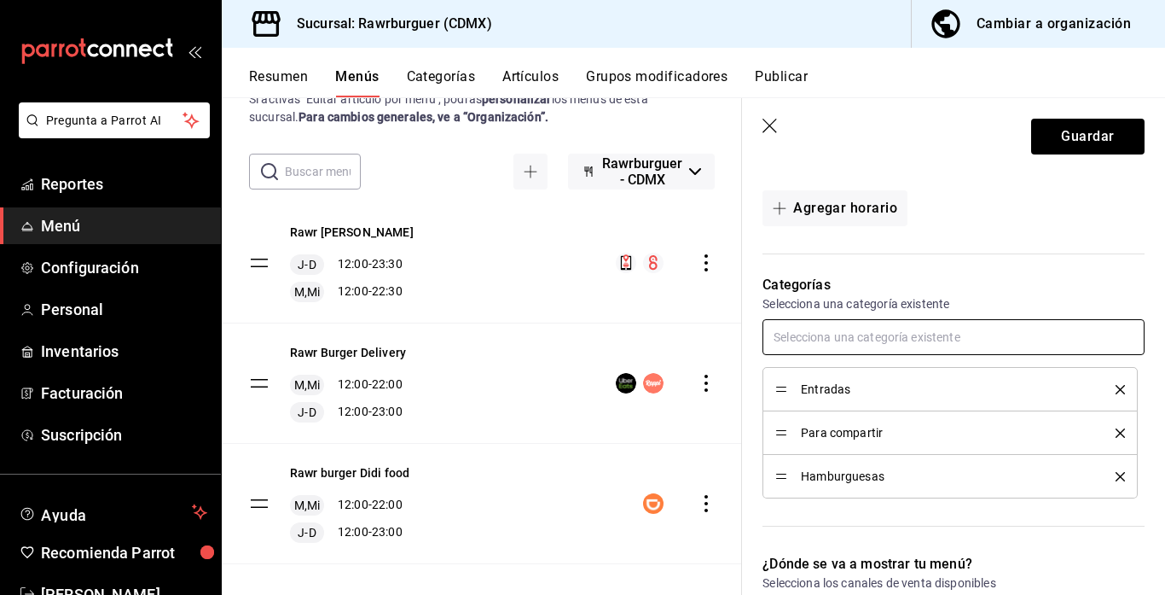
click at [823, 325] on input "text" at bounding box center [954, 337] width 382 height 36
type input "com"
click at [804, 371] on li "Combo" at bounding box center [954, 376] width 382 height 28
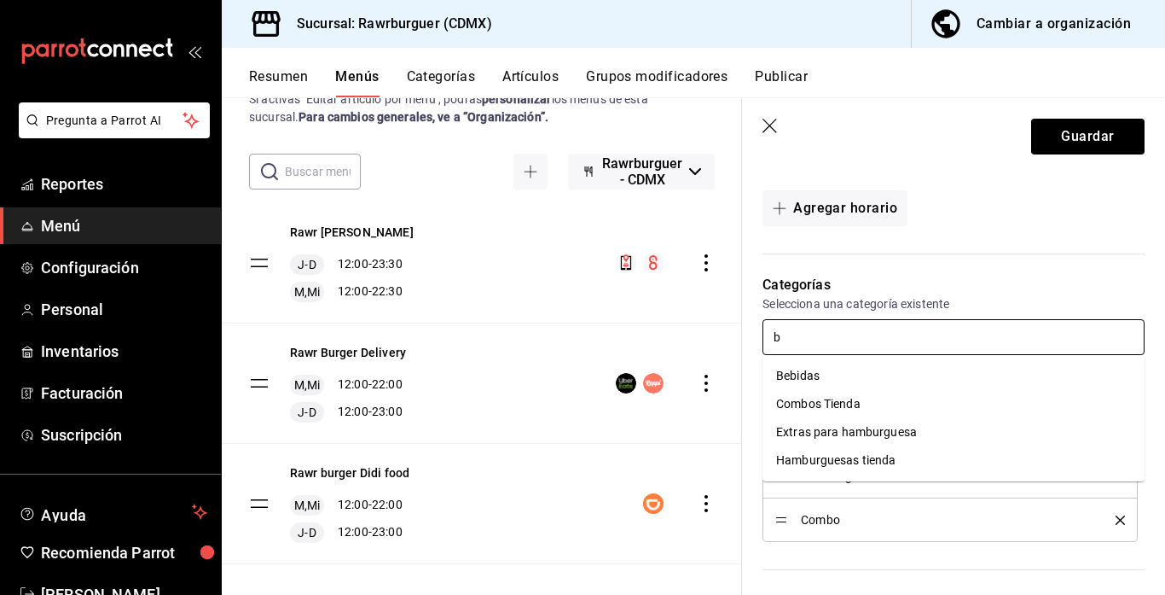
type input "be"
click at [829, 374] on li "Bebidas" at bounding box center [954, 376] width 382 height 28
type input "m"
click at [814, 456] on li "Malteadas" at bounding box center [954, 460] width 382 height 28
type input "ex"
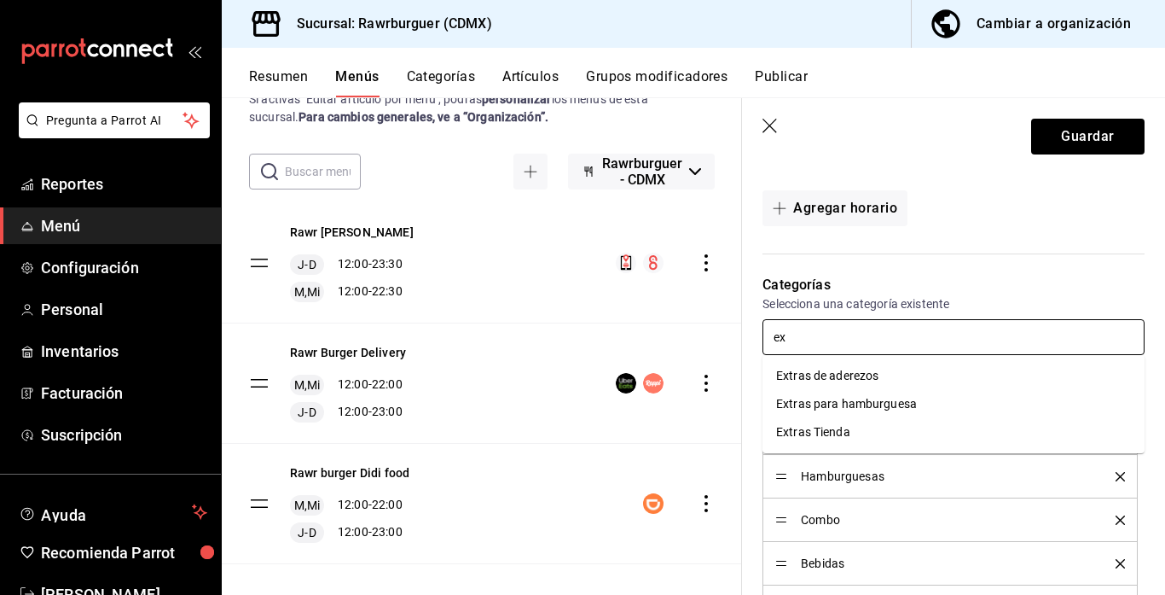
click at [824, 375] on li "Extras de aderezos" at bounding box center [954, 376] width 382 height 28
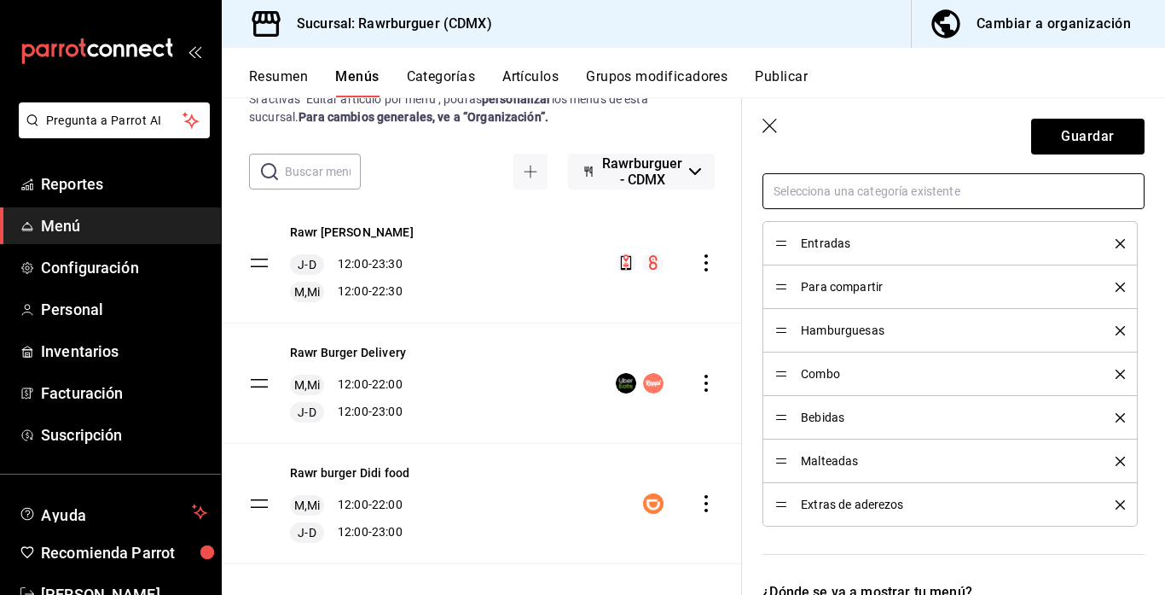
scroll to position [768, 0]
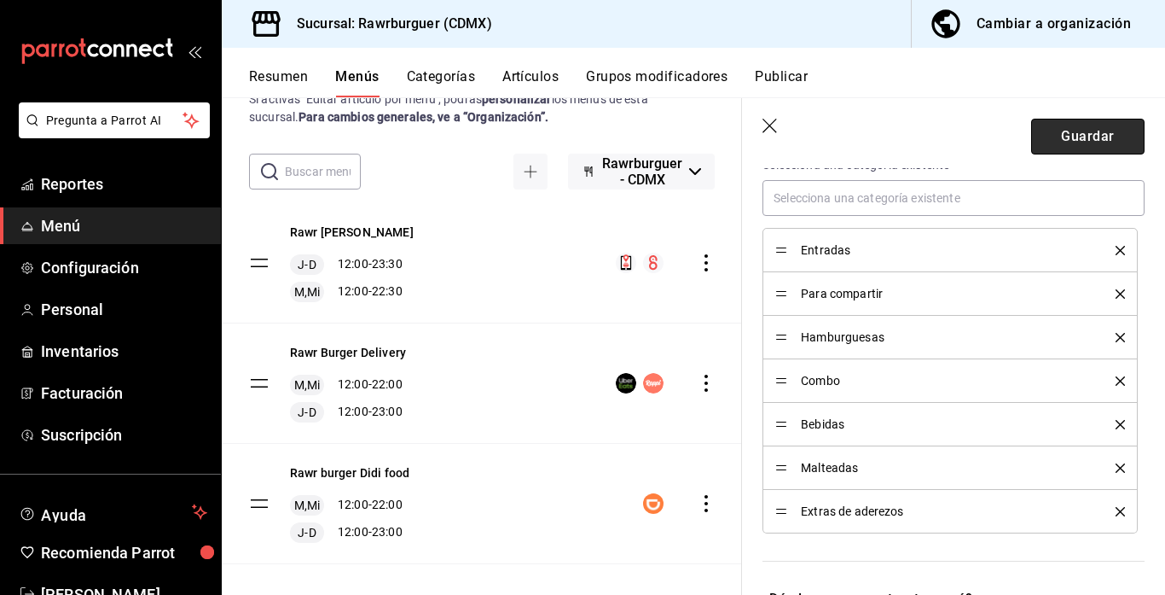
click at [1063, 146] on button "Guardar" at bounding box center [1087, 137] width 113 height 36
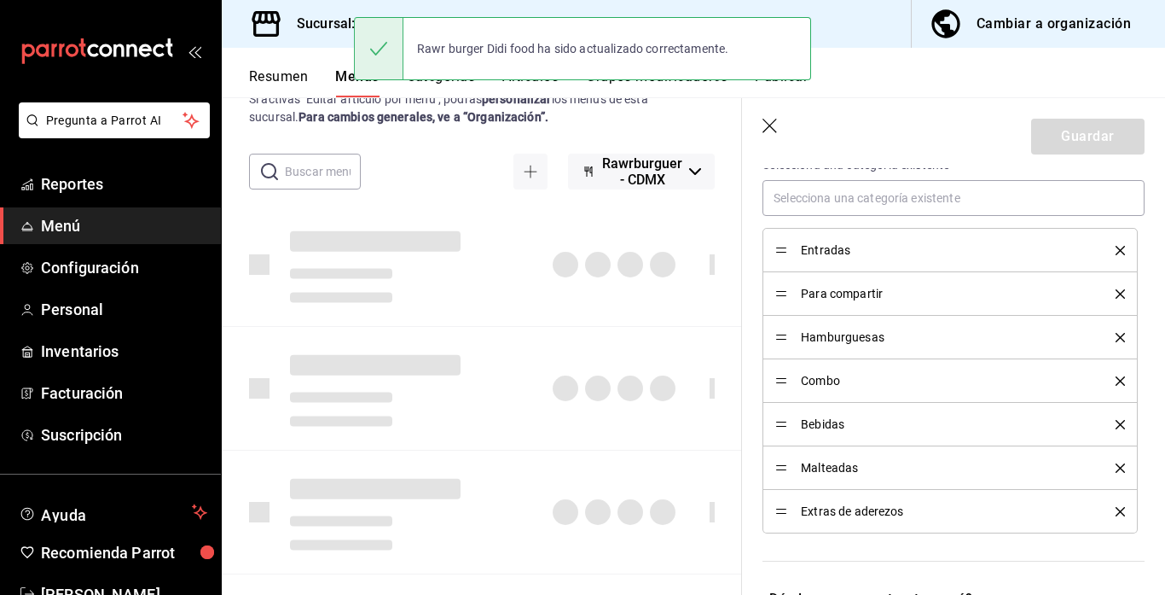
checkbox input "false"
type input "1758765028957"
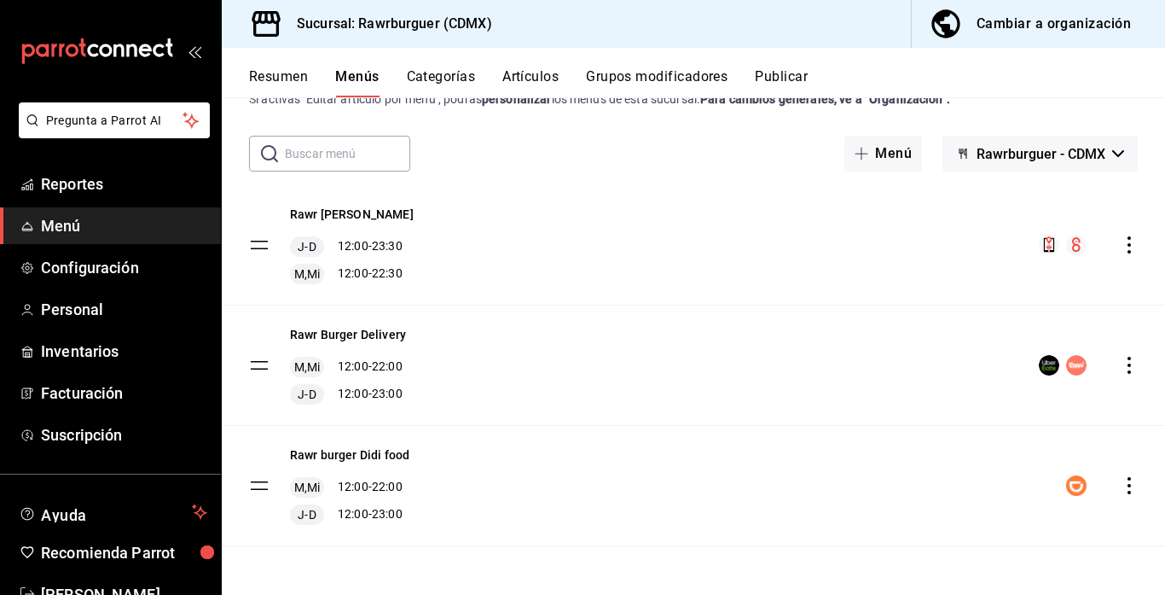
click at [626, 78] on button "Grupos modificadores" at bounding box center [657, 82] width 142 height 29
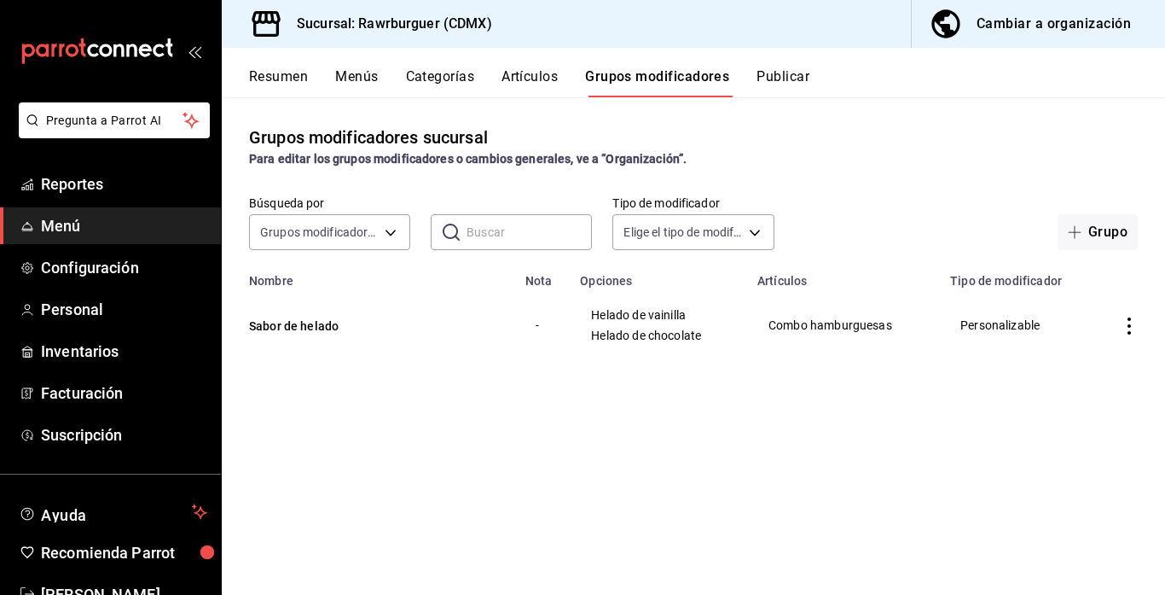
click at [790, 84] on button "Publicar" at bounding box center [783, 82] width 53 height 29
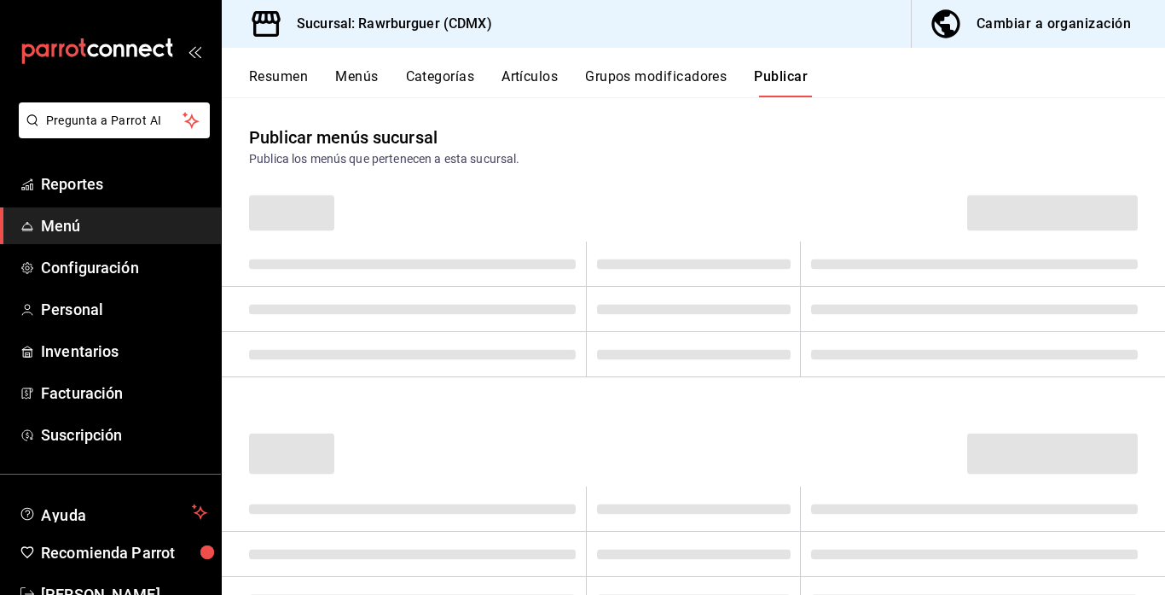
click at [550, 78] on button "Artículos" at bounding box center [530, 82] width 56 height 29
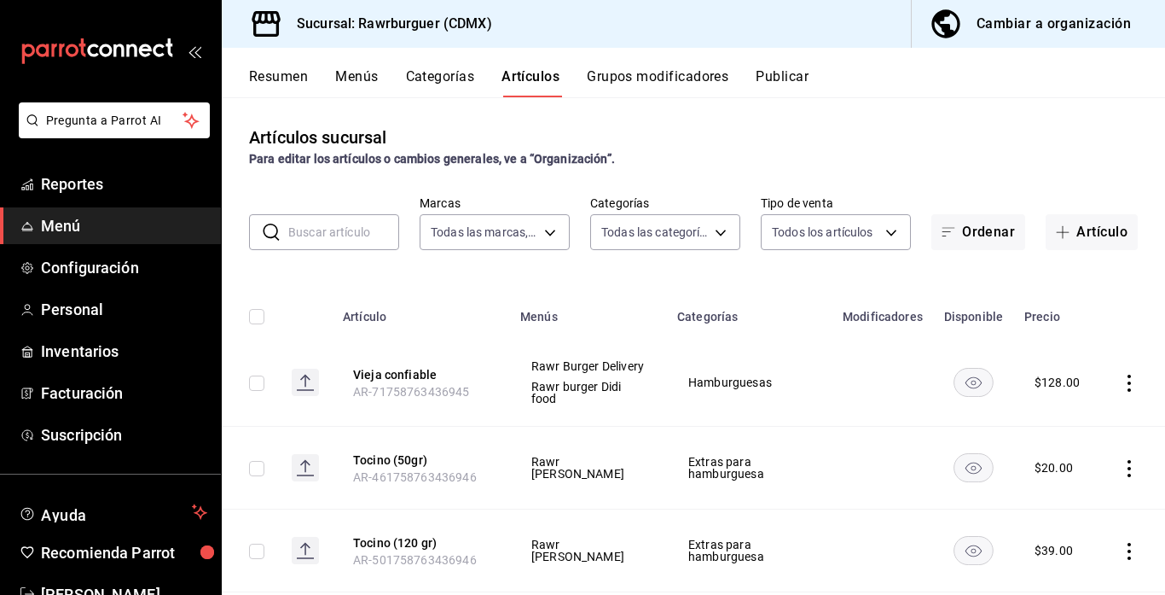
type input "c688a348-8af5-4db2-8017-60906265672a"
type input "9dff09bf-9c88-47f9-8400-3c221ab1cb80,d7f8639f-f05c-4979-a7a3-2a5f2e82dce3,dd376…"
click at [640, 79] on button "Grupos modificadores" at bounding box center [658, 82] width 142 height 29
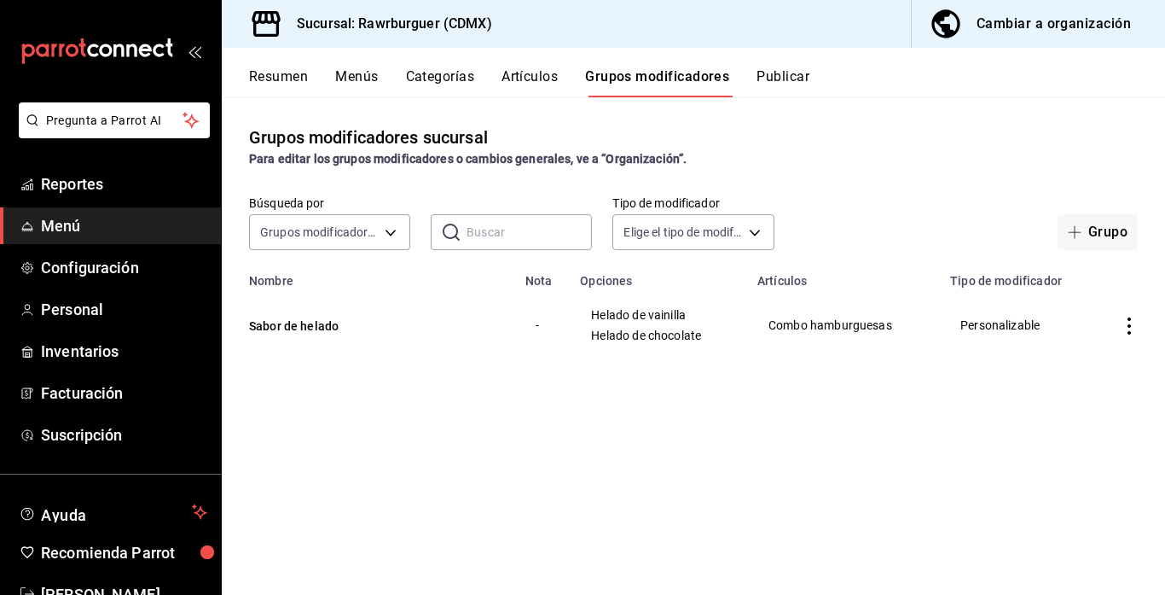
click at [1029, 22] on div "Cambiar a organización" at bounding box center [1054, 24] width 154 height 24
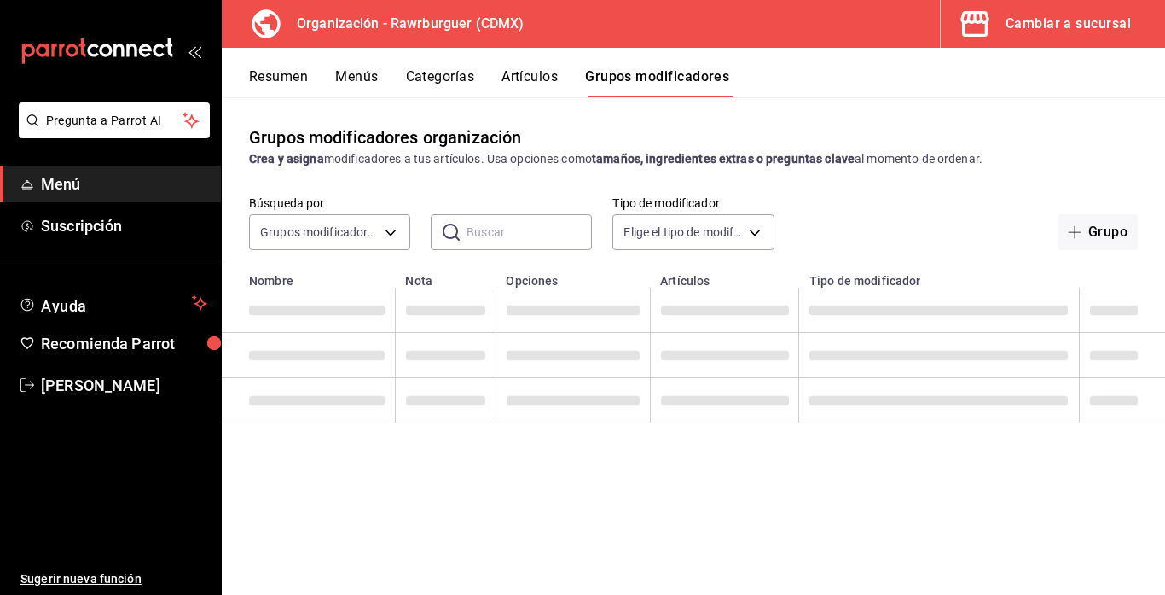
click at [632, 84] on button "Grupos modificadores" at bounding box center [657, 82] width 144 height 29
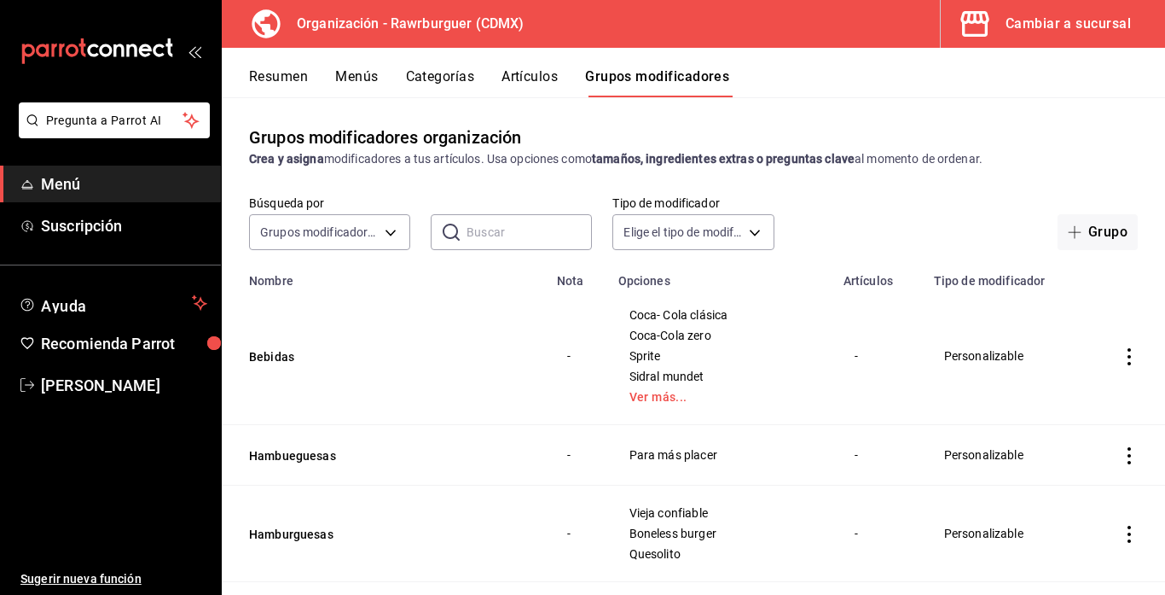
click at [1130, 357] on icon "actions" at bounding box center [1129, 356] width 3 height 17
click at [469, 427] on div at bounding box center [582, 297] width 1165 height 595
click at [892, 210] on div "Búsqueda por Grupos modificadores GROUP ​ ​ Tipo de modificador Elige el tipo d…" at bounding box center [694, 222] width 944 height 55
click at [1126, 358] on icon "actions" at bounding box center [1129, 356] width 17 height 17
click at [1044, 398] on icon at bounding box center [1035, 396] width 20 height 20
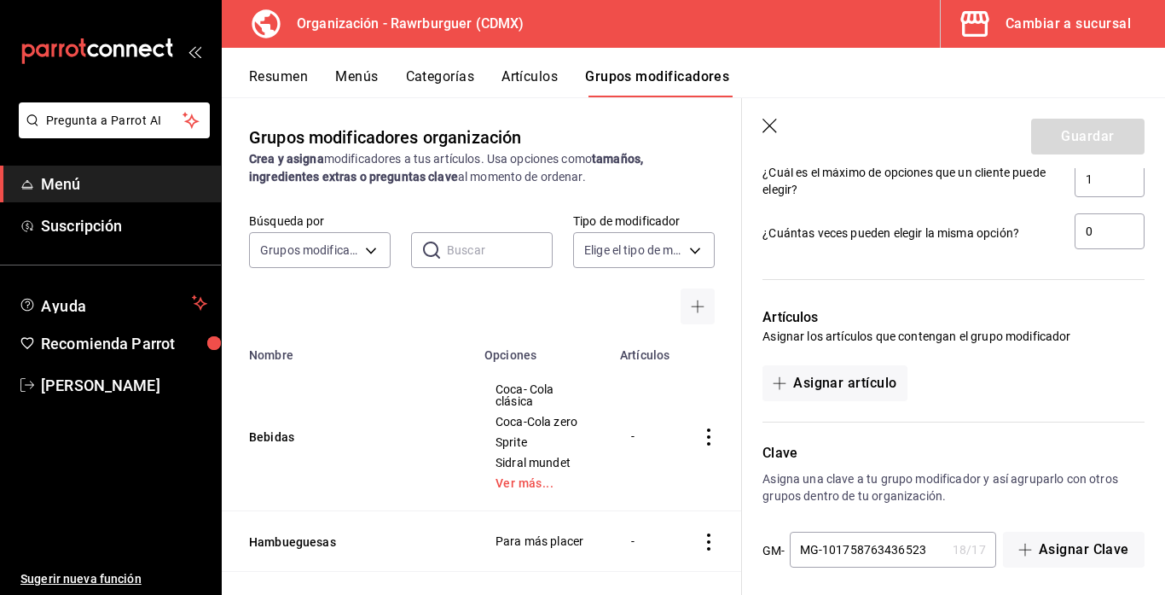
scroll to position [1400, 0]
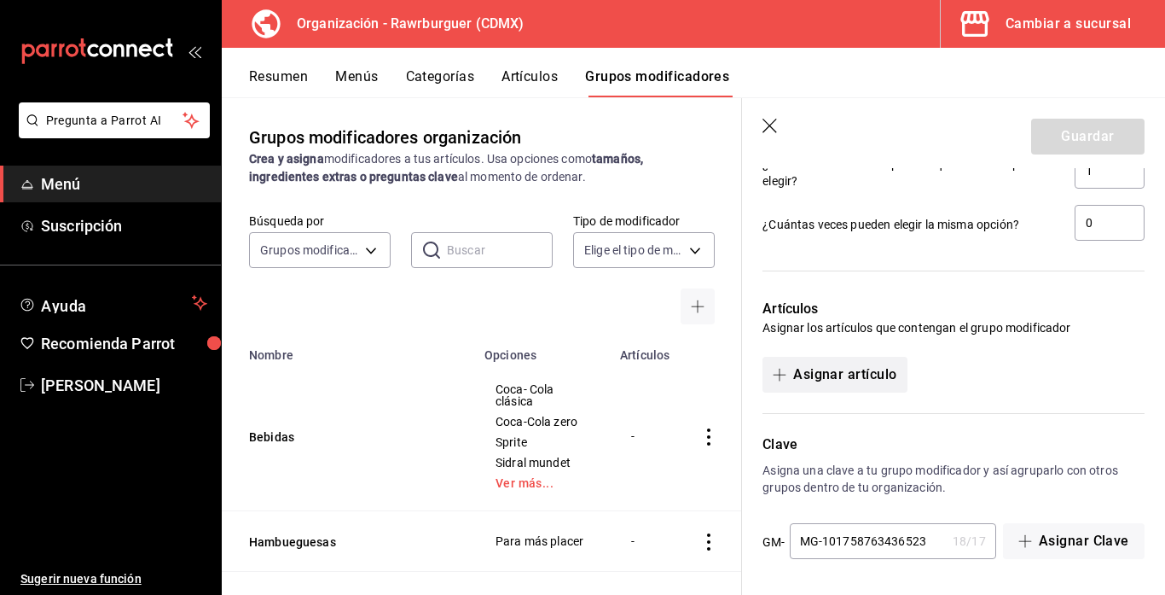
click at [861, 368] on button "Asignar artículo" at bounding box center [835, 375] width 144 height 36
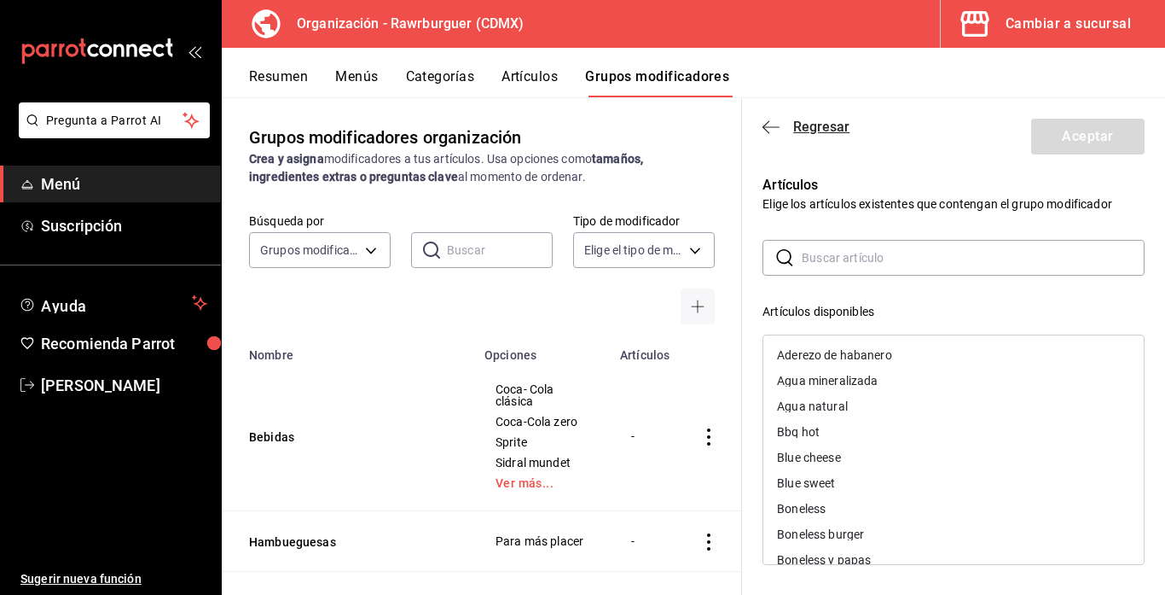
click at [767, 123] on icon "button" at bounding box center [766, 126] width 7 height 13
